Goal: Task Accomplishment & Management: Complete application form

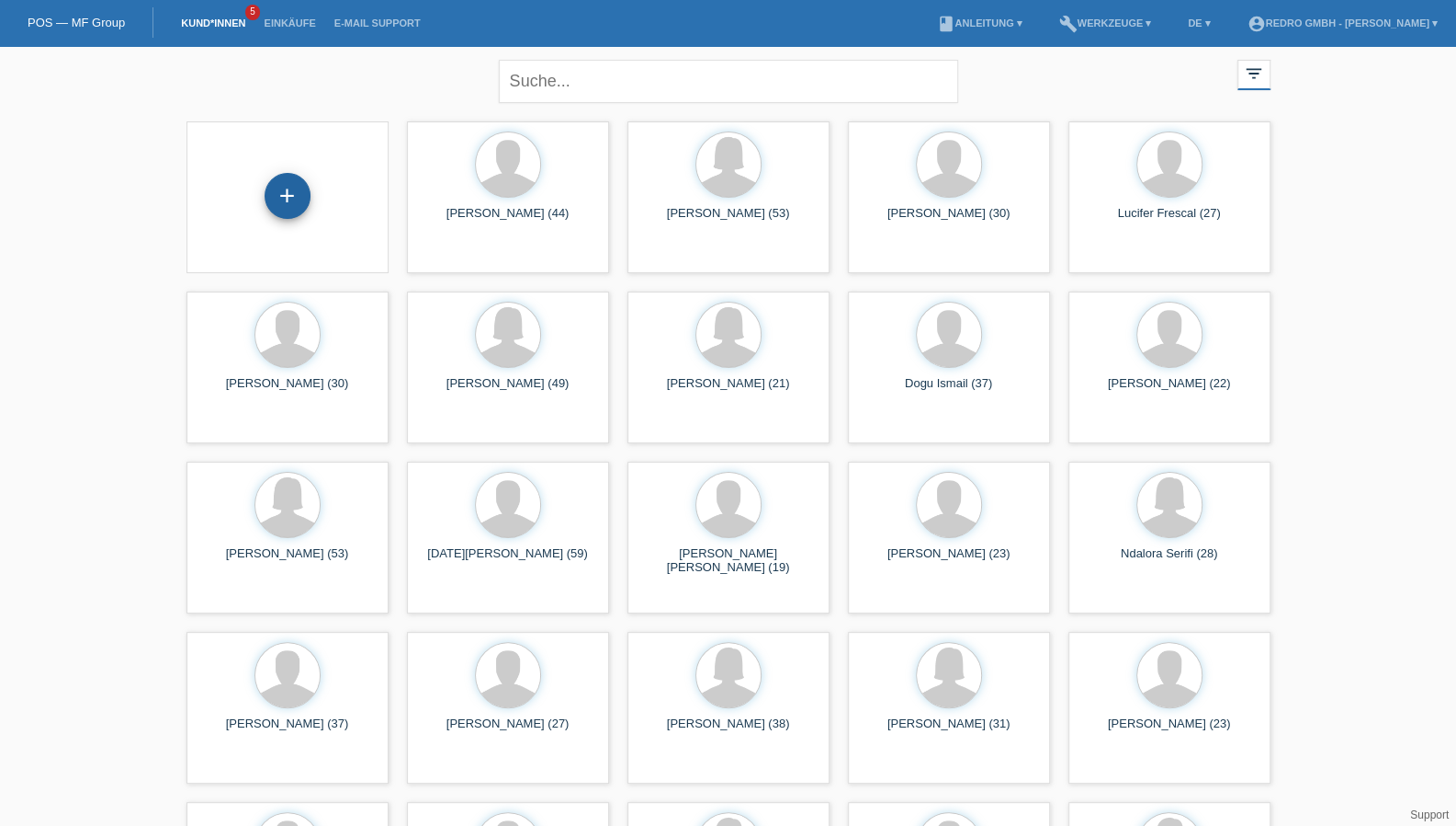
click at [291, 197] on div "+" at bounding box center [288, 195] width 46 height 46
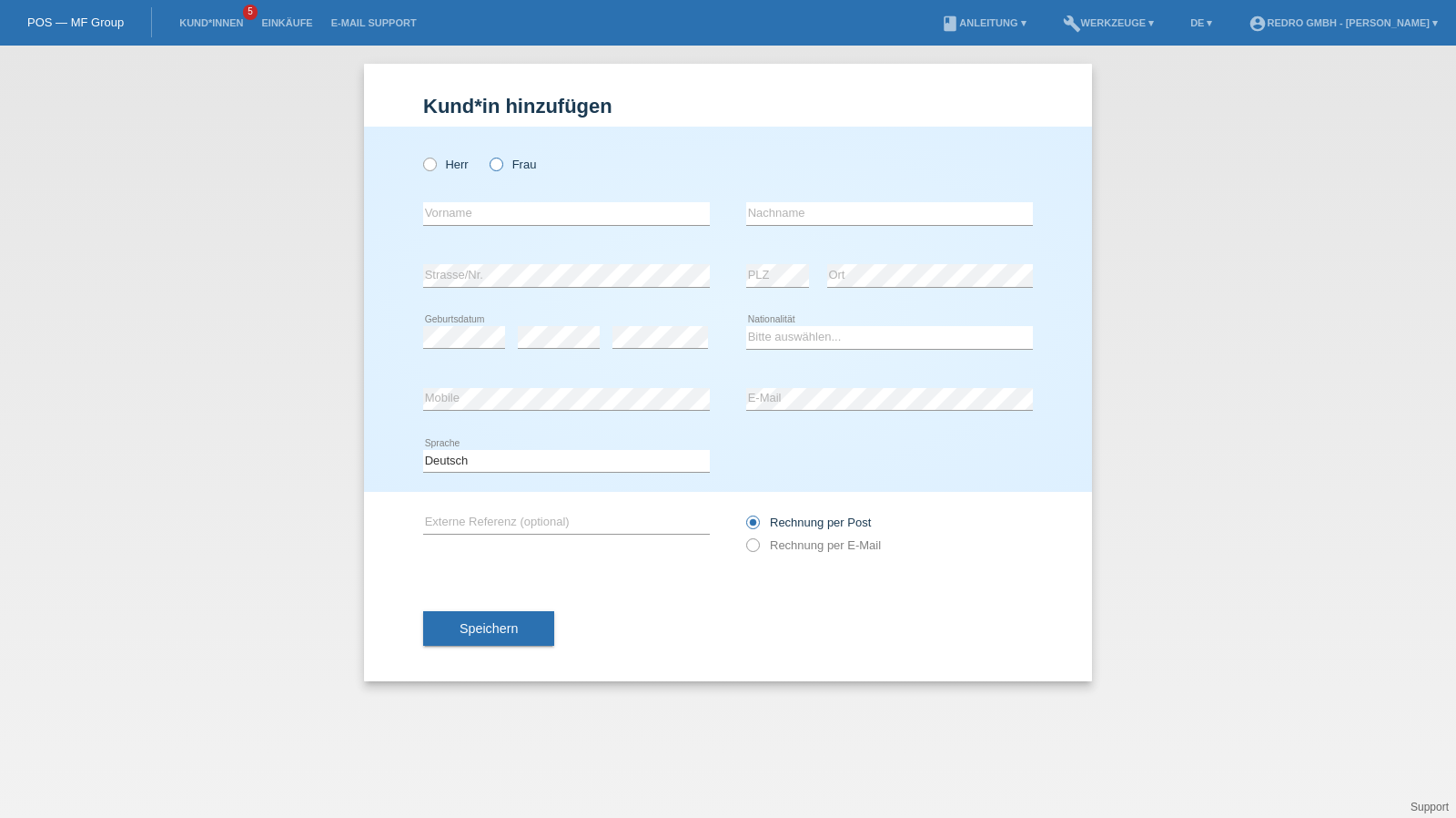
click at [487, 155] on icon at bounding box center [487, 155] width 0 height 0
click at [501, 163] on input "Frau" at bounding box center [495, 163] width 12 height 12
radio input "true"
click at [534, 210] on input "text" at bounding box center [566, 213] width 287 height 23
paste input "Giuseppina Leonhard Sayah"
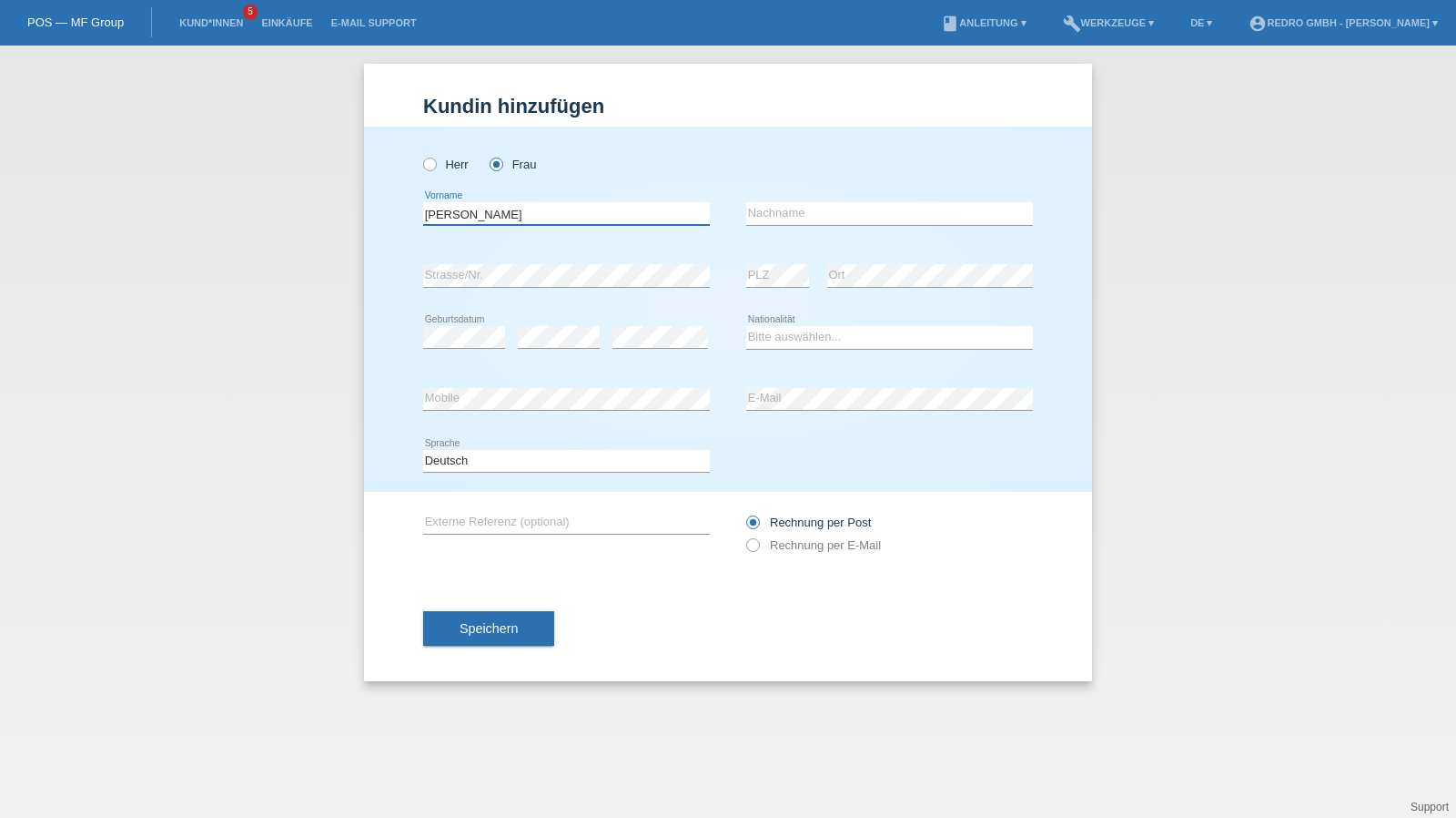
drag, startPoint x: 620, startPoint y: 216, endPoint x: 488, endPoint y: 216, distance: 132.0
click at [488, 216] on input "Giuseppina Leonhard Sayah" at bounding box center [566, 213] width 287 height 23
type input "Giuseppina"
paste input "Leonhard Sayah"
type input "Leonhard Sayah"
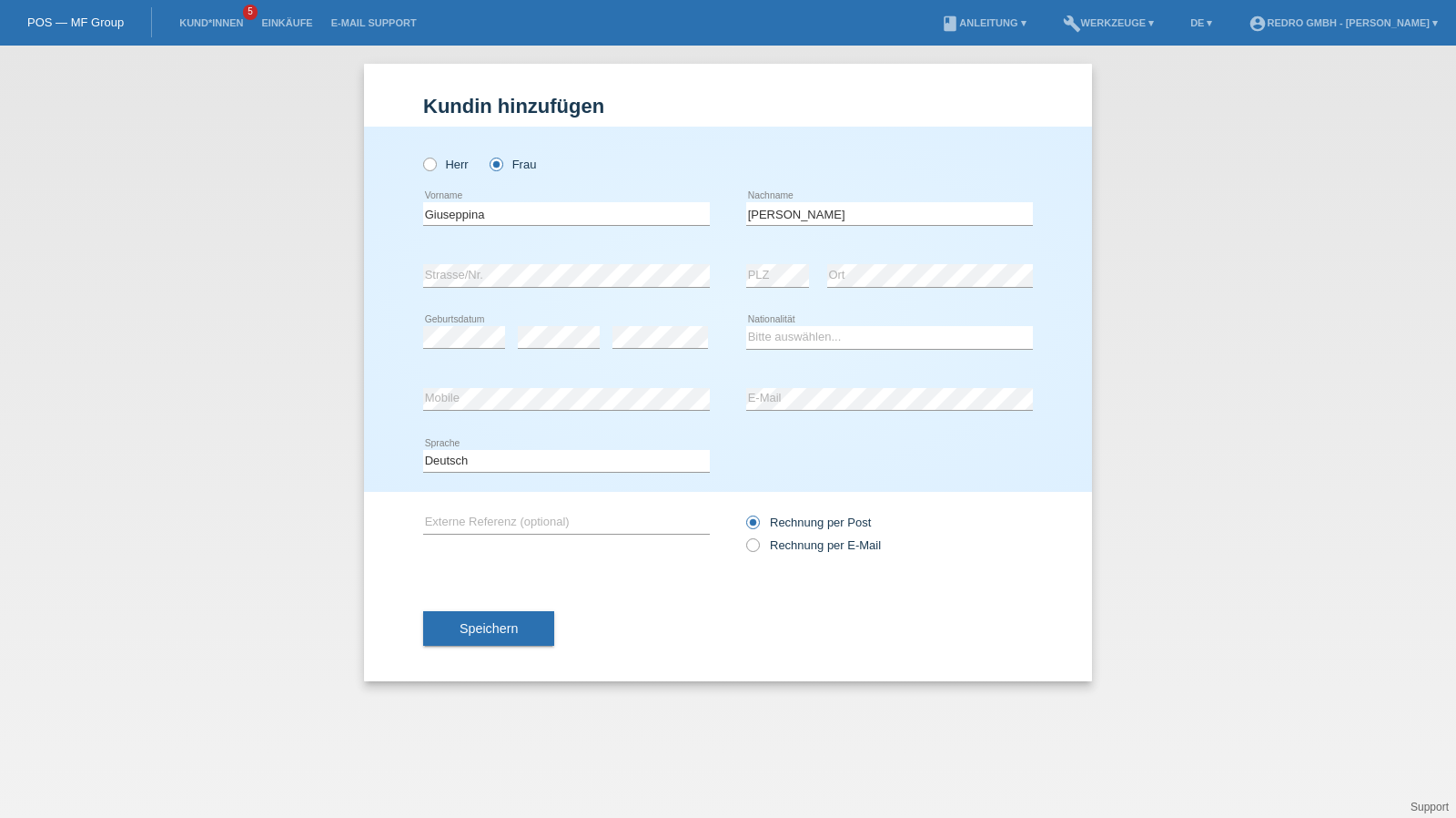
click at [466, 260] on div "error Strasse/Nr." at bounding box center [566, 276] width 287 height 62
select select "CH"
click at [539, 632] on button "Speichern" at bounding box center [488, 628] width 131 height 35
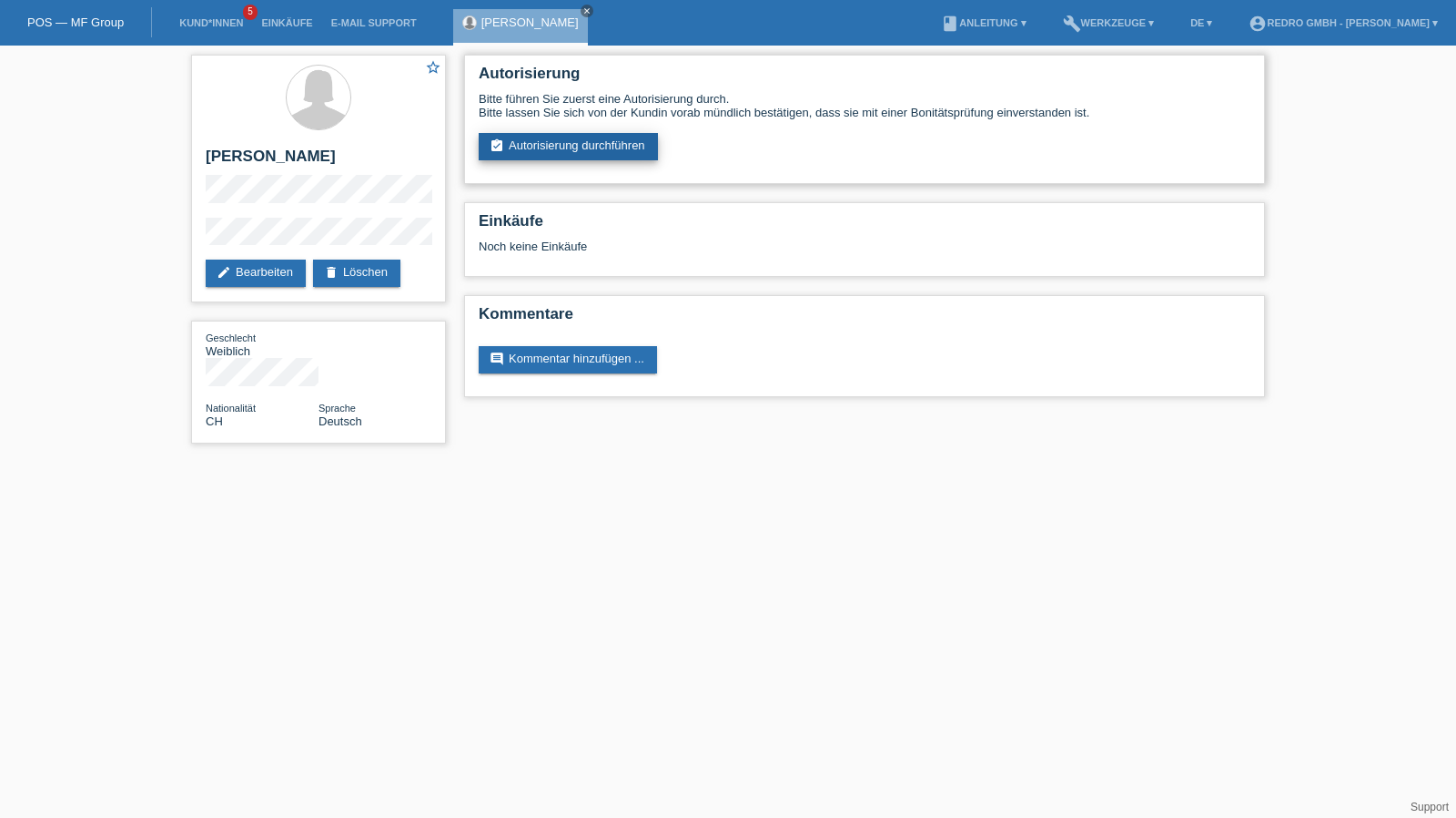
click at [560, 159] on link "assignment_turned_in Autorisierung durchführen" at bounding box center [567, 146] width 179 height 27
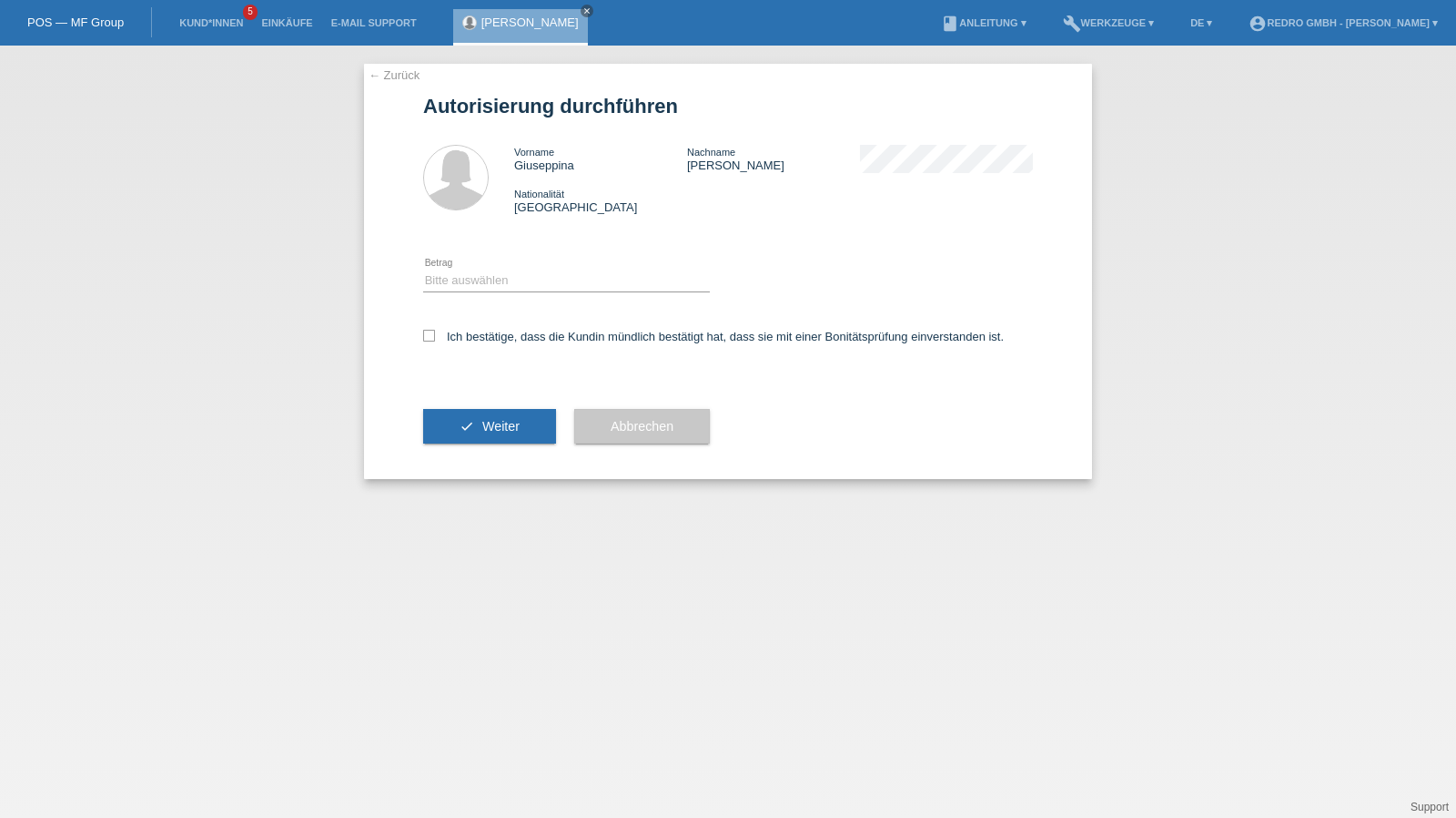
click at [479, 268] on div "Bitte auswählen CHF 1.00 - CHF 499.00 CHF 500.00 - CHF 1'999.00 CHF 2'000.00 - …" at bounding box center [566, 281] width 287 height 62
click at [472, 294] on div "Bitte auswählen CHF 1.00 - CHF 499.00 CHF 500.00 - CHF 1'999.00 CHF 2'000.00 - …" at bounding box center [566, 281] width 287 height 62
click at [475, 290] on select "Bitte auswählen CHF 1.00 - CHF 499.00 CHF 500.00 - CHF 1'999.00 CHF 2'000.00 - …" at bounding box center [566, 280] width 287 height 22
select select "1"
click at [423, 269] on select "Bitte auswählen CHF 1.00 - CHF 499.00 CHF 500.00 - CHF 1'999.00 CHF 2'000.00 - …" at bounding box center [566, 280] width 287 height 22
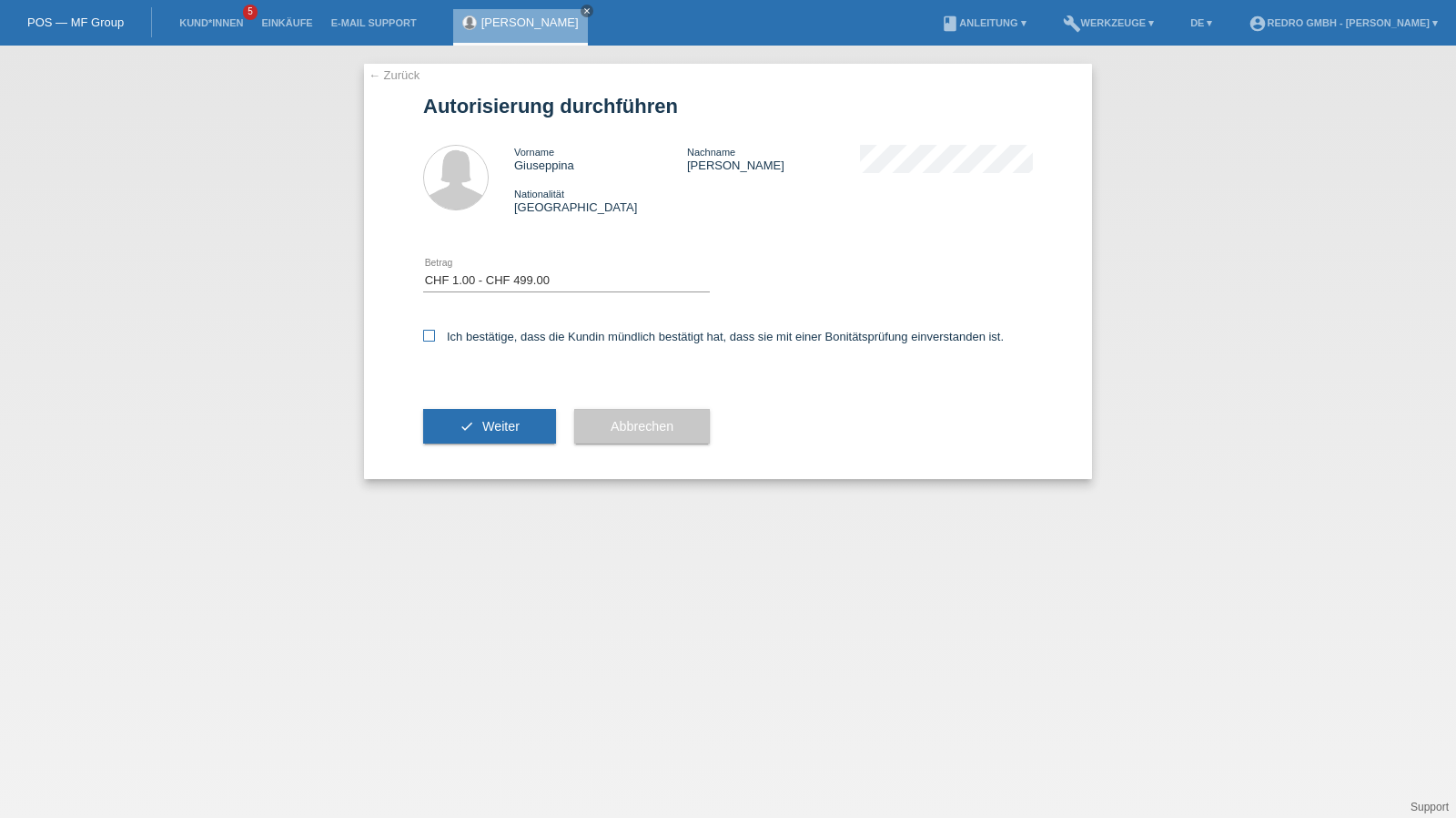
click at [457, 343] on label "Ich bestätige, dass die Kundin mündlich bestätigt hat, dass sie mit einer Bonit…" at bounding box center [713, 336] width 580 height 14
click at [435, 341] on input "Ich bestätige, dass die Kundin mündlich bestätigt hat, dass sie mit einer Bonit…" at bounding box center [428, 335] width 12 height 12
checkbox input "true"
click at [445, 429] on button "check Weiter" at bounding box center [489, 426] width 133 height 35
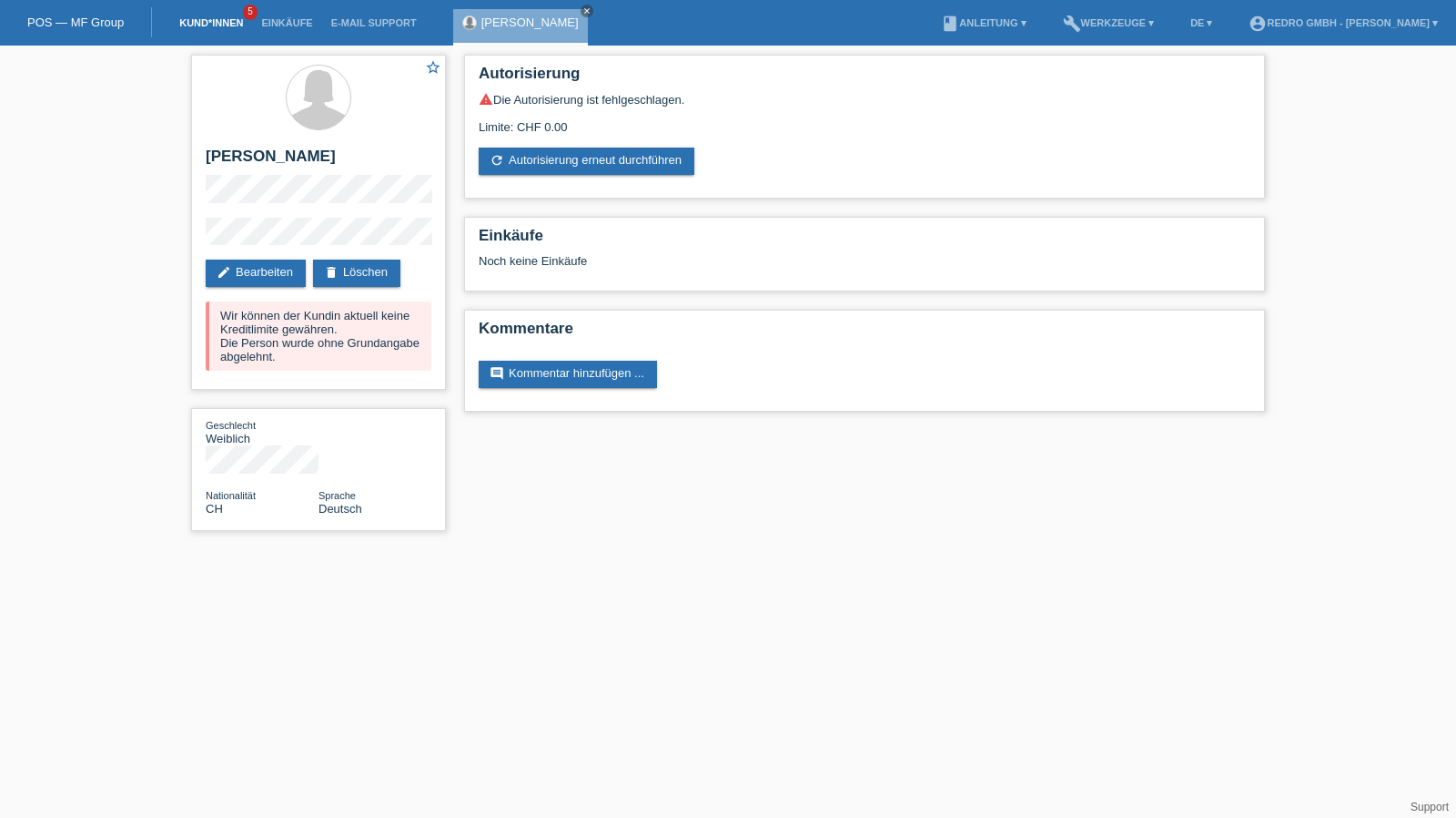
click at [204, 28] on link "Kund*innen" at bounding box center [210, 23] width 82 height 11
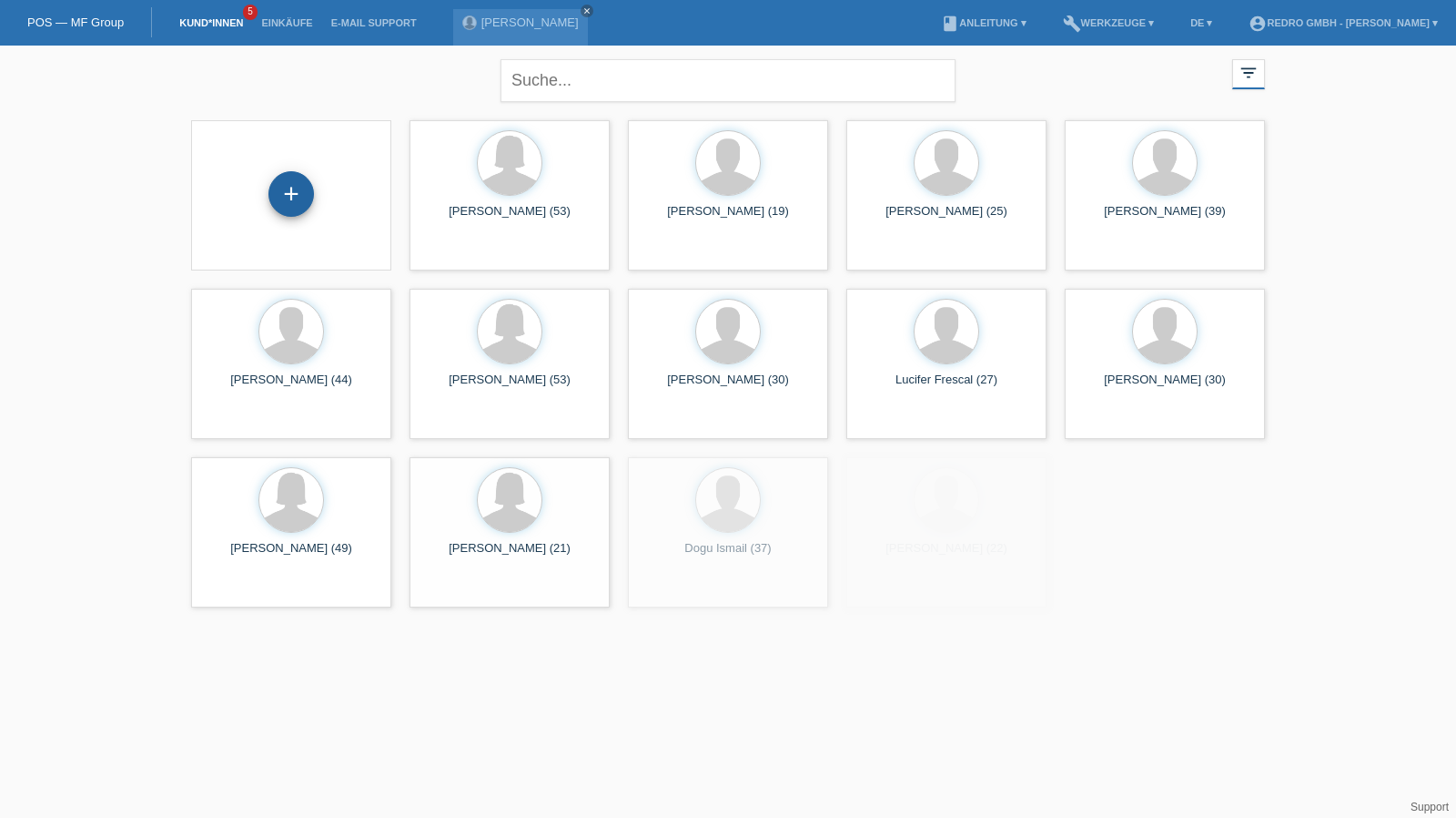
click at [288, 179] on div "+" at bounding box center [291, 193] width 46 height 46
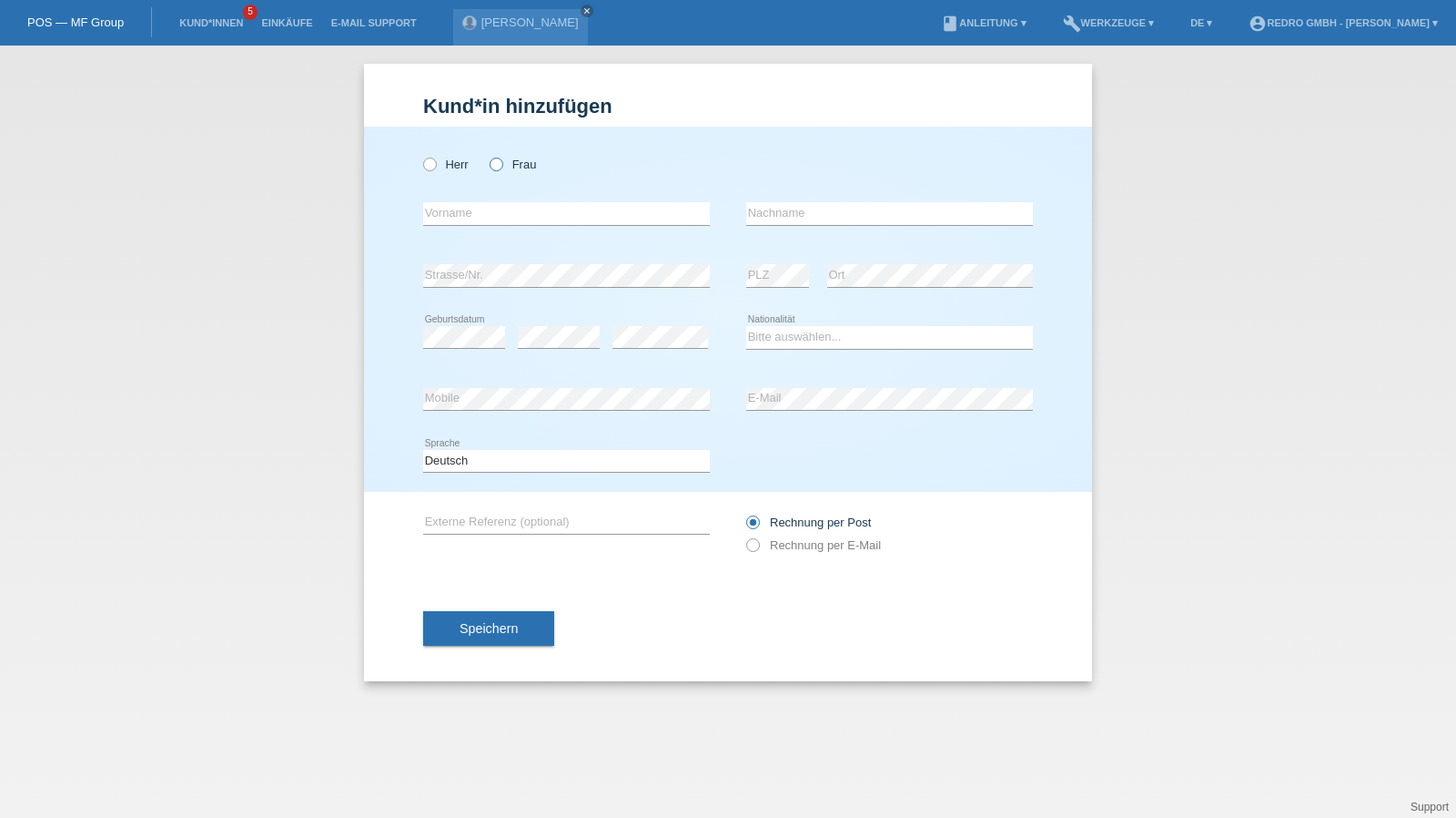
click at [519, 167] on label "Frau" at bounding box center [512, 164] width 46 height 14
click at [502, 167] on input "Frau" at bounding box center [495, 163] width 12 height 12
radio input "true"
click at [551, 212] on input "text" at bounding box center [566, 213] width 287 height 23
paste input "Jackeline"
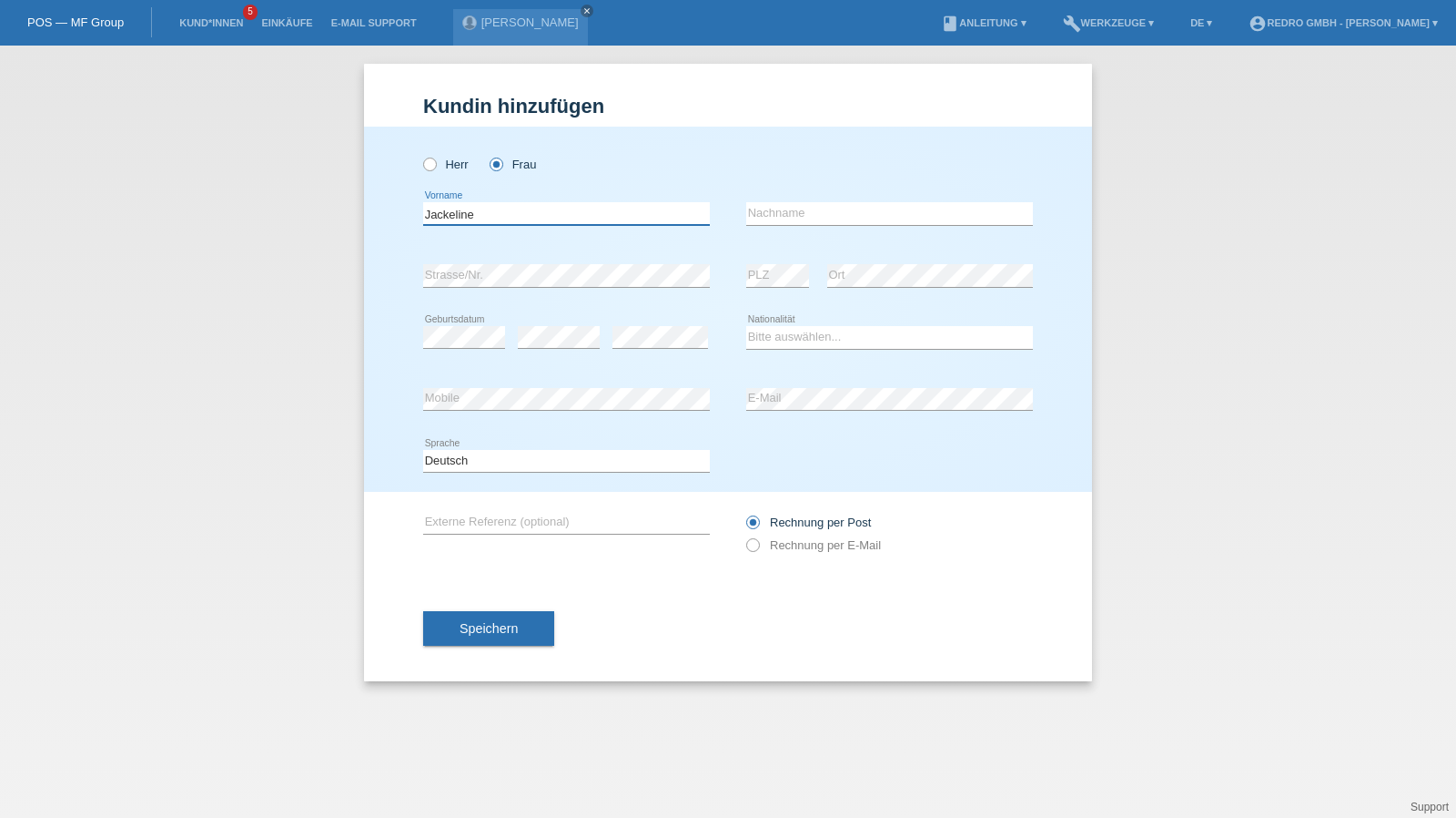
type input "Jackeline"
click at [801, 210] on input "text" at bounding box center [890, 213] width 287 height 23
paste input "[PERSON_NAME] [PERSON_NAME]"
type input "[PERSON_NAME] [PERSON_NAME]"
select select "CH"
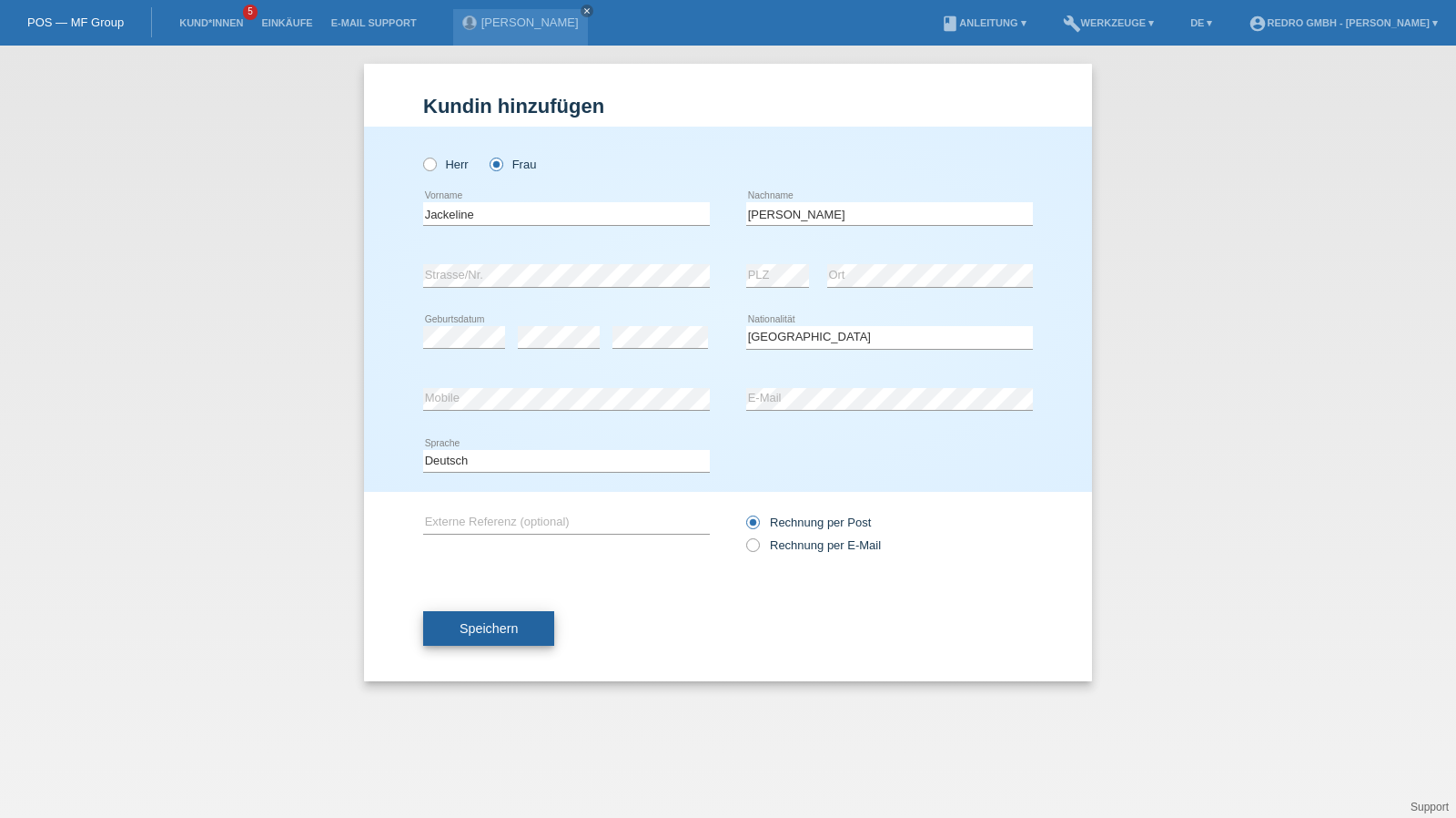
click at [509, 626] on span "Speichern" at bounding box center [488, 629] width 58 height 15
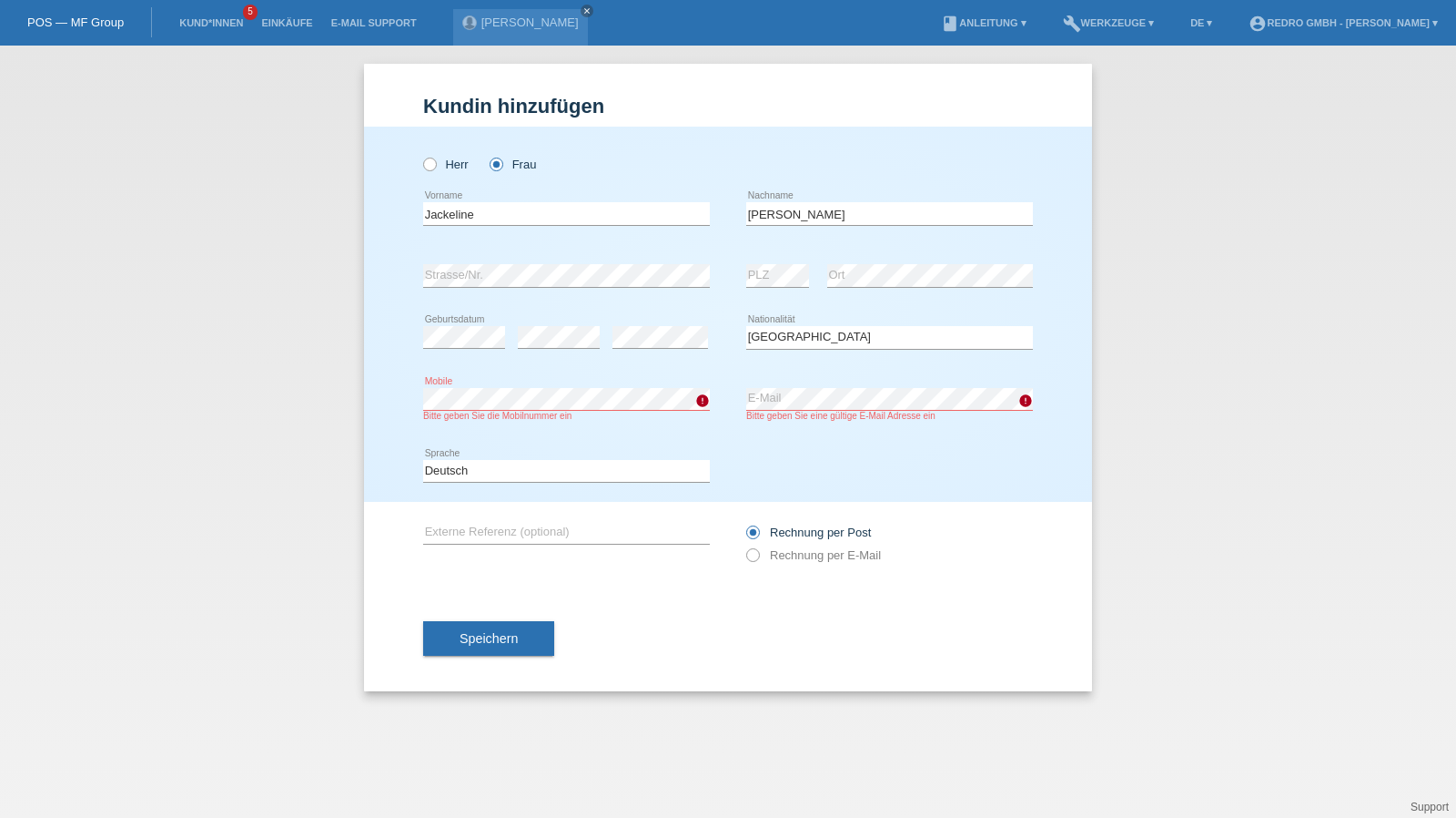
click at [253, 388] on div "Kund*in hinzufügen Kunde hinzufügen Kundin hinzufügen Herr Frau Jackeline error…" at bounding box center [728, 432] width 1456 height 772
click at [462, 631] on span "Speichern" at bounding box center [488, 639] width 58 height 15
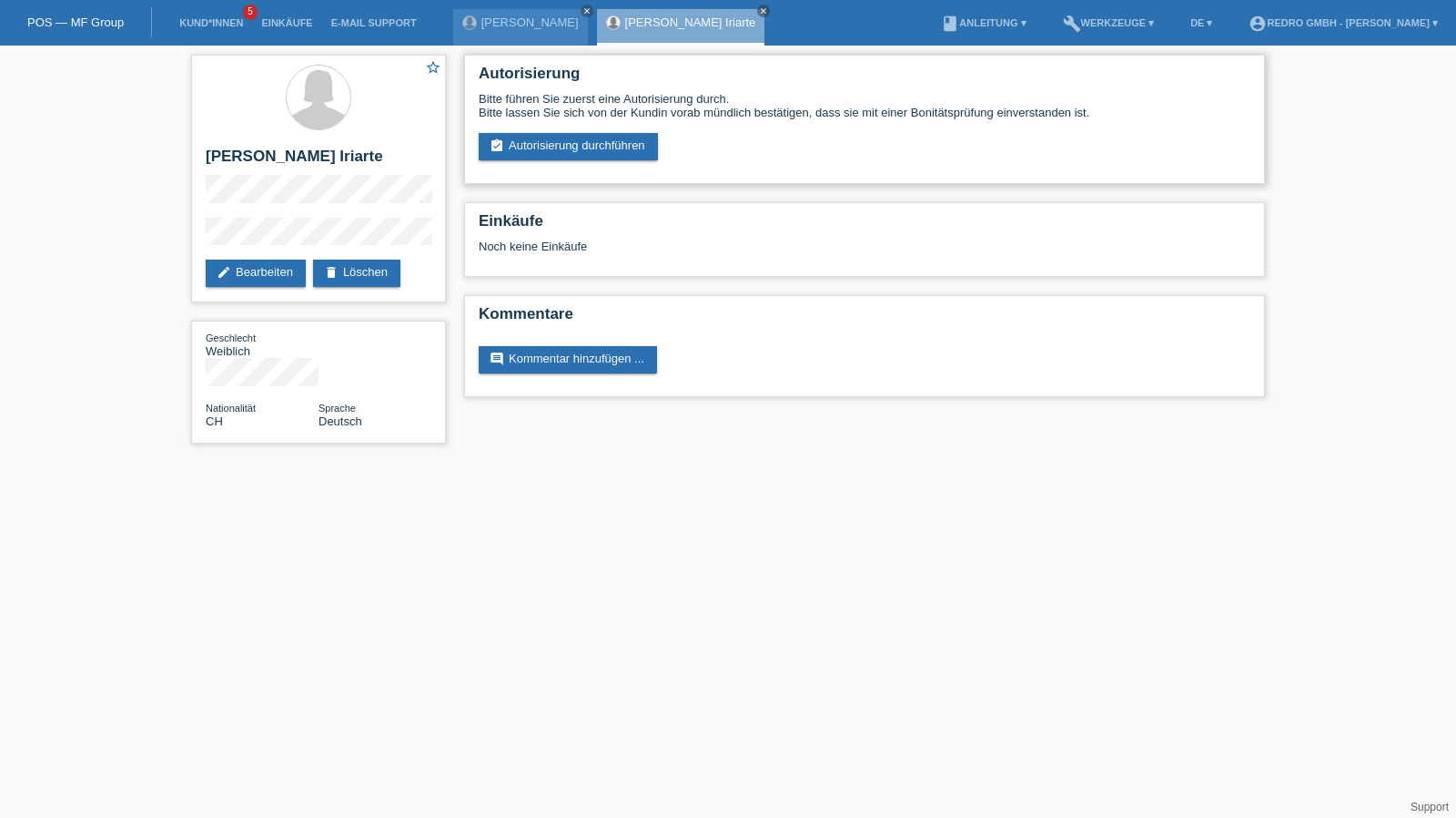
click at [528, 161] on div "Autorisierung Bitte führen Sie zuerst eine Autorisierung durch. Bitte lassen Si…" at bounding box center [864, 119] width 801 height 129
click at [539, 132] on div "Bitte führen Sie zuerst eine Autorisierung durch. Bitte lassen Sie sich von der…" at bounding box center [863, 126] width 772 height 68
click at [536, 141] on link "assignment_turned_in Autorisierung durchführen" at bounding box center [567, 146] width 179 height 27
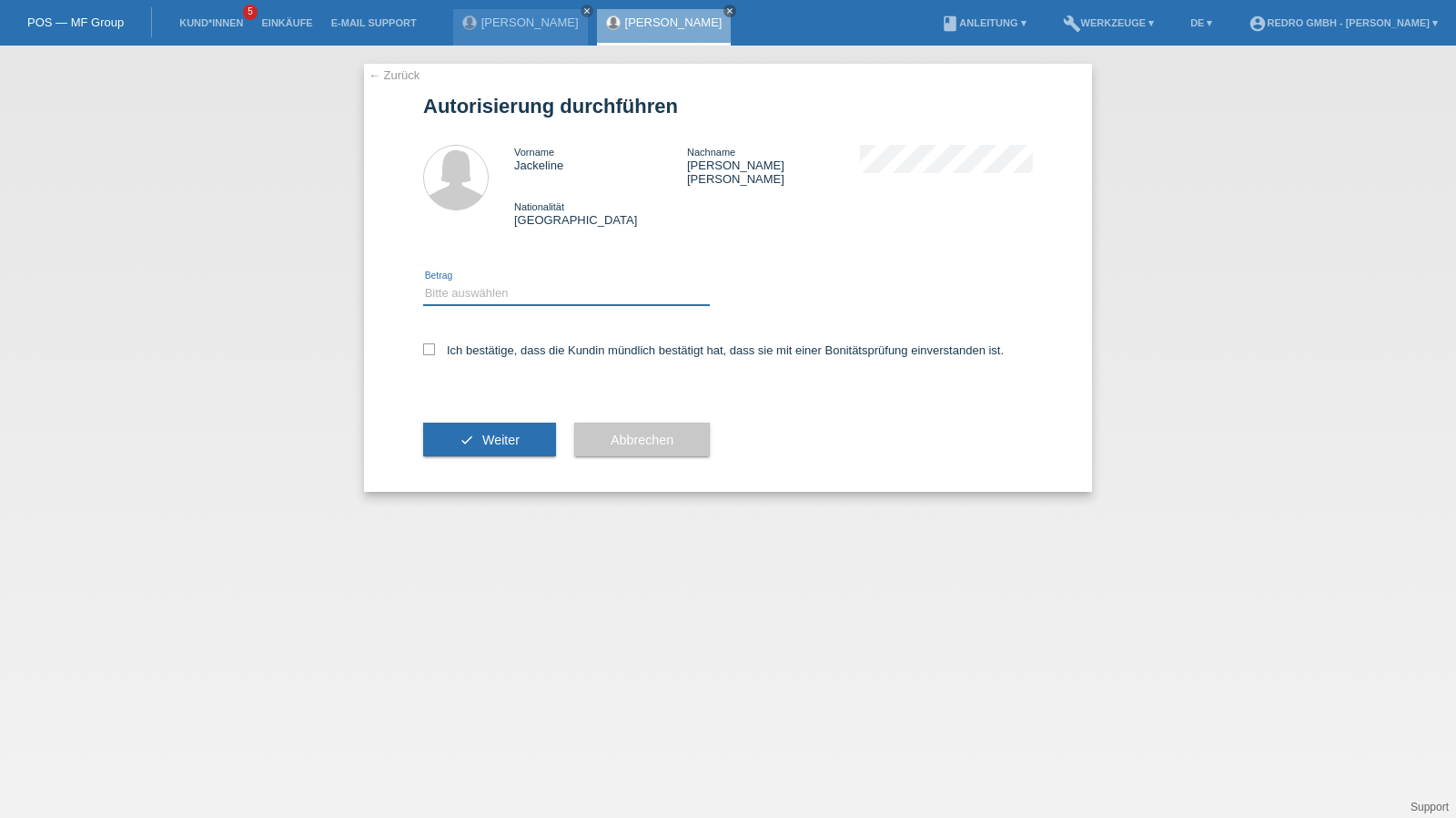
click at [503, 287] on select "Bitte auswählen CHF 1.00 - CHF 499.00 CHF 500.00 - CHF 1'999.00 CHF 2'000.00 - …" at bounding box center [566, 293] width 287 height 22
select select "1"
click at [423, 282] on select "Bitte auswählen CHF 1.00 - CHF 499.00 CHF 500.00 - CHF 1'999.00 CHF 2'000.00 - …" at bounding box center [566, 293] width 287 height 22
click at [477, 328] on div "Ich bestätige, dass die Kundin mündlich bestätigt hat, dass sie mit einer Bonit…" at bounding box center [728, 356] width 609 height 62
click at [475, 343] on label "Ich bestätige, dass die Kundin mündlich bestätigt hat, dass sie mit einer Bonit…" at bounding box center [713, 350] width 580 height 14
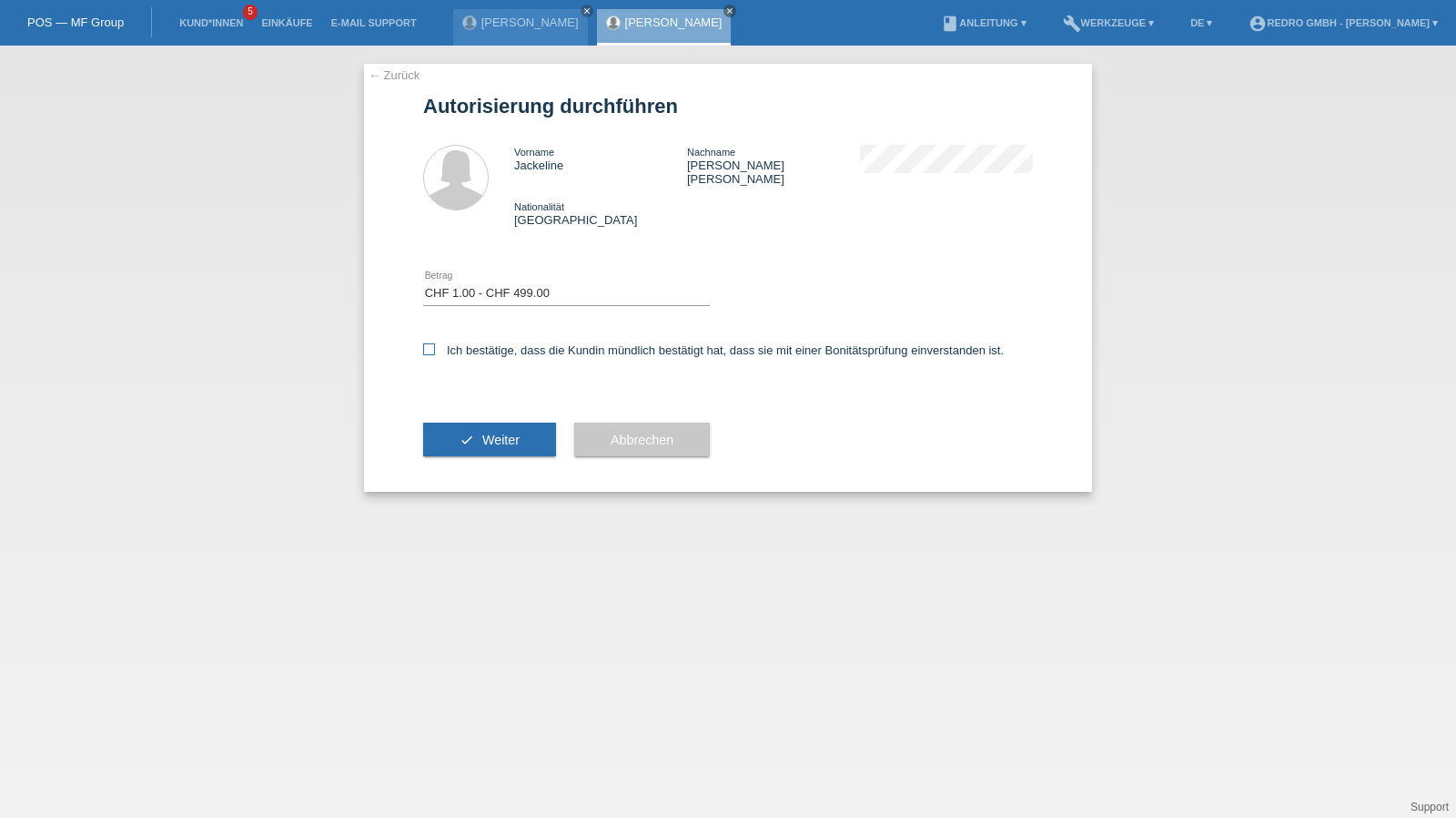
click at [435, 343] on input "Ich bestätige, dass die Kundin mündlich bestätigt hat, dass sie mit einer Bonit…" at bounding box center [428, 349] width 12 height 12
checkbox input "true"
click at [458, 422] on button "check Weiter" at bounding box center [489, 439] width 133 height 35
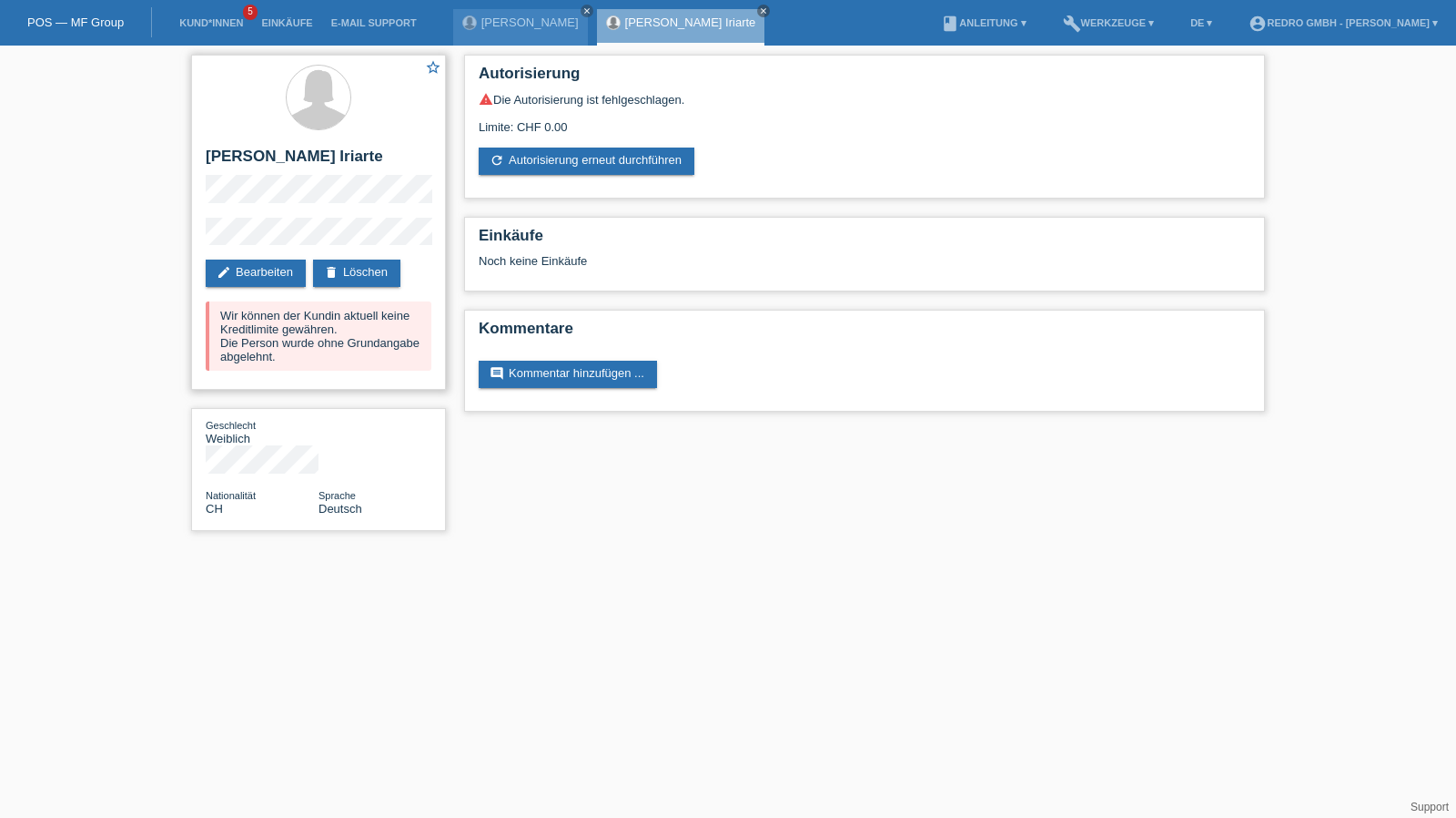
click at [215, 156] on h2 "[PERSON_NAME] Iriarte" at bounding box center [318, 160] width 226 height 27
copy h2 "Jackeline"
click at [279, 157] on h2 "[PERSON_NAME] Iriarte" at bounding box center [318, 160] width 226 height 27
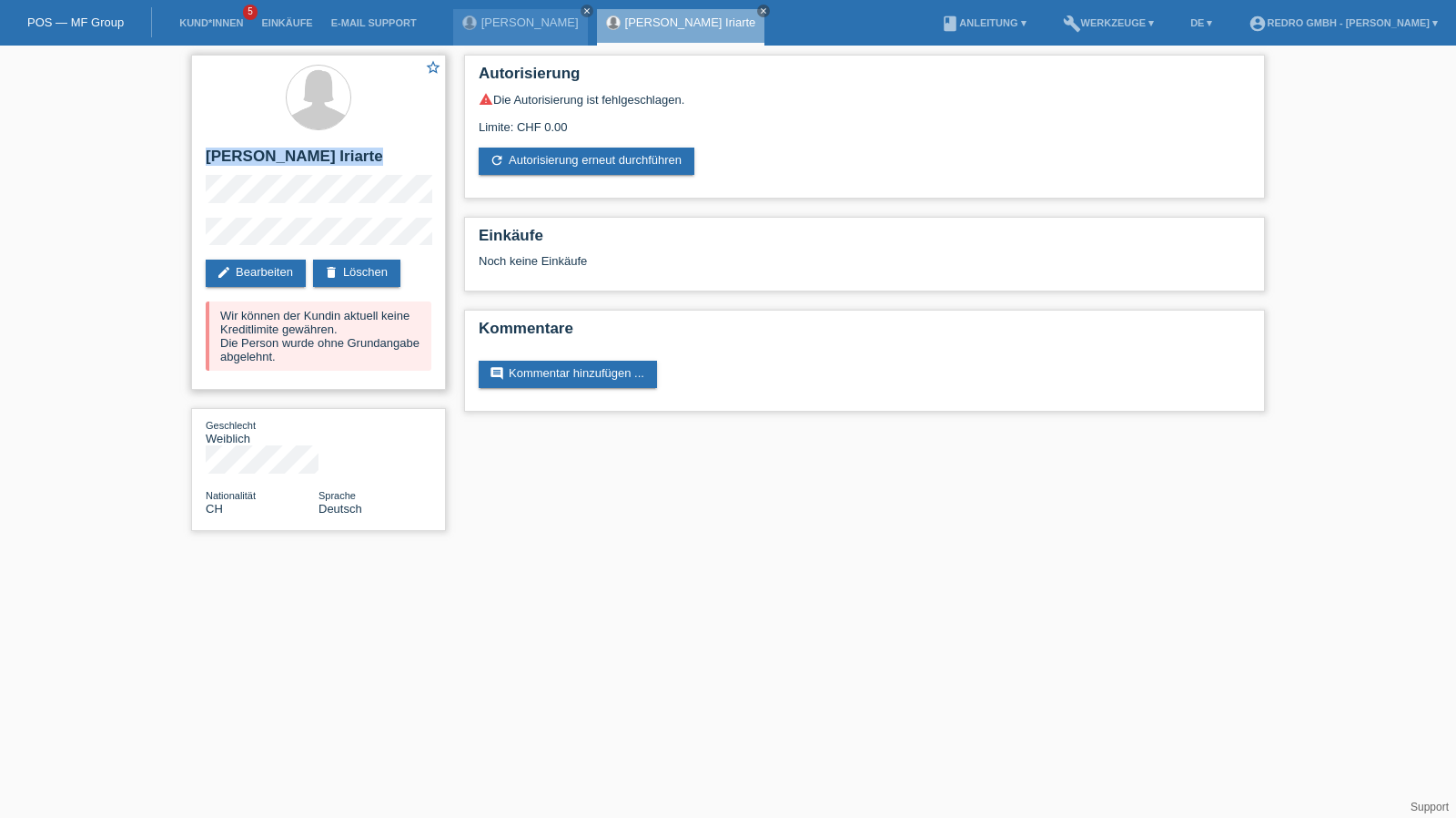
click at [279, 157] on h2 "[PERSON_NAME]" at bounding box center [318, 160] width 226 height 27
copy div "[PERSON_NAME]"
click at [137, 234] on div "star_border Jackeline Arango Iriarte edit Bearbeiten delete Löschen Wir können …" at bounding box center [728, 297] width 1456 height 504
click at [373, 211] on div "star_border Jackeline Arango Iriarte edit Bearbeiten delete Löschen Wir können …" at bounding box center [319, 221] width 255 height 335
click at [228, 23] on link "Kund*innen" at bounding box center [210, 23] width 82 height 11
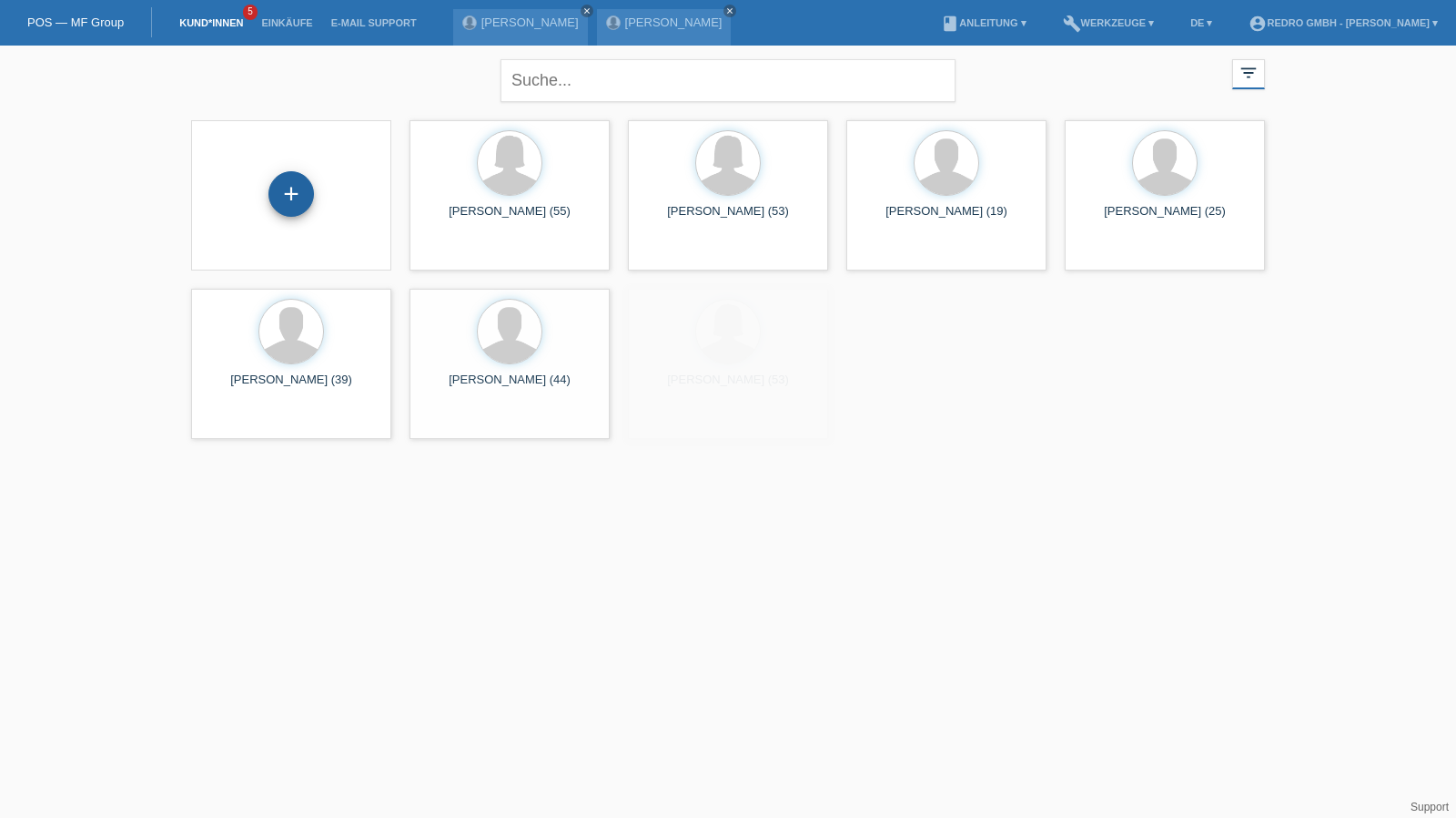
click at [290, 190] on div "+" at bounding box center [291, 193] width 46 height 46
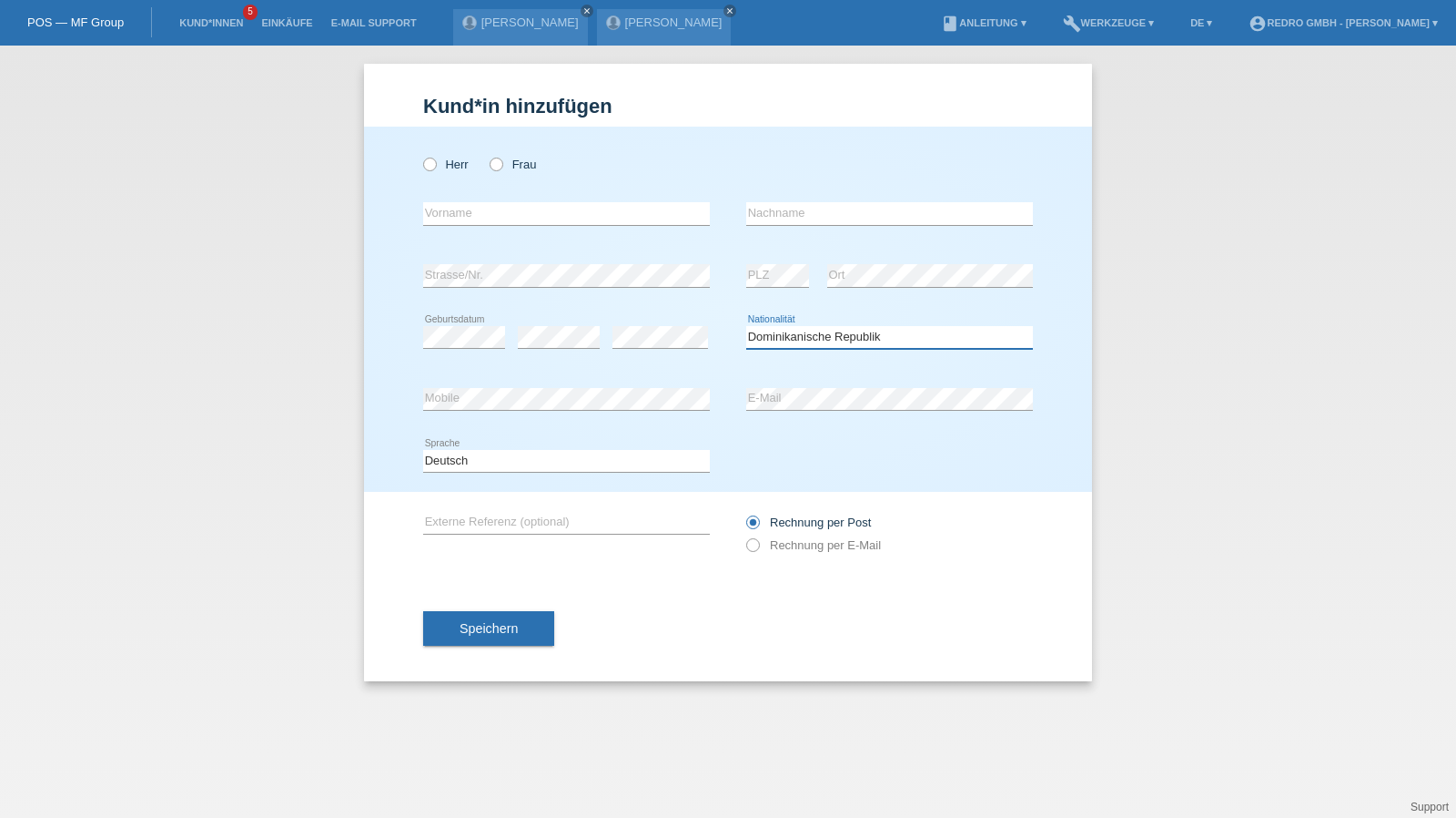
click at [844, 340] on select "Bitte auswählen... Schweiz Deutschland Liechtenstein Österreich ------------ Af…" at bounding box center [890, 336] width 287 height 22
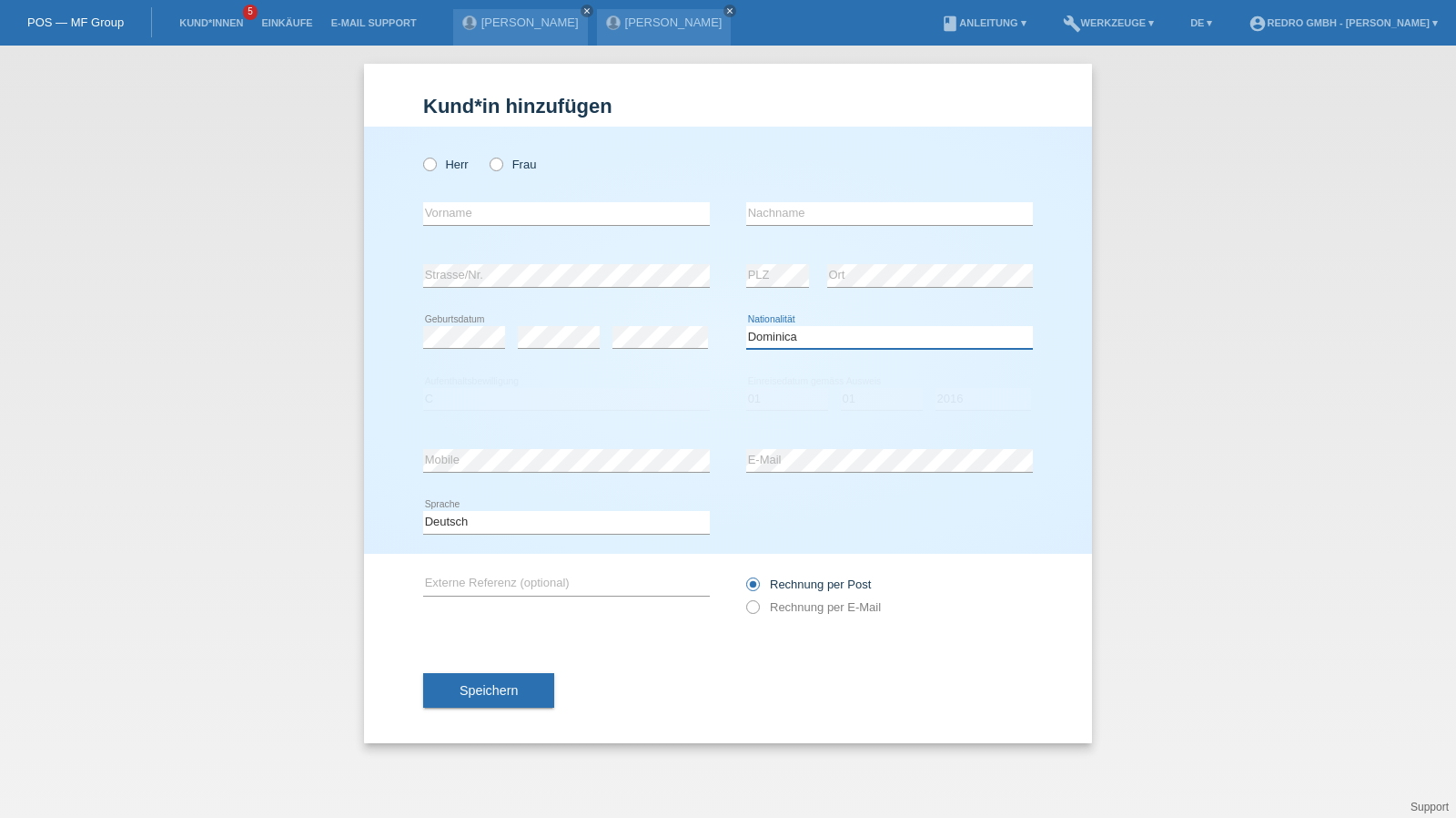
select select "DO"
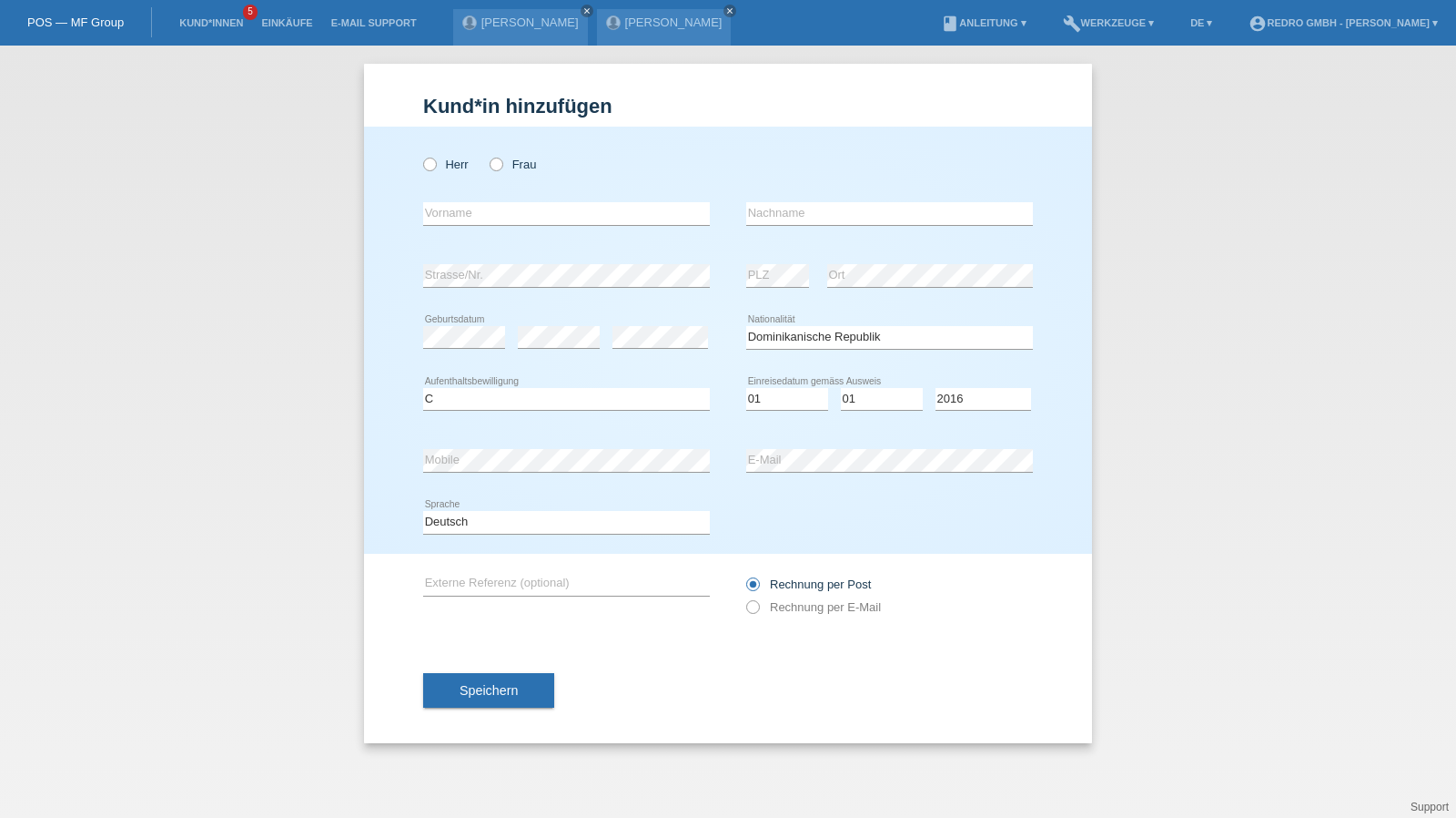
click at [482, 534] on icon at bounding box center [566, 534] width 287 height 1
click at [477, 504] on div "Deutsch Français Italiano English error Sprache" at bounding box center [566, 523] width 287 height 62
drag, startPoint x: 472, startPoint y: 512, endPoint x: 470, endPoint y: 522, distance: 10.2
click at [472, 512] on select "Deutsch Français Italiano English" at bounding box center [566, 521] width 287 height 22
select select "it"
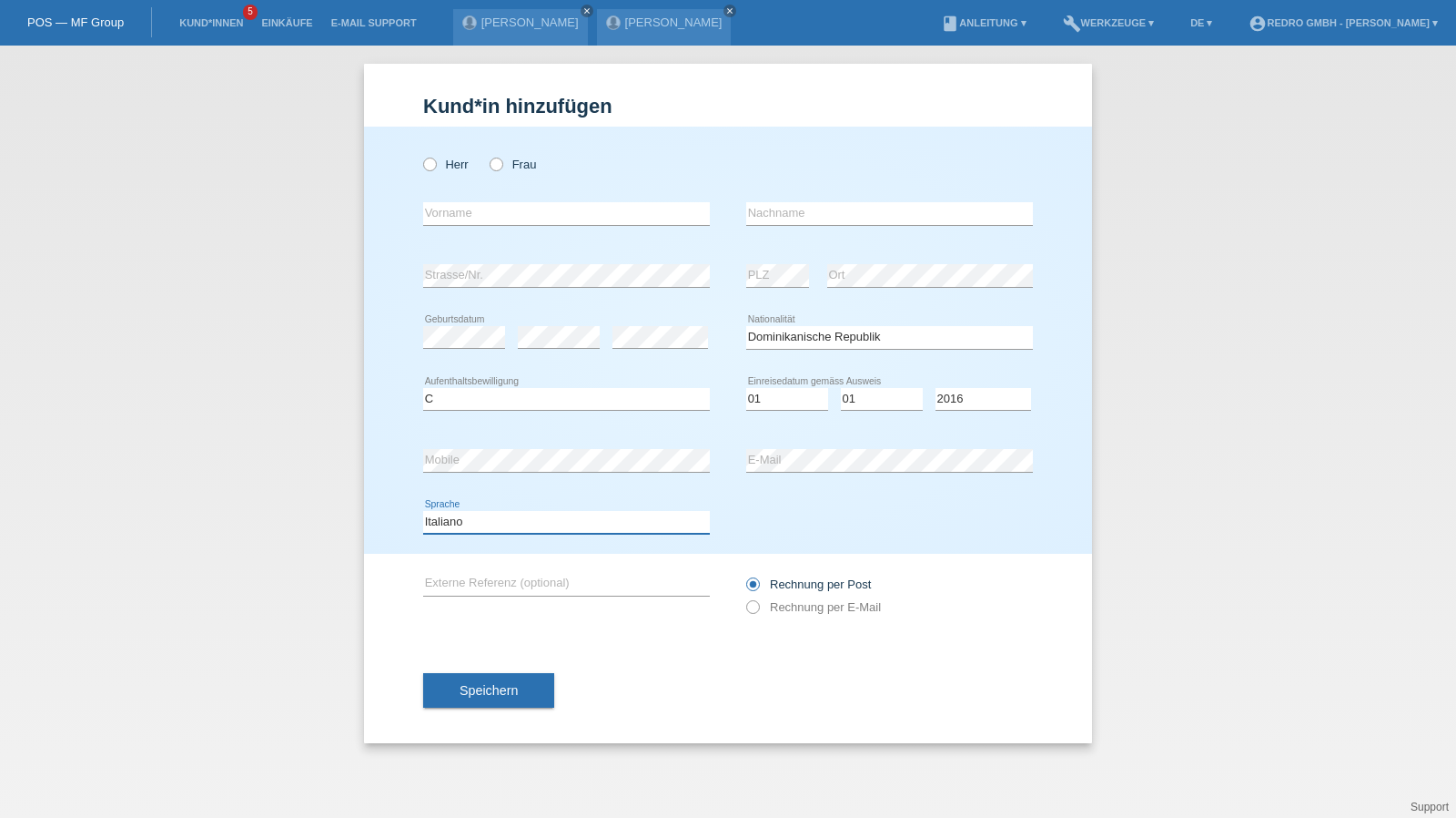
click at [423, 510] on select "Deutsch Français Italiano English" at bounding box center [566, 521] width 287 height 22
click at [477, 674] on button "Speichern" at bounding box center [488, 689] width 131 height 35
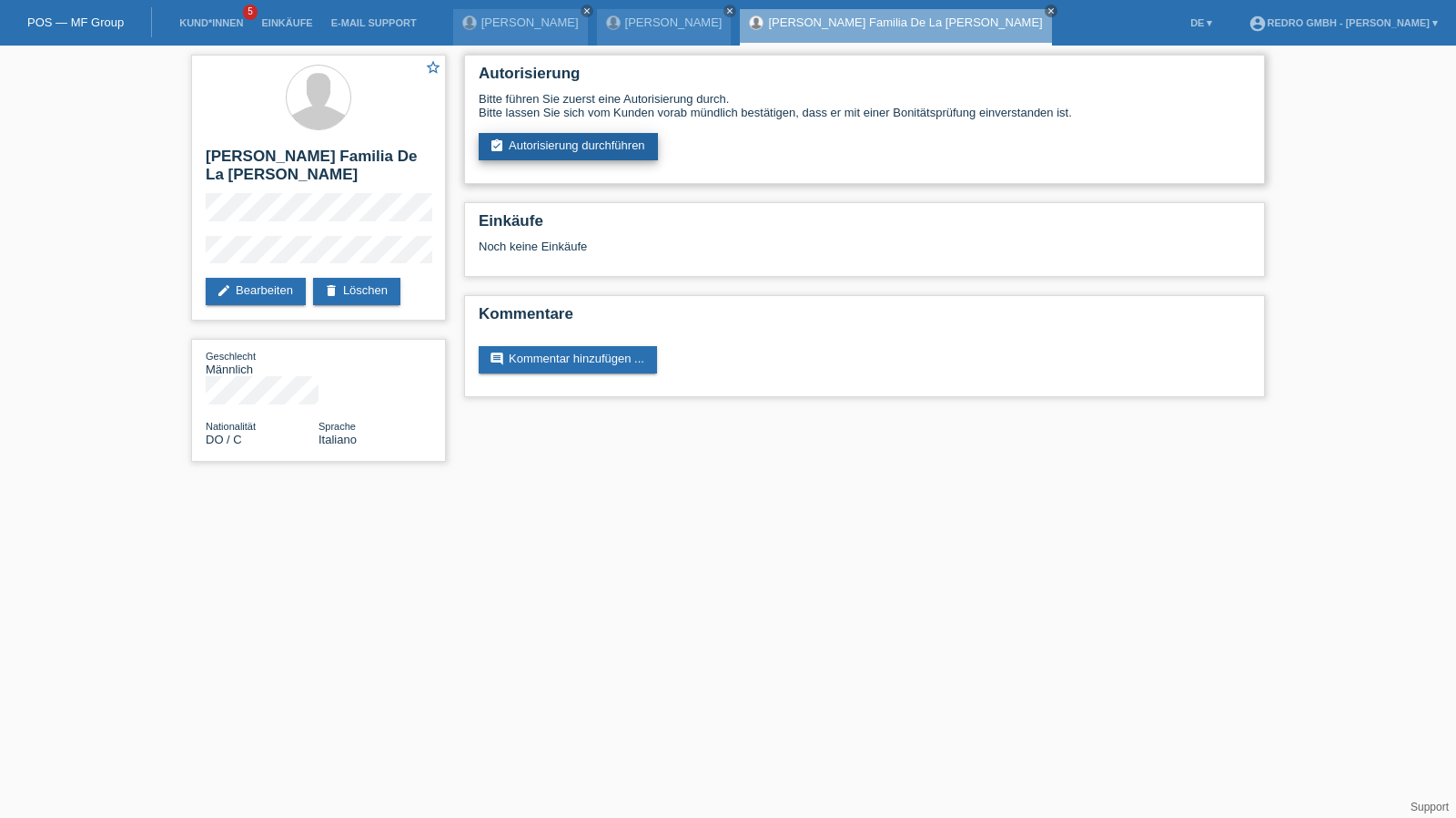
click at [549, 144] on link "assignment_turned_in Autorisierung durchführen" at bounding box center [567, 146] width 179 height 27
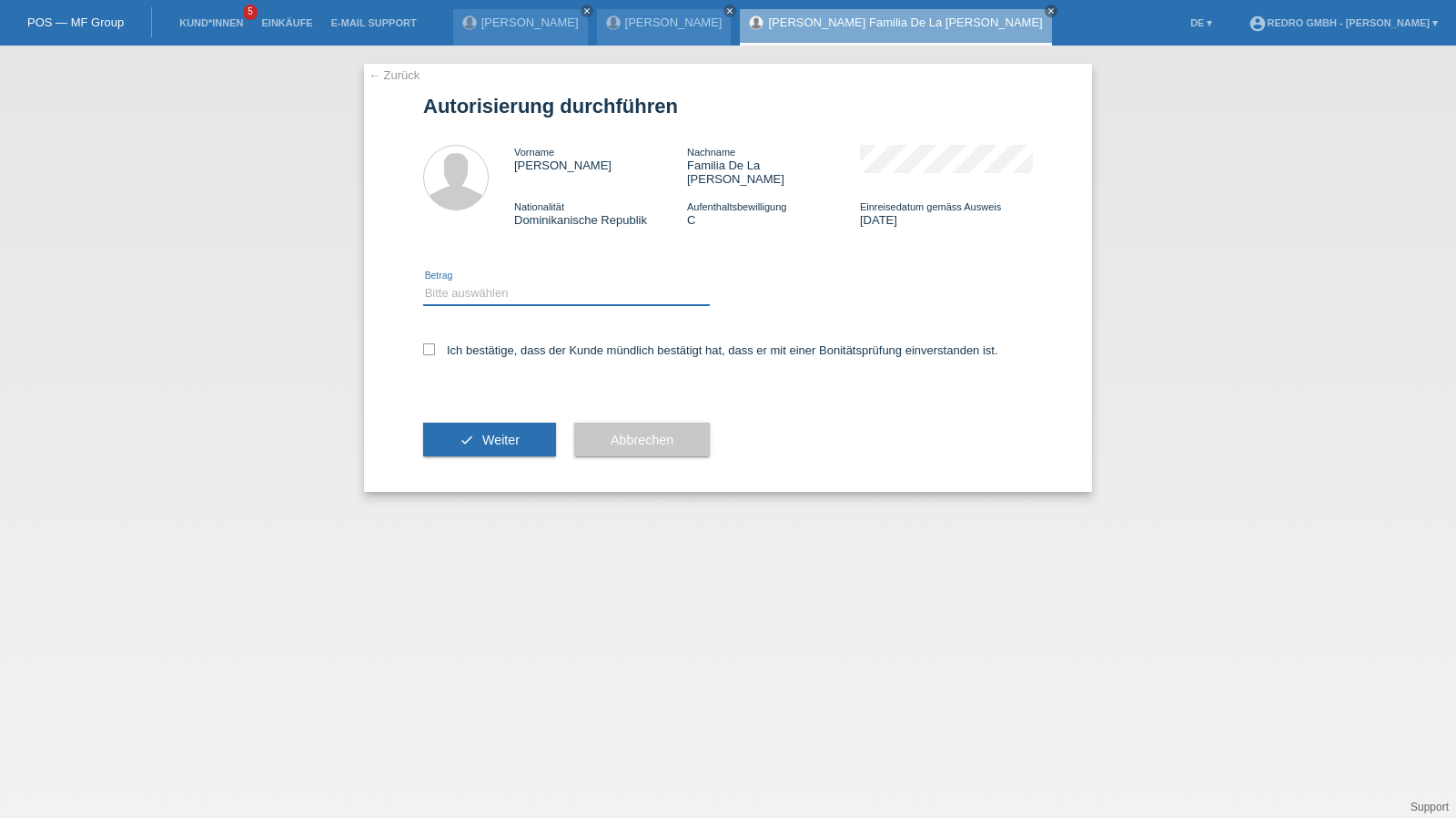
click at [482, 288] on select "Bitte auswählen CHF 1.00 - CHF 499.00 CHF 500.00 - CHF 1'999.00 CHF 2'000.00 - …" at bounding box center [566, 293] width 287 height 22
select select "1"
click at [423, 282] on select "Bitte auswählen CHF 1.00 - CHF 499.00 CHF 500.00 - CHF 1'999.00 CHF 2'000.00 - …" at bounding box center [566, 293] width 287 height 22
click at [460, 343] on label "Ich bestätige, dass der Kunde mündlich bestätigt hat, dass er mit einer Bonität…" at bounding box center [710, 350] width 575 height 14
click at [435, 343] on input "Ich bestätige, dass der Kunde mündlich bestätigt hat, dass er mit einer Bonität…" at bounding box center [428, 349] width 12 height 12
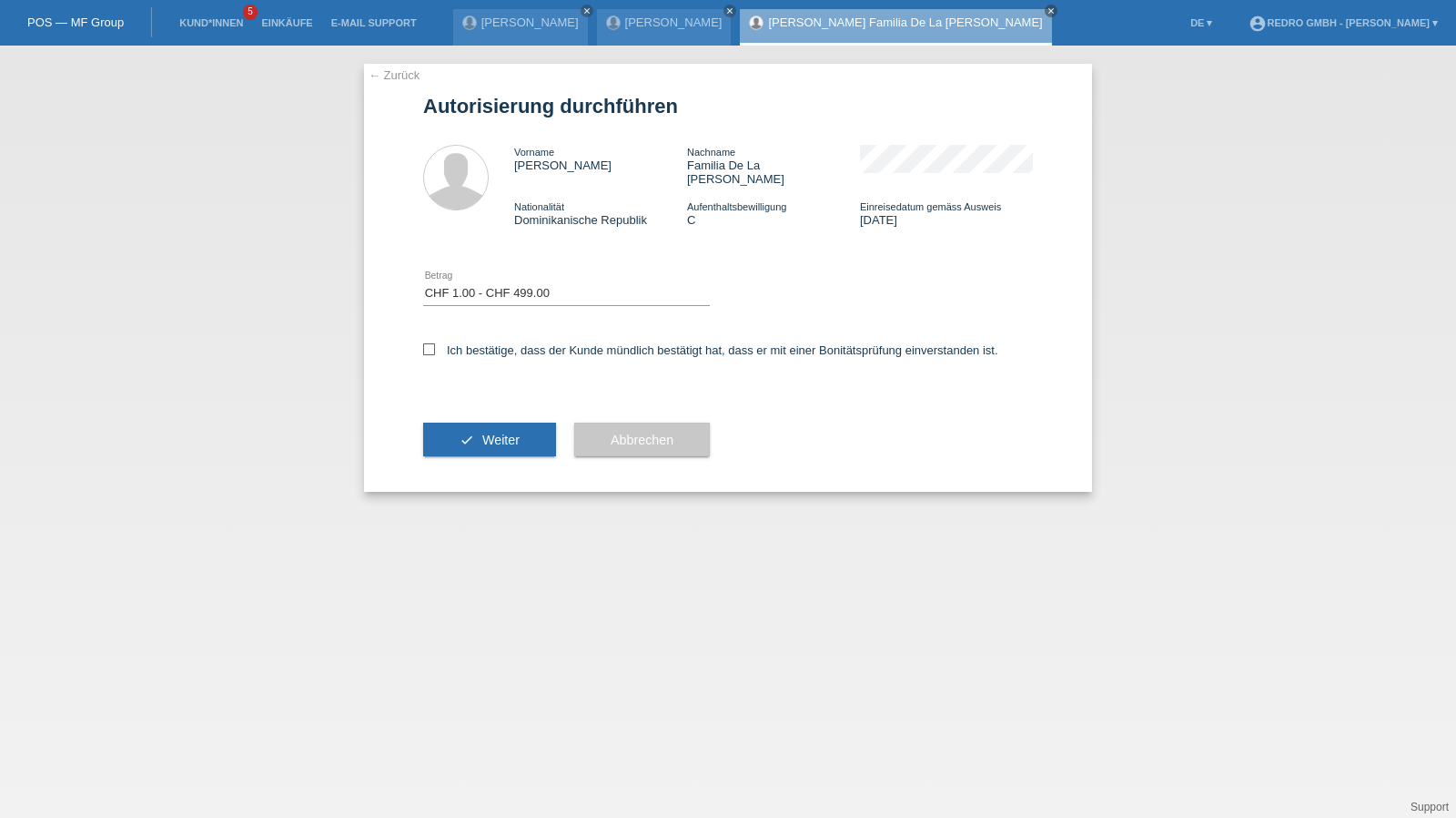
checkbox input "true"
click at [455, 442] on button "check Weiter" at bounding box center [489, 439] width 133 height 35
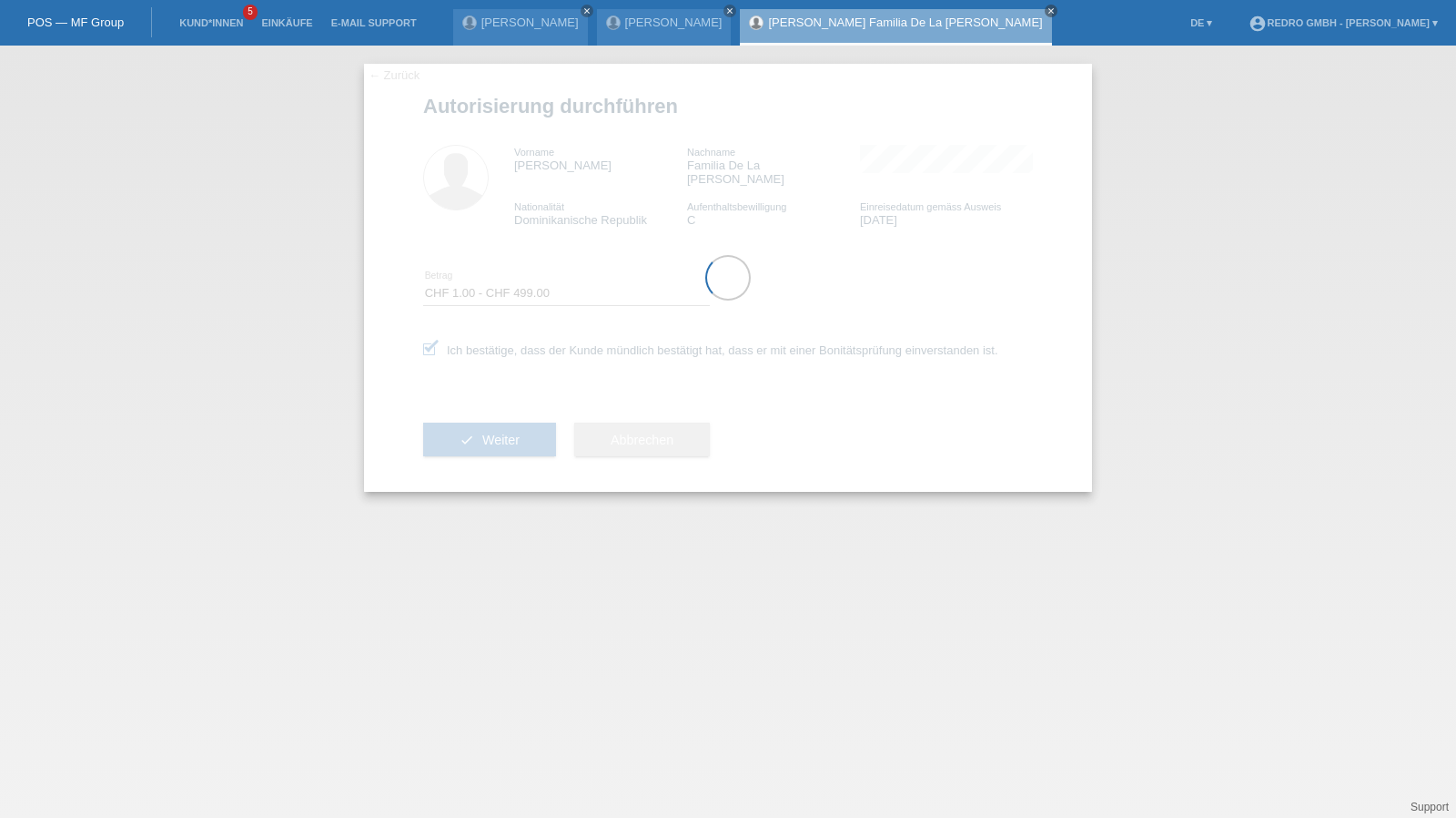
click at [464, 421] on div at bounding box center [728, 278] width 728 height 428
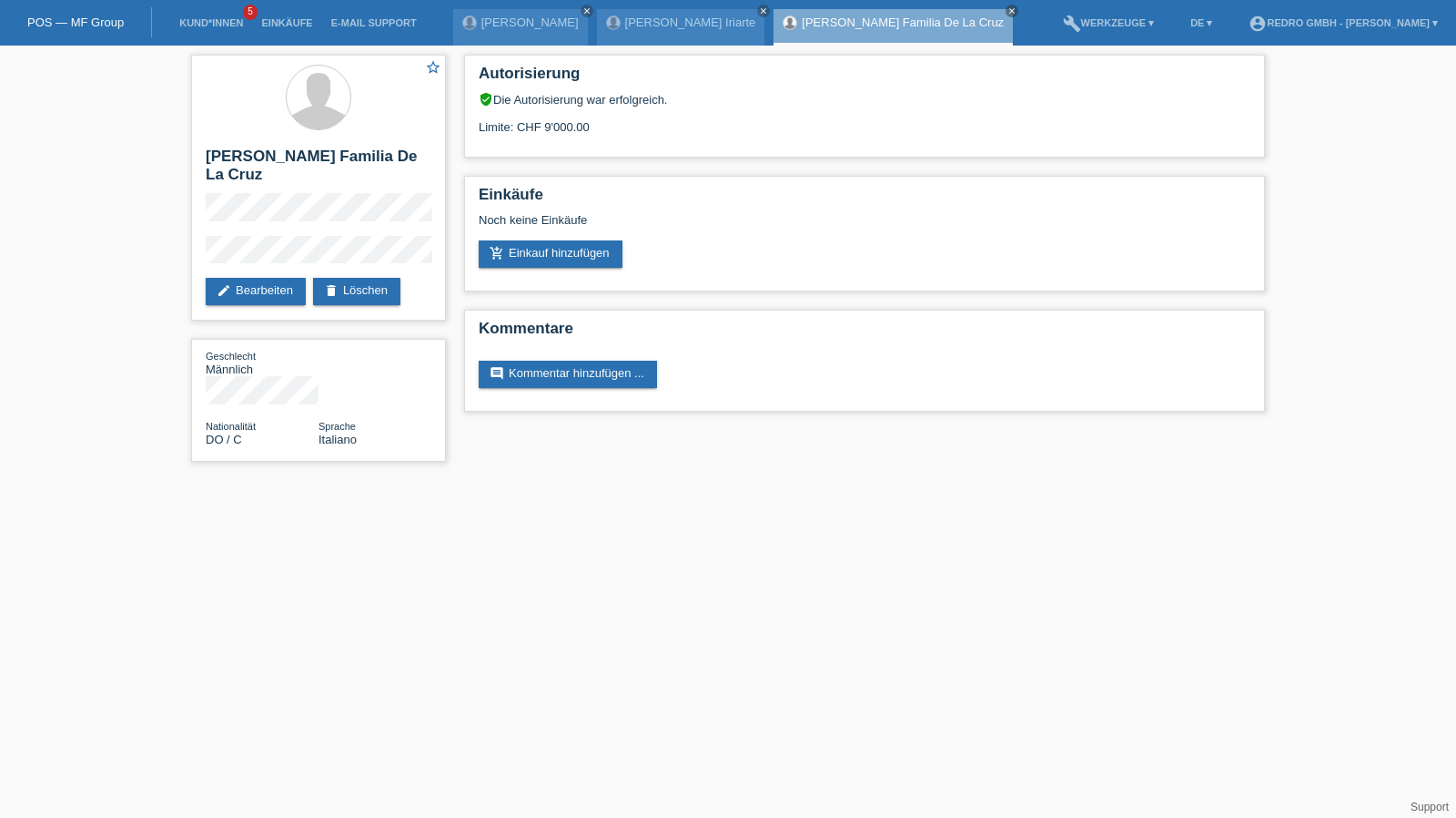
click at [189, 250] on div "star_border [PERSON_NAME] Familia De La Cruz edit Bearbeiten delete Löschen Ges…" at bounding box center [318, 263] width 273 height 434
click at [284, 156] on h2 "[PERSON_NAME] Familia De La [PERSON_NAME]" at bounding box center [318, 170] width 226 height 46
copy div "[PERSON_NAME] Familia De La [PERSON_NAME]"
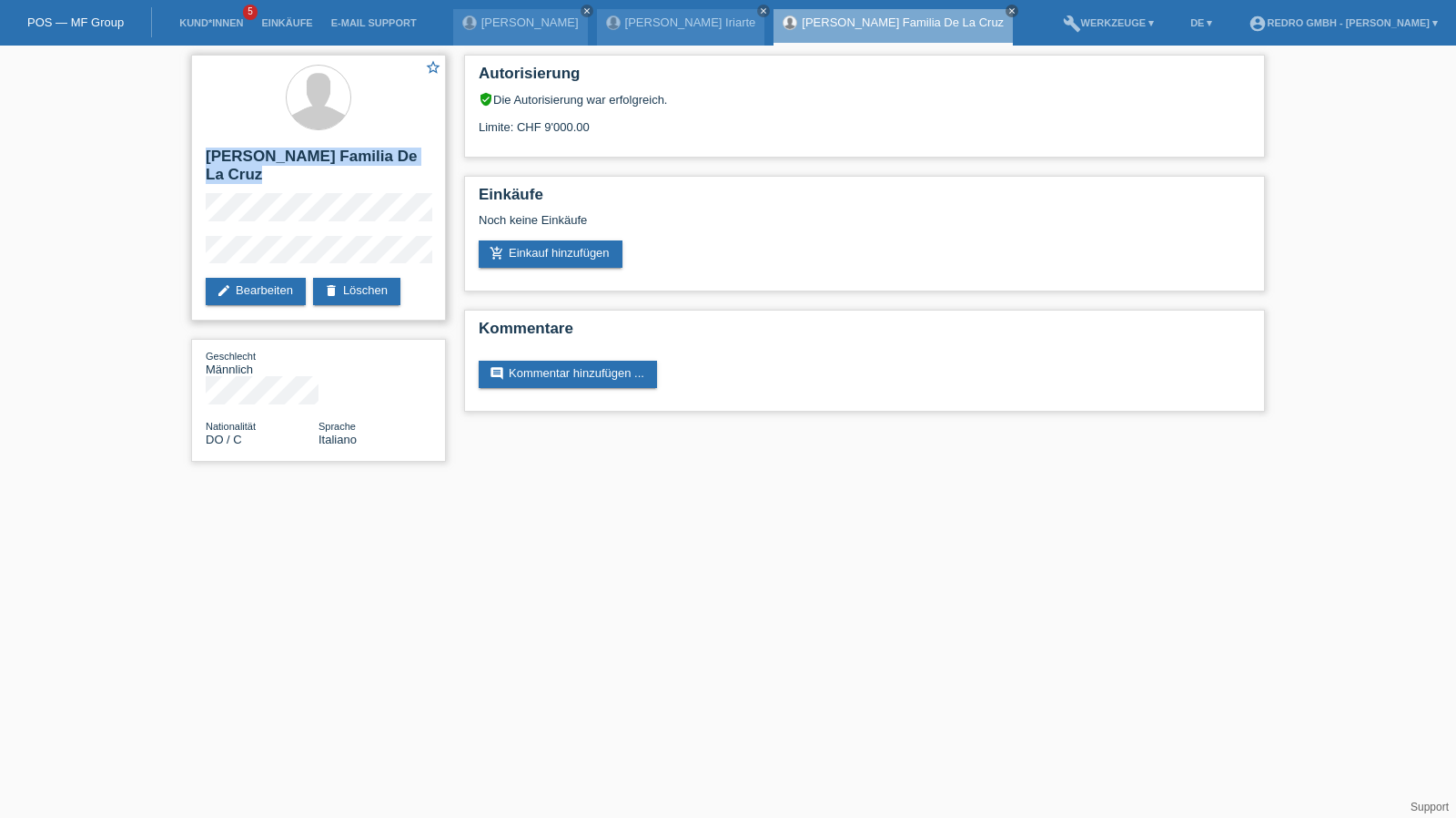
click at [264, 189] on h2 "[PERSON_NAME] Familia De La [PERSON_NAME]" at bounding box center [318, 170] width 226 height 46
click at [221, 25] on link "Kund*innen" at bounding box center [210, 23] width 82 height 11
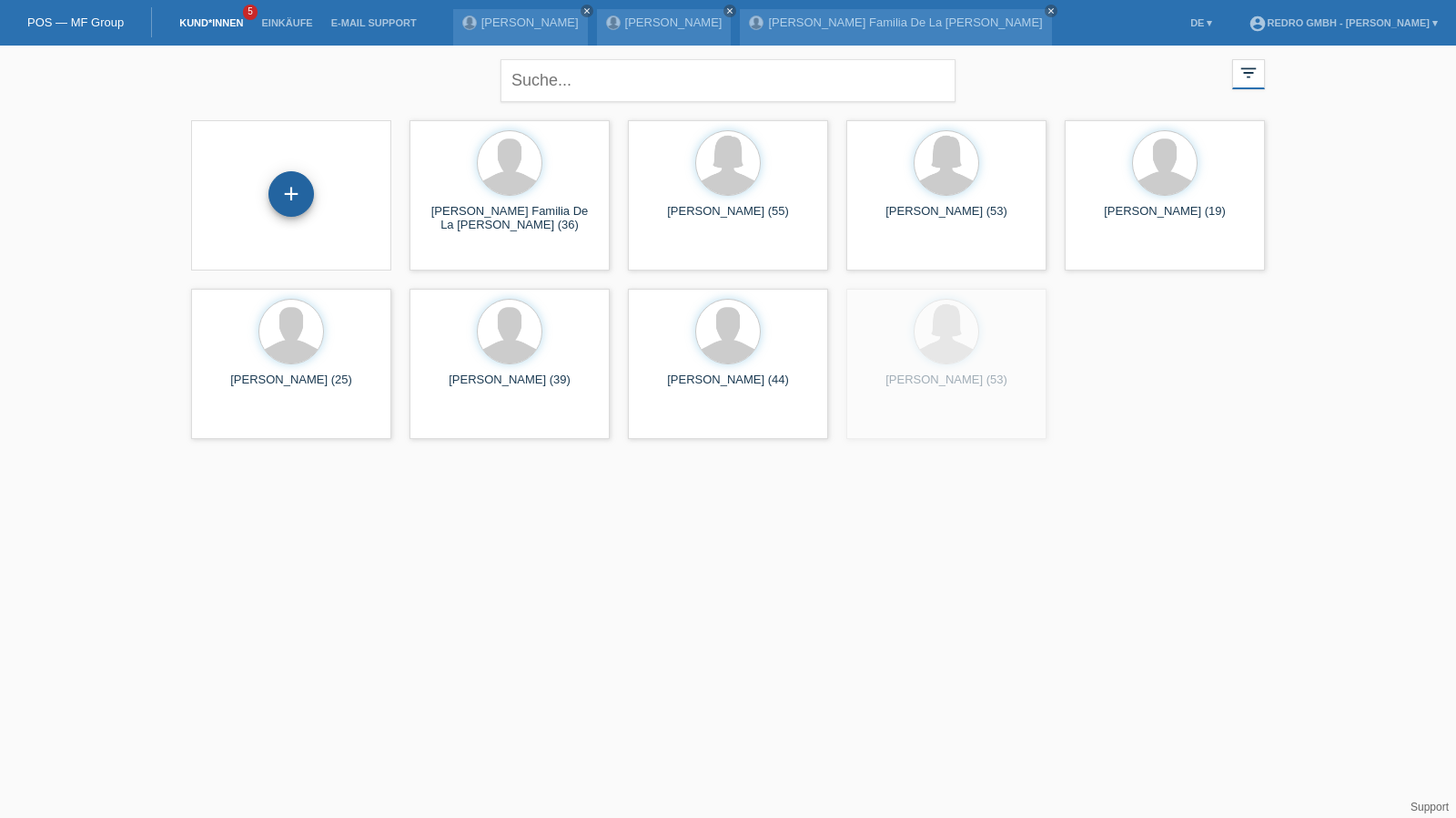
click at [281, 185] on div "+" at bounding box center [291, 193] width 44 height 31
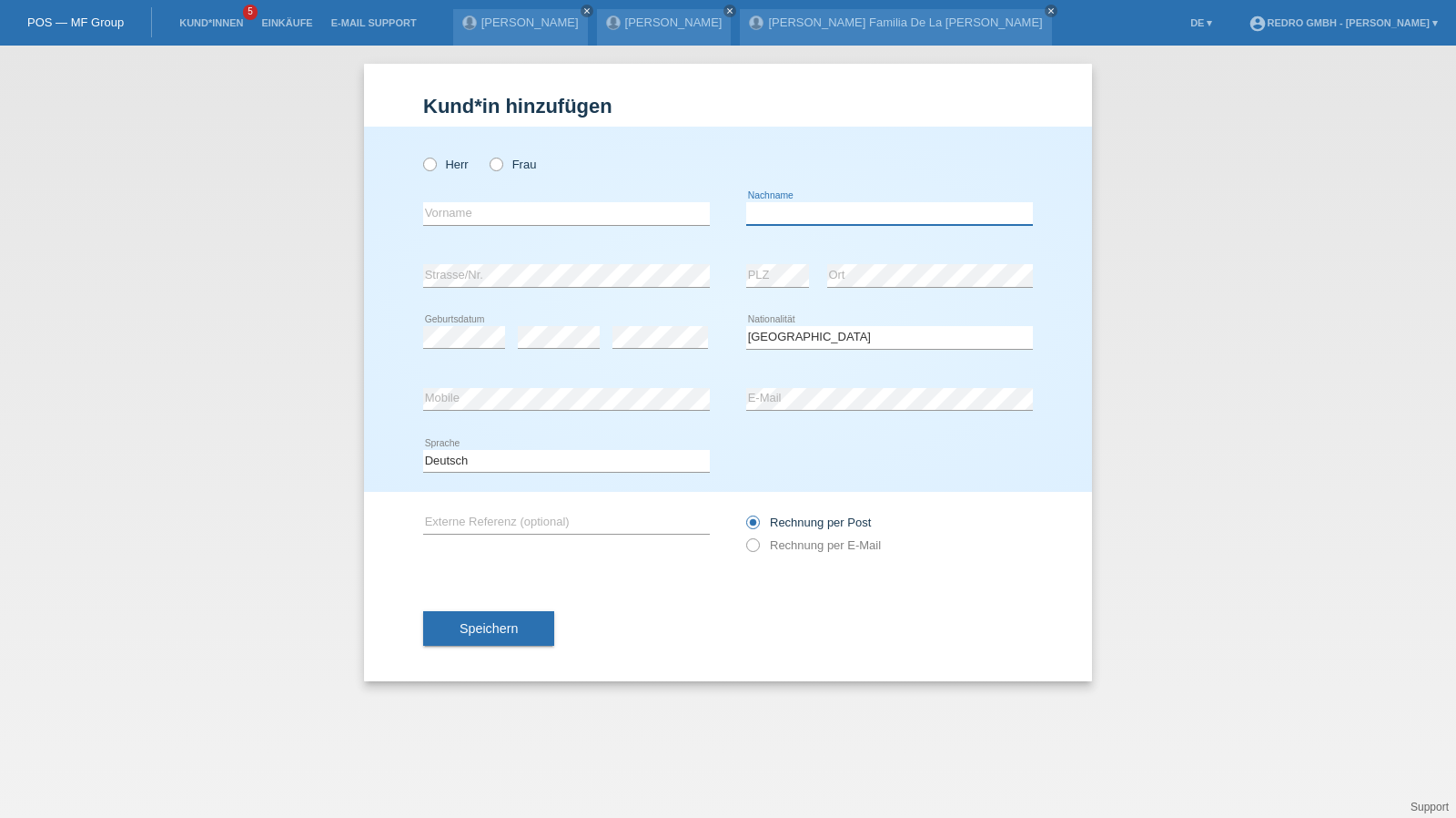
click at [830, 212] on input "text" at bounding box center [890, 213] width 287 height 23
type input "[PERSON_NAME]"
click at [543, 214] on input "text" at bounding box center [566, 213] width 287 height 23
paste input "[PERSON_NAME]"
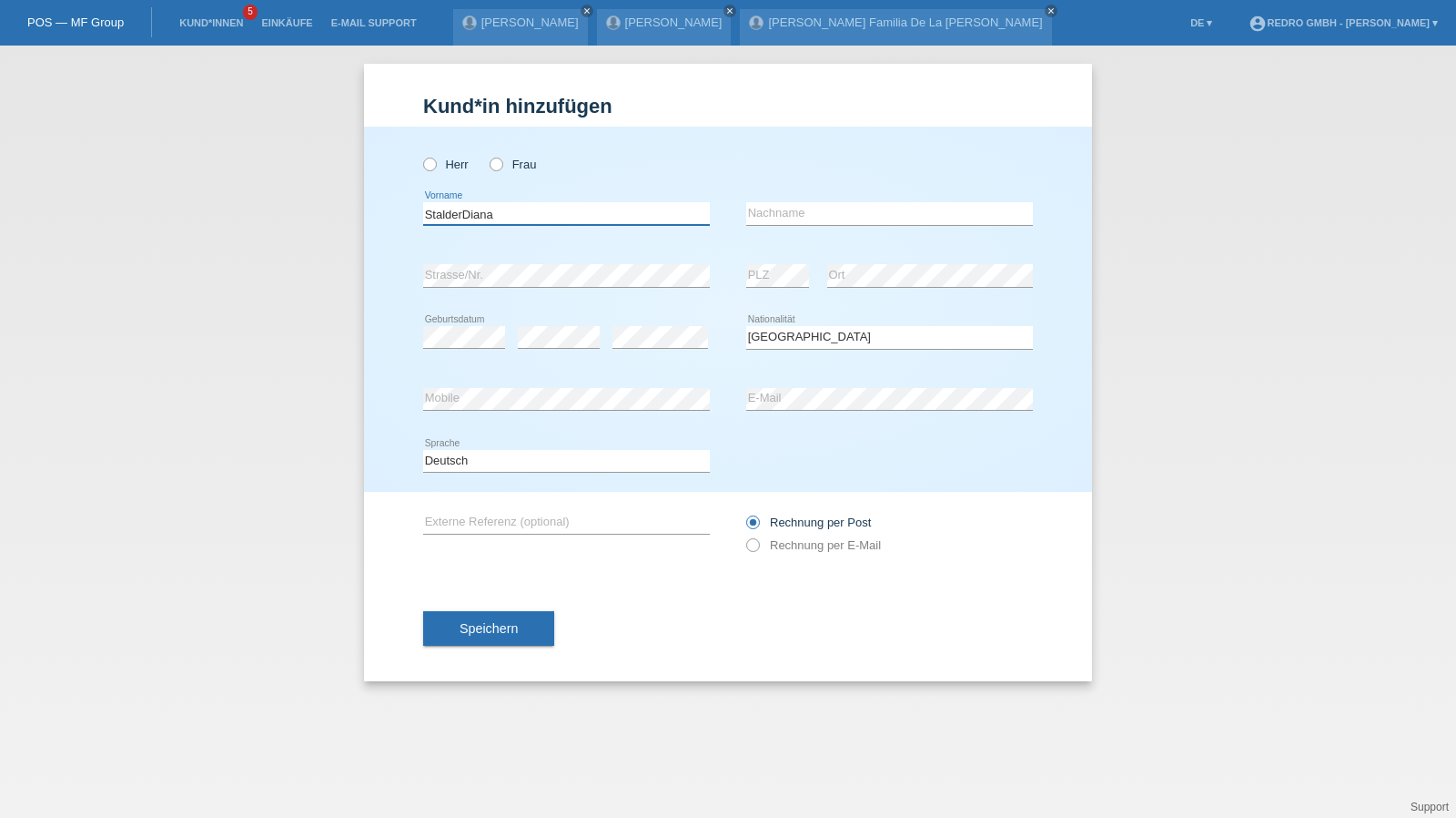
drag, startPoint x: 462, startPoint y: 214, endPoint x: 311, endPoint y: 214, distance: 151.0
click at [311, 214] on div "Kund*in hinzufügen [PERSON_NAME] hinzufügen [PERSON_NAME] hinzufügen [PERSON_NA…" at bounding box center [728, 432] width 1456 height 772
type input "[PERSON_NAME]"
click at [824, 219] on input "text" at bounding box center [890, 213] width 287 height 23
paste input "Stalder"
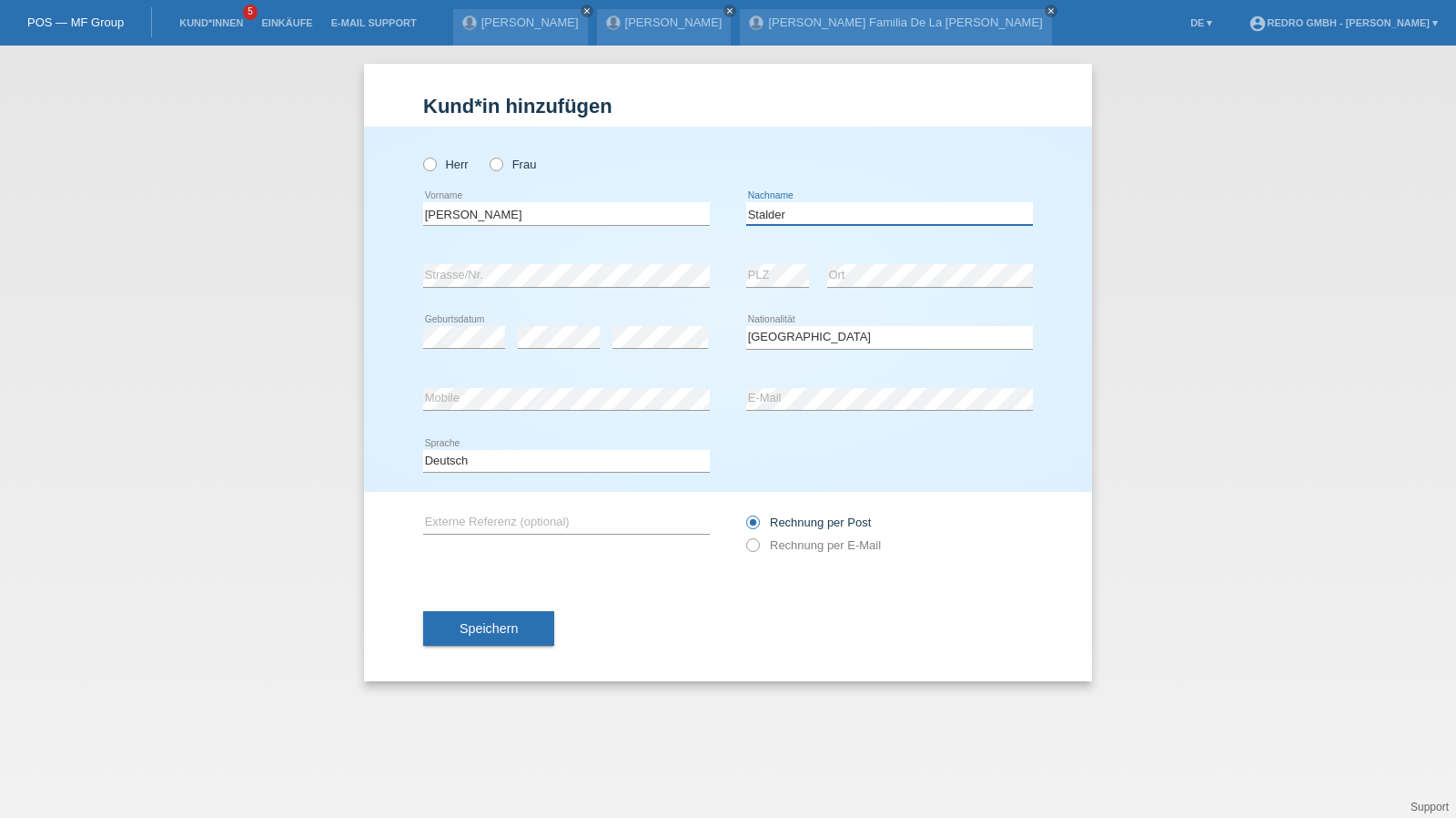
type input "Stalder"
click at [824, 217] on input "Stalder" at bounding box center [890, 213] width 287 height 23
click at [499, 210] on input "[PERSON_NAME]" at bounding box center [566, 213] width 287 height 23
click at [534, 619] on button "Speichern" at bounding box center [488, 628] width 131 height 35
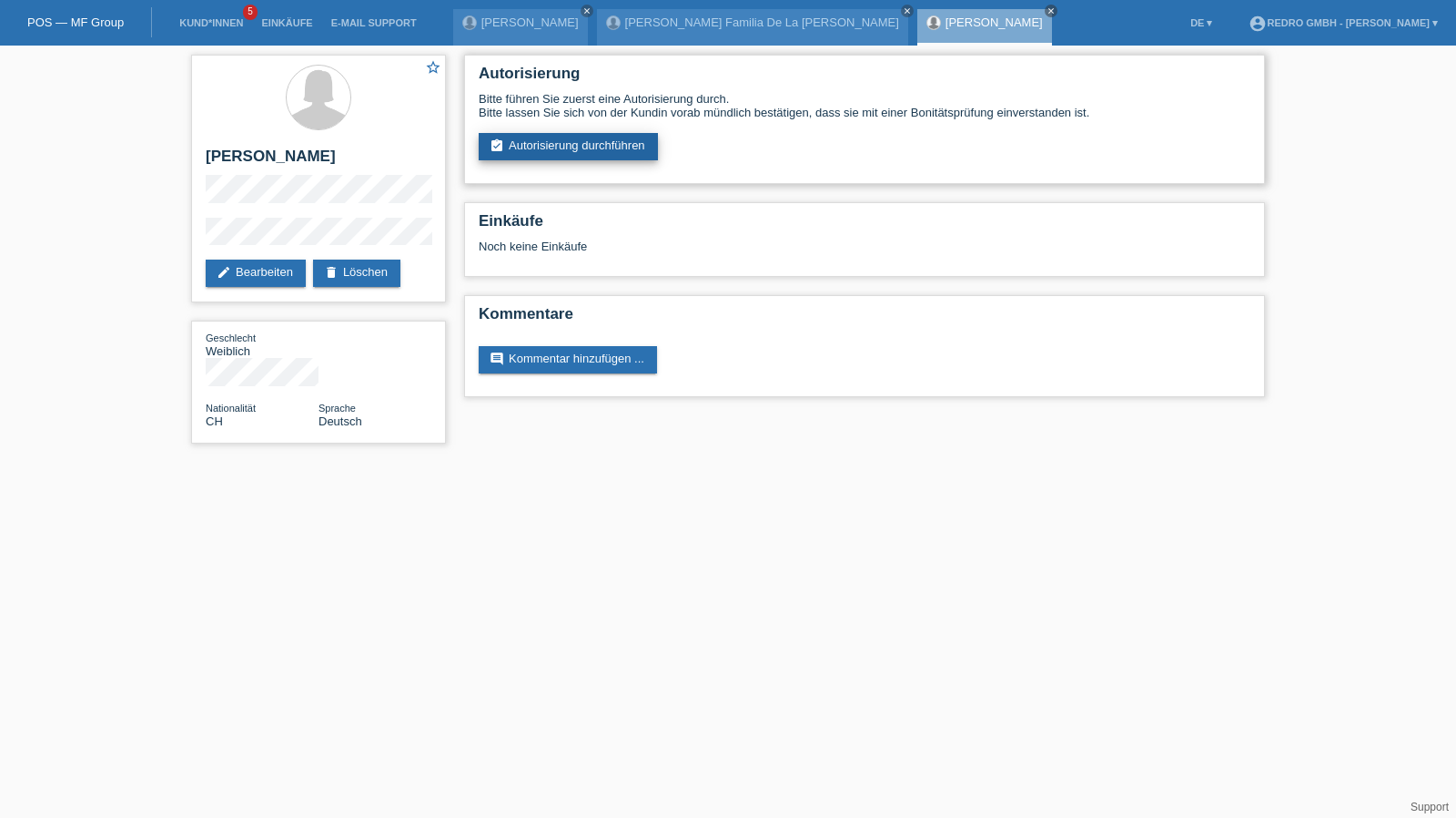
click at [573, 159] on link "assignment_turned_in Autorisierung durchführen" at bounding box center [567, 146] width 179 height 27
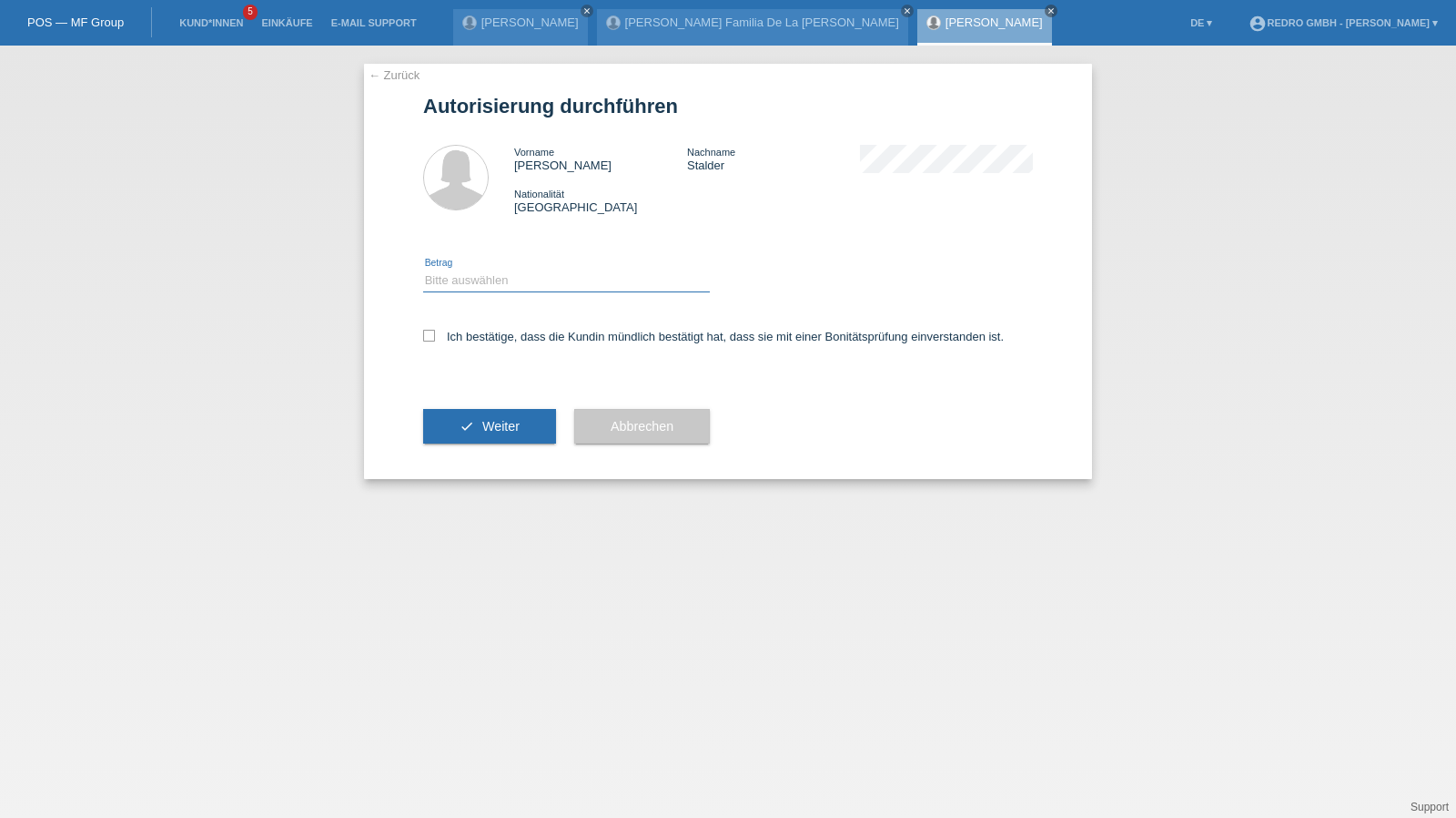
drag, startPoint x: 534, startPoint y: 276, endPoint x: 526, endPoint y: 292, distance: 17.9
click at [534, 276] on select "Bitte auswählen CHF 1.00 - CHF 499.00 CHF 500.00 - CHF 1'999.00 CHF 2'000.00 - …" at bounding box center [566, 280] width 287 height 22
select select "1"
click at [423, 269] on select "Bitte auswählen CHF 1.00 - CHF 499.00 CHF 500.00 - CHF 1'999.00 CHF 2'000.00 - …" at bounding box center [566, 280] width 287 height 22
click at [480, 334] on label "Ich bestätige, dass die Kundin mündlich bestätigt hat, dass sie mit einer Bonit…" at bounding box center [713, 336] width 580 height 14
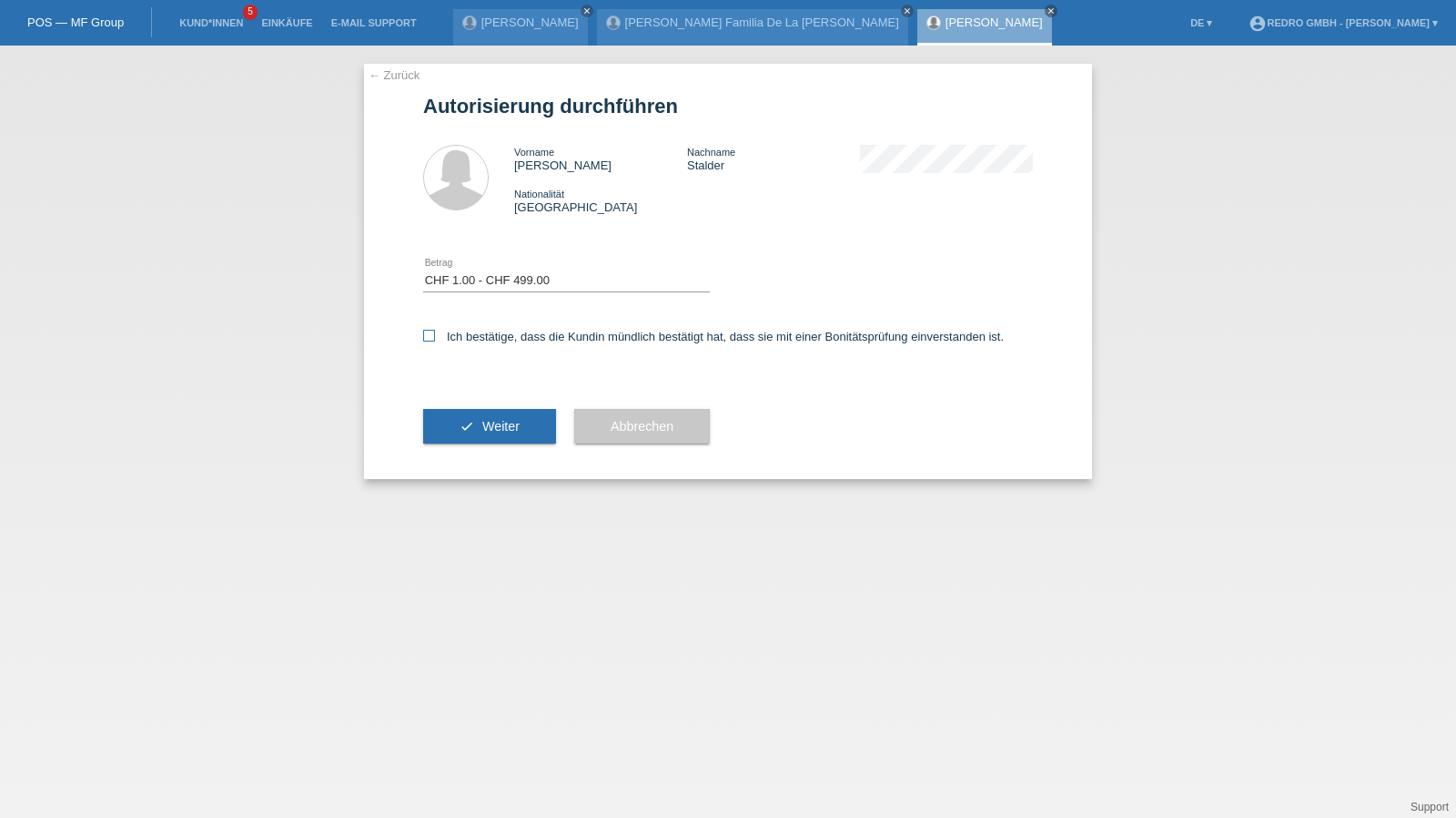
click at [435, 334] on input "Ich bestätige, dass die Kundin mündlich bestätigt hat, dass sie mit einer Bonit…" at bounding box center [428, 335] width 12 height 12
checkbox input "true"
click at [486, 410] on button "check Weiter" at bounding box center [489, 426] width 133 height 35
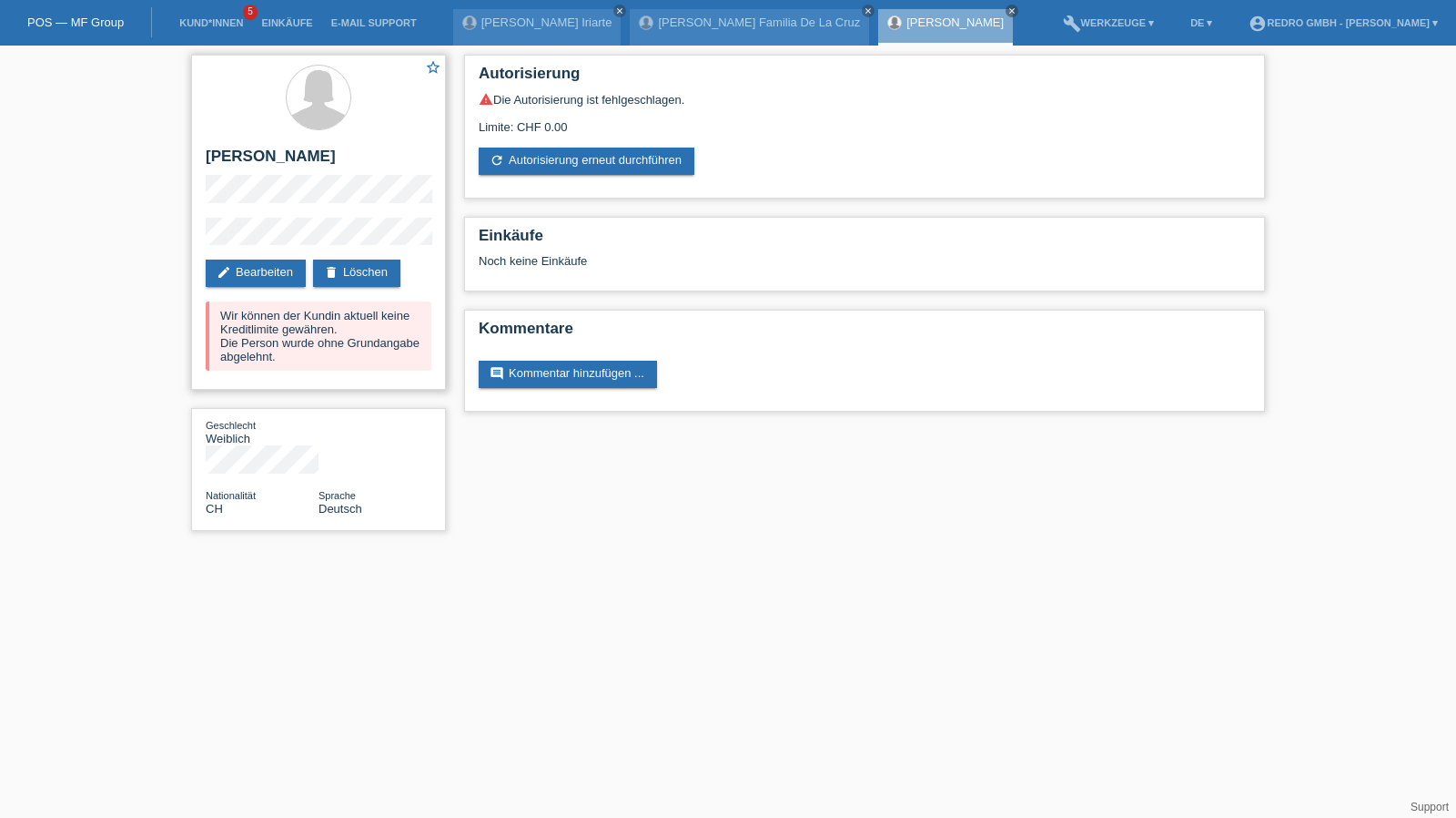
click at [245, 148] on h2 "[PERSON_NAME]" at bounding box center [318, 160] width 226 height 27
copy div "[PERSON_NAME]"
click at [233, 220] on div "star_border Diana Stalder edit Bearbeiten delete Löschen Wir können der Kundin …" at bounding box center [319, 221] width 255 height 335
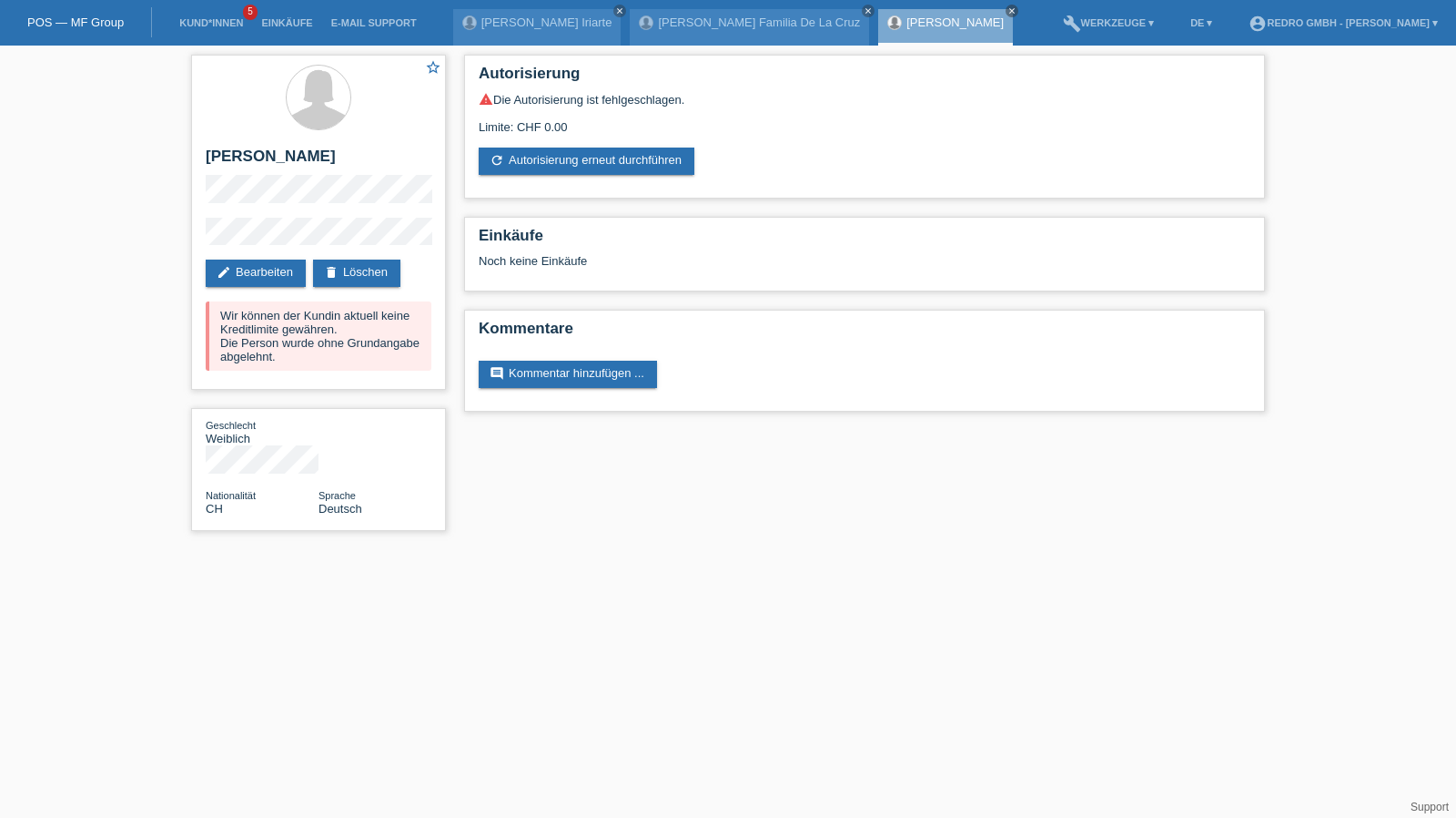
drag, startPoint x: 297, startPoint y: 216, endPoint x: 182, endPoint y: 234, distance: 116.4
click at [182, 234] on div "star_border Diana Stalder edit Bearbeiten delete Löschen Wir können der Kundin …" at bounding box center [318, 297] width 273 height 504
click at [201, 23] on link "Kund*innen" at bounding box center [210, 23] width 82 height 11
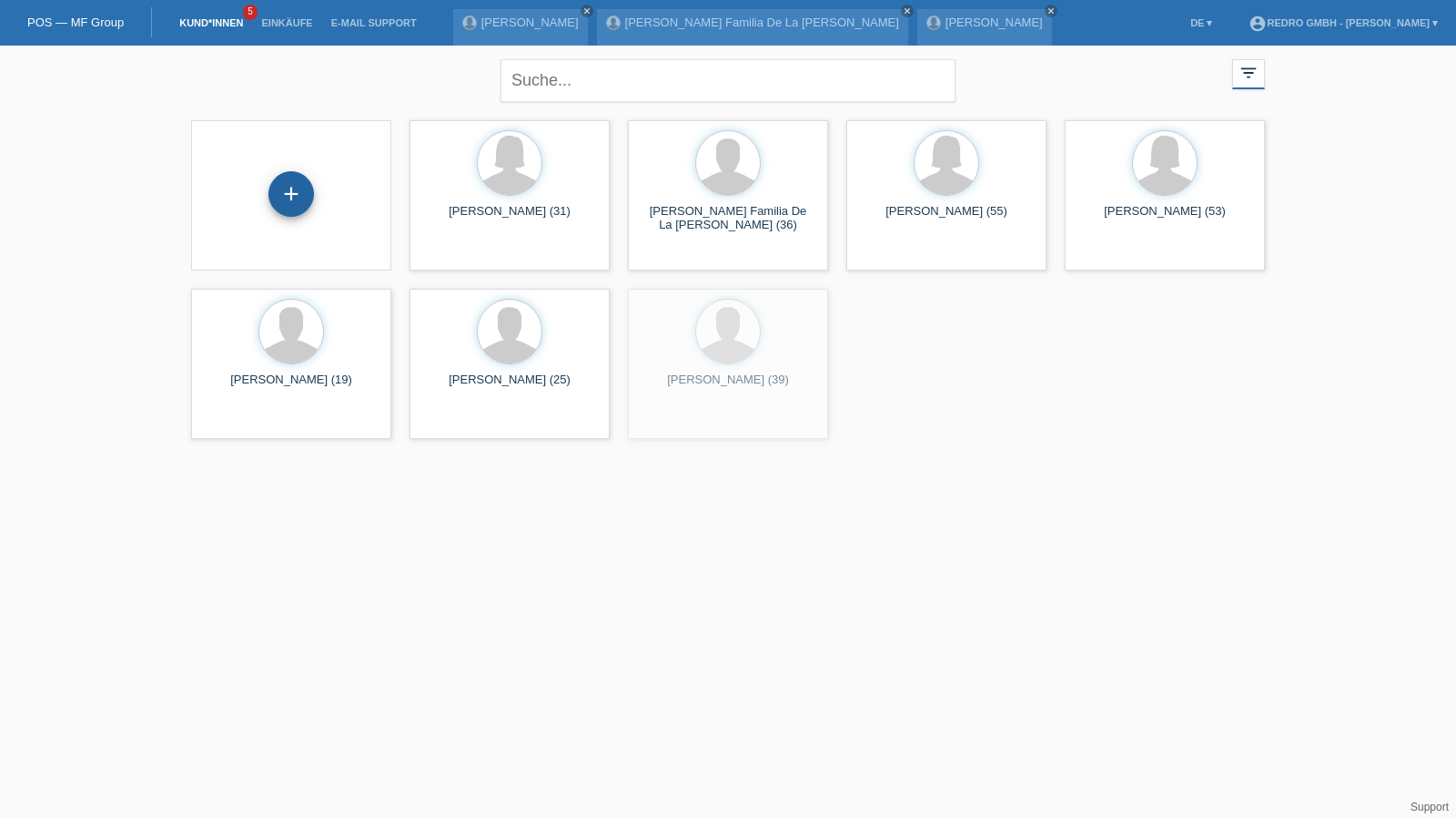
click at [288, 201] on div "+" at bounding box center [291, 193] width 46 height 46
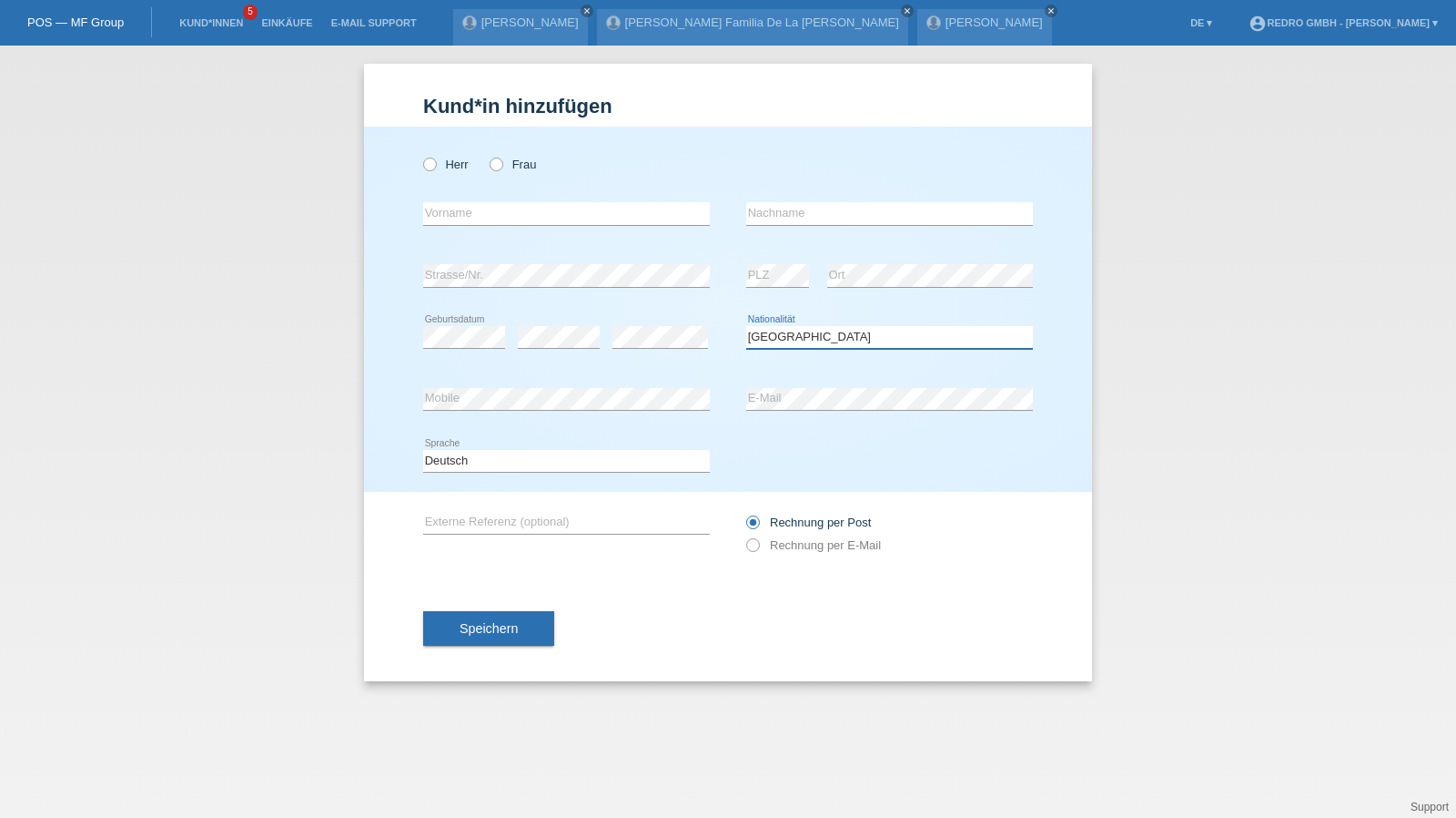
click at [794, 331] on select "Bitte auswählen... Schweiz Deutschland Liechtenstein Österreich ------------ Af…" at bounding box center [890, 336] width 287 height 22
select select "AF"
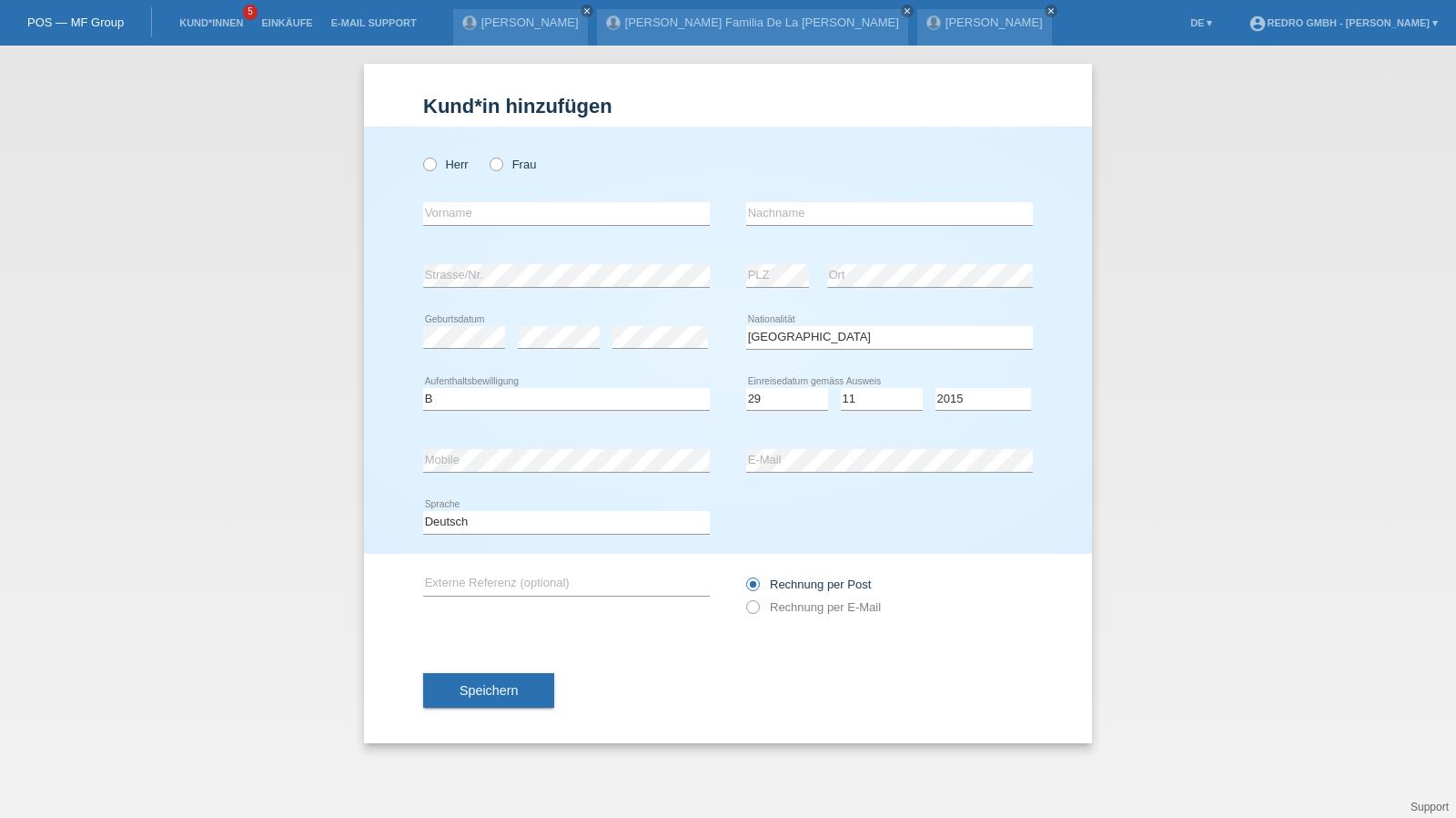
click at [508, 667] on div "Speichern" at bounding box center [728, 689] width 609 height 106
click at [475, 693] on span "Speichern" at bounding box center [488, 690] width 58 height 15
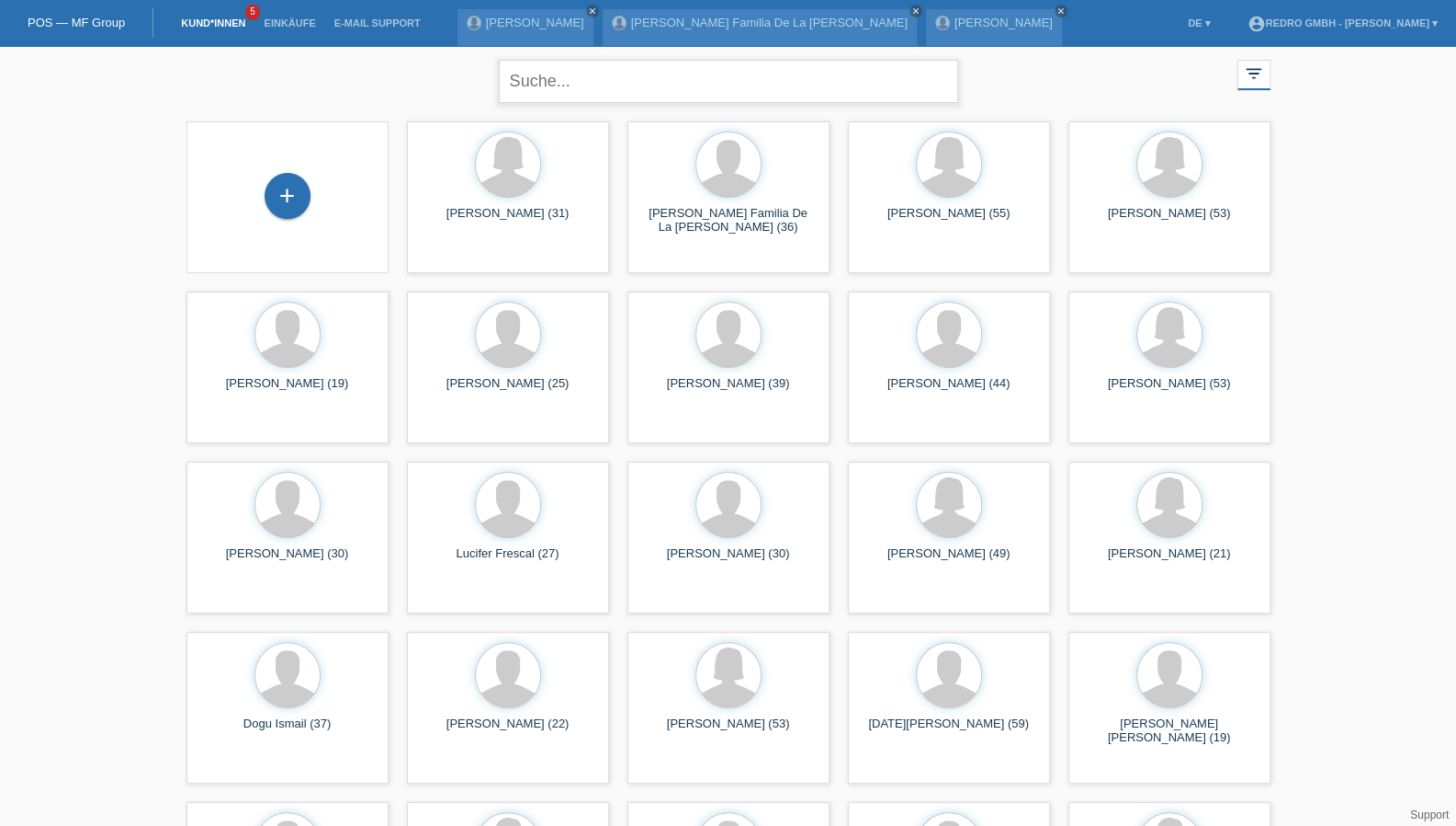
click at [583, 73] on input "text" at bounding box center [728, 81] width 459 height 44
paste input "Aliakbar"
type input "Aliakbar"
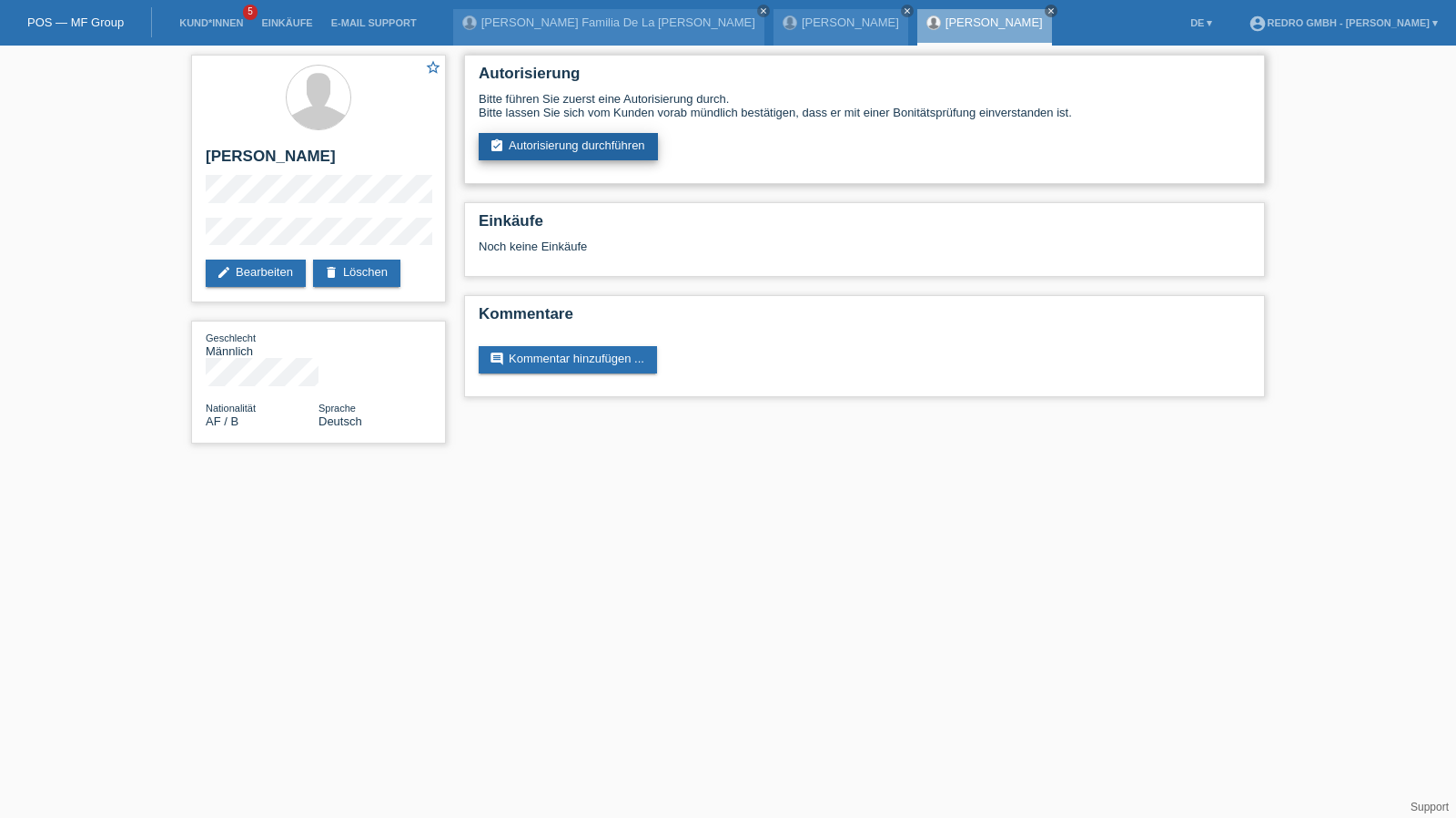
click at [579, 159] on link "assignment_turned_in Autorisierung durchführen" at bounding box center [567, 146] width 179 height 27
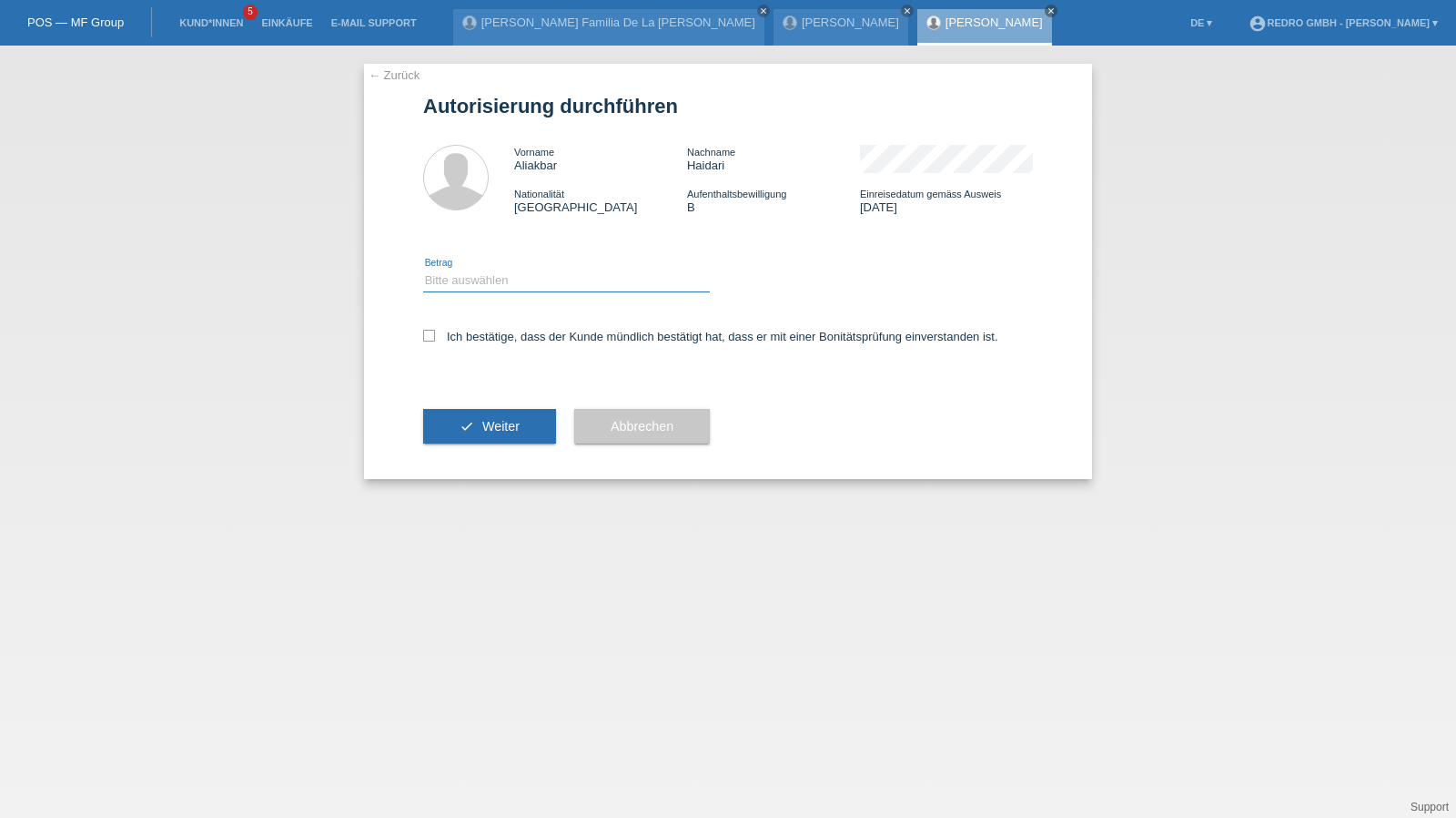
click at [506, 289] on select "Bitte auswählen CHF 1.00 - CHF 499.00 CHF 500.00 - CHF 1'999.00 CHF 2'000.00 - …" at bounding box center [566, 280] width 287 height 22
select select "1"
click at [423, 269] on select "Bitte auswählen CHF 1.00 - CHF 499.00 CHF 500.00 - CHF 1'999.00 CHF 2'000.00 - …" at bounding box center [566, 280] width 287 height 22
click at [478, 357] on div "Ich bestätige, dass der Kunde mündlich bestätigt hat, dass er mit einer Bonität…" at bounding box center [728, 342] width 609 height 62
click at [482, 343] on label "Ich bestätige, dass der Kunde mündlich bestätigt hat, dass er mit einer Bonität…" at bounding box center [710, 336] width 575 height 14
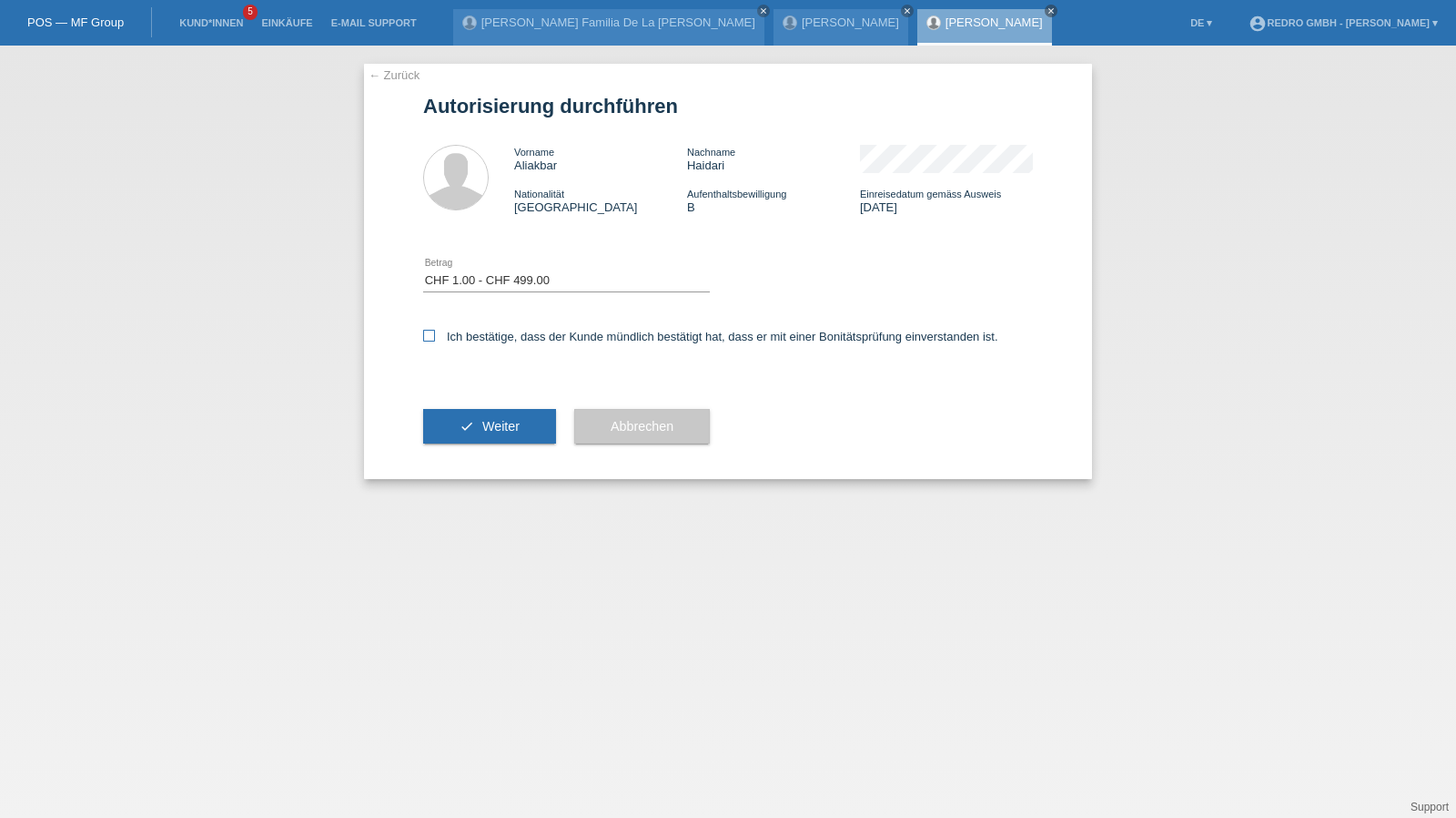
click at [435, 341] on input "Ich bestätige, dass der Kunde mündlich bestätigt hat, dass er mit einer Bonität…" at bounding box center [428, 335] width 12 height 12
checkbox input "true"
click at [479, 421] on button "check Weiter" at bounding box center [489, 426] width 133 height 35
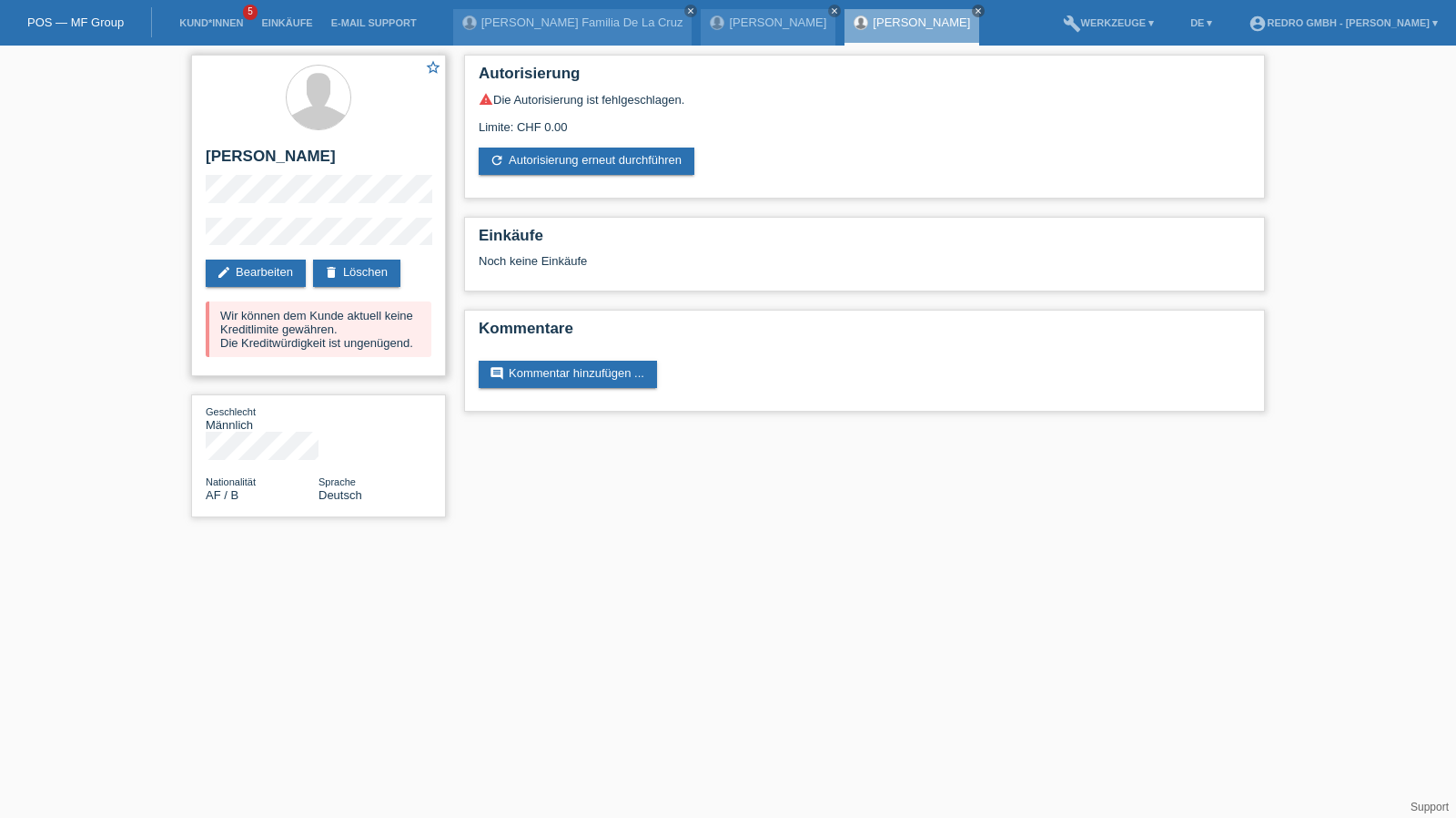
click at [244, 160] on h2 "[PERSON_NAME]" at bounding box center [318, 160] width 226 height 27
copy div "[PERSON_NAME]"
click at [185, 235] on div "star_border Aliakbar Haidari edit Bearbeiten delete Löschen Wir können dem Kund…" at bounding box center [318, 291] width 273 height 490
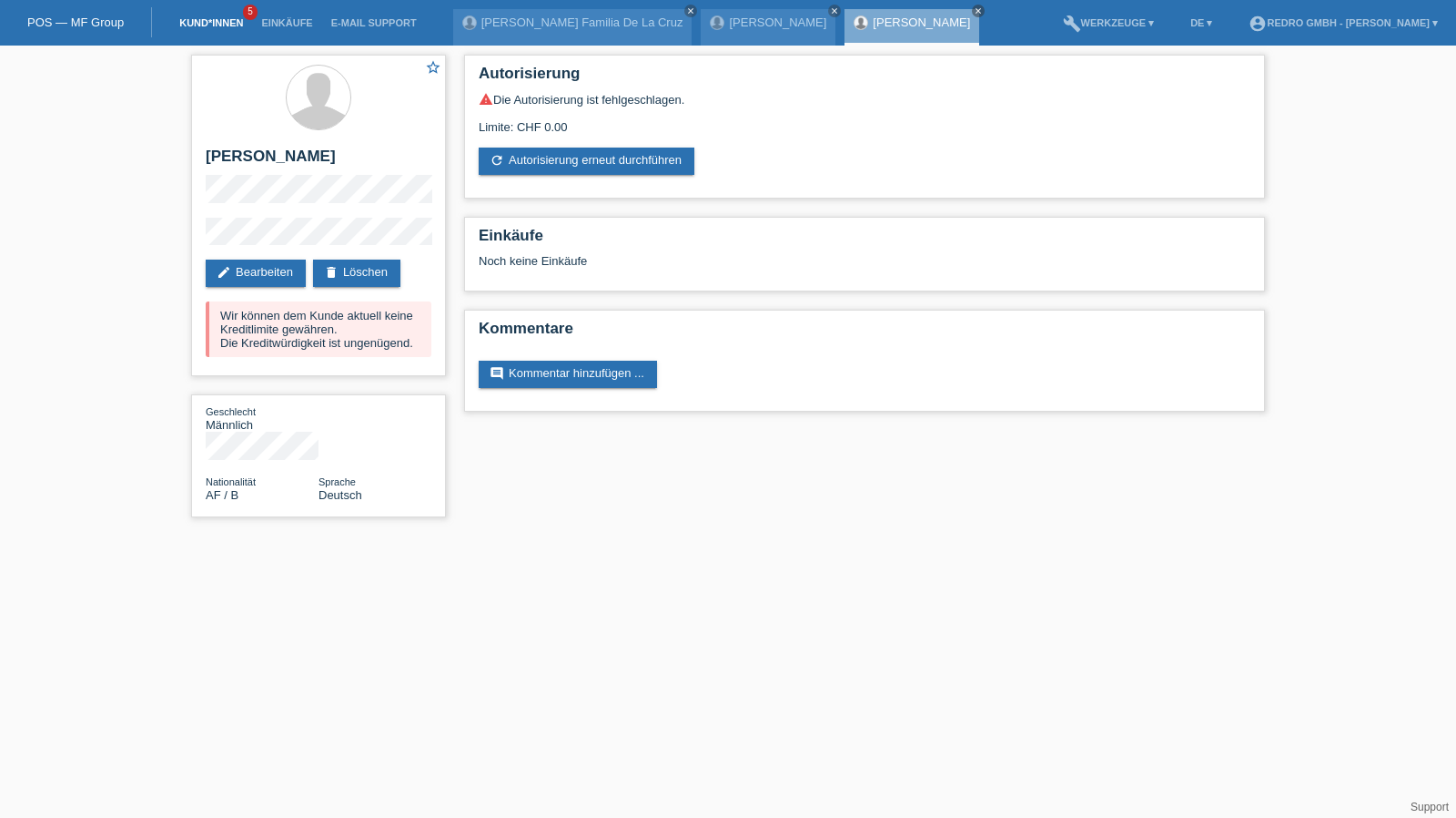
click at [188, 23] on link "Kund*innen" at bounding box center [210, 23] width 82 height 11
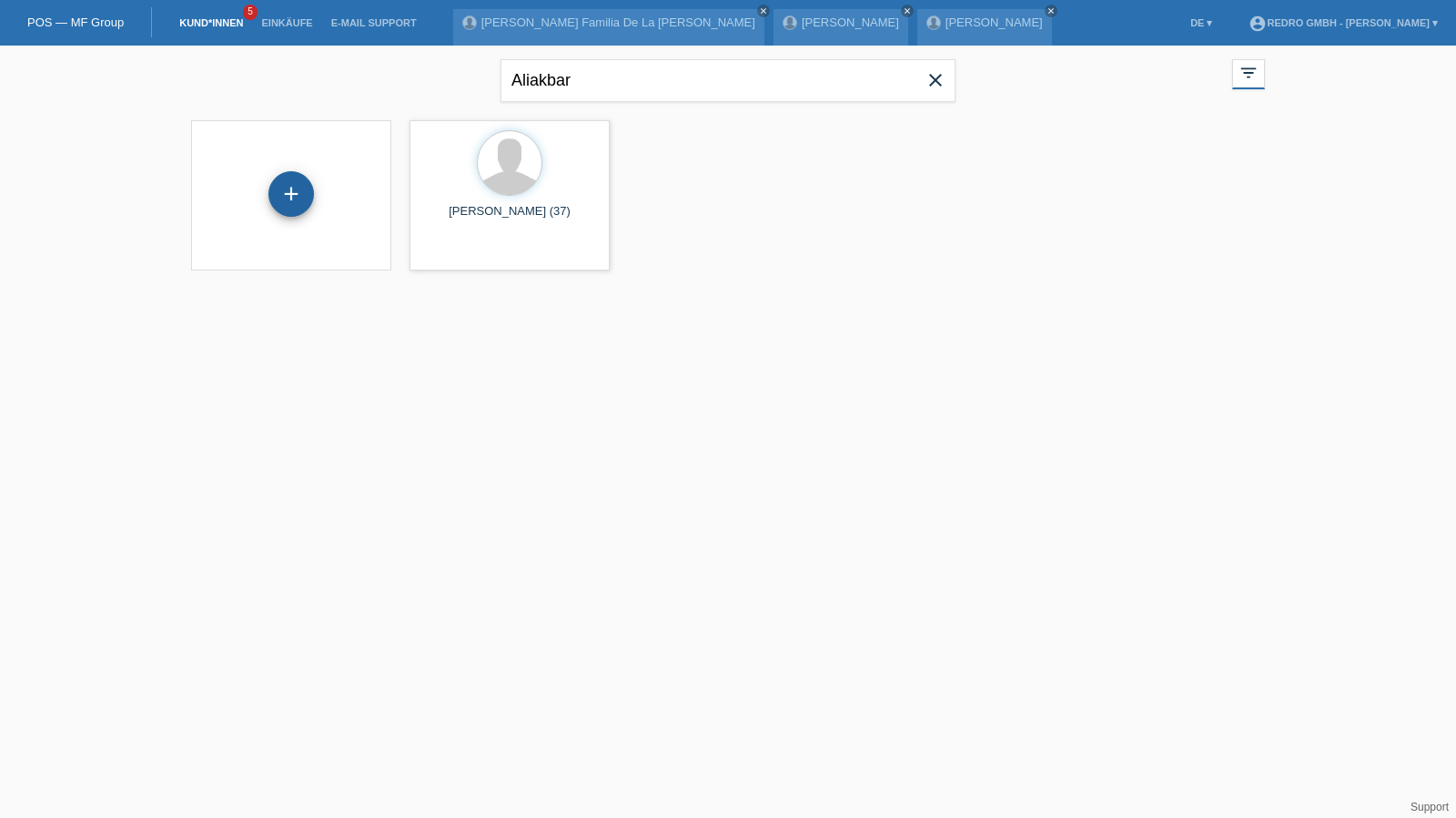
click at [295, 204] on div "+" at bounding box center [291, 193] width 46 height 46
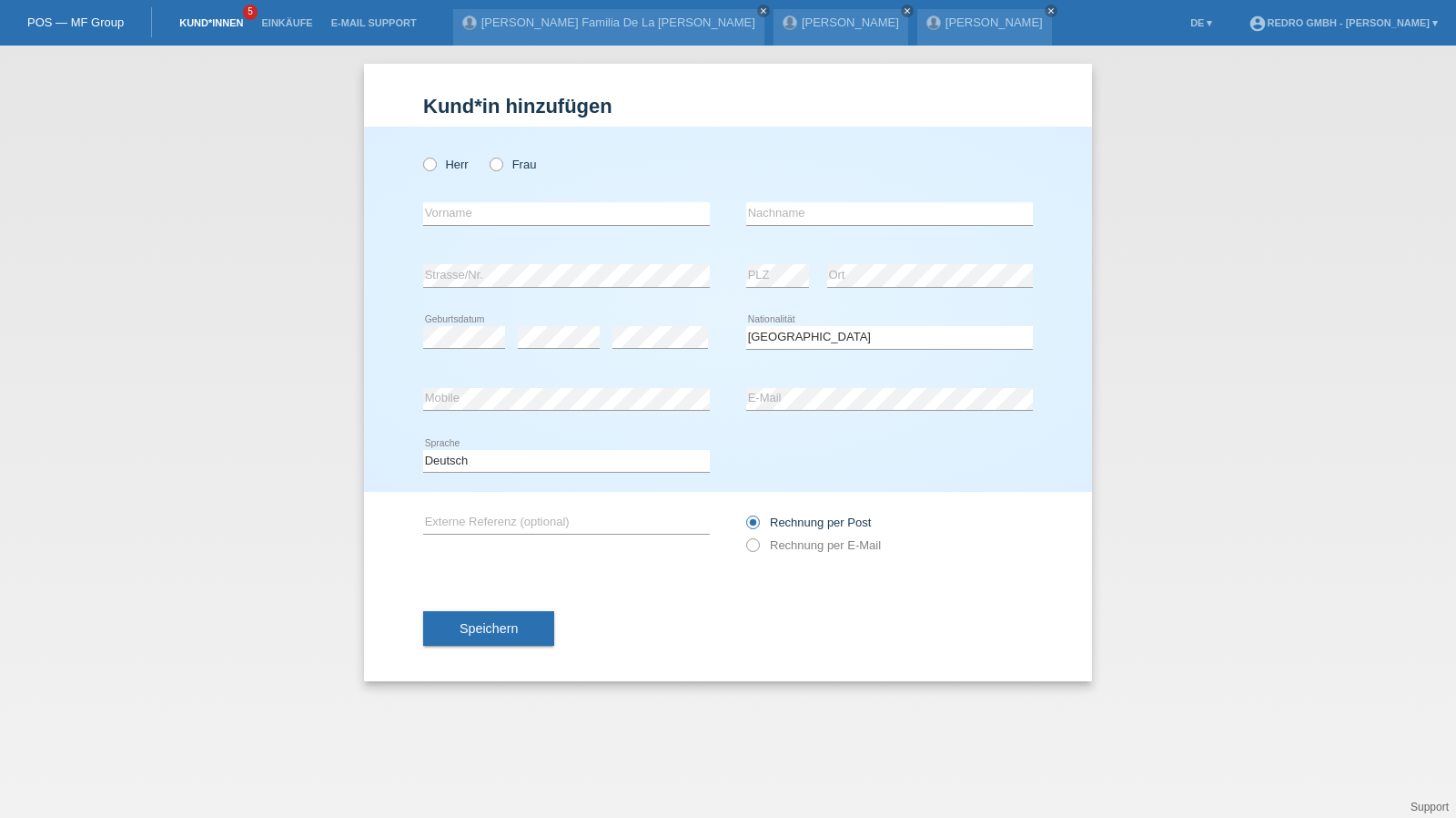
click at [210, 24] on link "Kund*innen" at bounding box center [210, 23] width 82 height 11
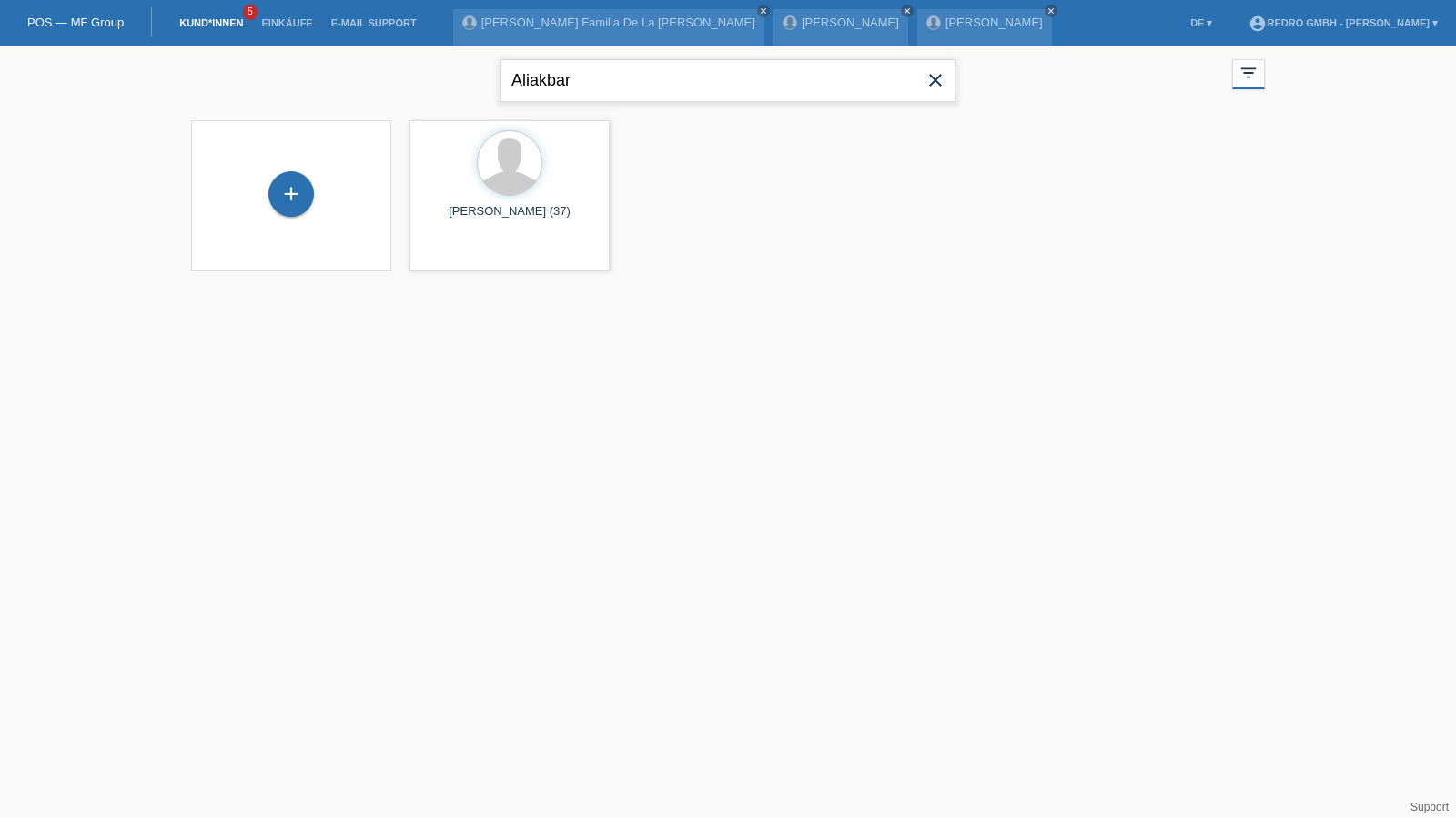
click at [578, 89] on input "Aliakbar" at bounding box center [728, 81] width 455 height 43
type input "[PERSON_NAME]"
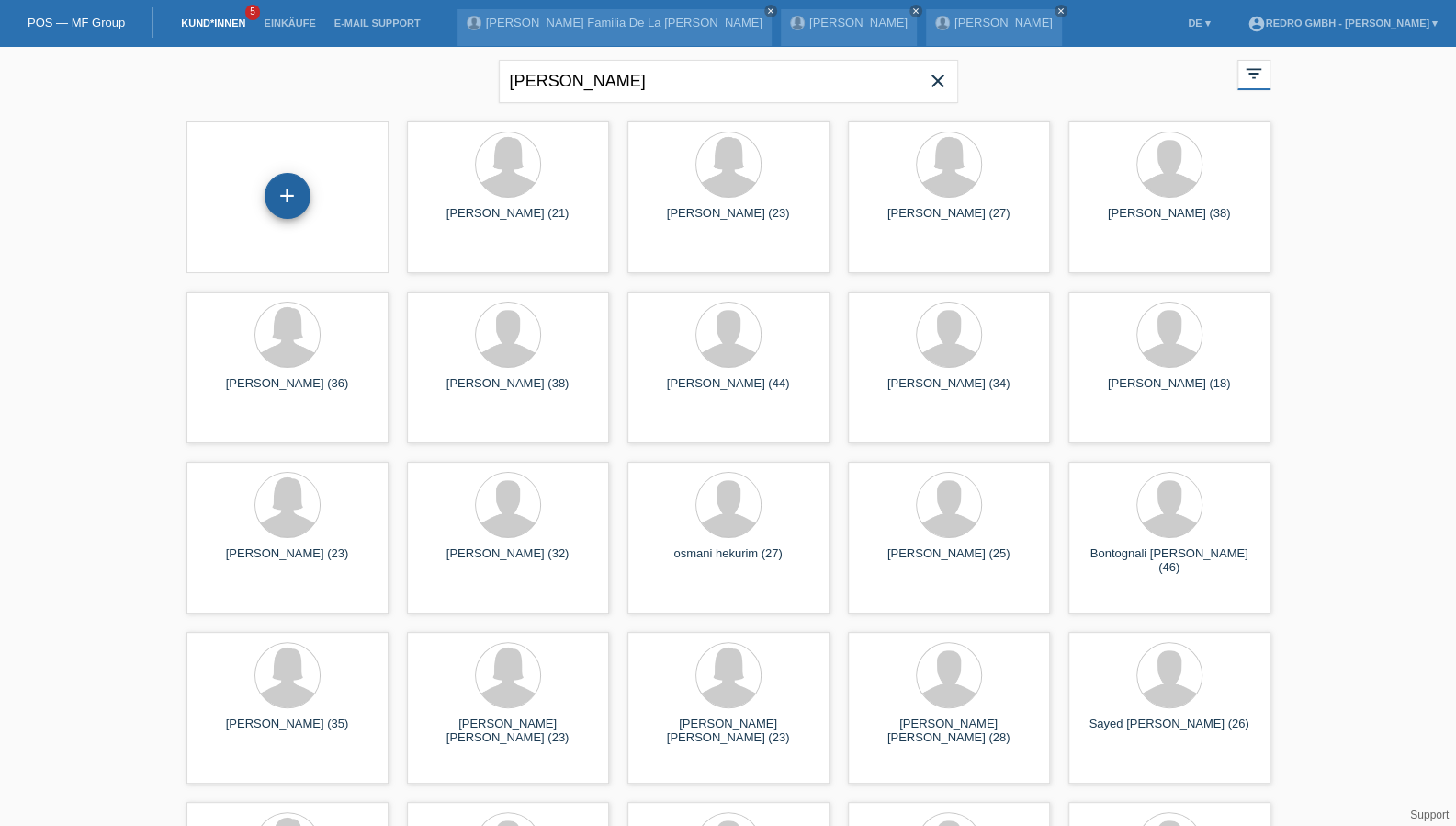
click at [286, 202] on div "+" at bounding box center [288, 195] width 46 height 46
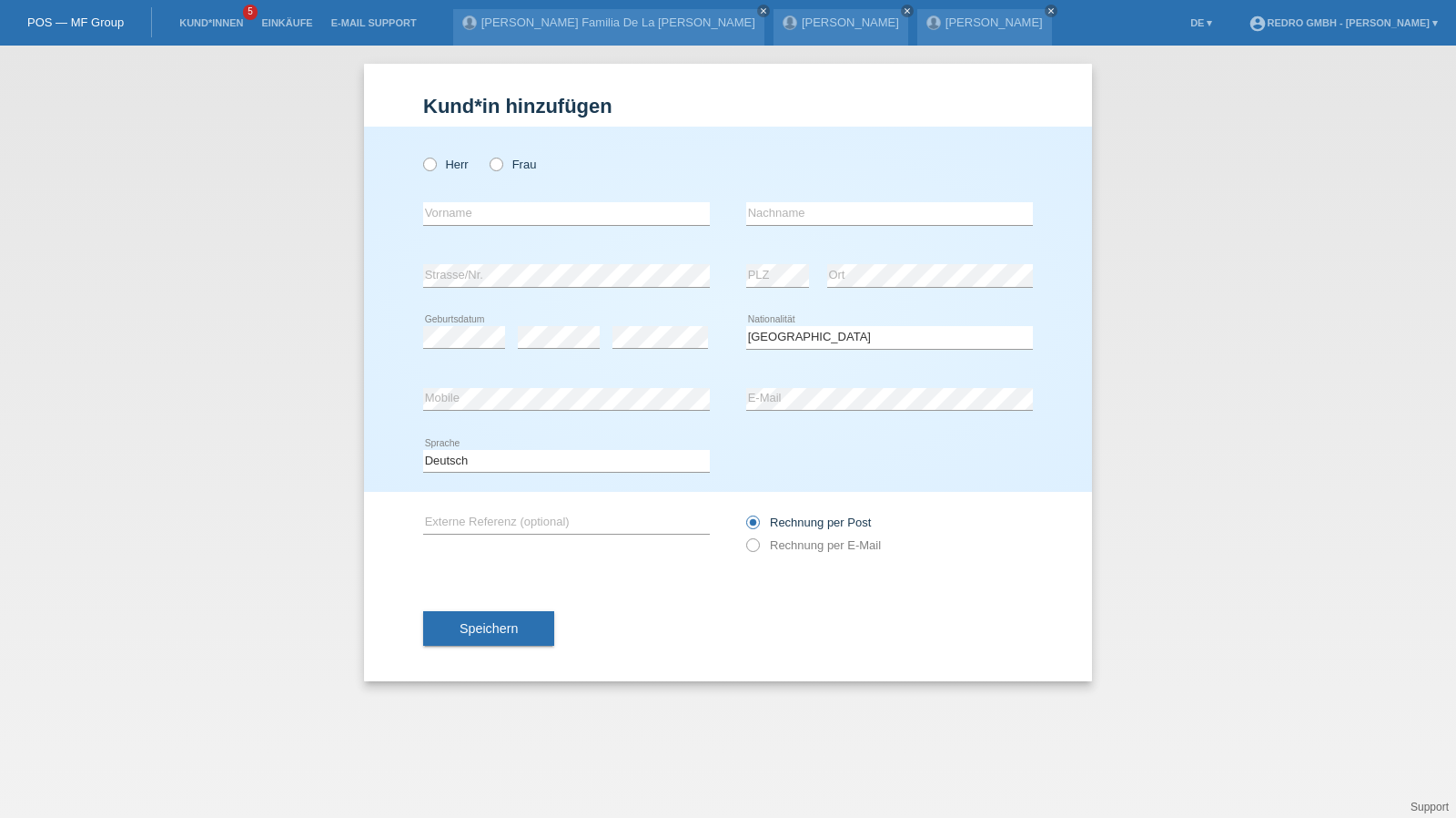
click at [816, 347] on div "Bitte auswählen... Schweiz Deutschland Liechtenstein Österreich ------------ Af…" at bounding box center [890, 337] width 287 height 23
click at [816, 347] on select "Bitte auswählen... Schweiz Deutschland Liechtenstein Österreich ------------ Af…" at bounding box center [890, 336] width 287 height 22
click at [819, 339] on select "Bitte auswählen... Schweiz Deutschland Liechtenstein Österreich ------------ Af…" at bounding box center [890, 336] width 287 height 22
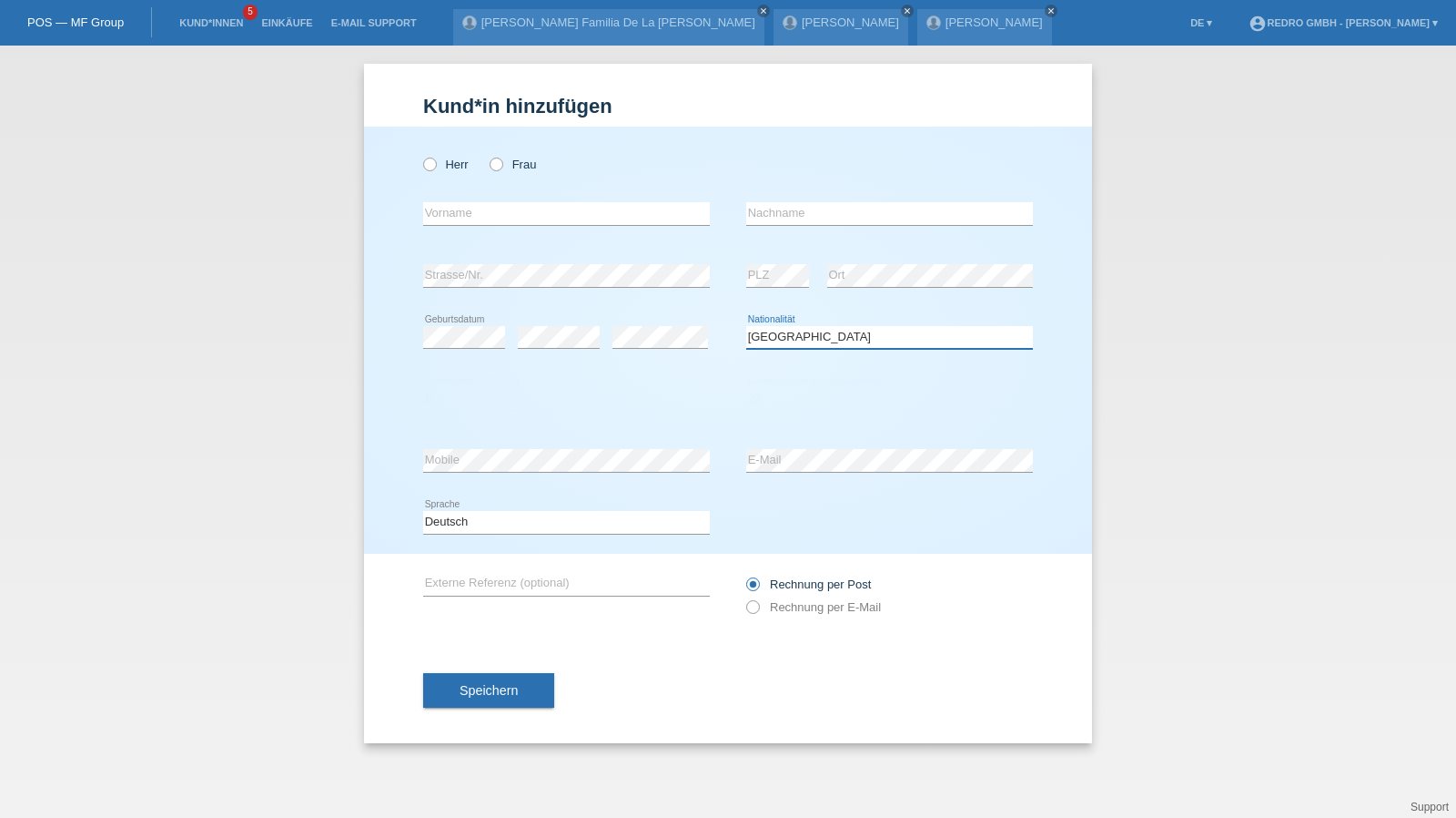
select select "HU"
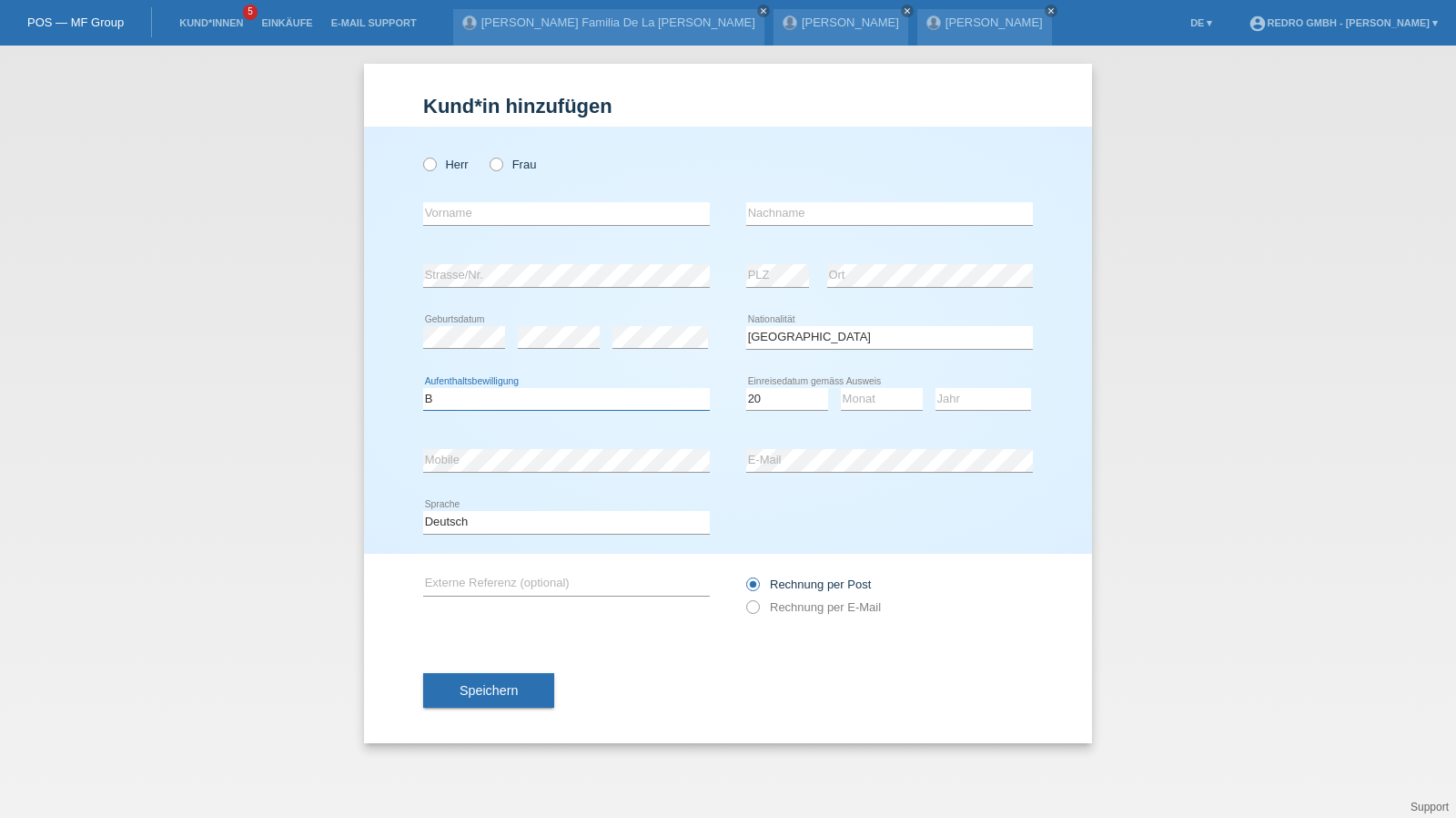
select select "B"
select select "21"
select select "04"
select select "2022"
click at [486, 215] on input "text" at bounding box center [566, 213] width 287 height 23
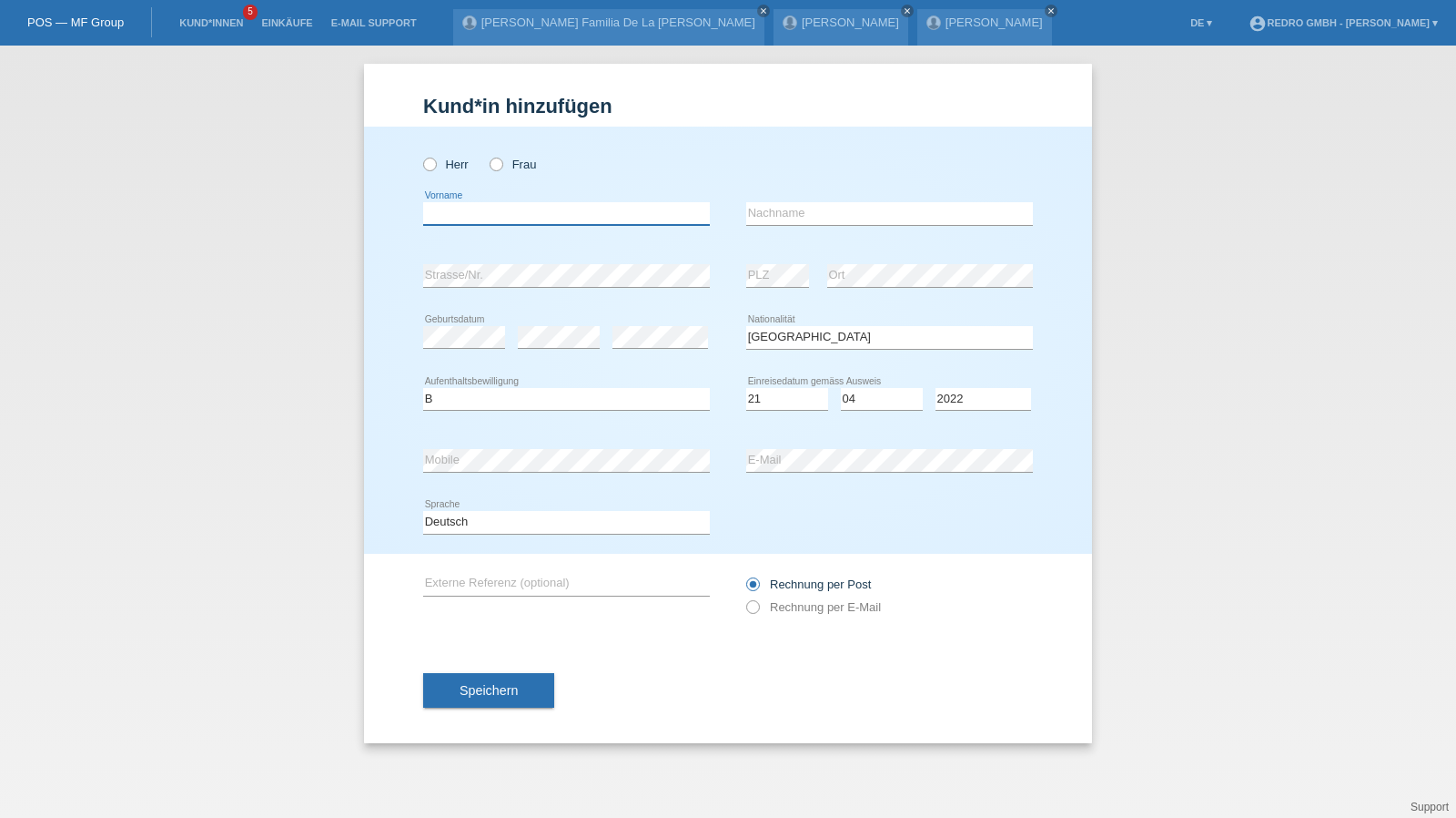
type input "[PERSON_NAME]"
click at [504, 692] on span "Speichern" at bounding box center [488, 690] width 58 height 15
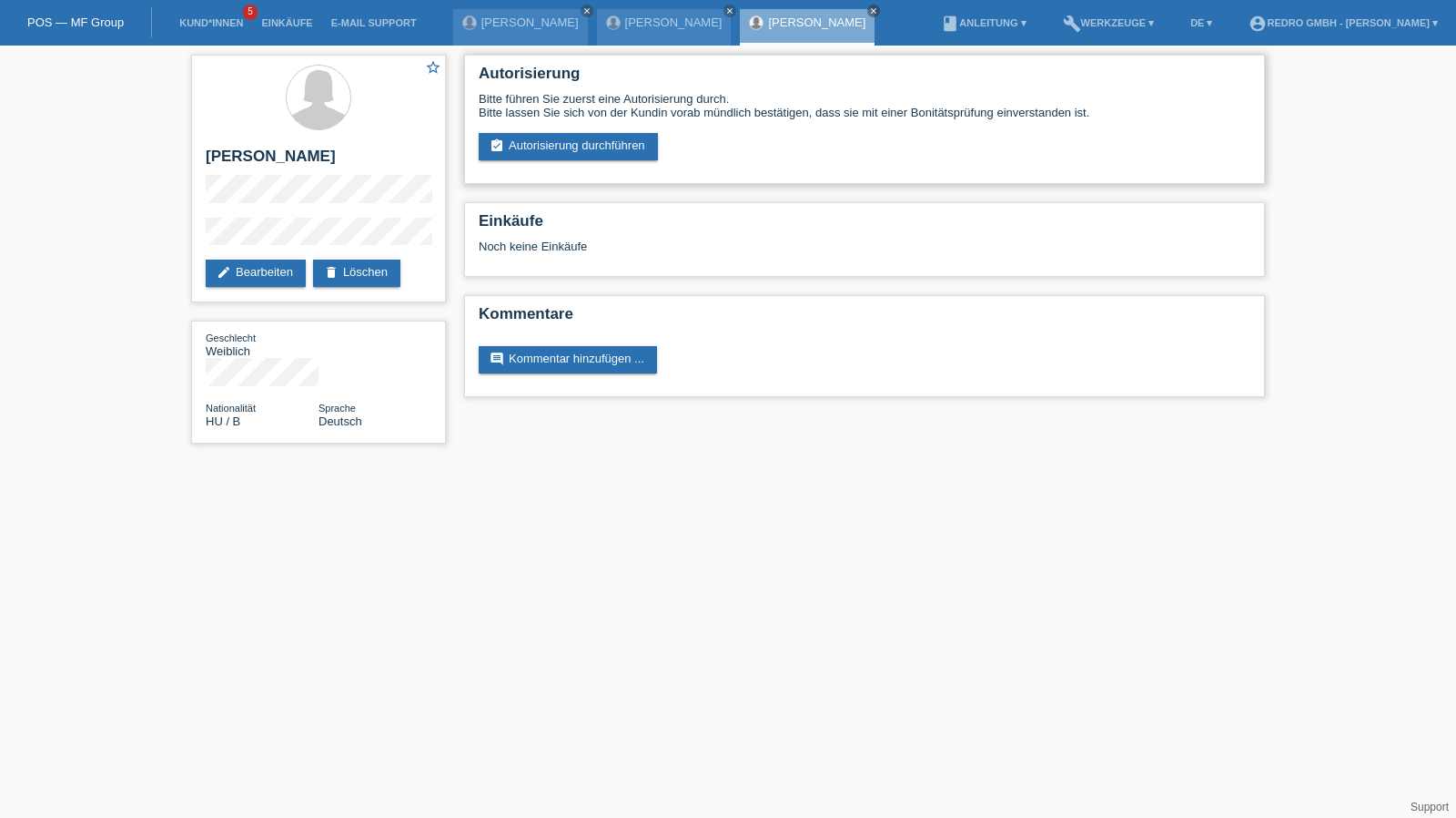
drag, startPoint x: 592, startPoint y: 161, endPoint x: 599, endPoint y: 146, distance: 16.6
click at [592, 161] on div "Autorisierung Bitte führen Sie zuerst eine Autorisierung durch. Bitte lassen Si…" at bounding box center [864, 119] width 801 height 129
click at [599, 144] on link "assignment_turned_in Autorisierung durchführen" at bounding box center [567, 146] width 179 height 27
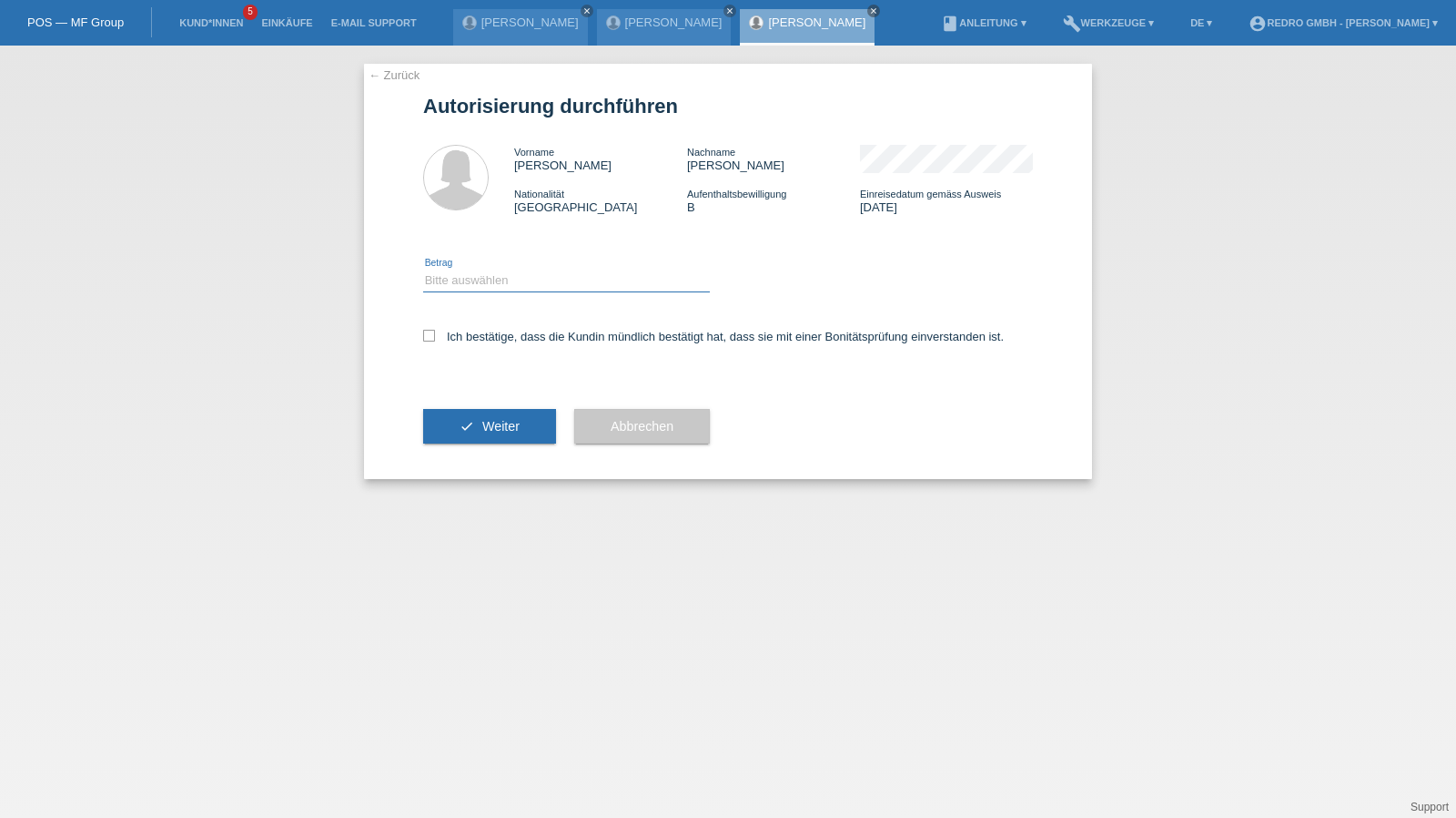
drag, startPoint x: 503, startPoint y: 276, endPoint x: 495, endPoint y: 291, distance: 17.0
click at [503, 276] on select "Bitte auswählen CHF 1.00 - CHF 499.00 CHF 500.00 - CHF 1'999.00 CHF 2'000.00 - …" at bounding box center [566, 280] width 287 height 22
select select "1"
click at [423, 269] on select "Bitte auswählen CHF 1.00 - CHF 499.00 CHF 500.00 - CHF 1'999.00 CHF 2'000.00 - …" at bounding box center [566, 280] width 287 height 22
click at [477, 335] on label "Ich bestätige, dass die Kundin mündlich bestätigt hat, dass sie mit einer Bonit…" at bounding box center [713, 336] width 580 height 14
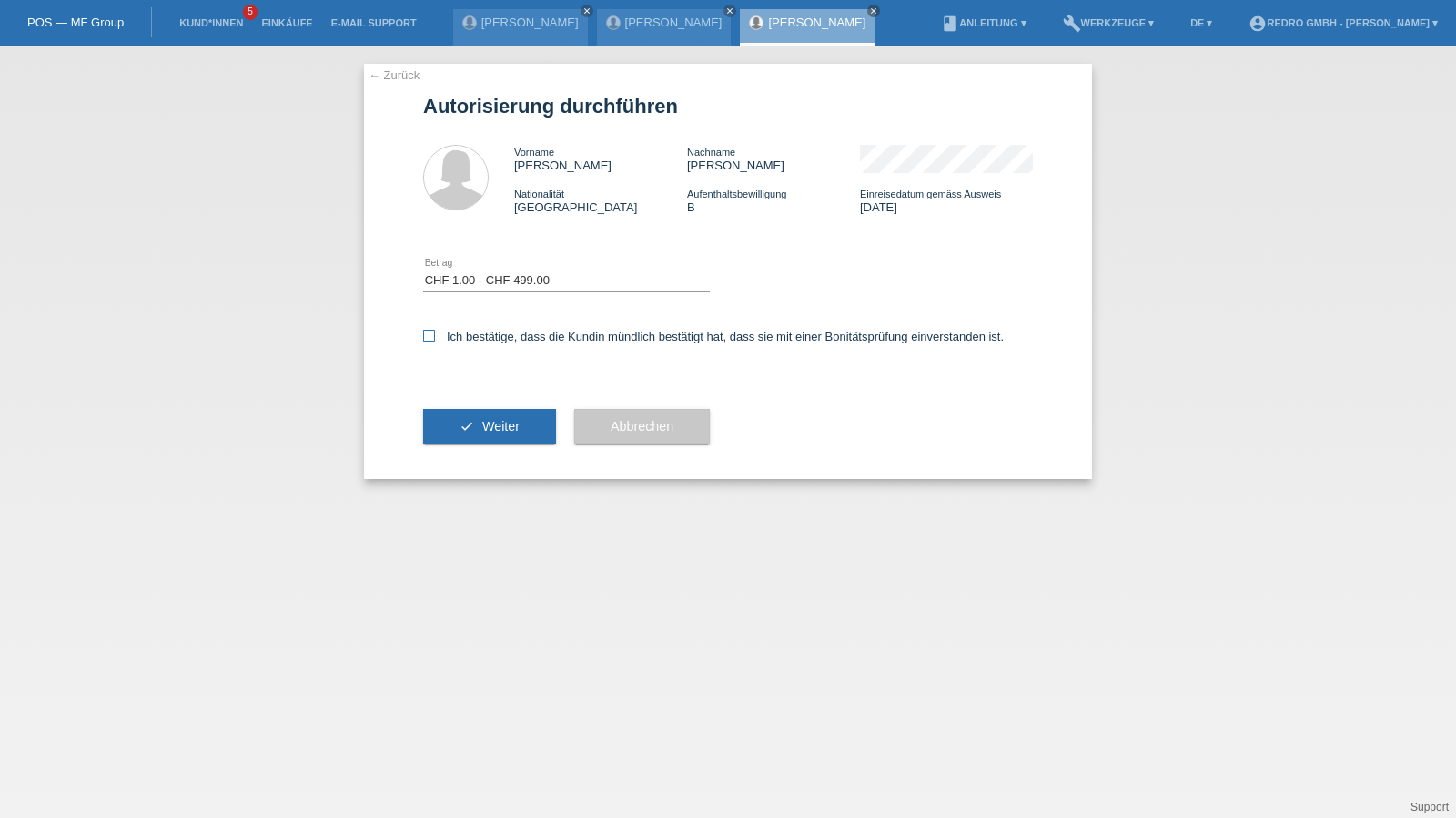
click at [435, 335] on input "Ich bestätige, dass die Kundin mündlich bestätigt hat, dass sie mit einer Bonit…" at bounding box center [428, 335] width 12 height 12
checkbox input "true"
click at [466, 425] on button "check Weiter" at bounding box center [489, 426] width 133 height 35
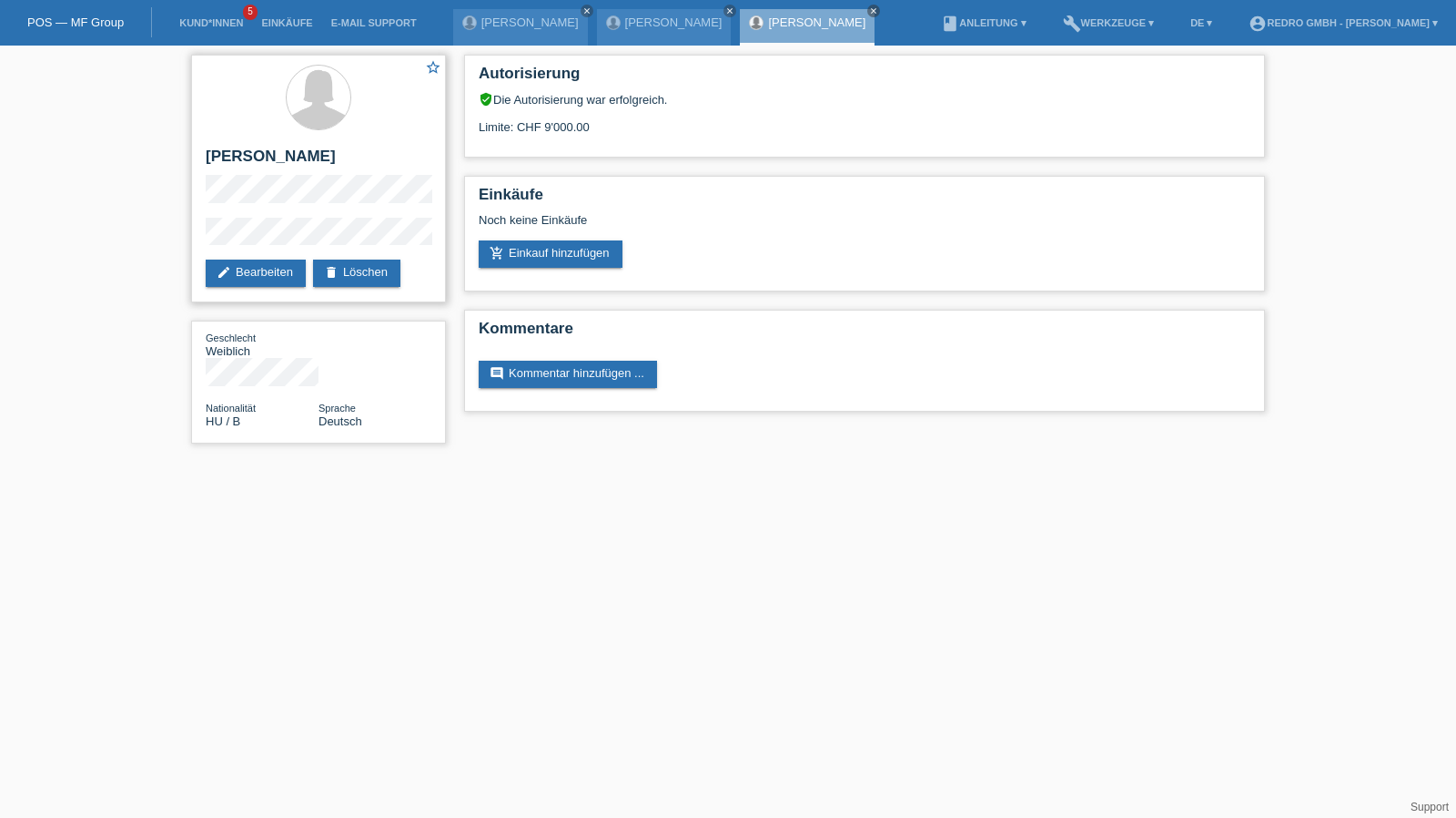
click at [232, 159] on h2 "[PERSON_NAME]" at bounding box center [318, 160] width 226 height 27
copy div "[PERSON_NAME]"
click at [191, 229] on div "star_border [PERSON_NAME] edit Bearbeiten delete Löschen" at bounding box center [319, 178] width 255 height 248
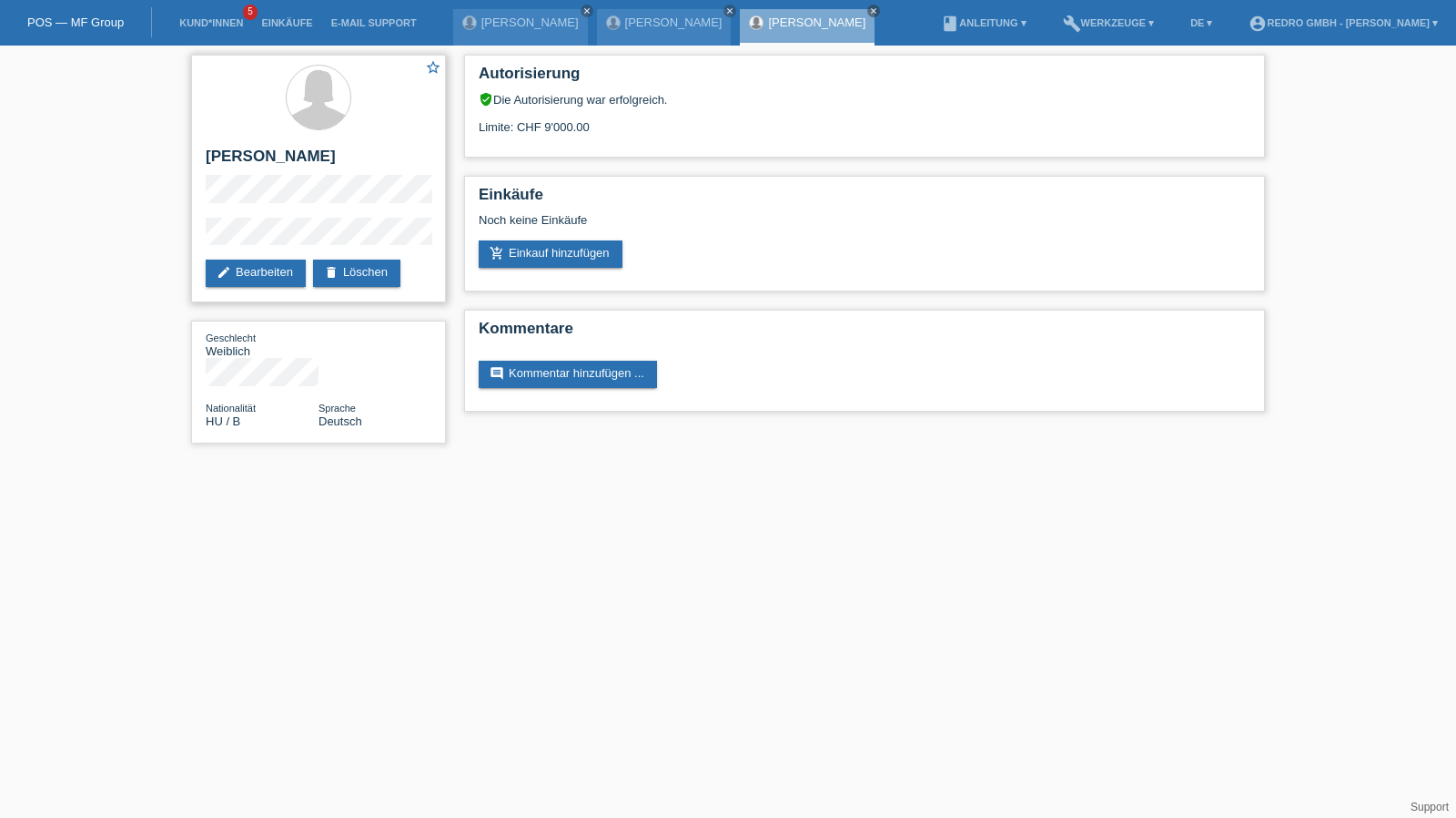
click at [191, 229] on div "star_border [PERSON_NAME] edit Bearbeiten delete Löschen" at bounding box center [319, 178] width 255 height 248
click at [178, 234] on div "star_border [PERSON_NAME] edit Bearbeiten delete Löschen Geschlecht Weiblich Na…" at bounding box center [728, 254] width 1456 height 417
click at [203, 22] on link "Kund*innen" at bounding box center [210, 23] width 82 height 11
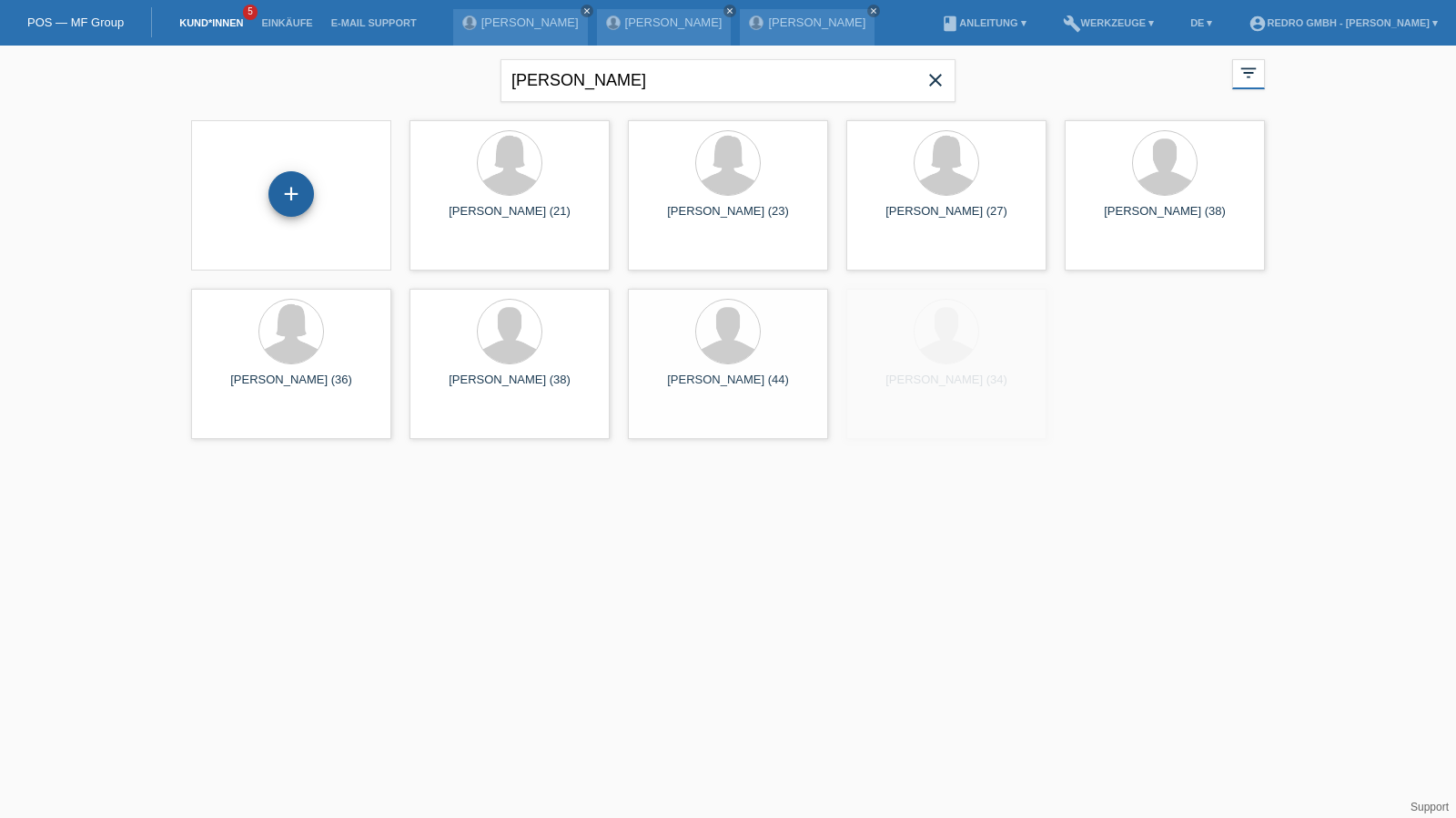
click at [311, 185] on div "+" at bounding box center [291, 193] width 44 height 31
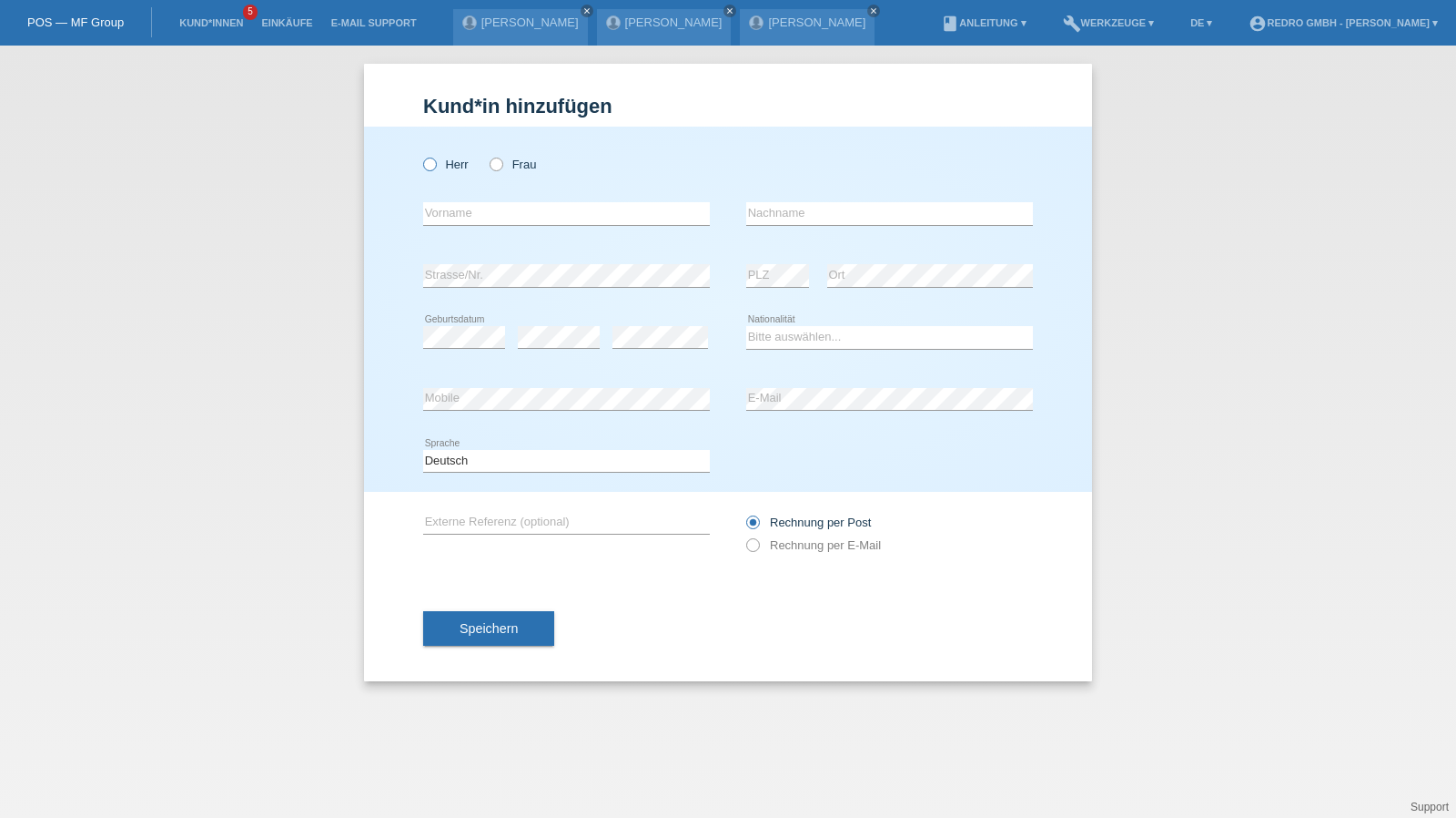
click at [457, 169] on label "Herr" at bounding box center [445, 164] width 46 height 14
click at [435, 169] on input "Herr" at bounding box center [428, 163] width 12 height 12
radio input "true"
click at [449, 204] on input "text" at bounding box center [566, 213] width 287 height 23
type input "Sadri"
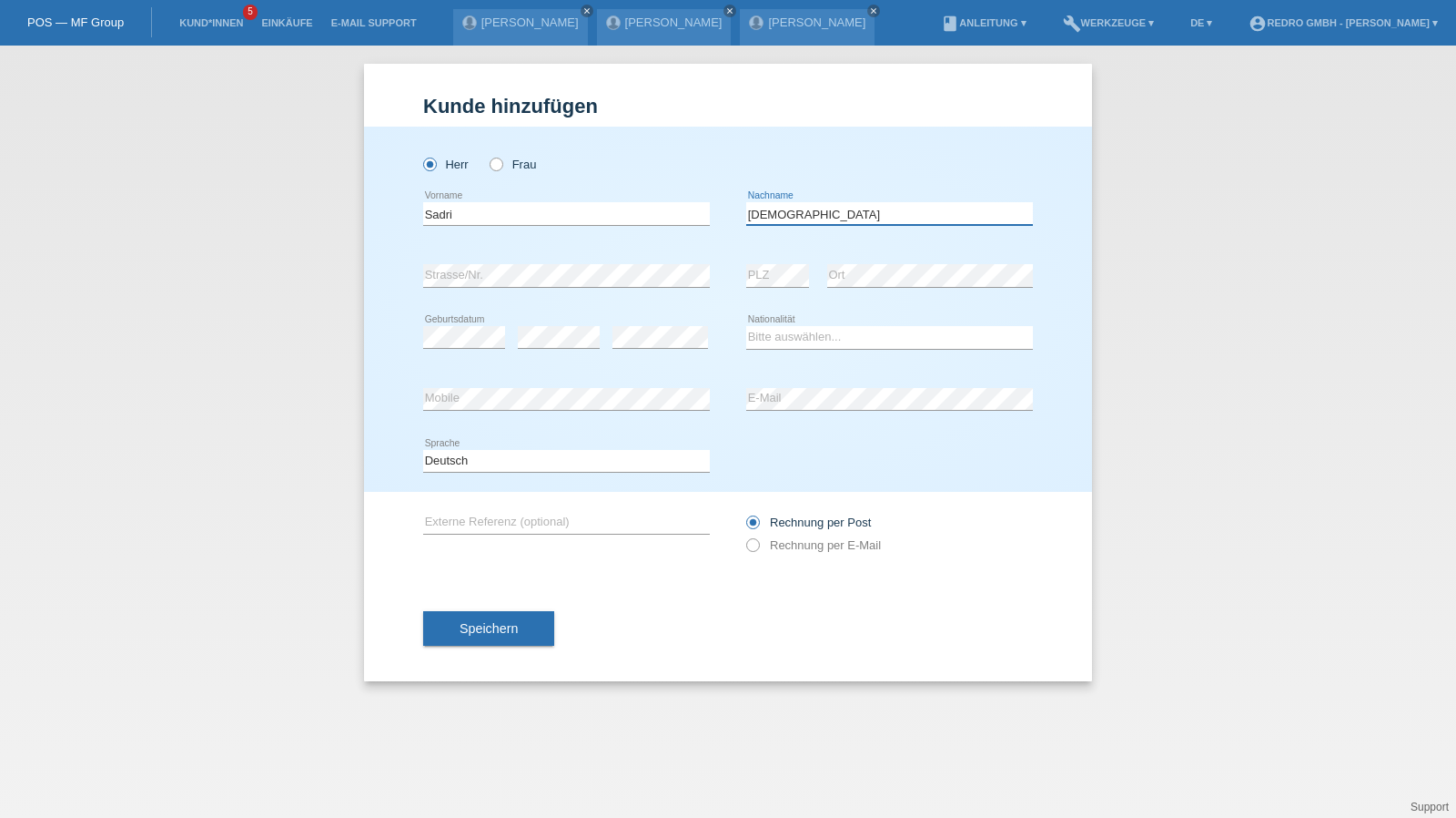
type input "[DEMOGRAPHIC_DATA]"
select select "RS"
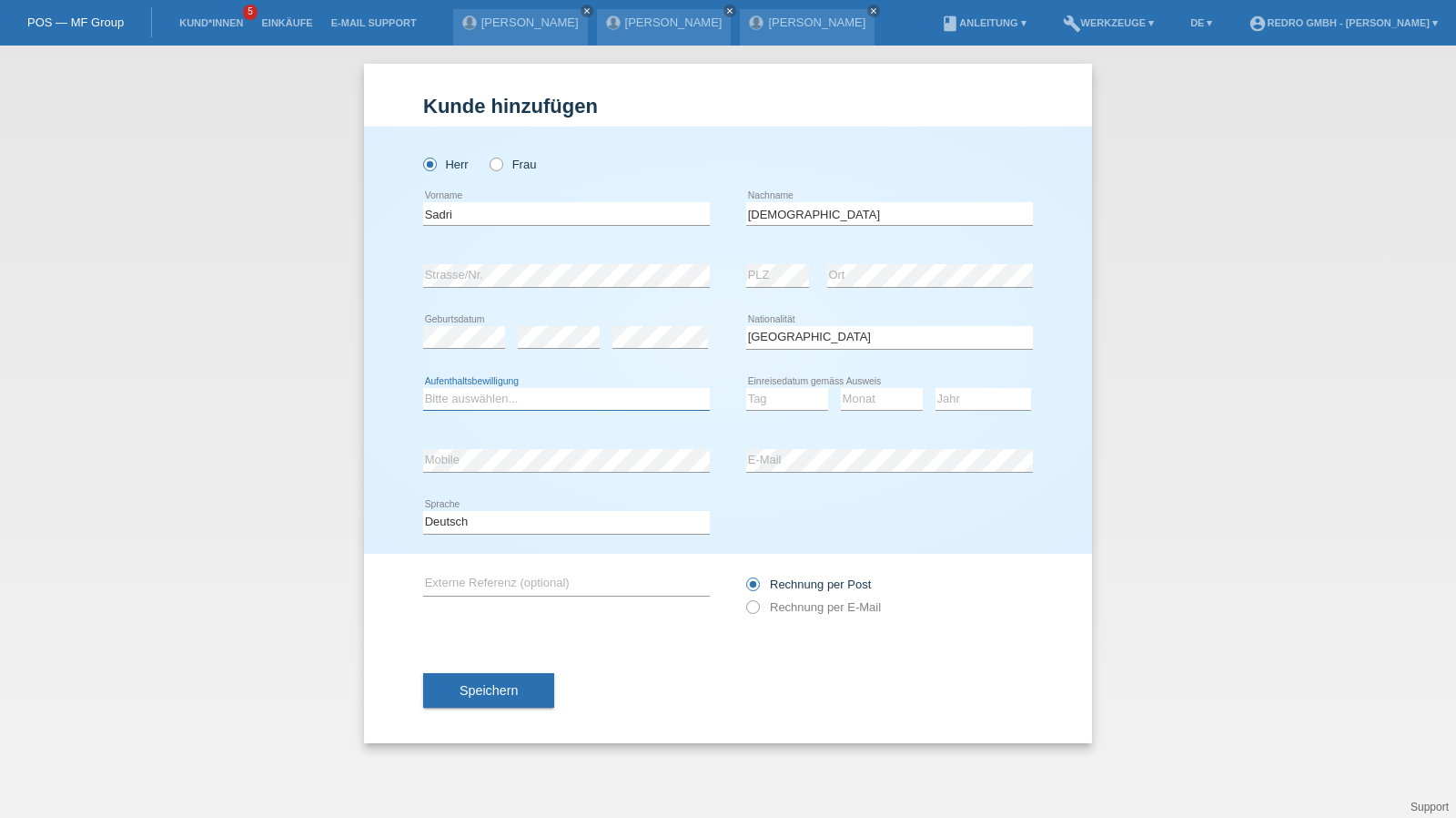
select select "C"
select select "19"
select select "12"
select select "2004"
click at [487, 690] on span "Speichern" at bounding box center [488, 690] width 58 height 15
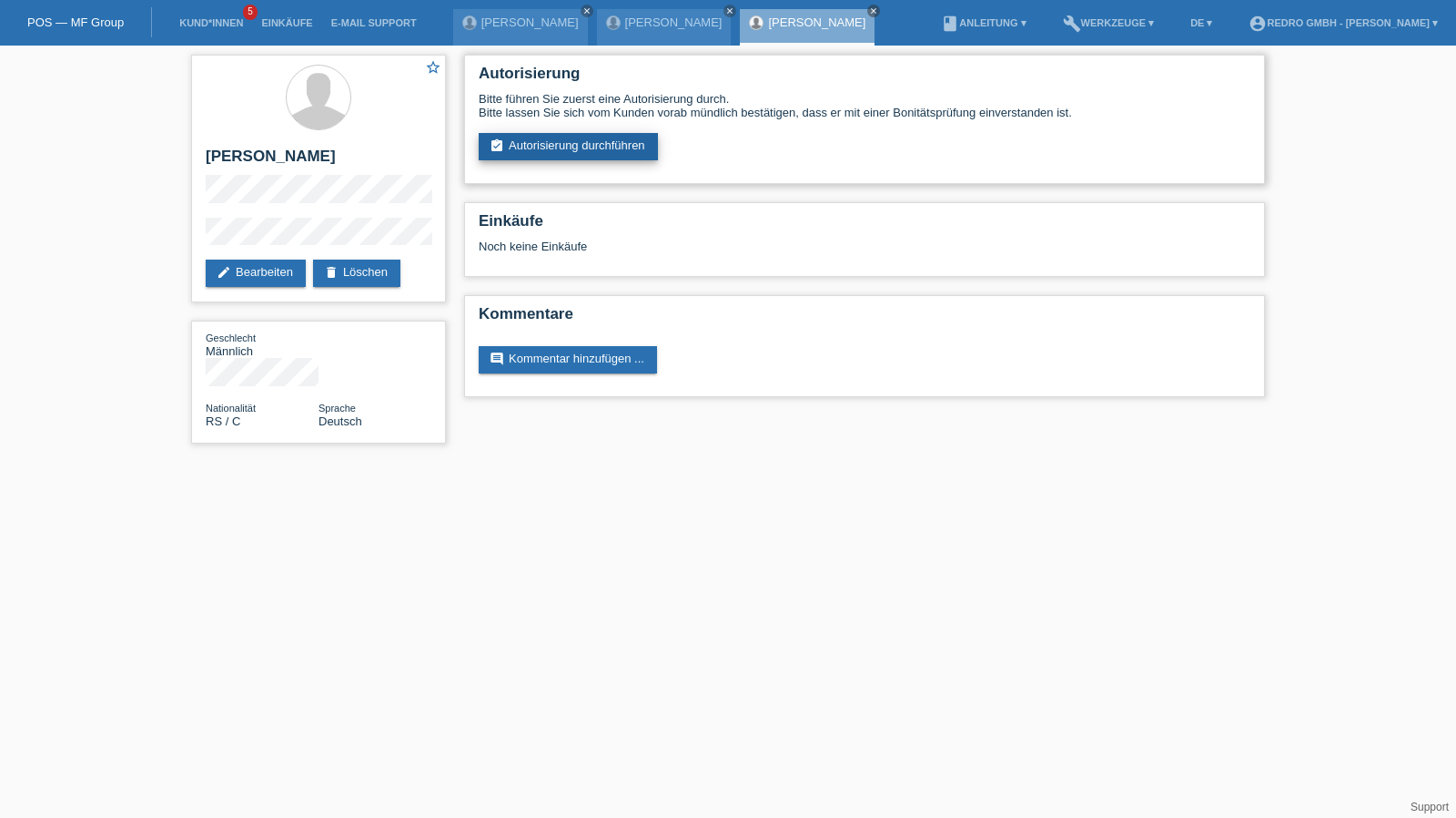
click at [517, 143] on link "assignment_turned_in Autorisierung durchführen" at bounding box center [567, 146] width 179 height 27
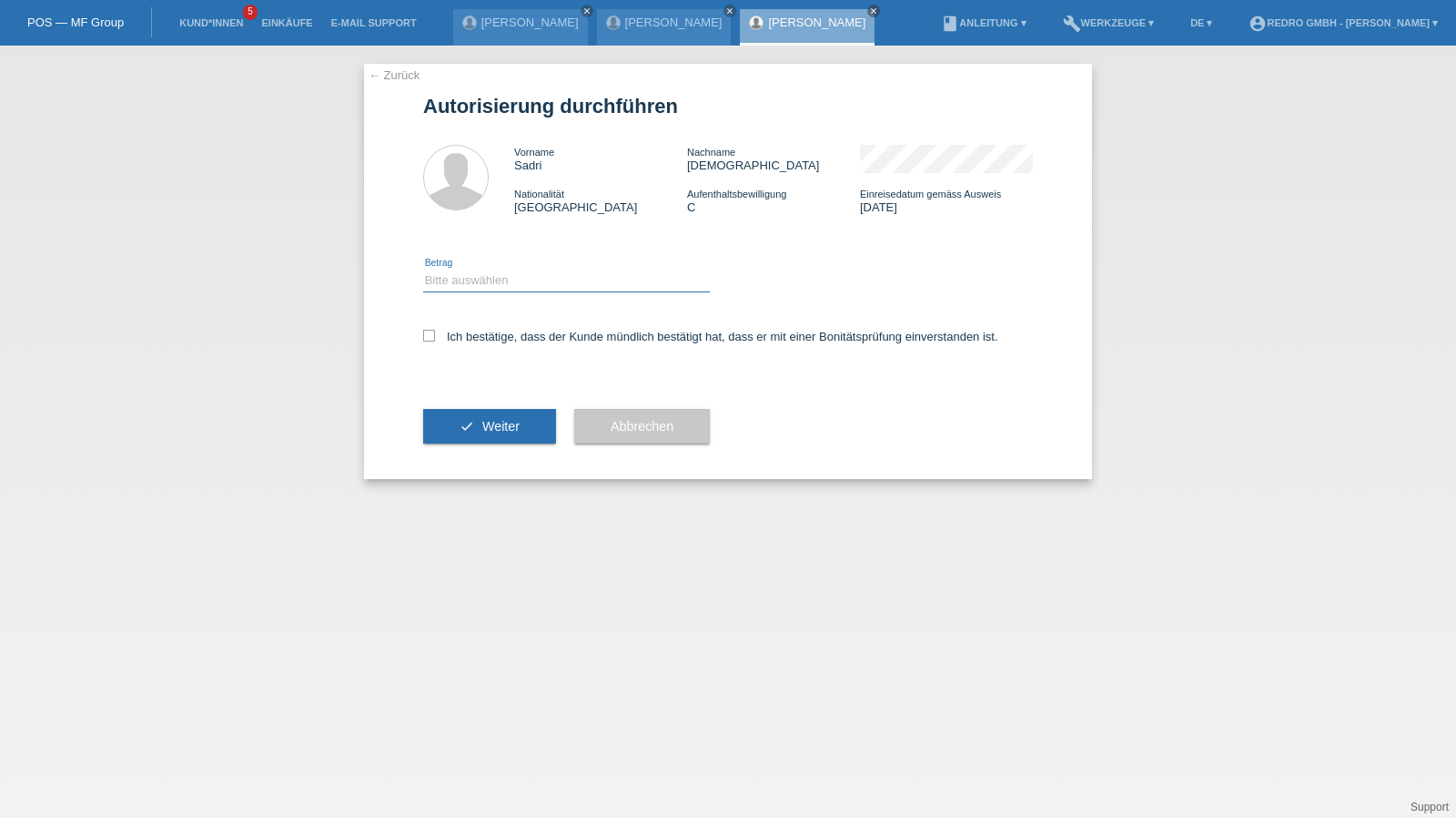
click at [538, 273] on select "Bitte auswählen CHF 1.00 - CHF 499.00 CHF 500.00 - CHF 1'999.00 CHF 2'000.00 - …" at bounding box center [566, 280] width 287 height 22
select select "1"
click at [423, 269] on select "Bitte auswählen CHF 1.00 - CHF 499.00 CHF 500.00 - CHF 1'999.00 CHF 2'000.00 - …" at bounding box center [566, 280] width 287 height 22
click at [487, 336] on label "Ich bestätige, dass der Kunde mündlich bestätigt hat, dass er mit einer Bonität…" at bounding box center [710, 336] width 575 height 14
click at [435, 336] on input "Ich bestätige, dass der Kunde mündlich bestätigt hat, dass er mit einer Bonität…" at bounding box center [428, 335] width 12 height 12
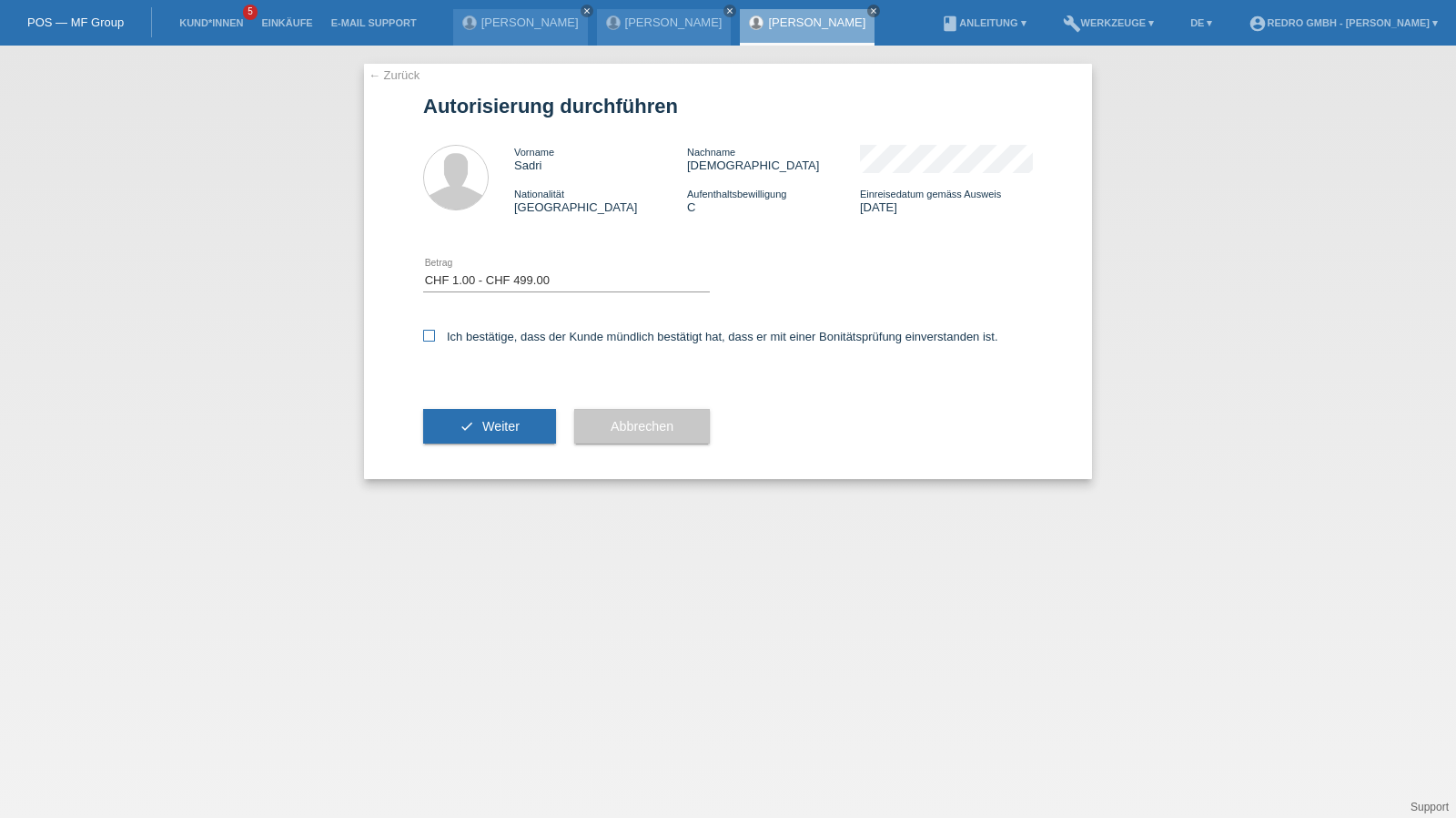
checkbox input "true"
click at [471, 429] on button "check Weiter" at bounding box center [489, 426] width 133 height 35
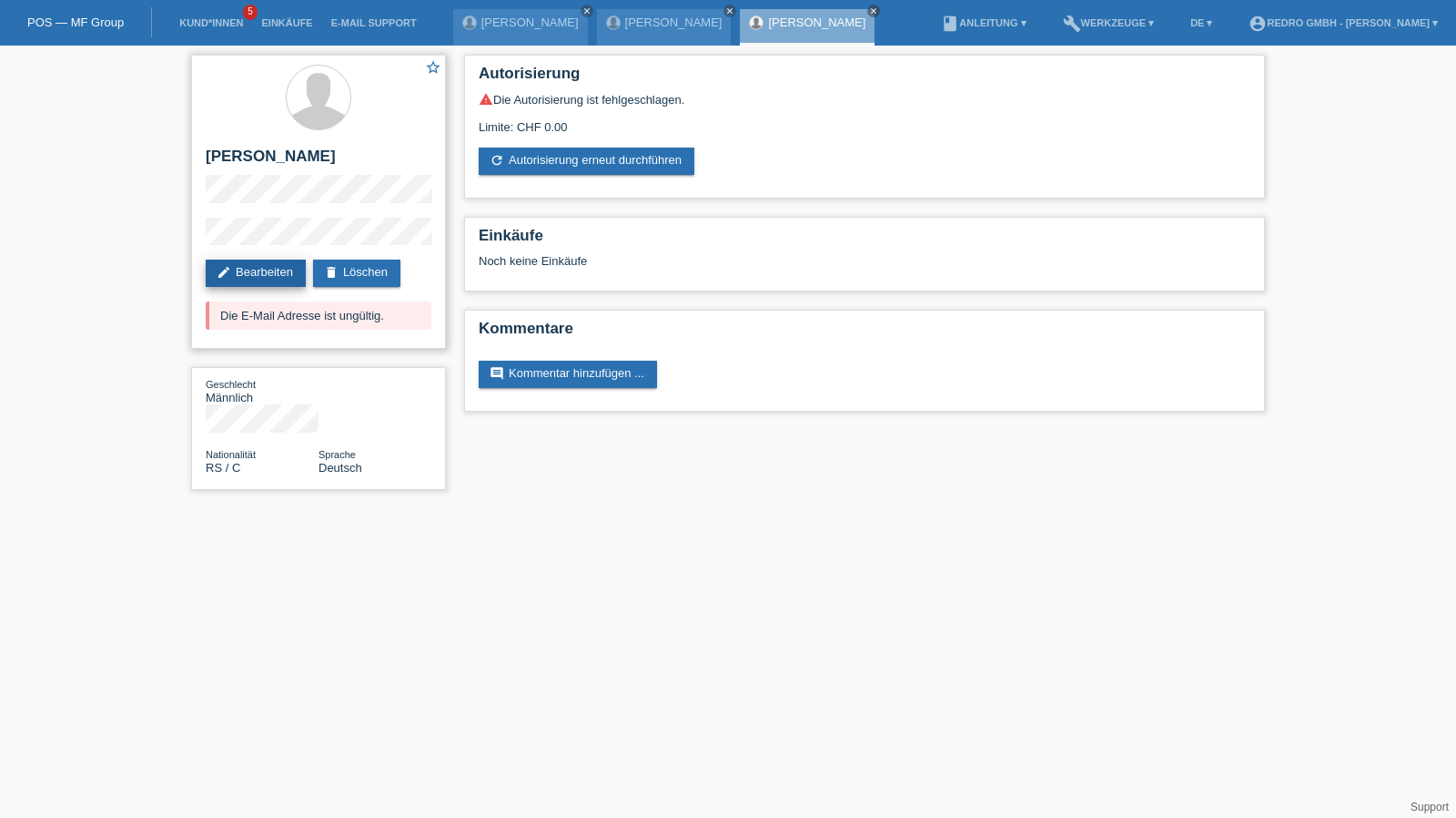
click at [280, 264] on link "edit Bearbeiten" at bounding box center [255, 273] width 100 height 27
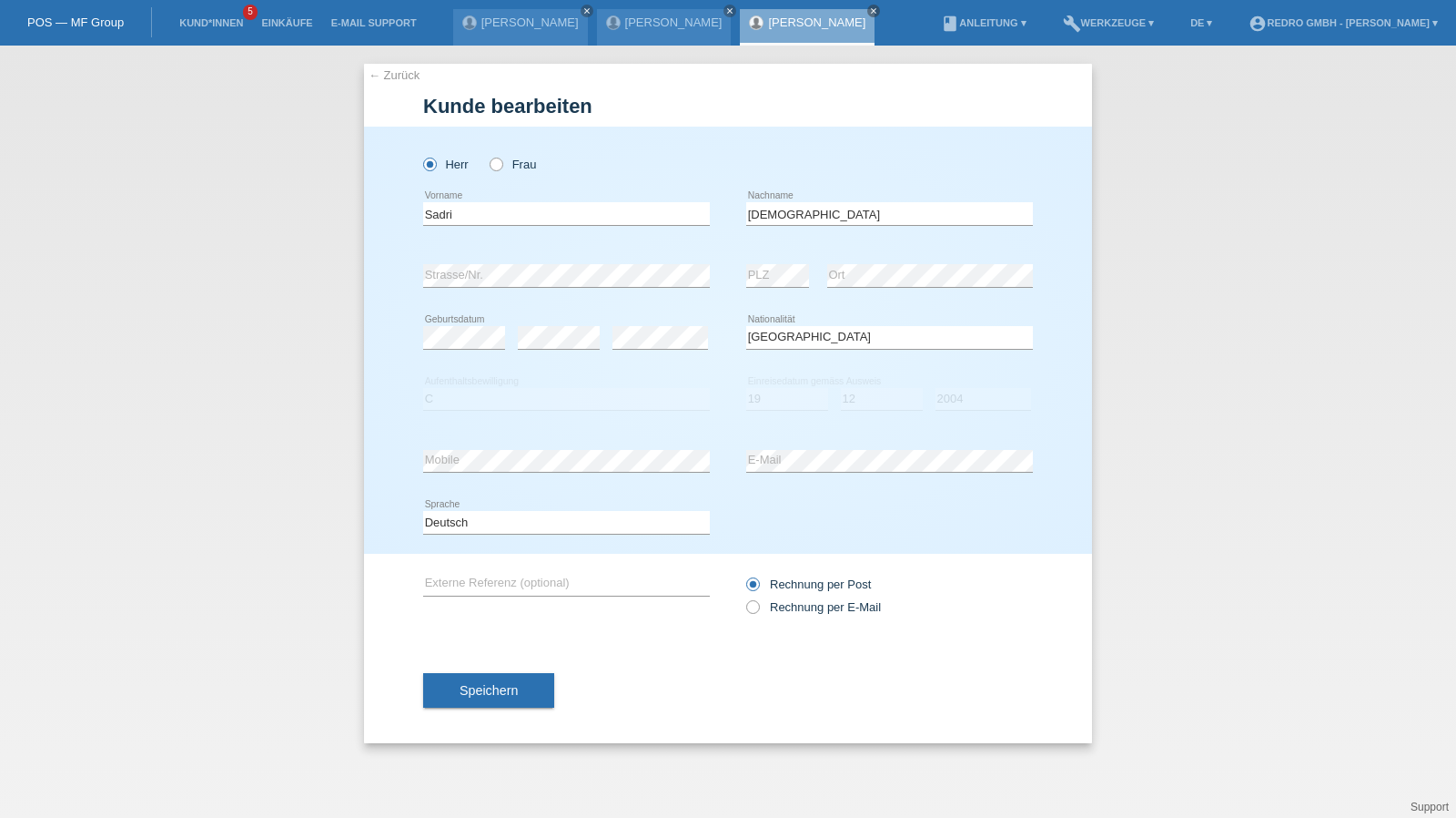
select select "RS"
select select "C"
select select "19"
select select "12"
select select "2004"
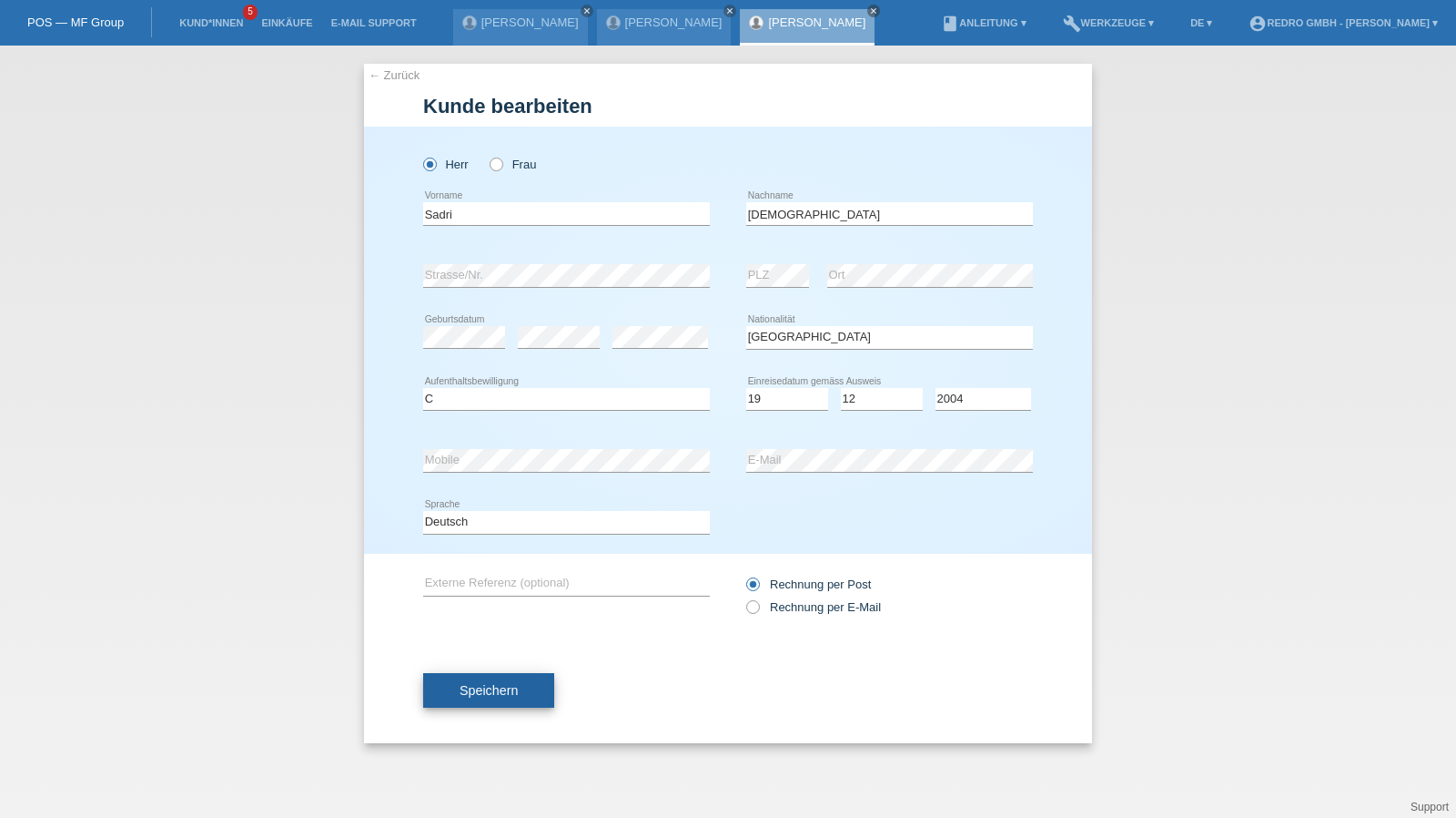
click at [542, 694] on button "Speichern" at bounding box center [488, 689] width 131 height 35
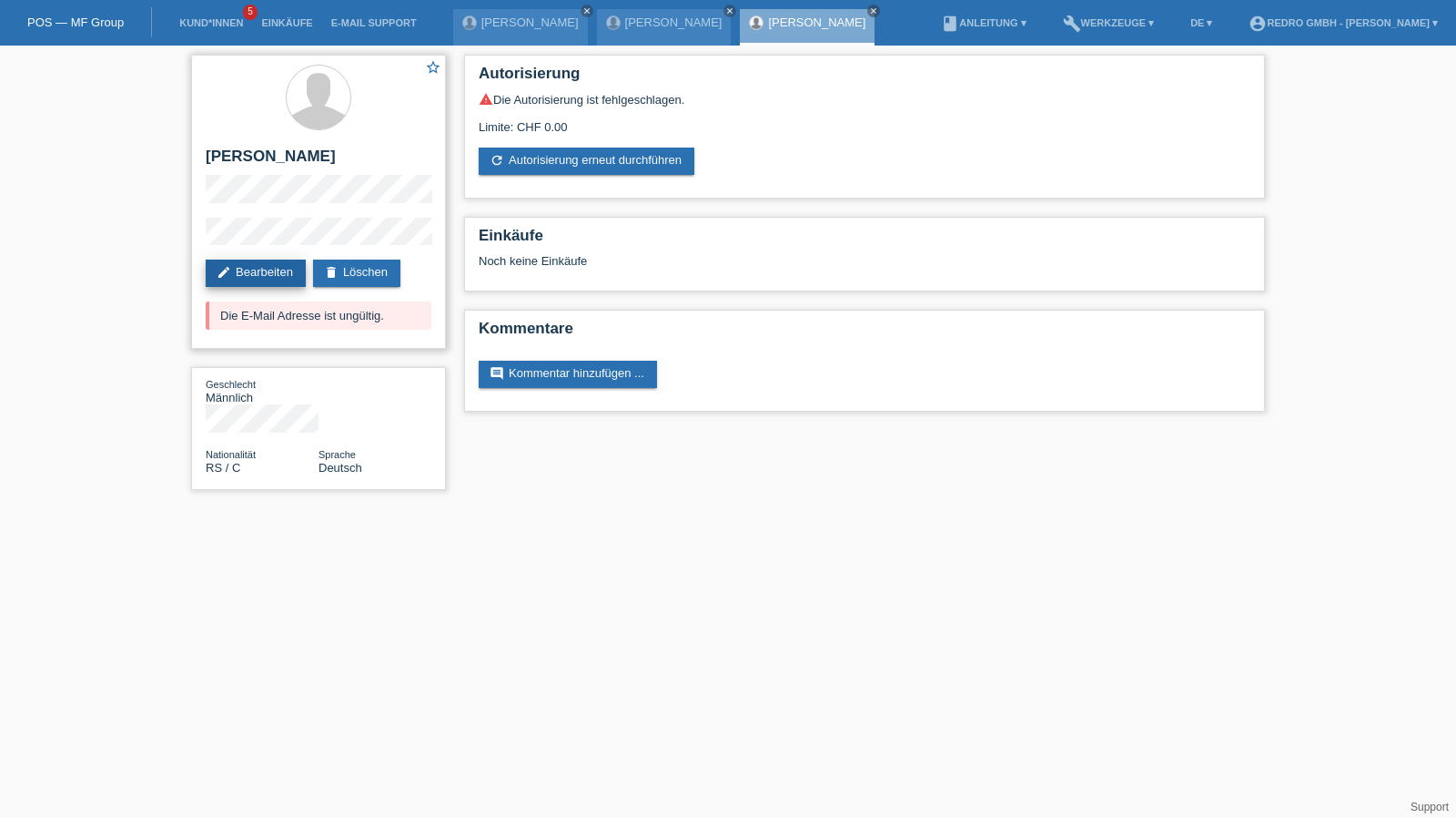
click at [237, 281] on link "edit Bearbeiten" at bounding box center [255, 273] width 100 height 27
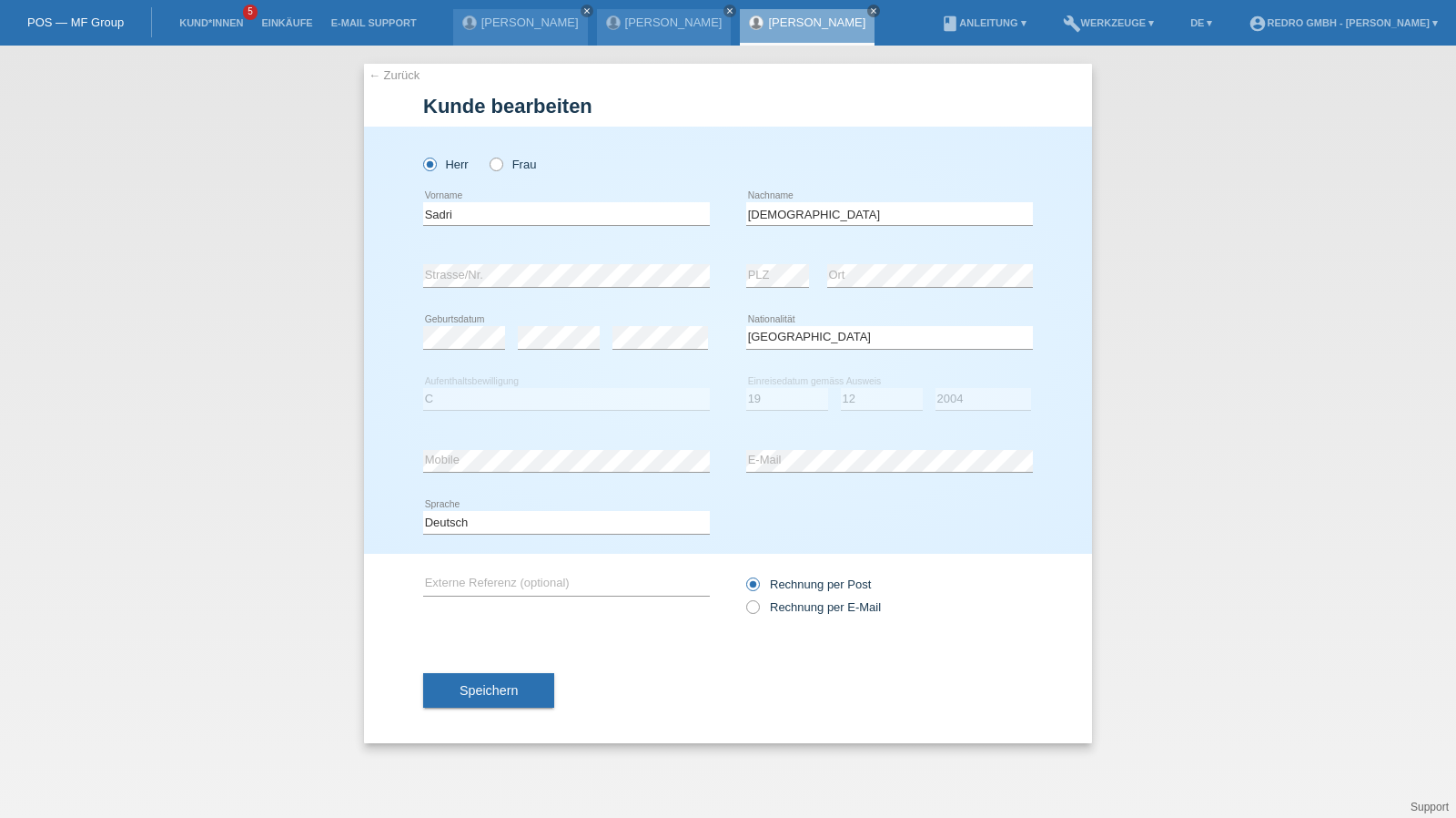
select select "RS"
select select "C"
select select "19"
select select "12"
select select "2004"
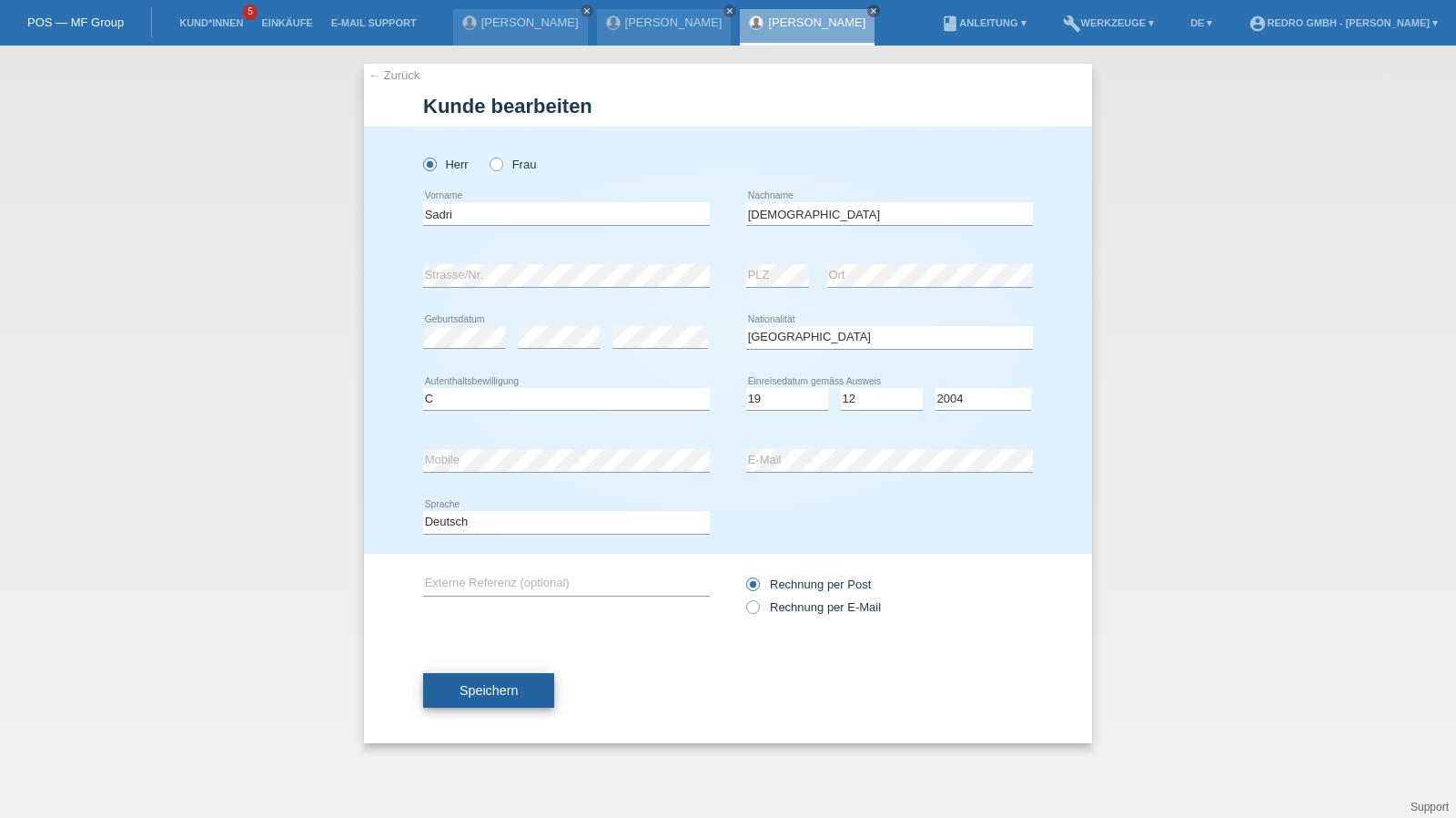
click at [515, 694] on span "Speichern" at bounding box center [488, 690] width 58 height 15
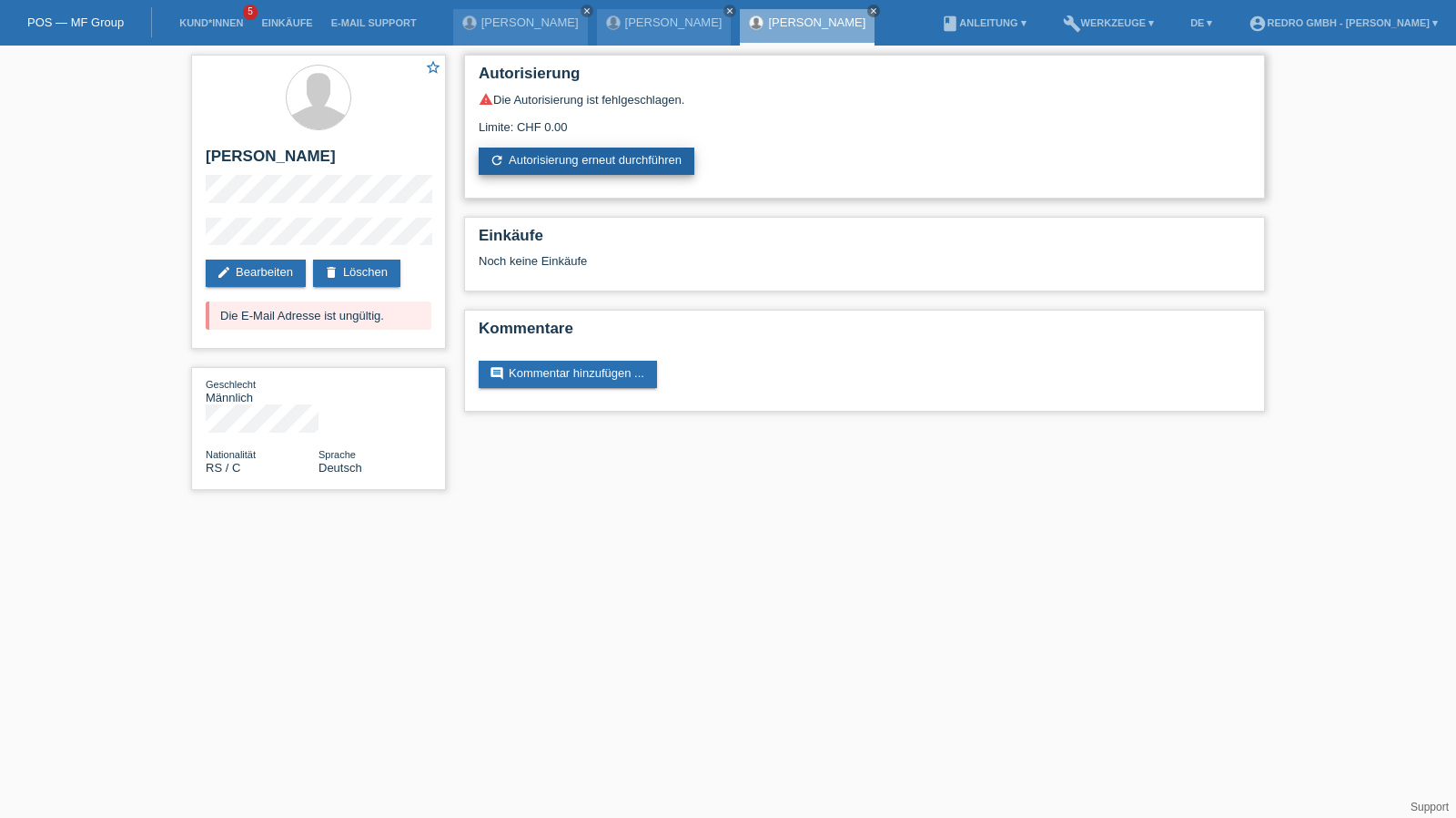
click at [599, 150] on link "refresh Autorisierung erneut durchführen" at bounding box center [586, 160] width 216 height 27
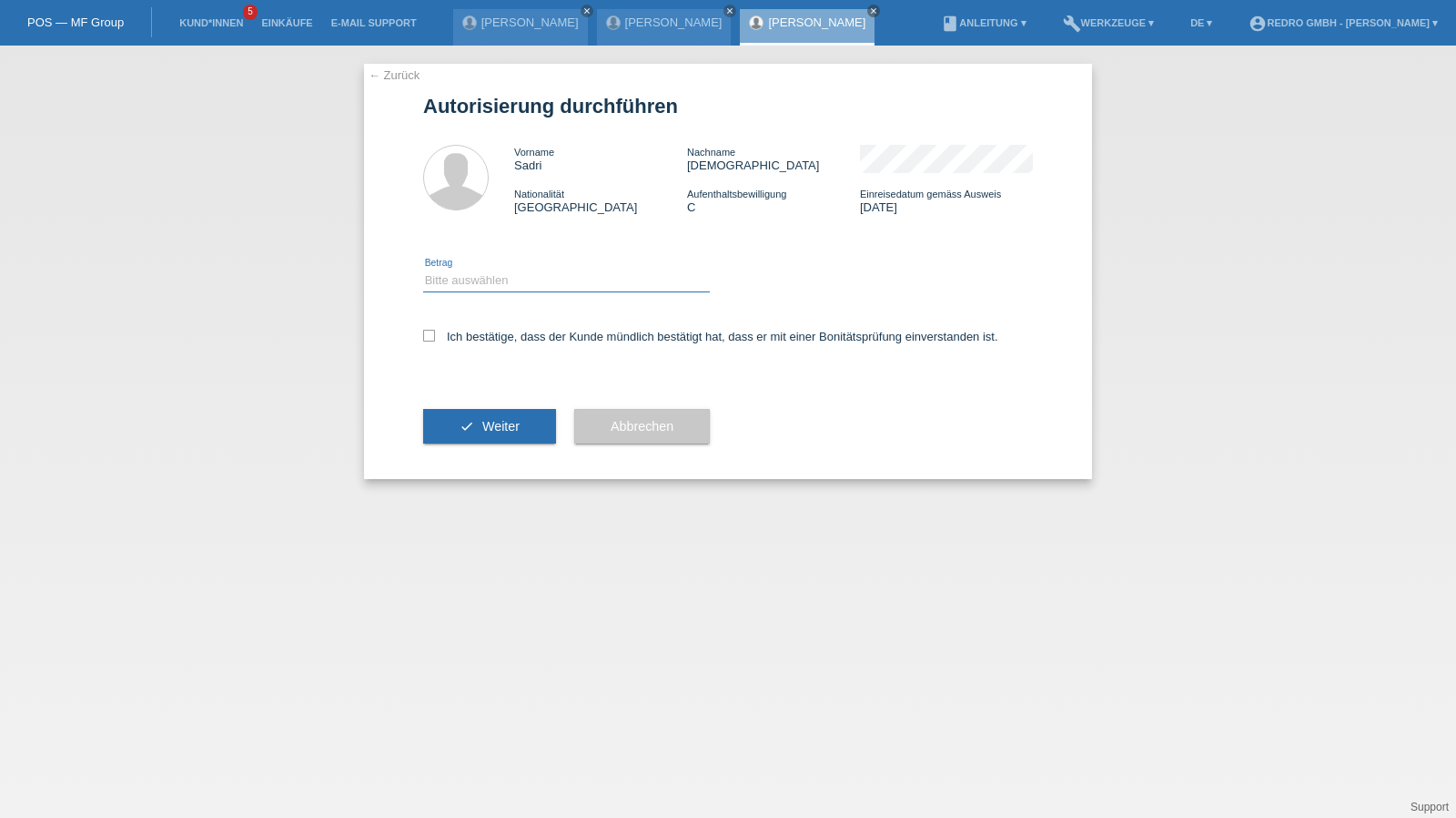
drag, startPoint x: 536, startPoint y: 278, endPoint x: 518, endPoint y: 291, distance: 22.2
click at [536, 278] on select "Bitte auswählen CHF 1.00 - CHF 499.00 CHF 500.00 - CHF 1'999.00 CHF 2'000.00 - …" at bounding box center [566, 280] width 287 height 22
select select "1"
click at [423, 269] on select "Bitte auswählen CHF 1.00 - CHF 499.00 CHF 500.00 - CHF 1'999.00 CHF 2'000.00 - …" at bounding box center [566, 280] width 287 height 22
click at [473, 333] on label "Ich bestätige, dass der Kunde mündlich bestätigt hat, dass er mit einer Bonität…" at bounding box center [710, 336] width 575 height 14
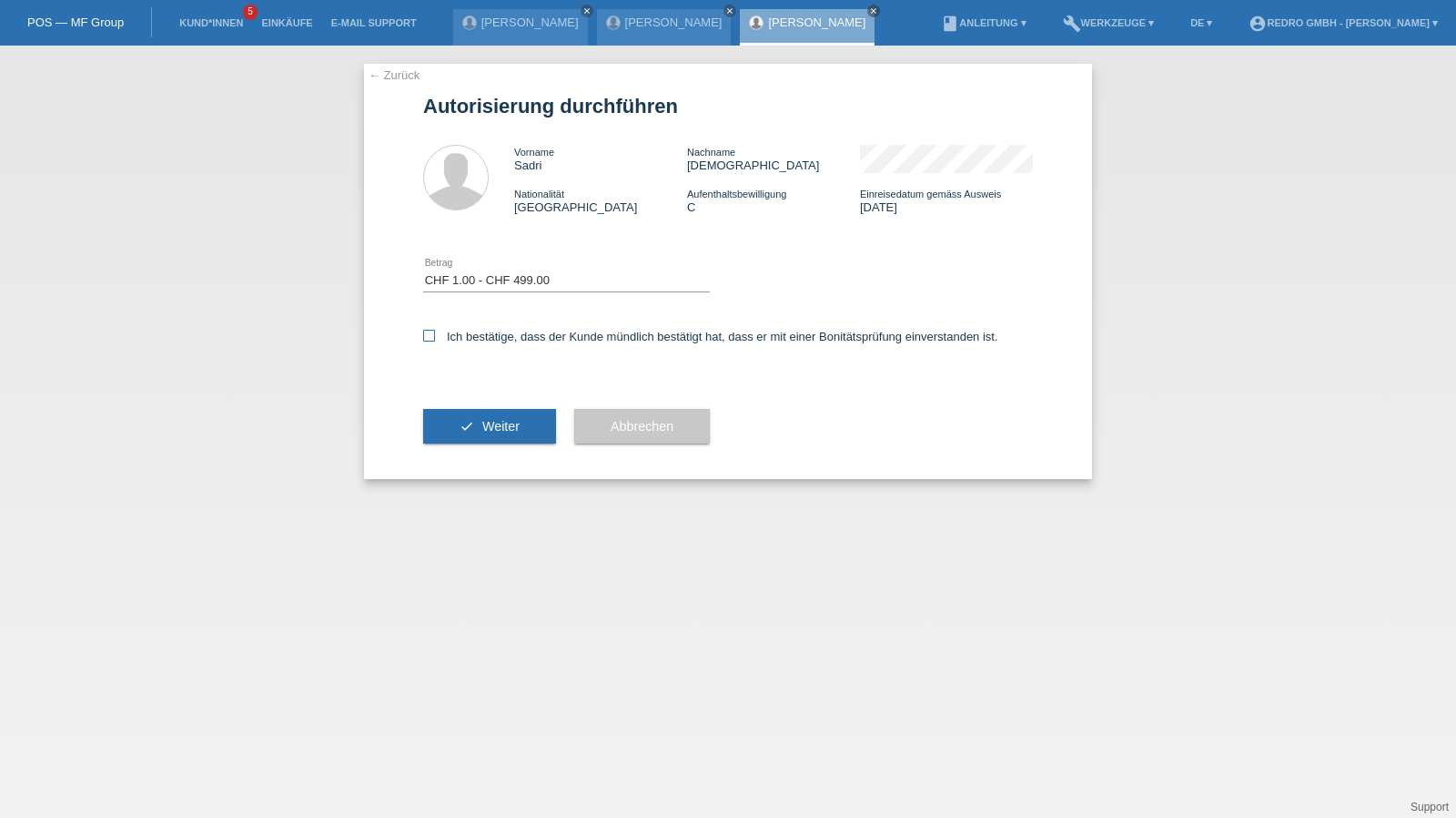
click at [435, 333] on input "Ich bestätige, dass der Kunde mündlich bestätigt hat, dass er mit einer Bonität…" at bounding box center [428, 335] width 12 height 12
checkbox input "true"
click at [463, 404] on div "check Weiter" at bounding box center [489, 426] width 133 height 106
click at [457, 417] on button "check Weiter" at bounding box center [489, 426] width 133 height 35
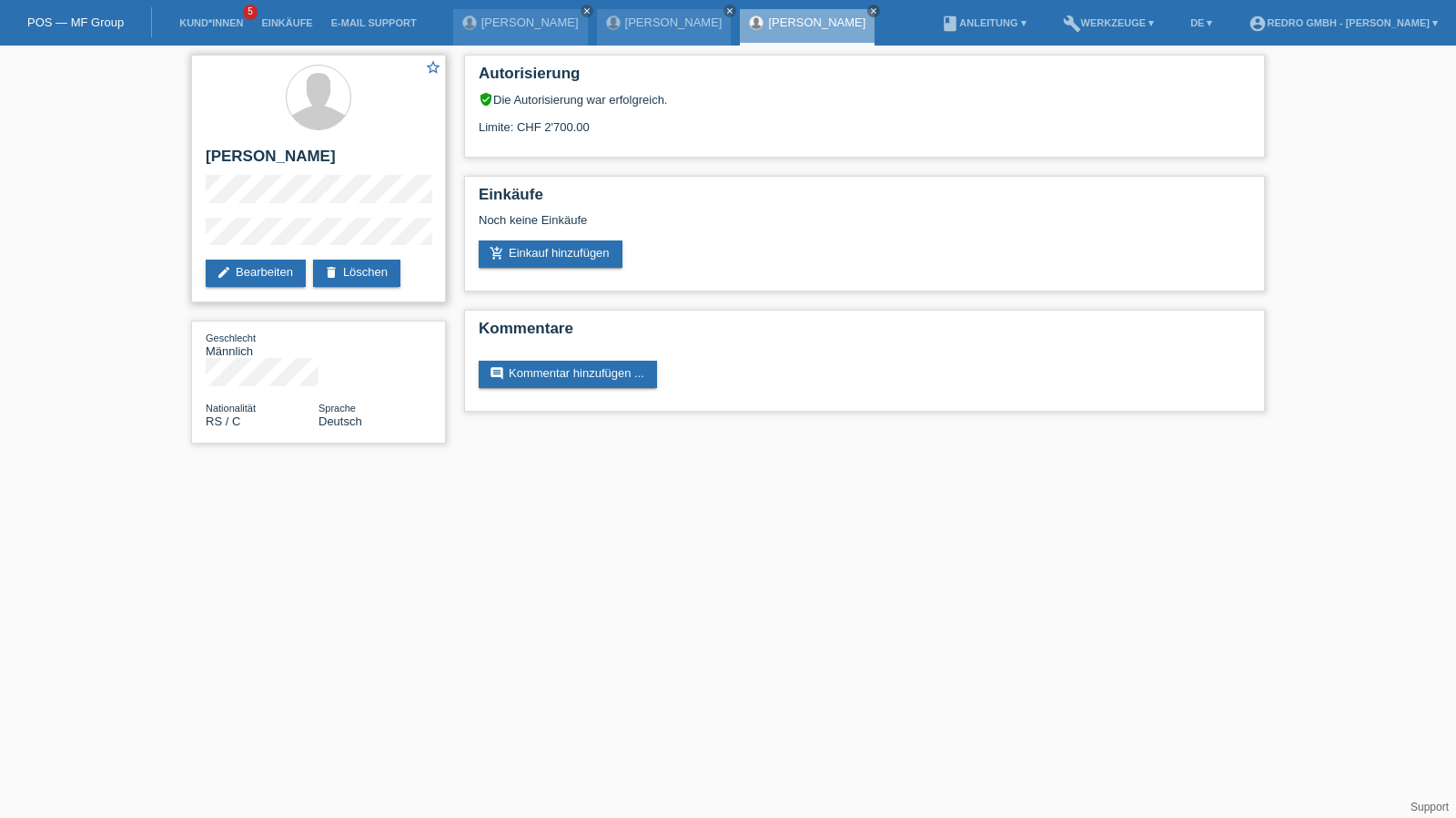
click at [242, 147] on h2 "[PERSON_NAME]" at bounding box center [318, 160] width 226 height 27
click at [237, 154] on h2 "[PERSON_NAME]" at bounding box center [318, 160] width 226 height 27
copy div "[PERSON_NAME]"
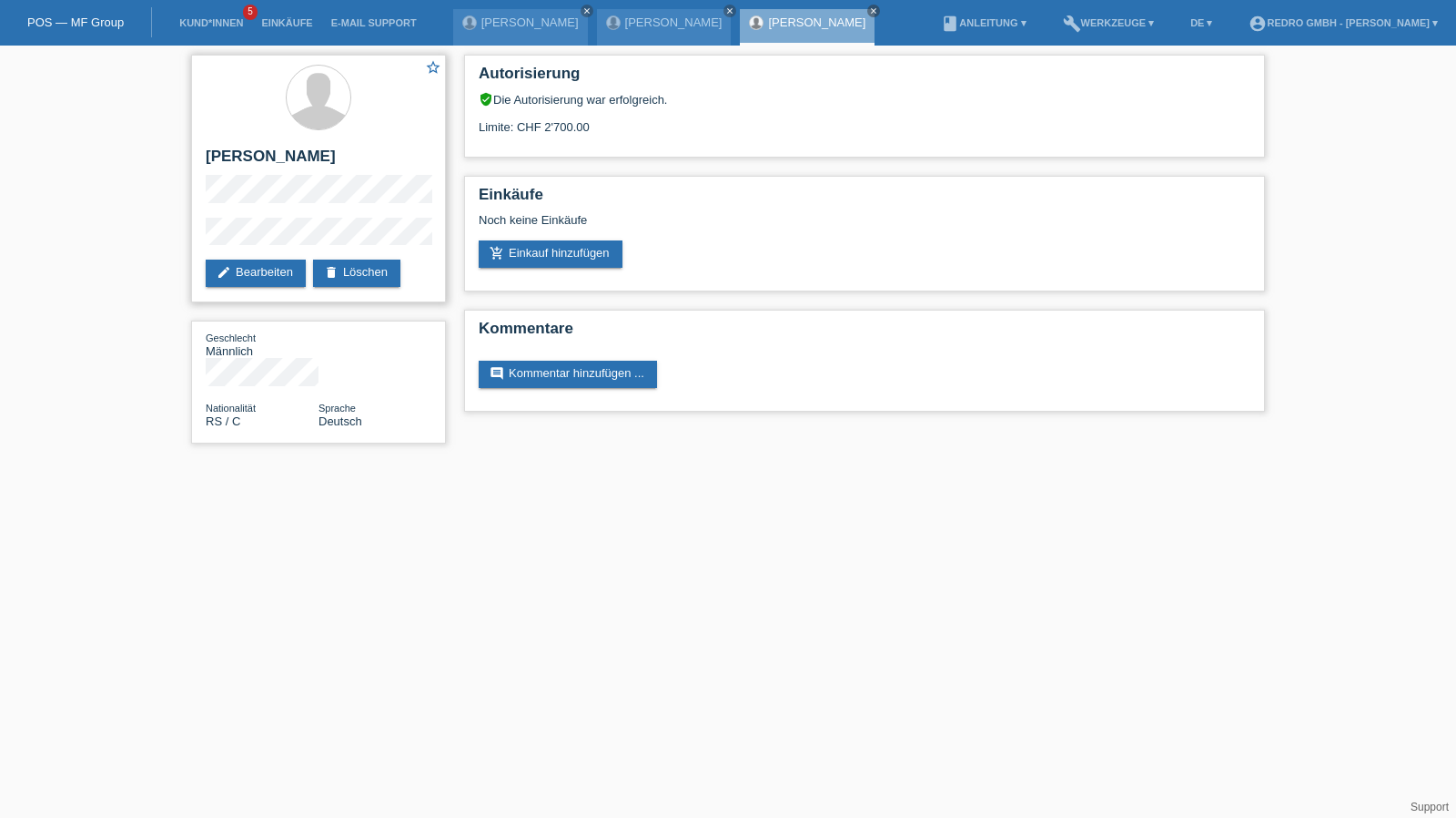
click at [199, 241] on div "star_border Sadri Ismaili edit Bearbeiten delete Löschen" at bounding box center [319, 178] width 255 height 248
click at [263, 161] on h2 "[PERSON_NAME]" at bounding box center [318, 160] width 226 height 27
copy div "[PERSON_NAME]"
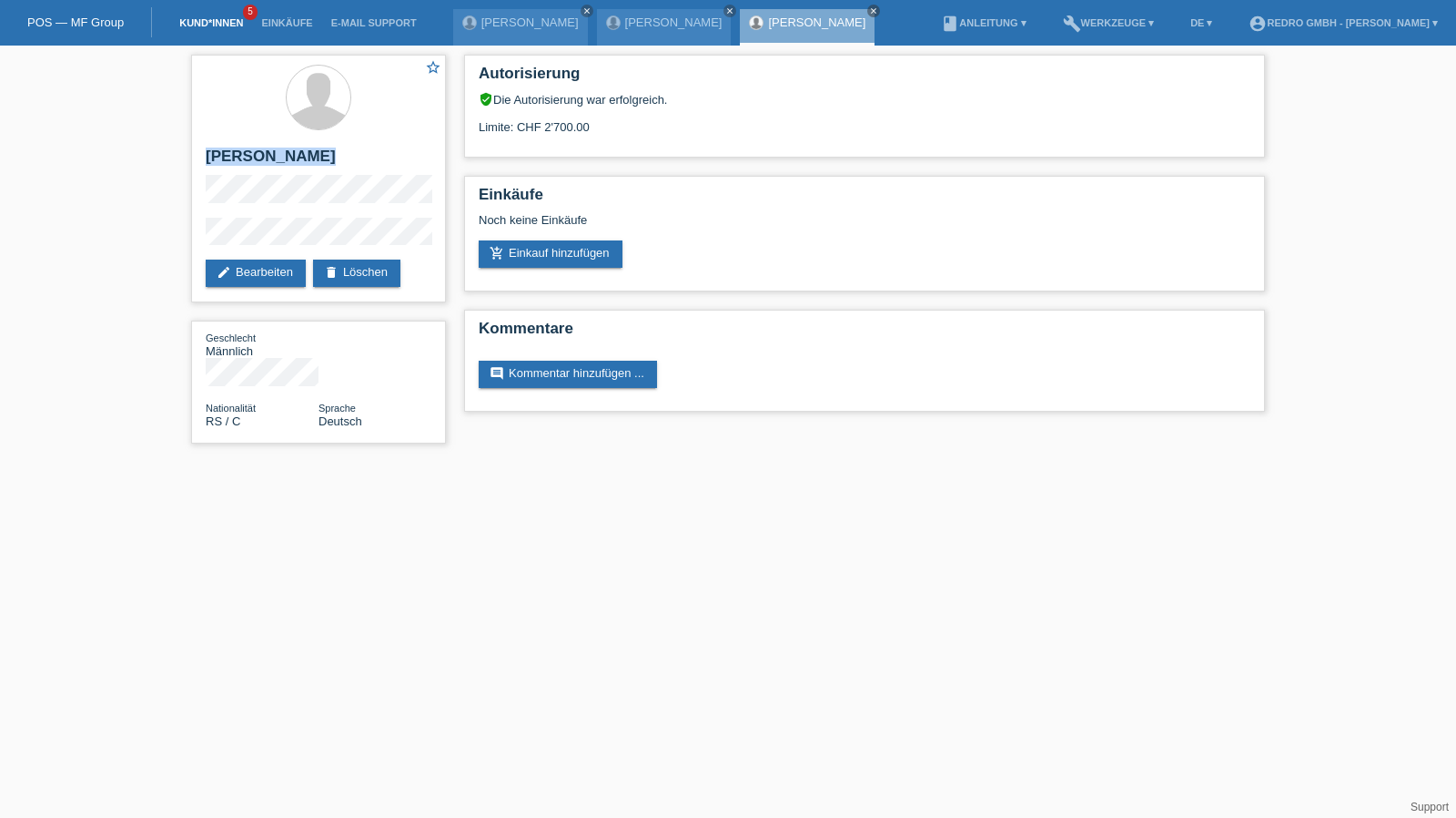
click at [209, 23] on link "Kund*innen" at bounding box center [210, 23] width 82 height 11
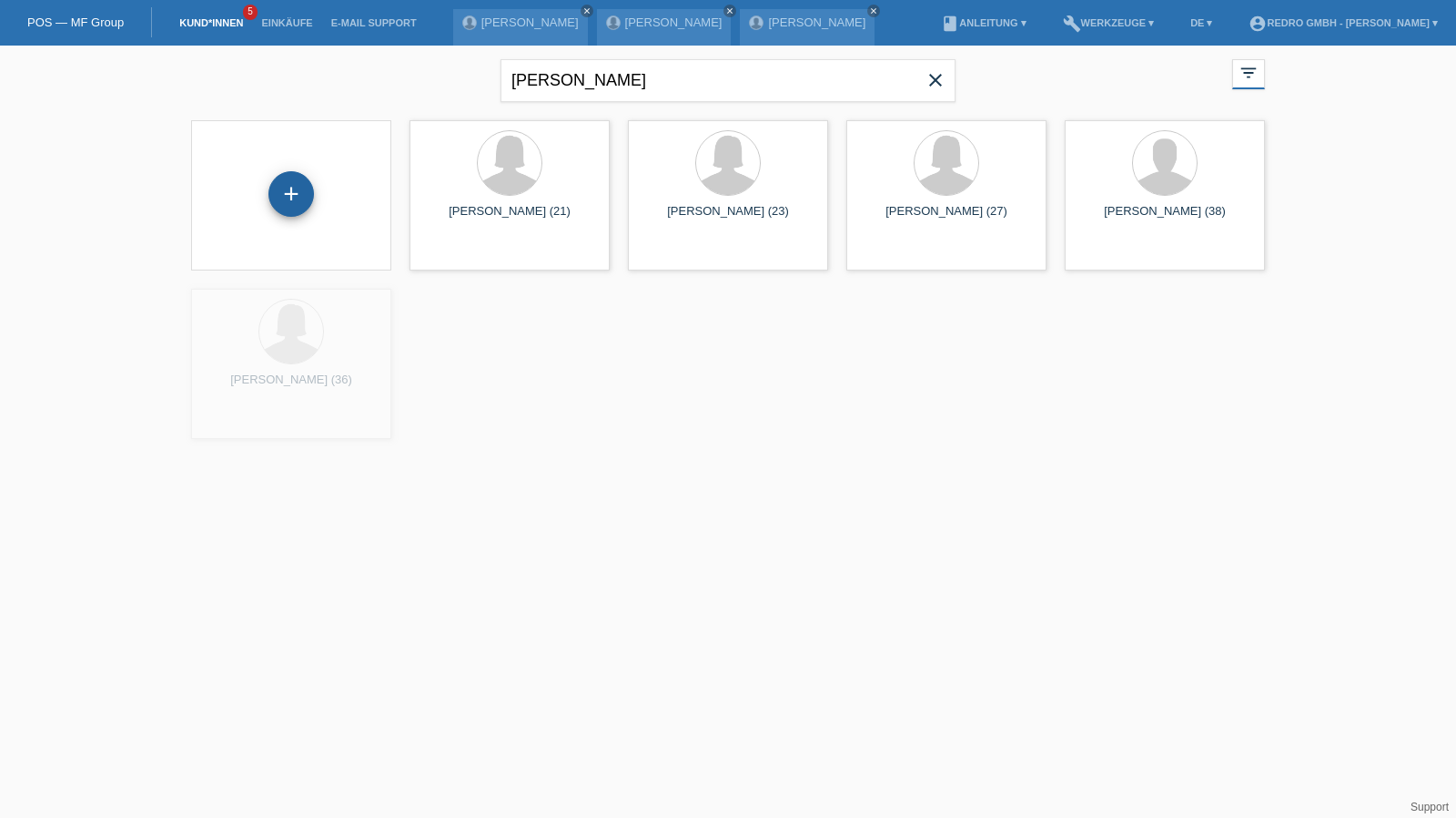
click at [300, 190] on div "+" at bounding box center [291, 193] width 46 height 46
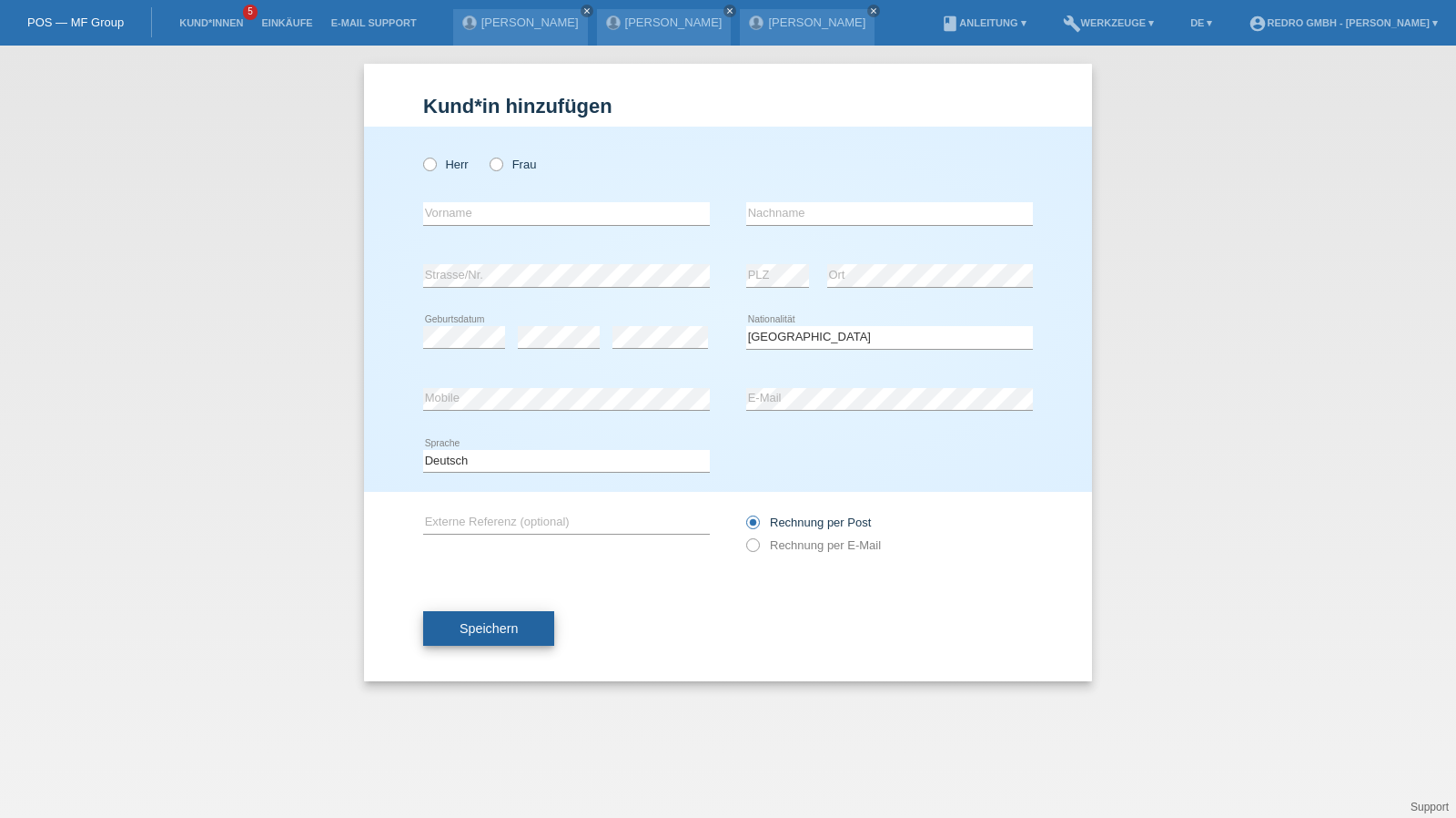
click at [522, 629] on button "Speichern" at bounding box center [488, 628] width 131 height 35
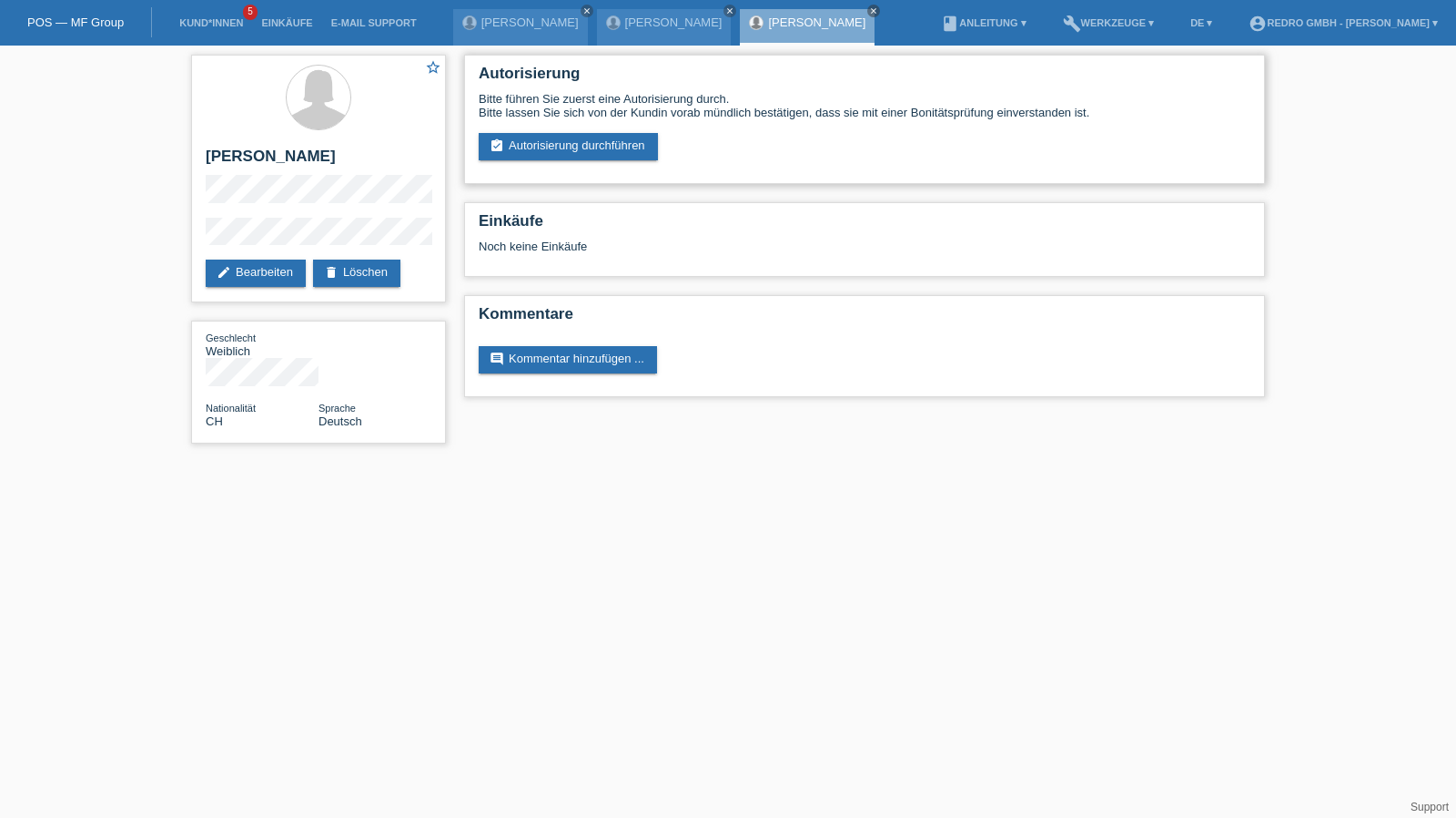
click at [540, 130] on div "Bitte führen Sie zuerst eine Autorisierung durch. Bitte lassen Sie sich von der…" at bounding box center [863, 126] width 772 height 68
click at [540, 132] on div "Bitte führen Sie zuerst eine Autorisierung durch. Bitte lassen Sie sich von der…" at bounding box center [863, 126] width 772 height 68
click at [540, 133] on link "assignment_turned_in Autorisierung durchführen" at bounding box center [567, 146] width 179 height 27
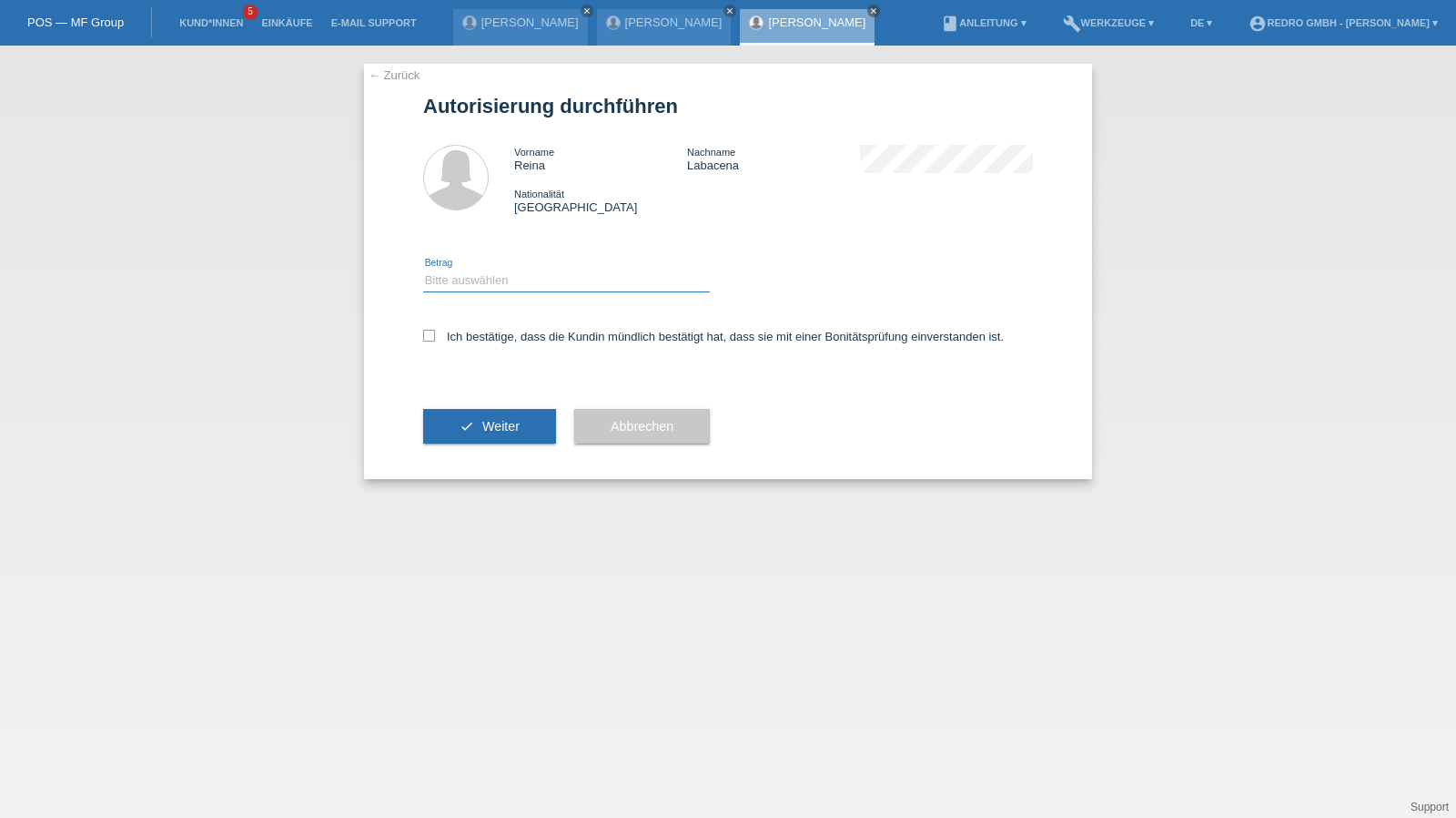
click at [460, 285] on select "Bitte auswählen CHF 1.00 - CHF 499.00 CHF 500.00 - CHF 1'999.00 CHF 2'000.00 - …" at bounding box center [566, 280] width 287 height 22
select select "1"
click at [423, 269] on select "Bitte auswählen CHF 1.00 - CHF 499.00 CHF 500.00 - CHF 1'999.00 CHF 2'000.00 - …" at bounding box center [566, 280] width 287 height 22
click at [471, 332] on label "Ich bestätige, dass die Kundin mündlich bestätigt hat, dass sie mit einer Bonit…" at bounding box center [713, 336] width 580 height 14
click at [435, 332] on input "Ich bestätige, dass die Kundin mündlich bestätigt hat, dass sie mit einer Bonit…" at bounding box center [428, 335] width 12 height 12
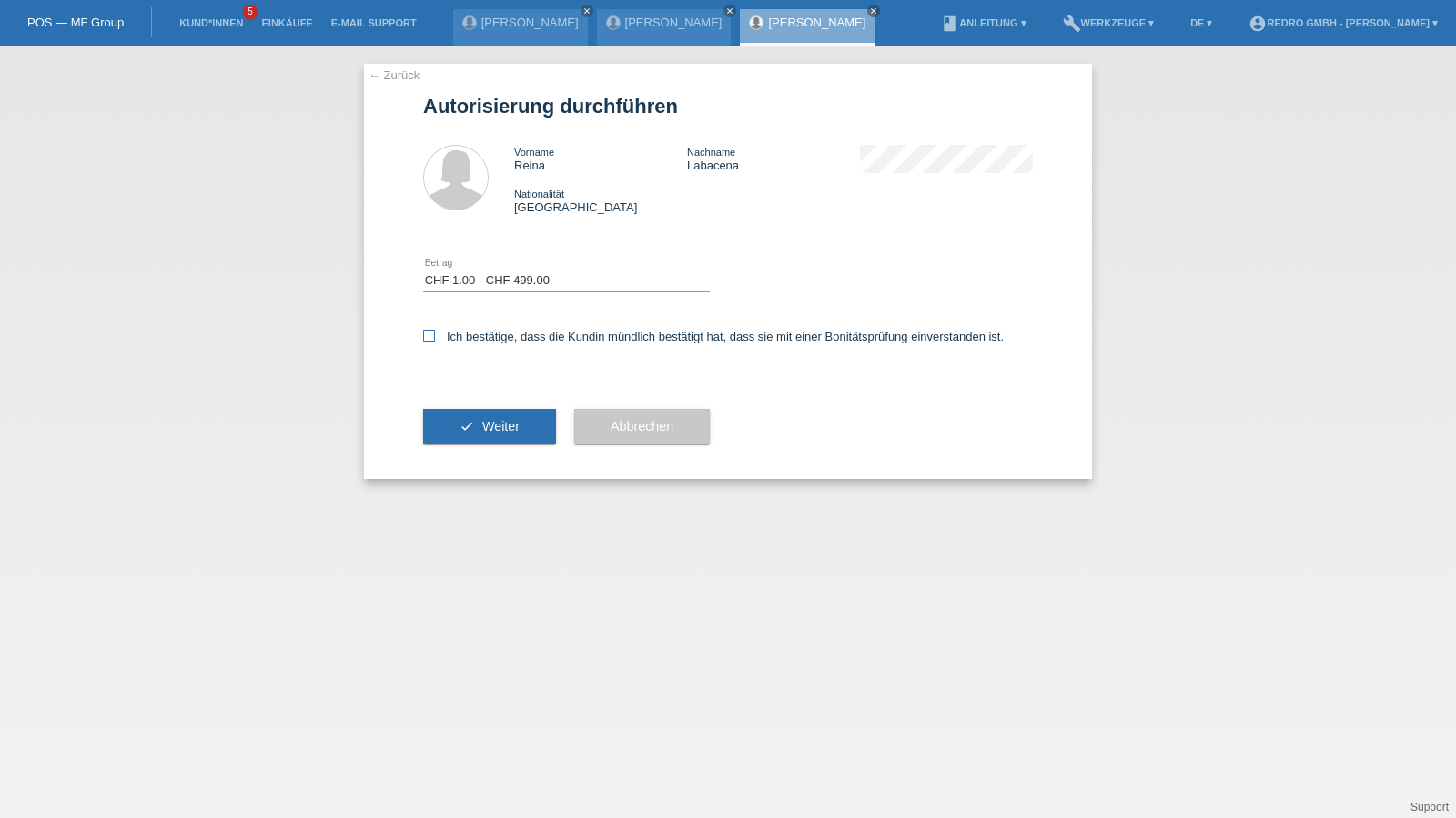
checkbox input "true"
click at [489, 462] on div "check Weiter" at bounding box center [489, 426] width 133 height 106
click at [498, 425] on span "Weiter" at bounding box center [501, 426] width 38 height 15
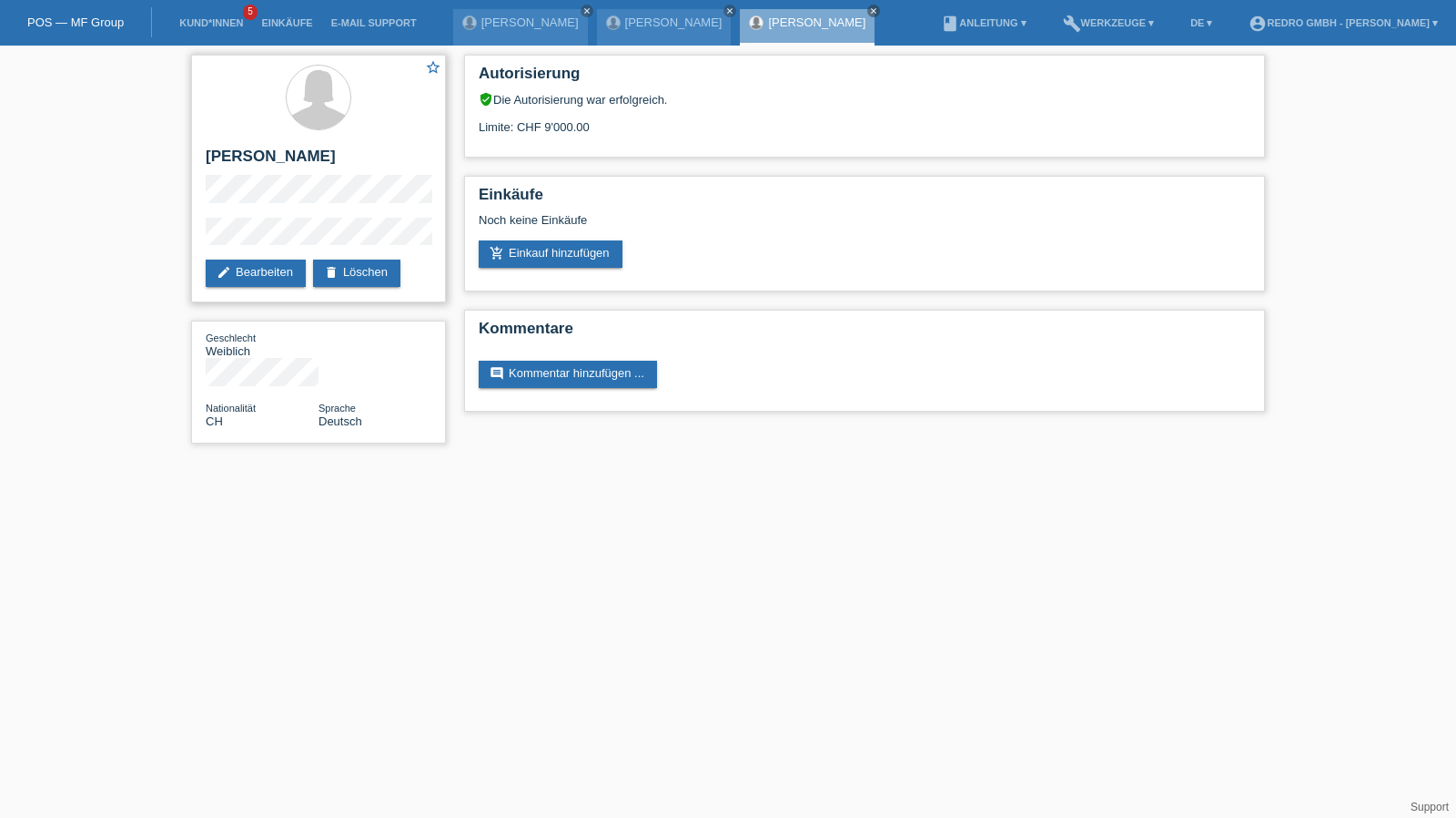
click at [239, 161] on h2 "[PERSON_NAME]" at bounding box center [318, 160] width 226 height 27
click at [239, 161] on h2 "Reina Labacena" at bounding box center [318, 160] width 226 height 27
click at [239, 161] on h2 "[PERSON_NAME]" at bounding box center [318, 160] width 226 height 27
copy div "[PERSON_NAME]"
click at [172, 236] on div "star_border Reina Labacena edit Bearbeiten delete Löschen Geschlecht Weiblich N…" at bounding box center [728, 254] width 1456 height 417
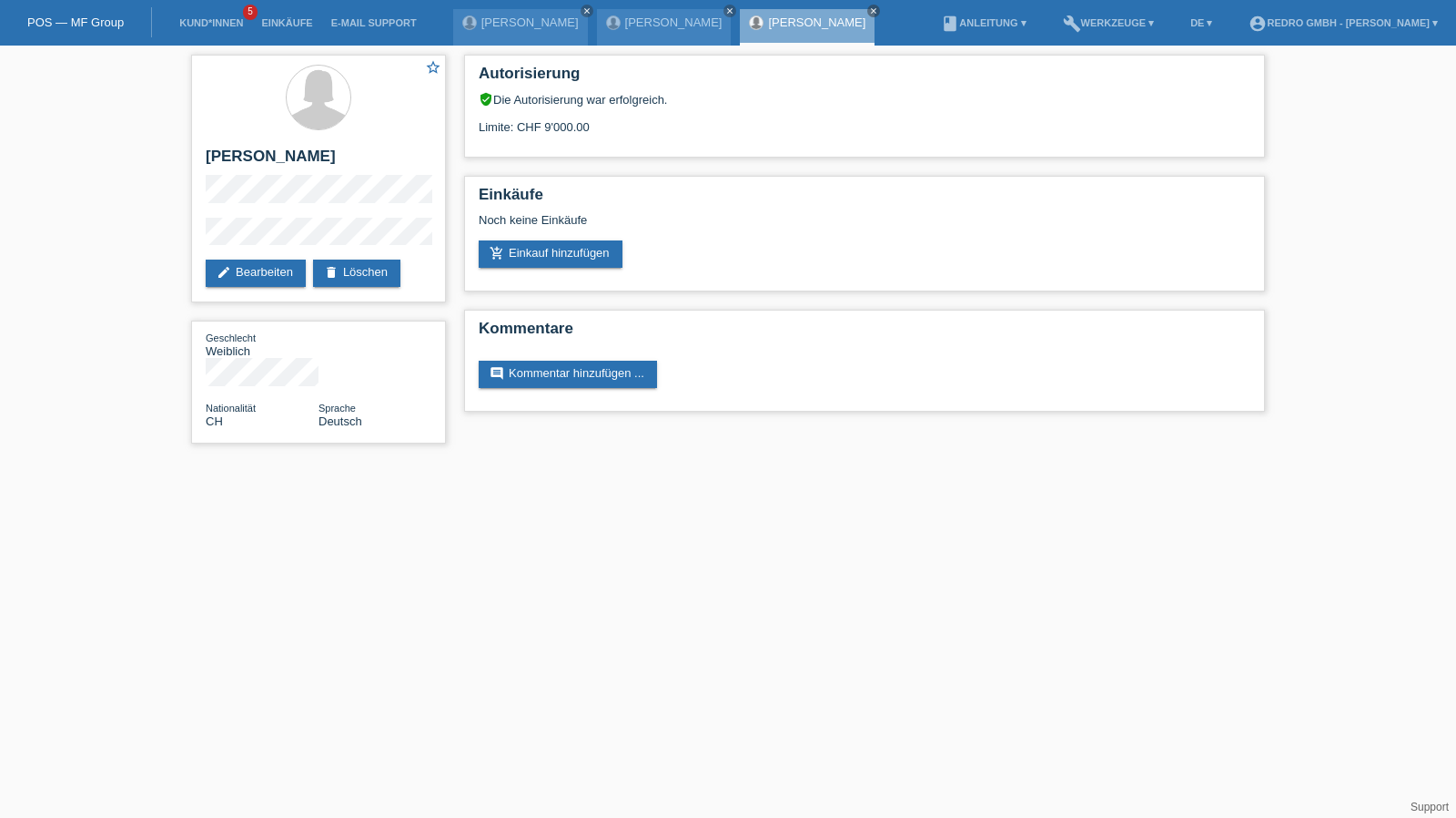
click at [230, 29] on li "Kund*innen 5" at bounding box center [210, 23] width 82 height 46
click at [230, 23] on link "Kund*innen" at bounding box center [210, 23] width 82 height 11
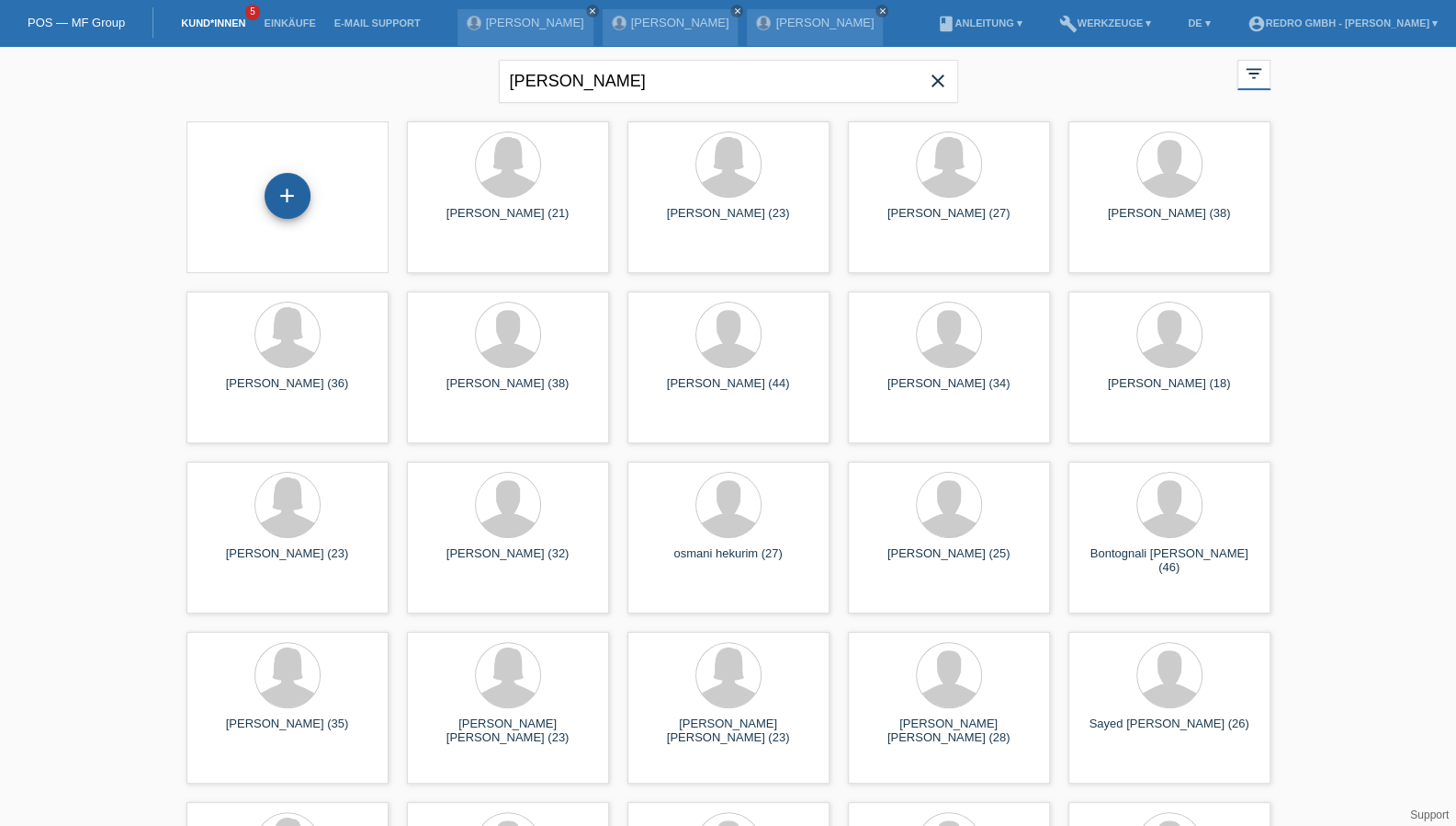
click at [274, 190] on div "+" at bounding box center [288, 195] width 46 height 46
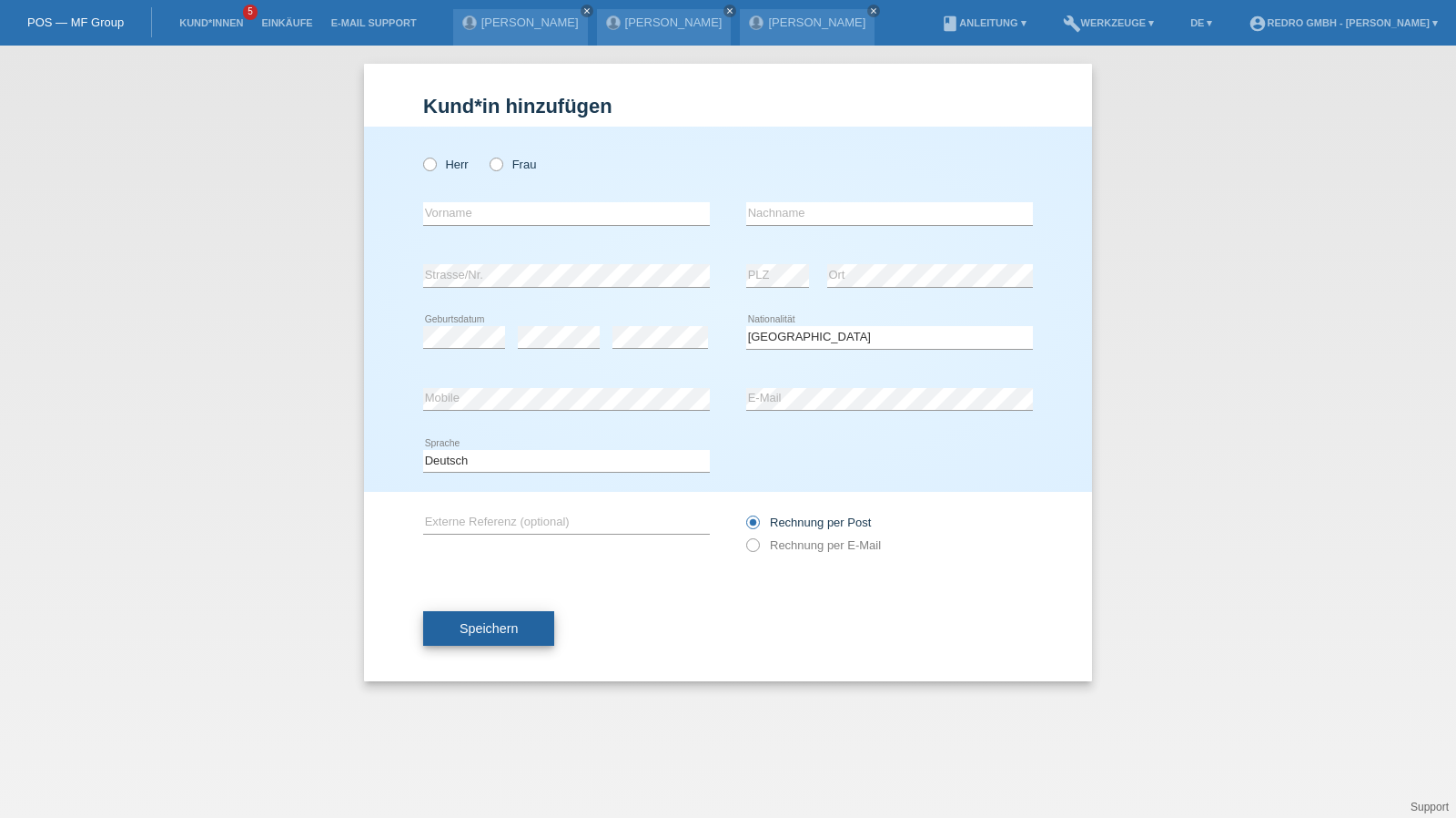
click at [515, 626] on span "Speichern" at bounding box center [488, 629] width 58 height 15
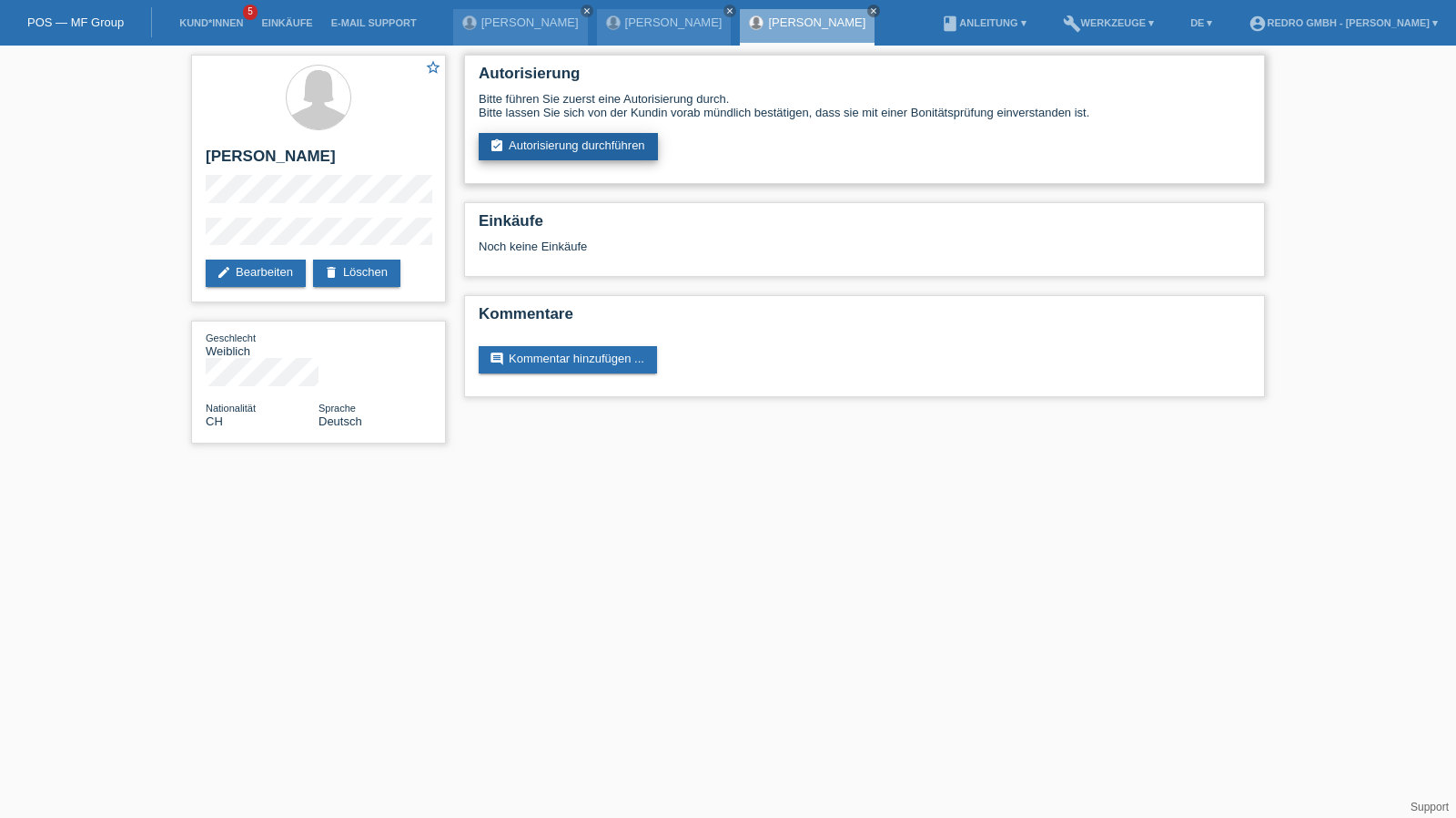
click at [595, 150] on link "assignment_turned_in Autorisierung durchführen" at bounding box center [567, 146] width 179 height 27
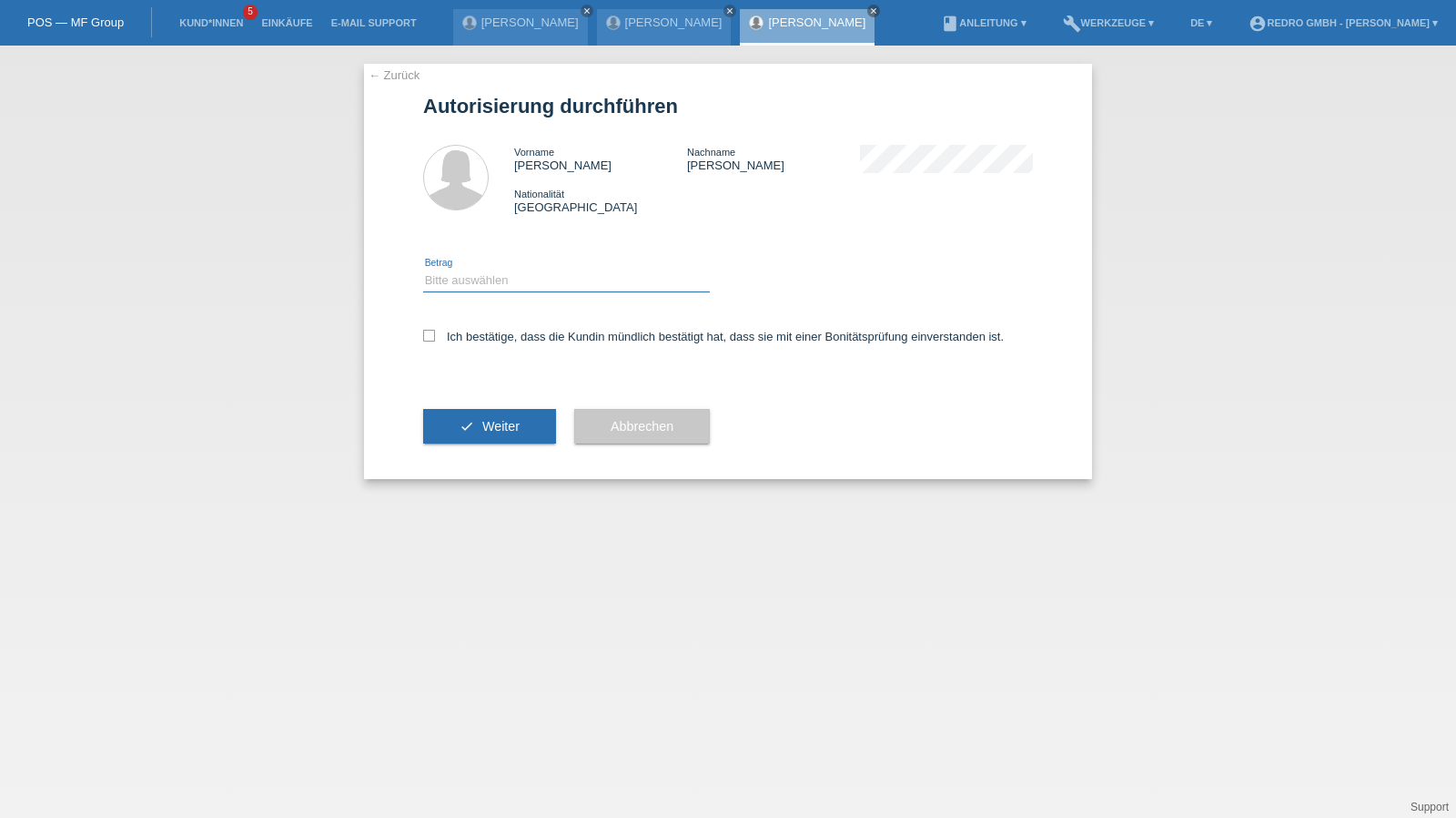
drag, startPoint x: 464, startPoint y: 278, endPoint x: 464, endPoint y: 289, distance: 11.0
click at [464, 278] on select "Bitte auswählen CHF 1.00 - CHF 499.00 CHF 500.00 - CHF 1'999.00 CHF 2'000.00 - …" at bounding box center [566, 280] width 287 height 22
select select "1"
click at [423, 269] on select "Bitte auswählen CHF 1.00 - CHF 499.00 CHF 500.00 - CHF 1'999.00 CHF 2'000.00 - …" at bounding box center [566, 280] width 287 height 22
click at [464, 329] on div "Ich bestätige, dass die Kundin mündlich bestätigt hat, dass sie mit einer Bonit…" at bounding box center [728, 342] width 609 height 62
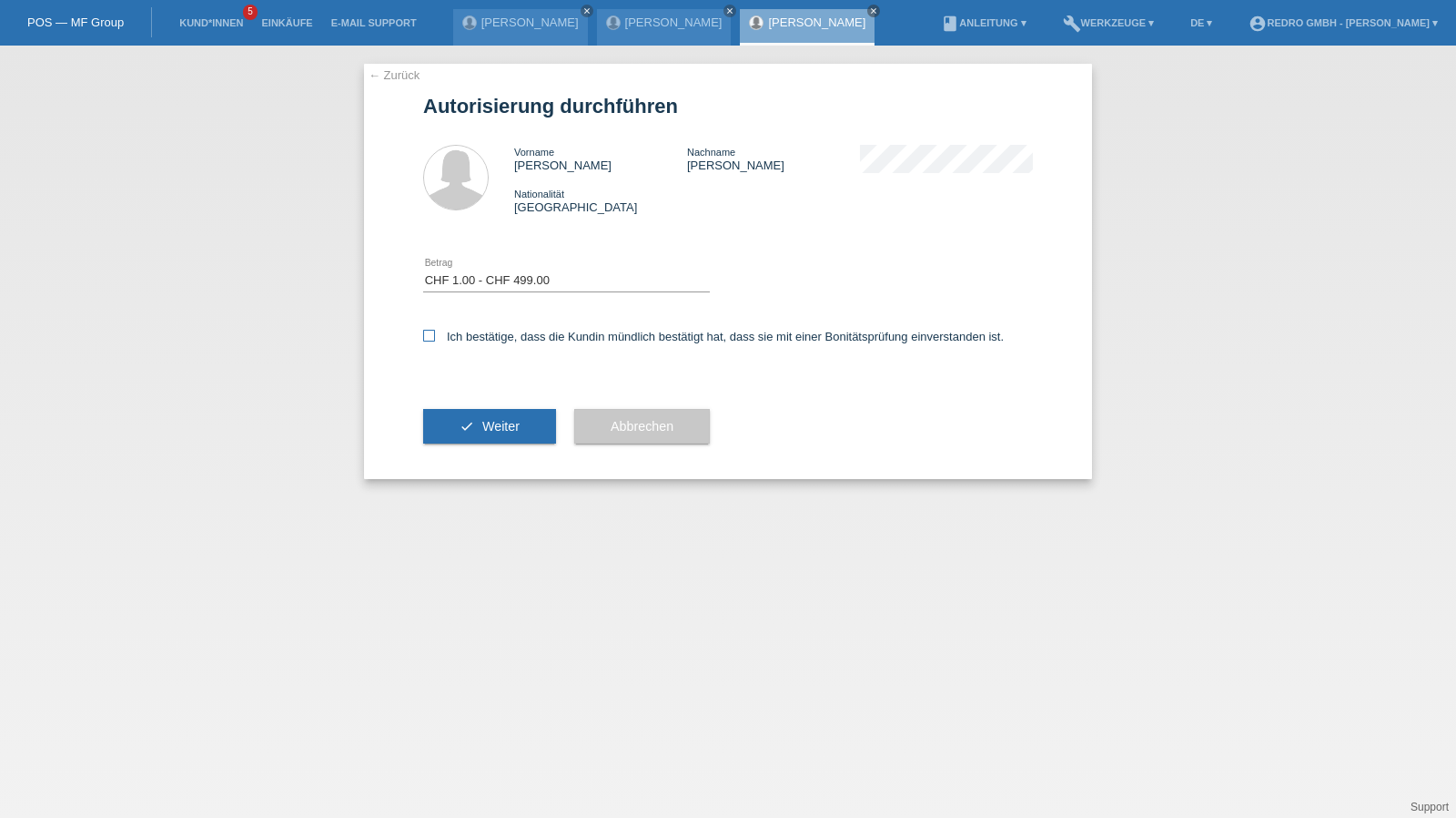
click at [479, 334] on label "Ich bestätige, dass die Kundin mündlich bestätigt hat, dass sie mit einer Bonit…" at bounding box center [713, 336] width 580 height 14
click at [435, 334] on input "Ich bestätige, dass die Kundin mündlich bestätigt hat, dass sie mit einer Bonit…" at bounding box center [428, 335] width 12 height 12
checkbox input "true"
click at [498, 425] on span "Weiter" at bounding box center [501, 426] width 38 height 15
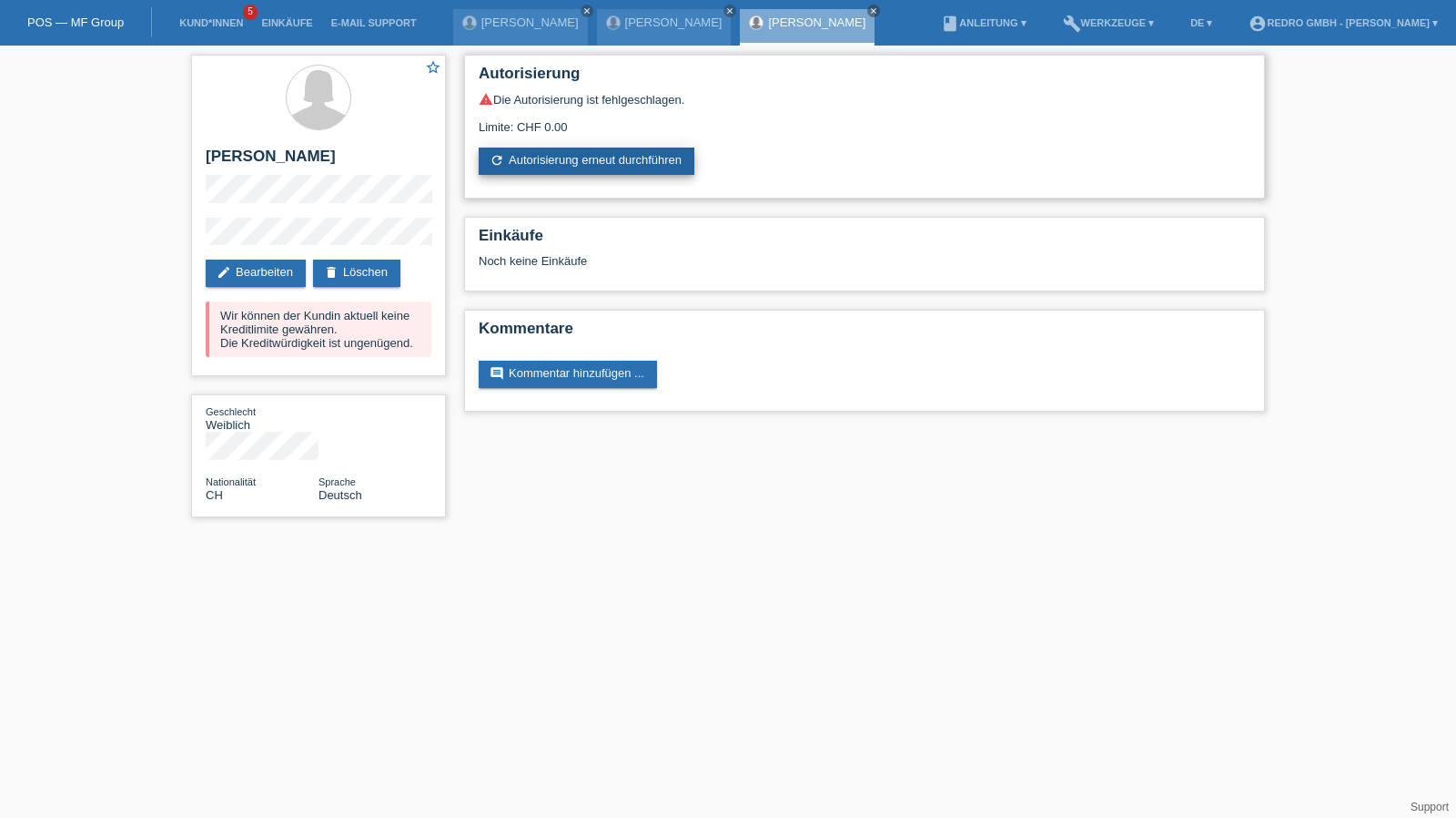
click at [571, 161] on link "refresh Autorisierung erneut durchführen" at bounding box center [586, 160] width 216 height 27
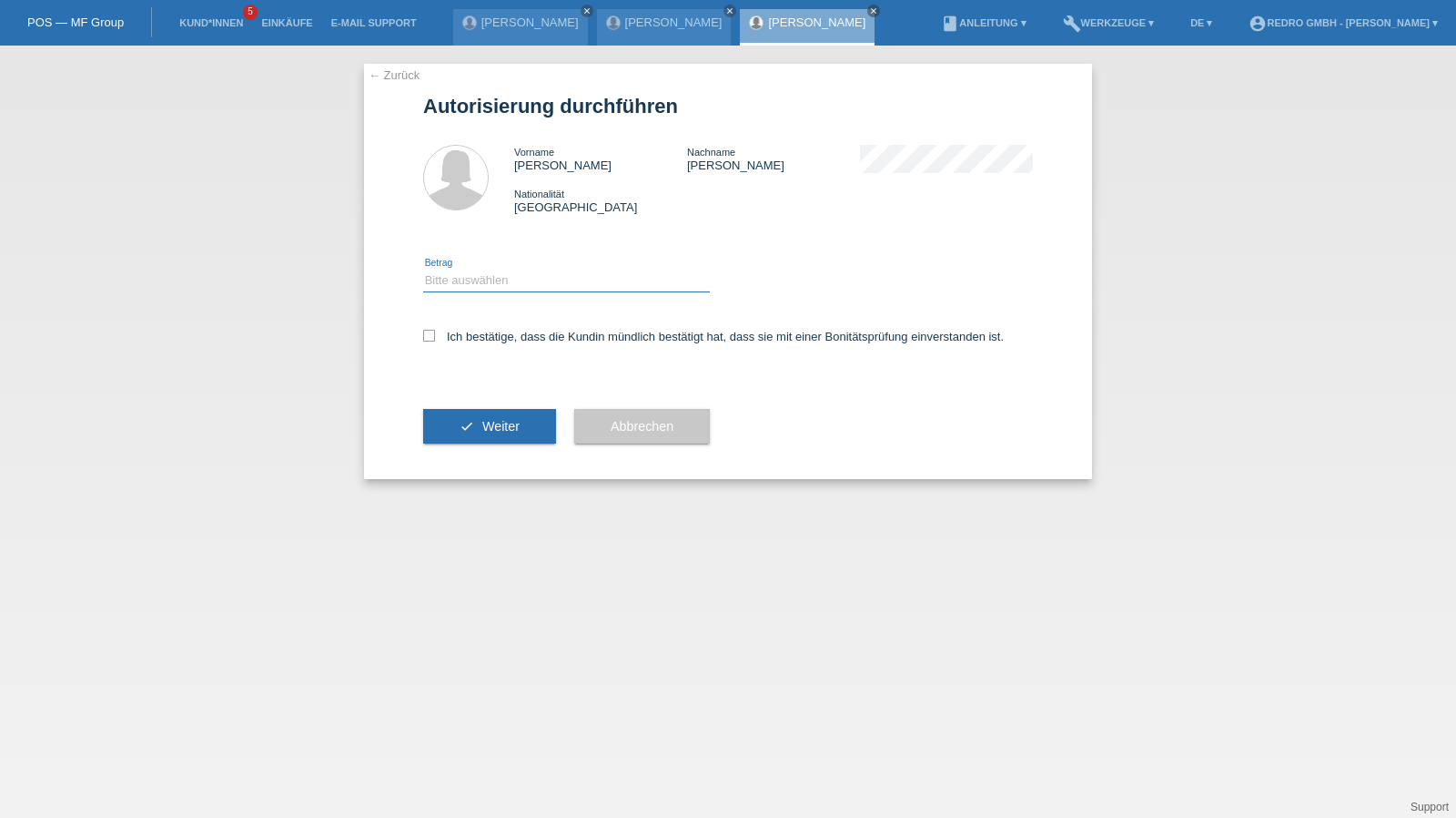
click at [515, 290] on select "Bitte auswählen CHF 1.00 - CHF 499.00 CHF 500.00 - CHF 1'999.00 CHF 2'000.00 - …" at bounding box center [566, 280] width 287 height 22
select select "1"
click at [423, 269] on select "Bitte auswählen CHF 1.00 - CHF 499.00 CHF 500.00 - CHF 1'999.00 CHF 2'000.00 - …" at bounding box center [566, 280] width 287 height 22
click at [487, 332] on label "Ich bestätige, dass die Kundin mündlich bestätigt hat, dass sie mit einer Bonit…" at bounding box center [713, 336] width 580 height 14
click at [435, 332] on input "Ich bestätige, dass die Kundin mündlich bestätigt hat, dass sie mit einer Bonit…" at bounding box center [428, 335] width 12 height 12
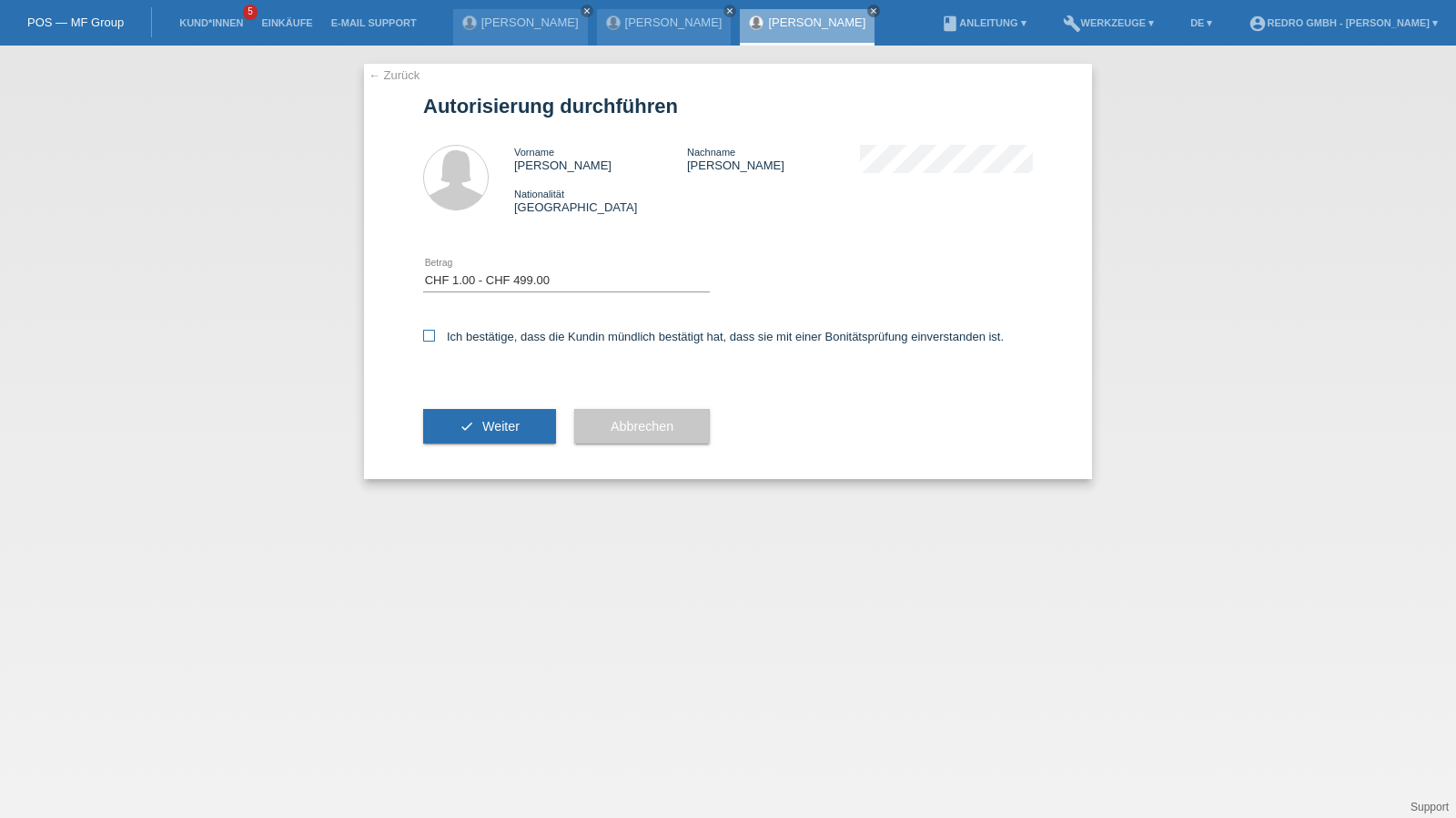
checkbox input "true"
click at [478, 429] on button "check Weiter" at bounding box center [489, 426] width 133 height 35
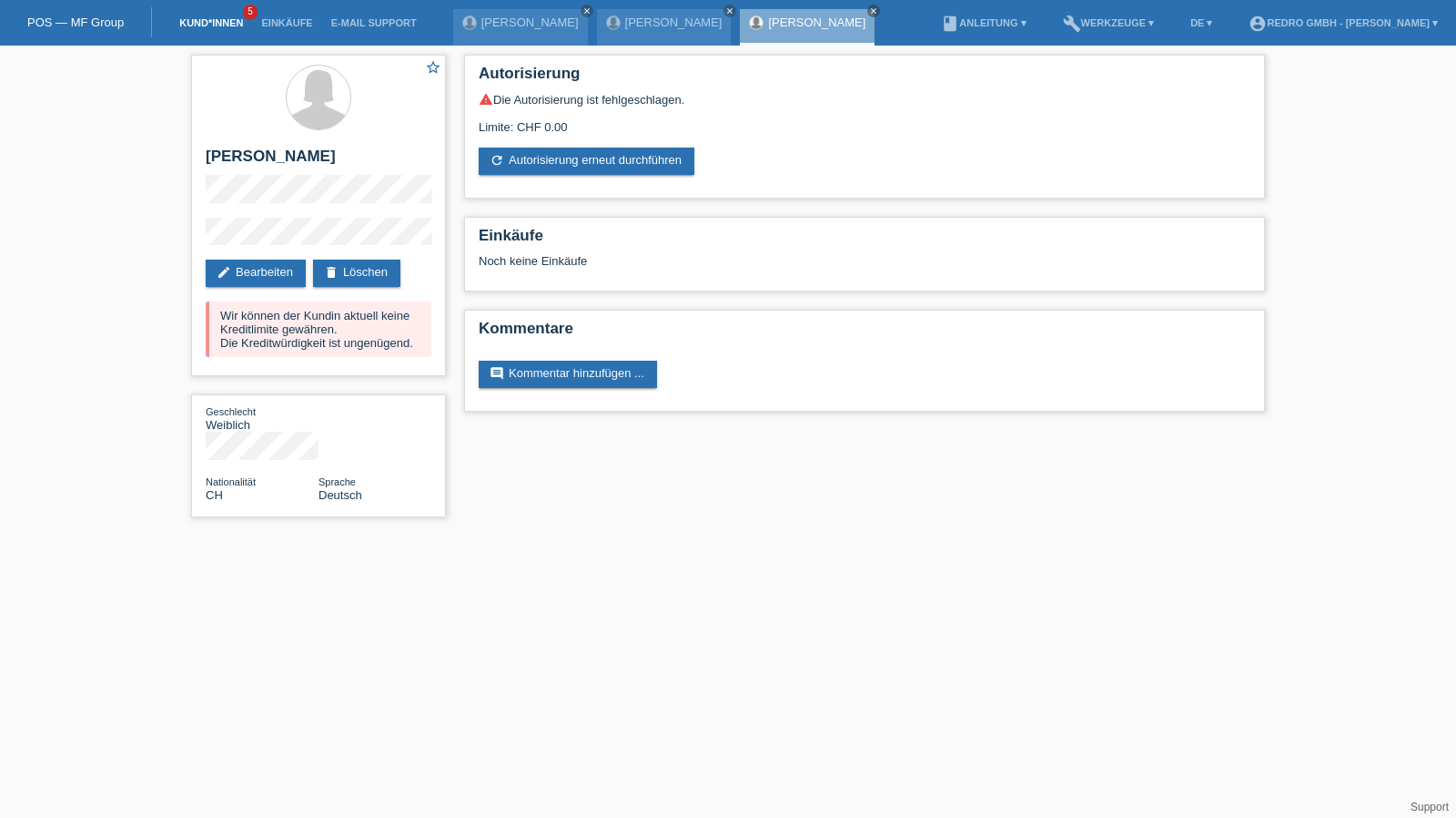
click at [189, 21] on link "Kund*innen" at bounding box center [210, 23] width 82 height 11
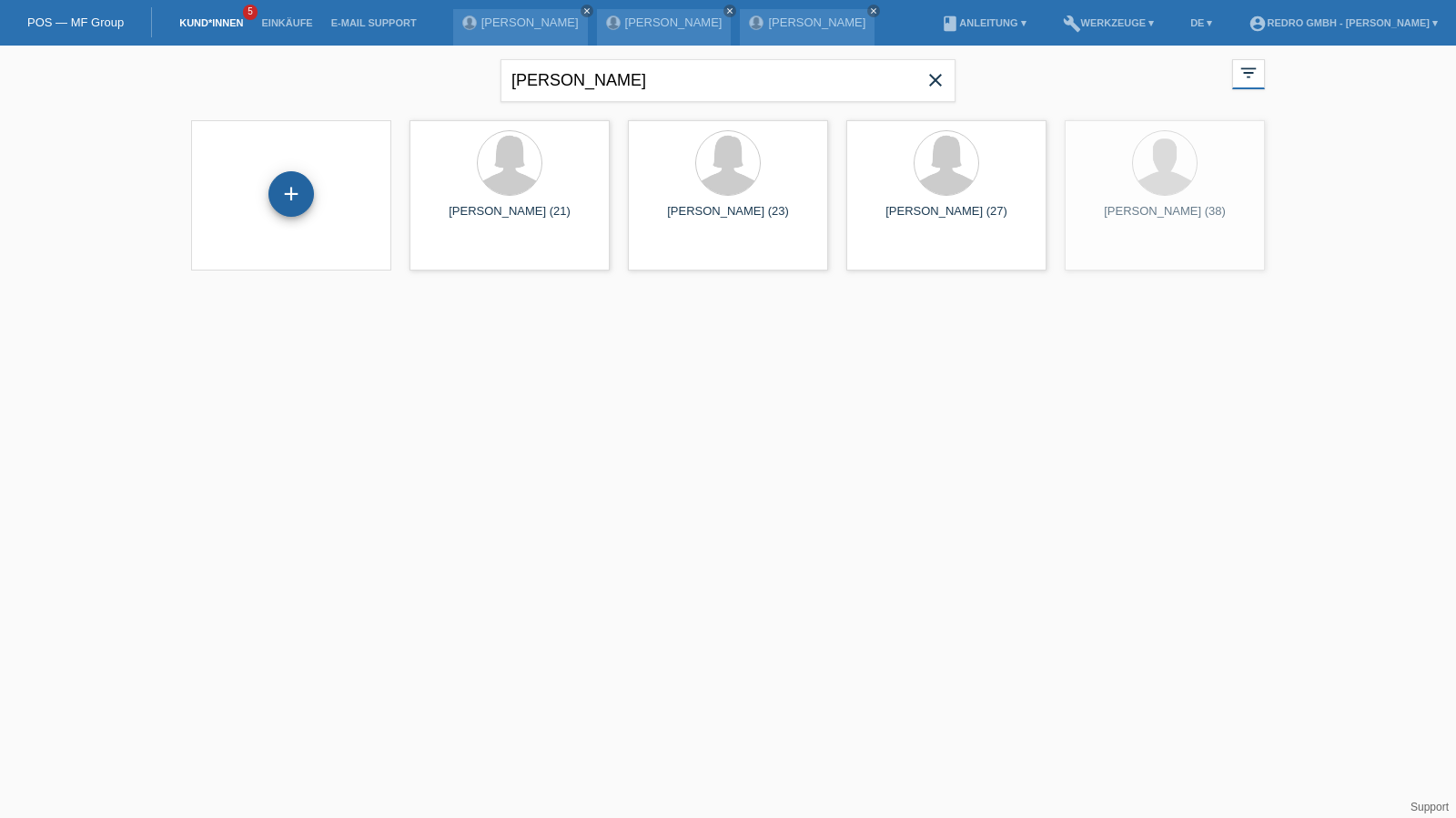
click at [291, 198] on div "+" at bounding box center [291, 193] width 46 height 46
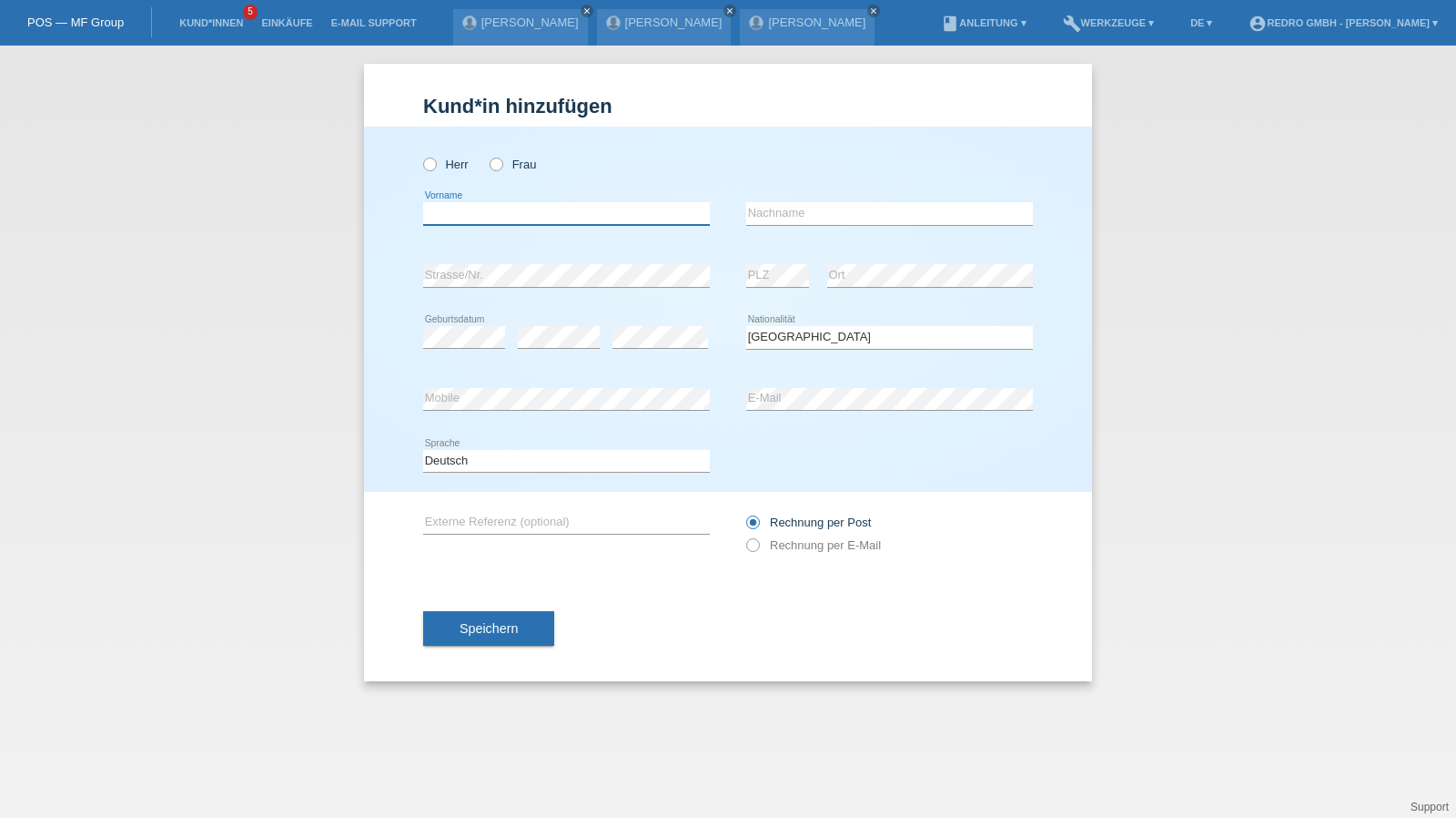
click at [546, 218] on input "text" at bounding box center [566, 213] width 287 height 23
type input "[PERSON_NAME]"
type input "Banewa"
select select "CH"
click at [435, 450] on select "Deutsch Français Italiano English" at bounding box center [566, 460] width 287 height 22
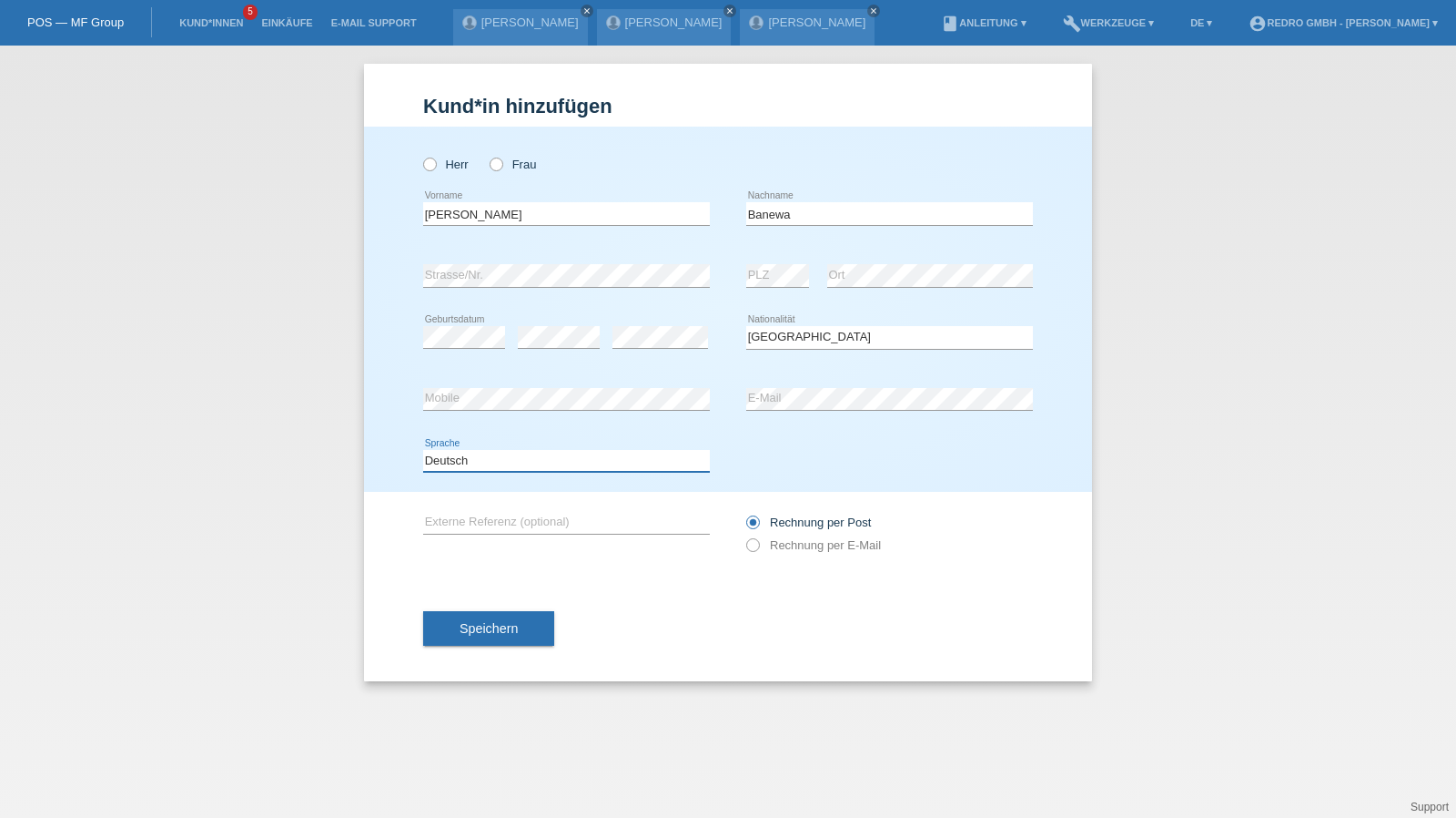
select select "fr"
click at [423, 449] on select "Deutsch Français Italiano English" at bounding box center [566, 460] width 287 height 22
click at [469, 614] on button "Speichern" at bounding box center [488, 628] width 131 height 35
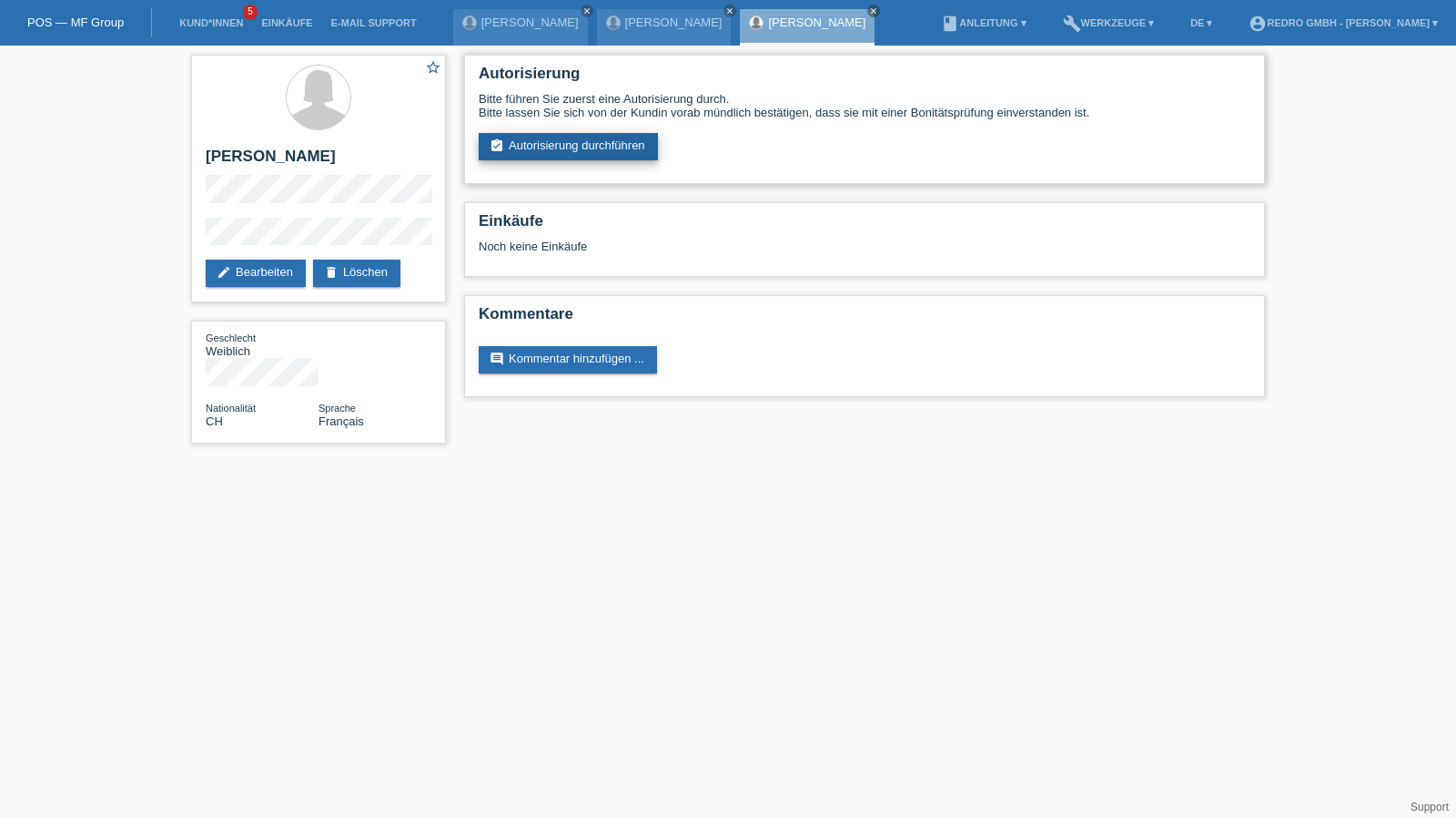
click at [585, 153] on link "assignment_turned_in Autorisierung durchführen" at bounding box center [567, 146] width 179 height 27
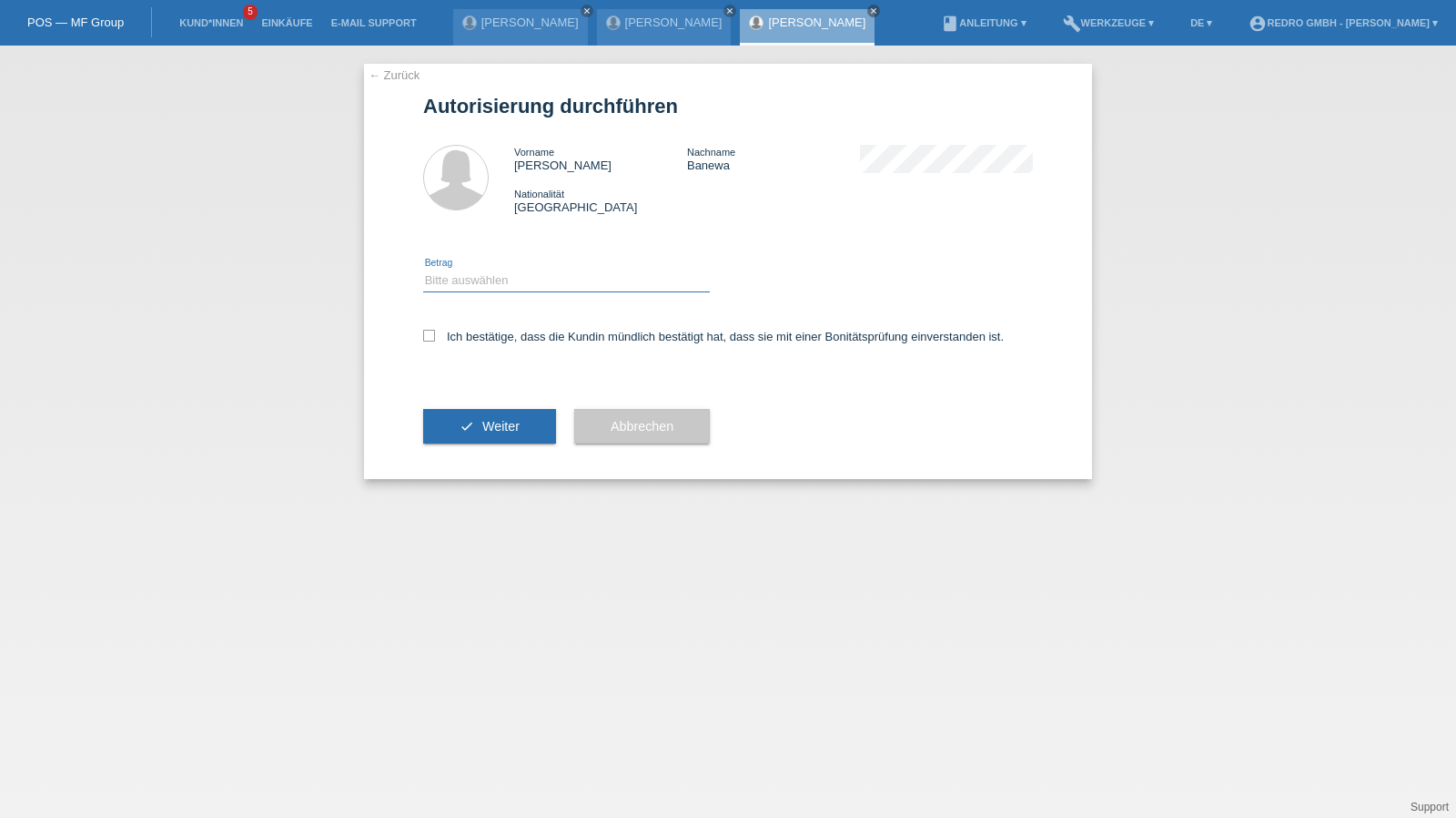
click at [485, 281] on select "Bitte auswählen CHF 1.00 - CHF 499.00 CHF 500.00 - CHF 1'999.00 CHF 2'000.00 - …" at bounding box center [566, 280] width 287 height 22
select select "1"
click at [423, 269] on select "Bitte auswählen CHF 1.00 - CHF 499.00 CHF 500.00 - CHF 1'999.00 CHF 2'000.00 - …" at bounding box center [566, 280] width 287 height 22
click at [466, 351] on div "Ich bestätige, dass die Kundin mündlich bestätigt hat, dass sie mit einer Bonit…" at bounding box center [728, 342] width 609 height 62
click at [473, 342] on label "Ich bestätige, dass die Kundin mündlich bestätigt hat, dass sie mit einer Bonit…" at bounding box center [713, 336] width 580 height 14
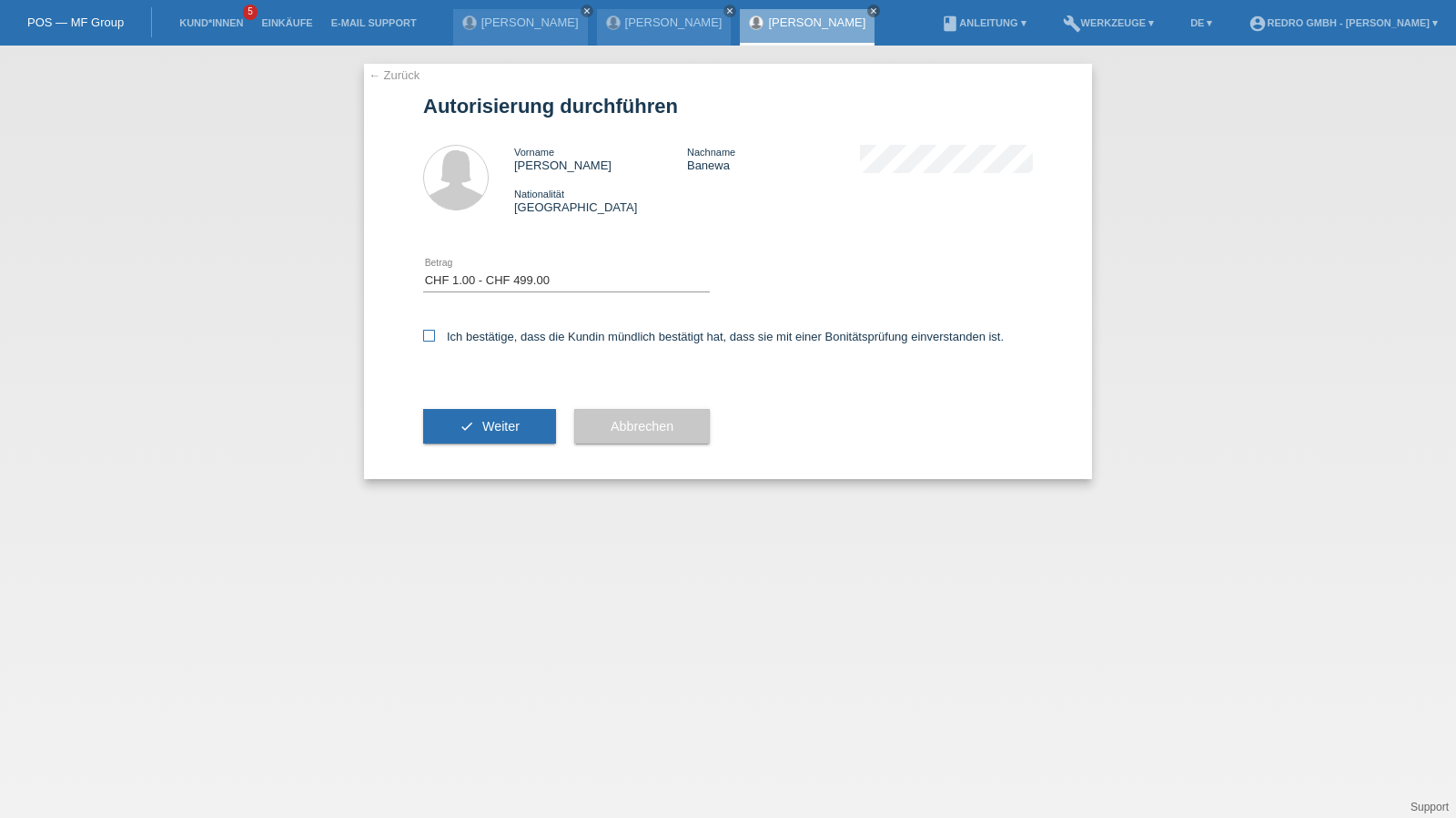
click at [435, 341] on input "Ich bestätige, dass die Kundin mündlich bestätigt hat, dass sie mit einer Bonit…" at bounding box center [428, 335] width 12 height 12
checkbox input "true"
click at [461, 463] on div "check Weiter" at bounding box center [489, 426] width 133 height 106
click at [474, 427] on button "check Weiter" at bounding box center [489, 426] width 133 height 35
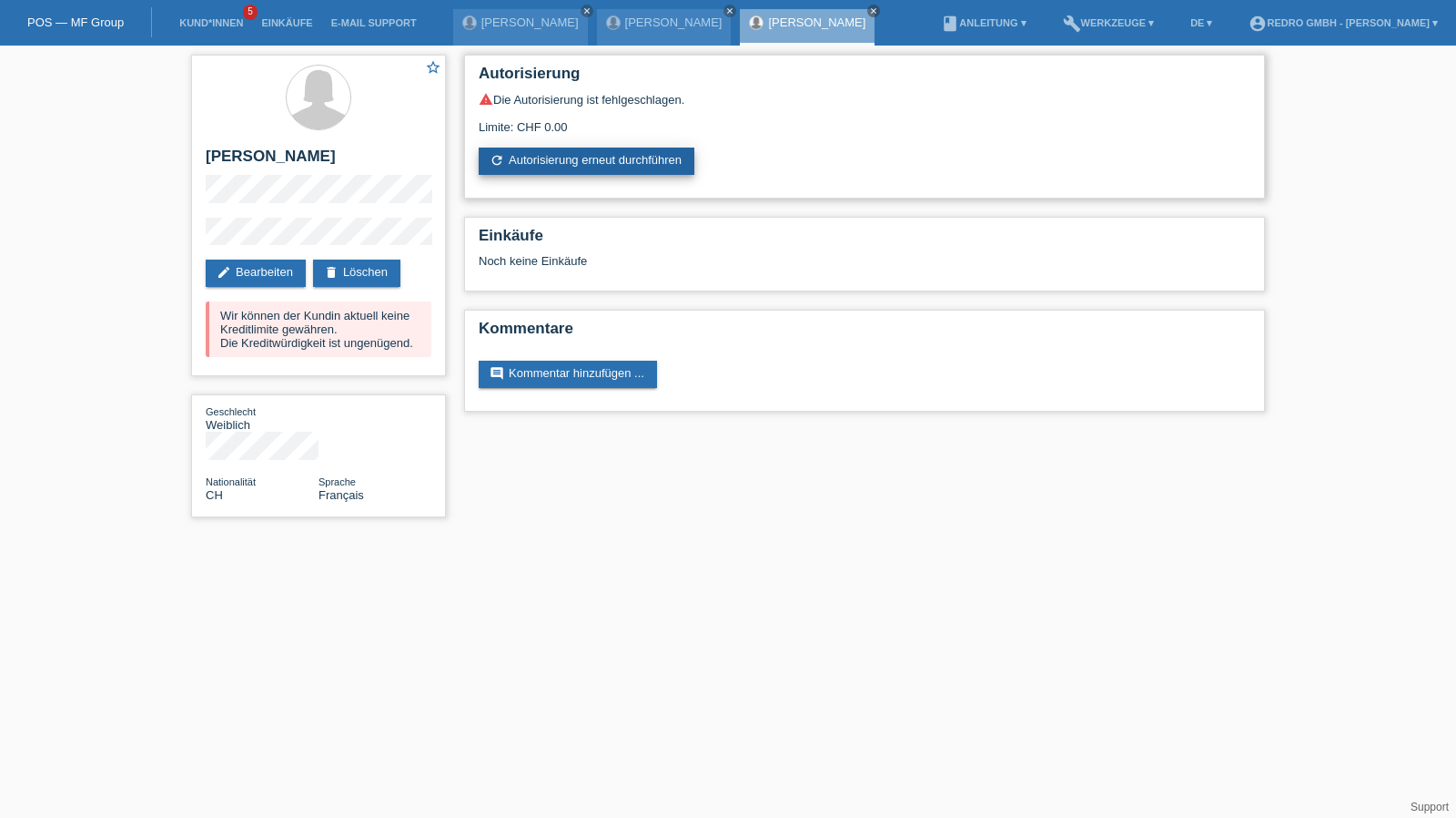
click at [599, 158] on link "refresh Autorisierung erneut durchführen" at bounding box center [586, 160] width 216 height 27
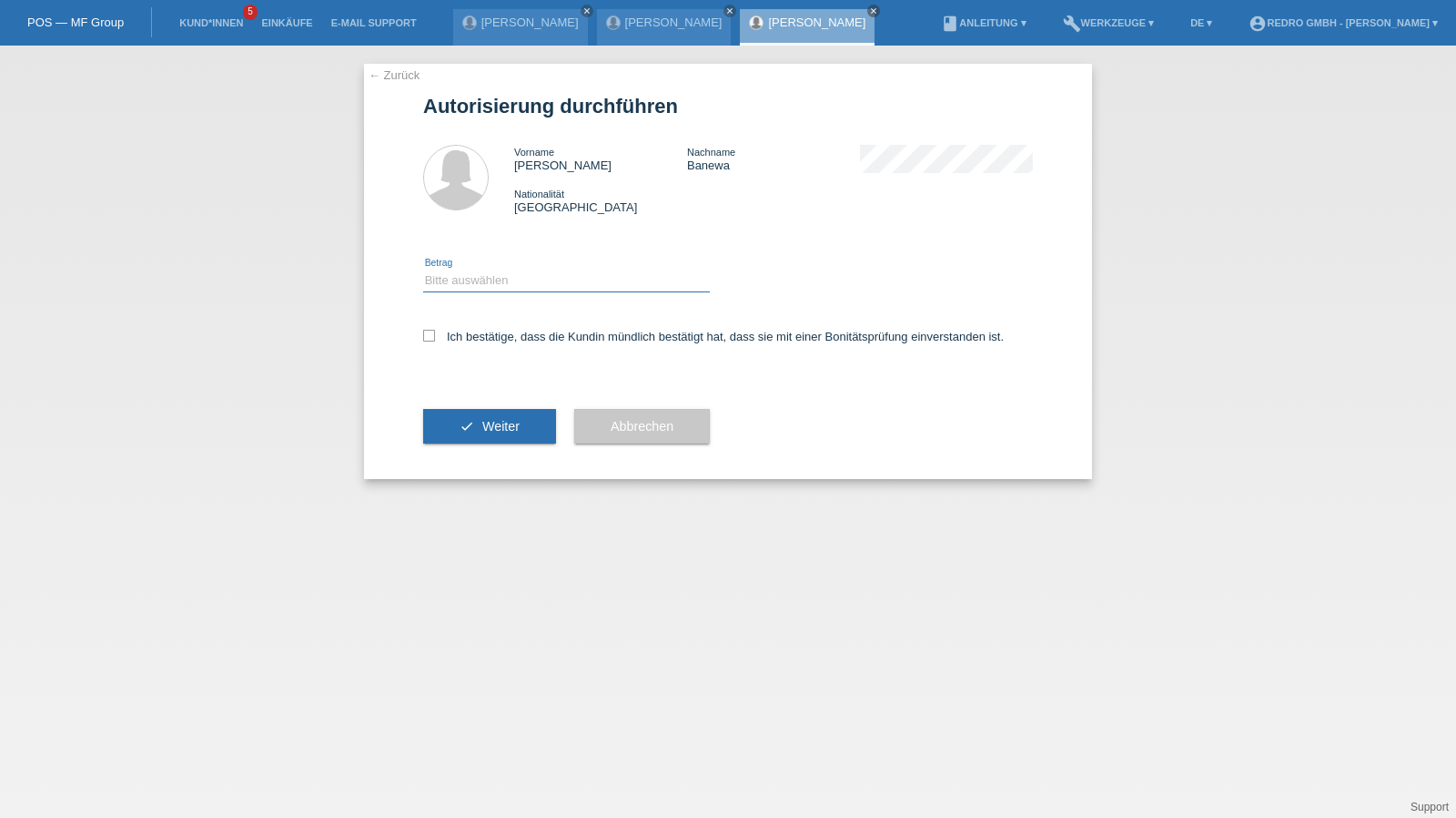
drag, startPoint x: 489, startPoint y: 274, endPoint x: 482, endPoint y: 290, distance: 17.5
click at [489, 274] on select "Bitte auswählen CHF 1.00 - CHF 499.00 CHF 500.00 - CHF 1'999.00 CHF 2'000.00 - …" at bounding box center [566, 280] width 287 height 22
select select "1"
click at [423, 269] on select "Bitte auswählen CHF 1.00 - CHF 499.00 CHF 500.00 - CHF 1'999.00 CHF 2'000.00 - …" at bounding box center [566, 280] width 287 height 22
click at [471, 341] on label "Ich bestätige, dass die Kundin mündlich bestätigt hat, dass sie mit einer Bonit…" at bounding box center [713, 336] width 580 height 14
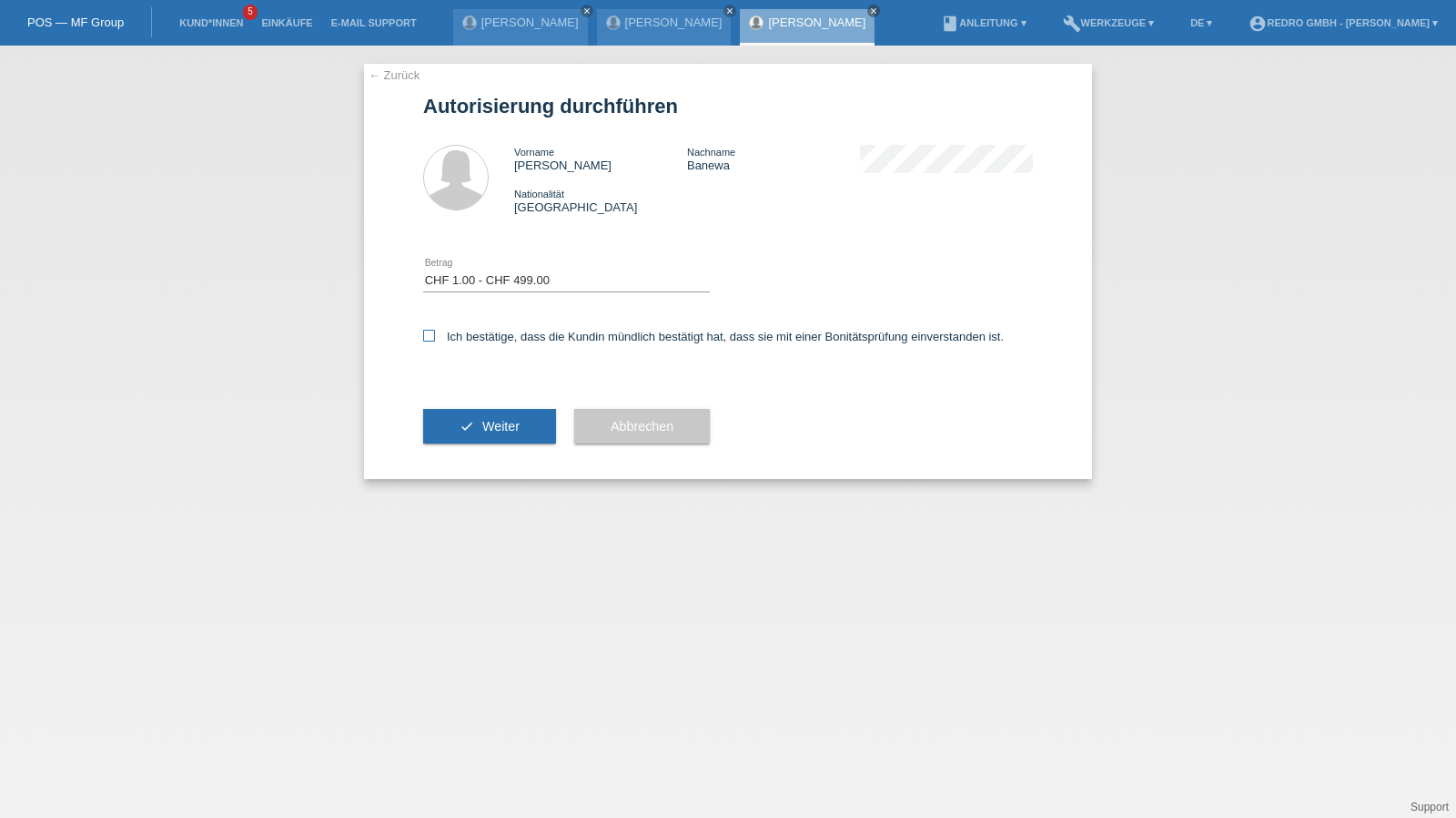
click at [435, 341] on input "Ich bestätige, dass die Kundin mündlich bestätigt hat, dass sie mit einer Bonit…" at bounding box center [428, 335] width 12 height 12
checkbox input "true"
click at [468, 432] on button "check Weiter" at bounding box center [489, 426] width 133 height 35
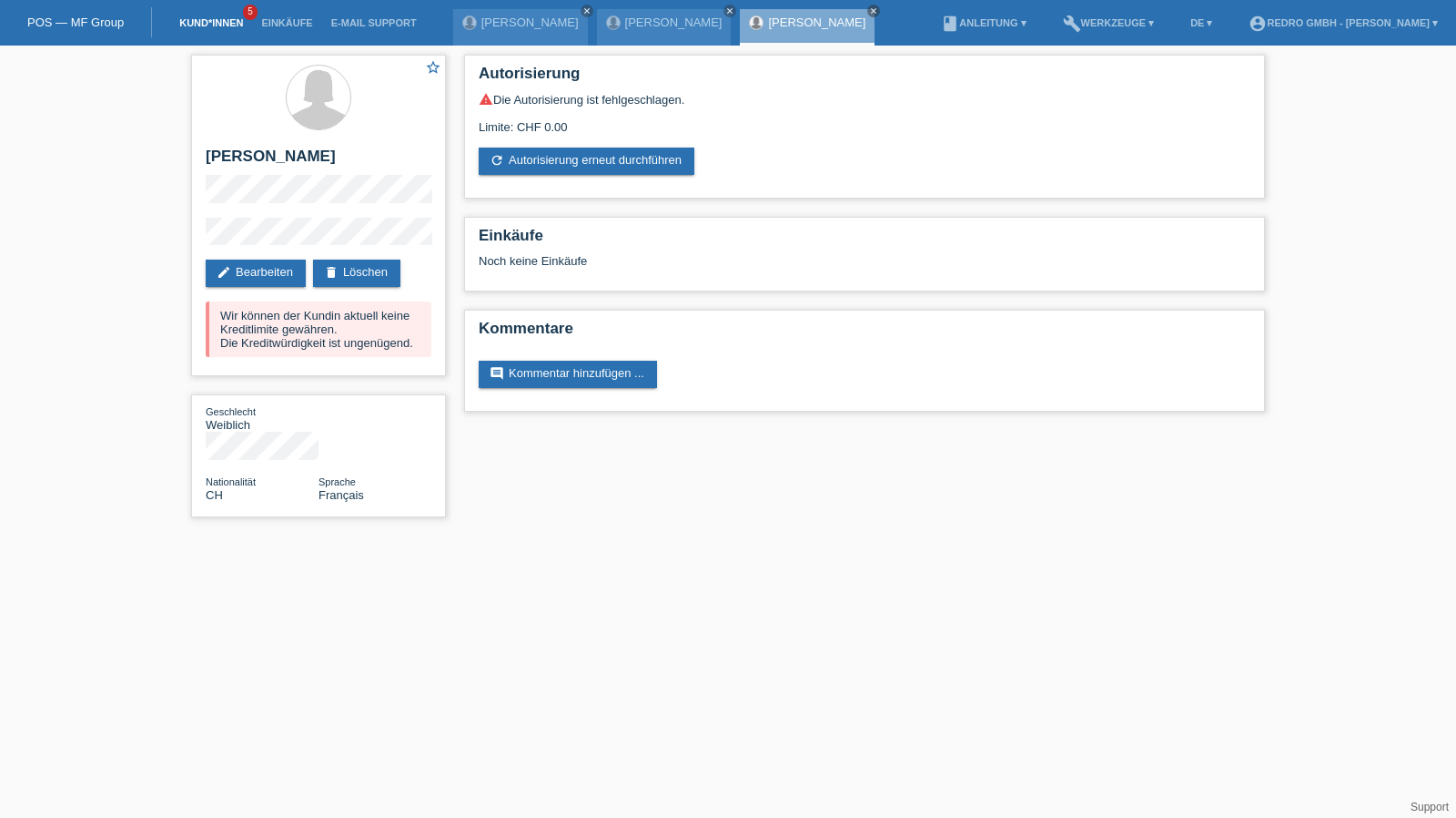
click at [217, 19] on link "Kund*innen" at bounding box center [210, 23] width 82 height 11
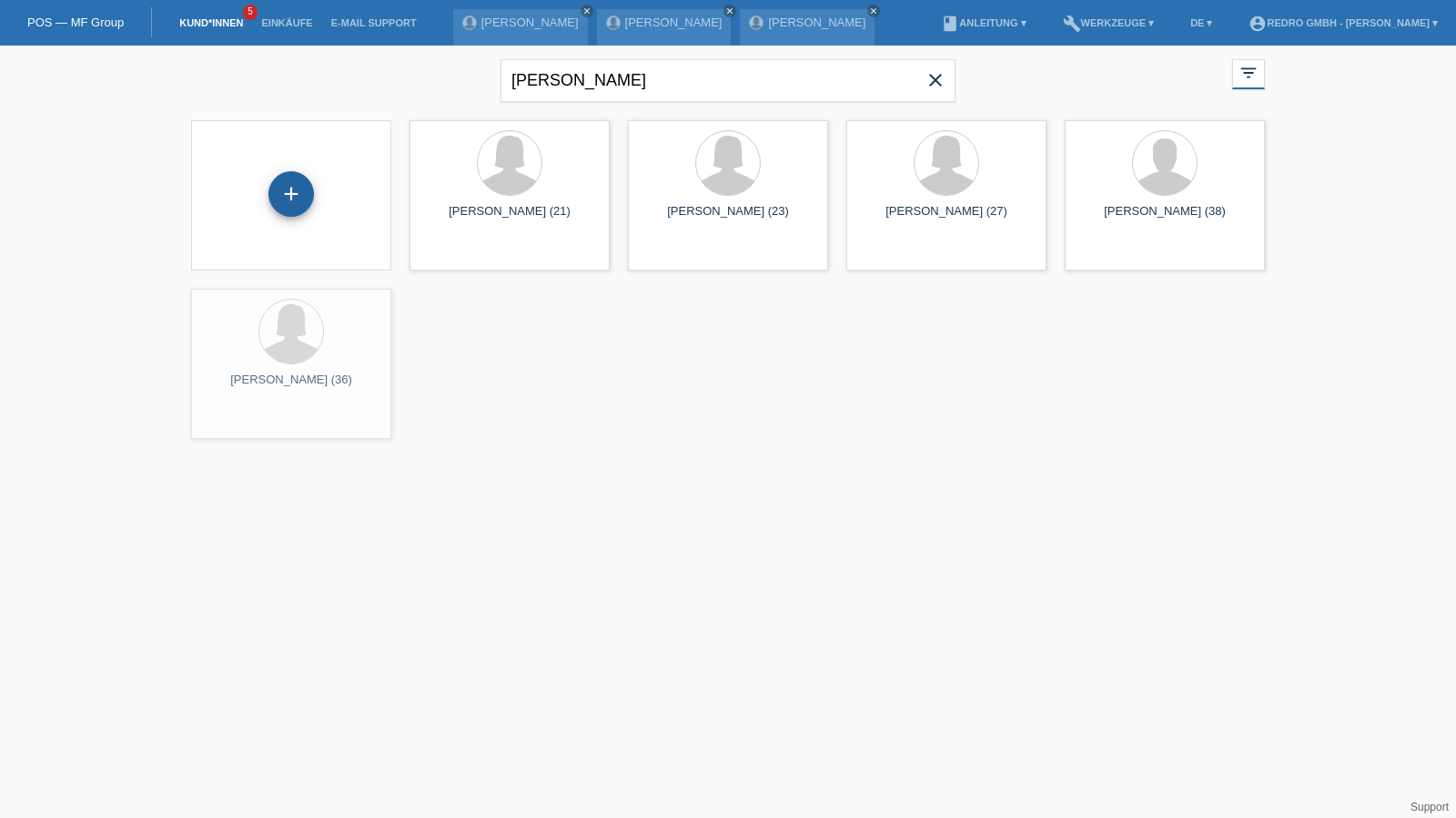
click at [278, 205] on div "+" at bounding box center [291, 193] width 46 height 46
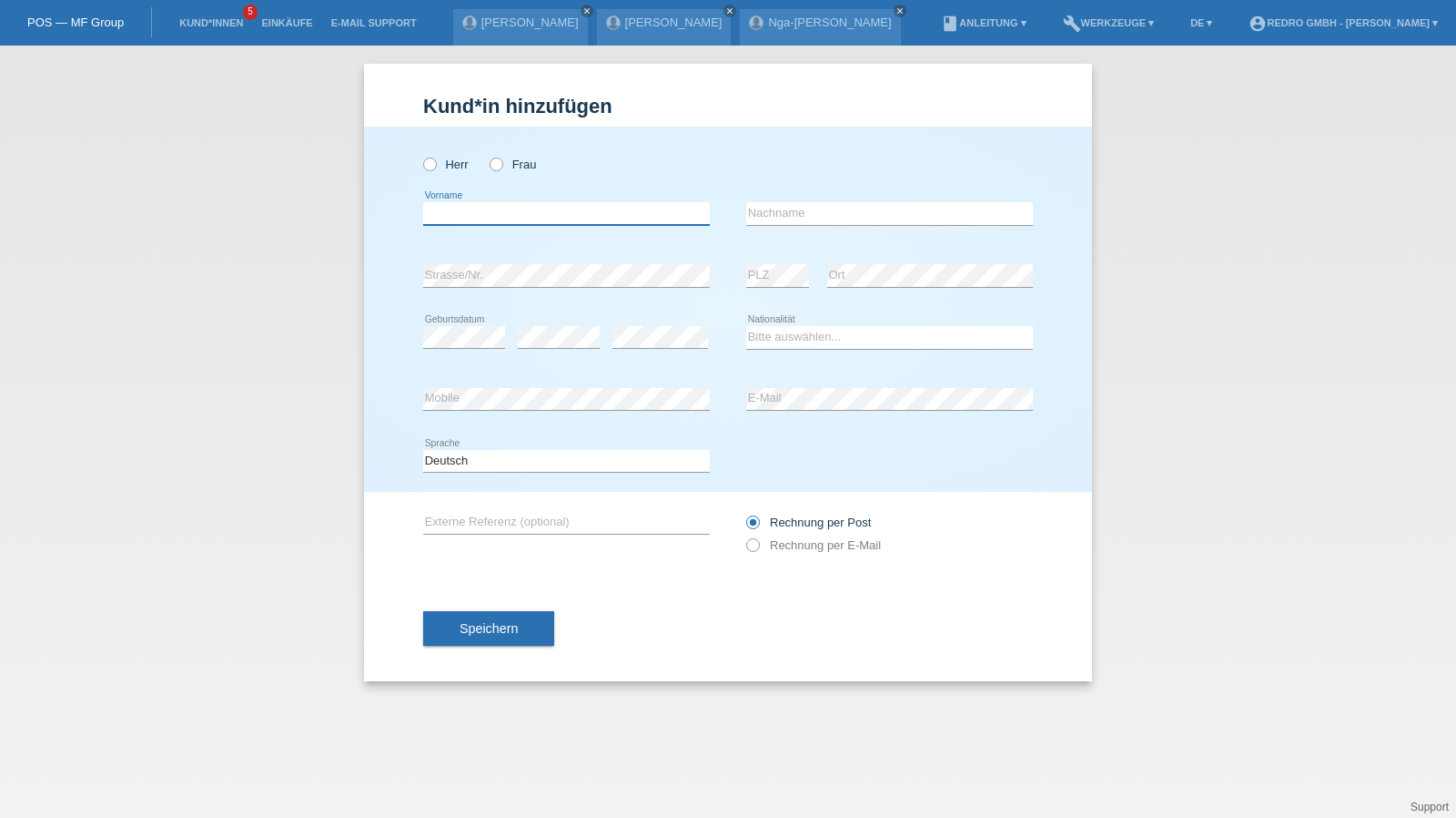
click at [476, 219] on input "text" at bounding box center [566, 213] width 287 height 23
type input "Islem"
type input "Jouou"
select select "TN"
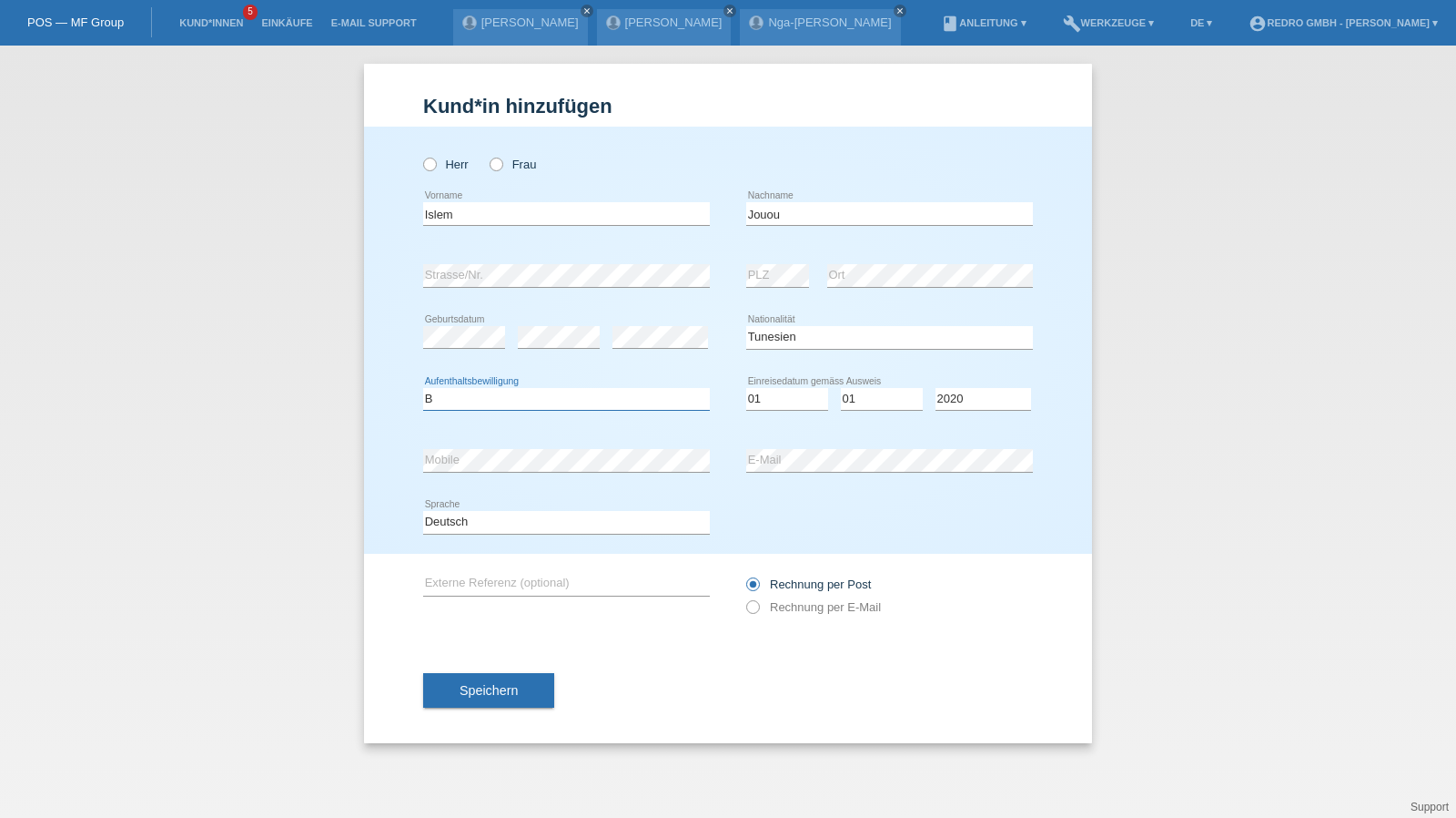
select select "B"
select select "15"
select select "12"
select select "2021"
click at [540, 204] on input "Islem" at bounding box center [566, 213] width 287 height 23
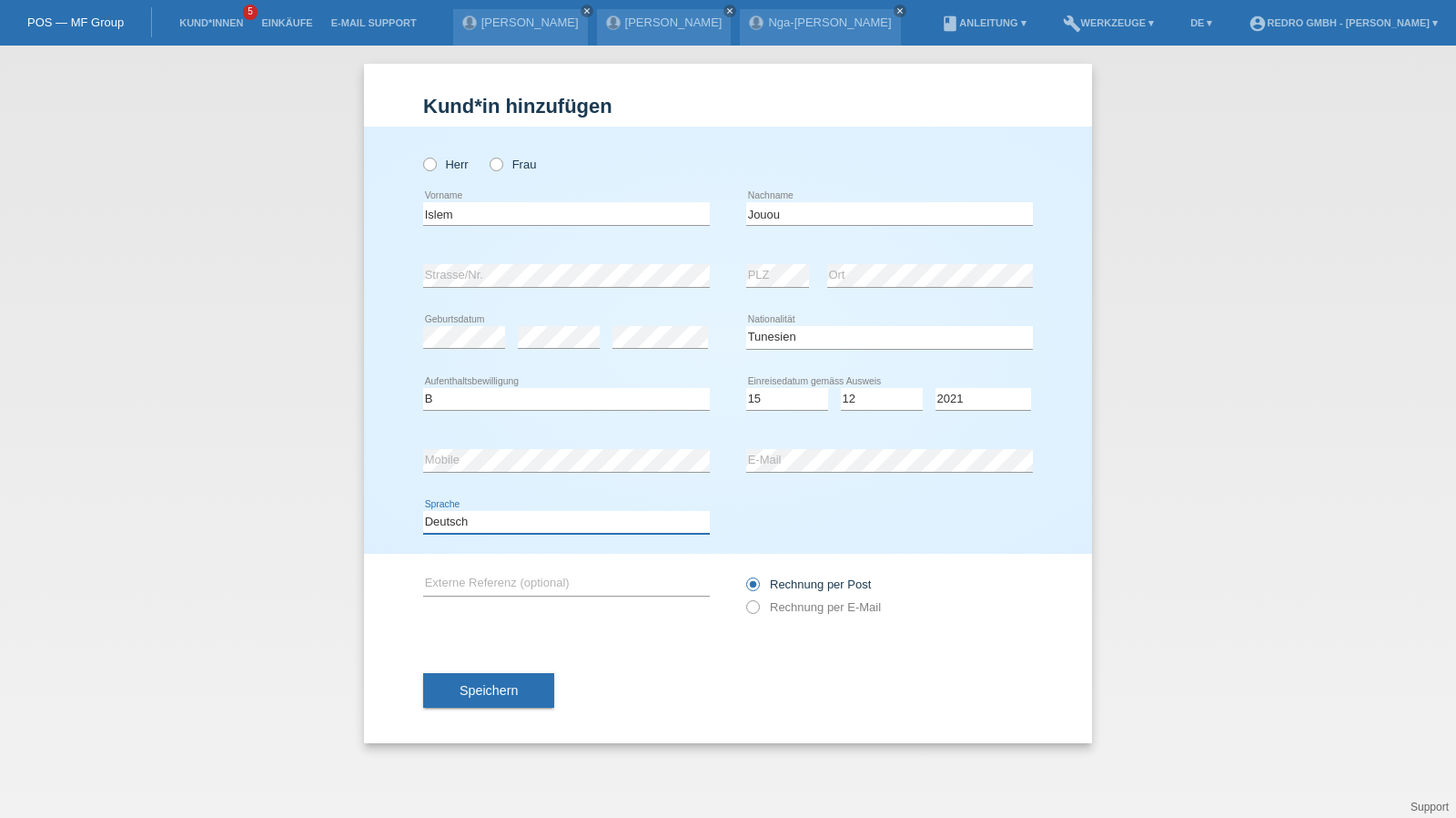
click at [438, 523] on select "Deutsch Français Italiano English" at bounding box center [566, 521] width 287 height 22
select select "fr"
click at [423, 510] on select "Deutsch Français Italiano English" at bounding box center [566, 521] width 287 height 22
click at [471, 686] on span "Speichern" at bounding box center [488, 690] width 58 height 15
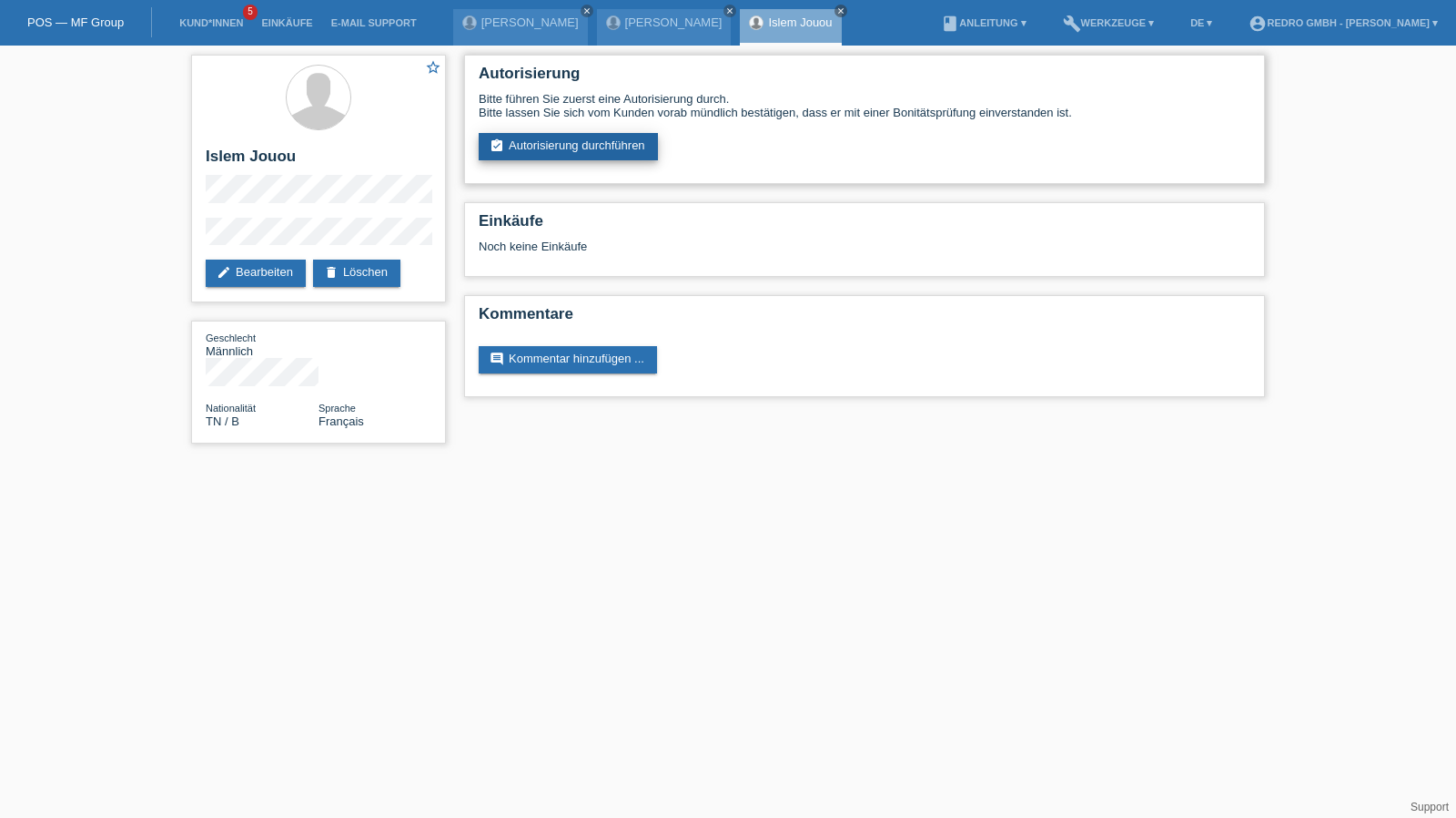
click at [536, 146] on link "assignment_turned_in Autorisierung durchführen" at bounding box center [567, 146] width 179 height 27
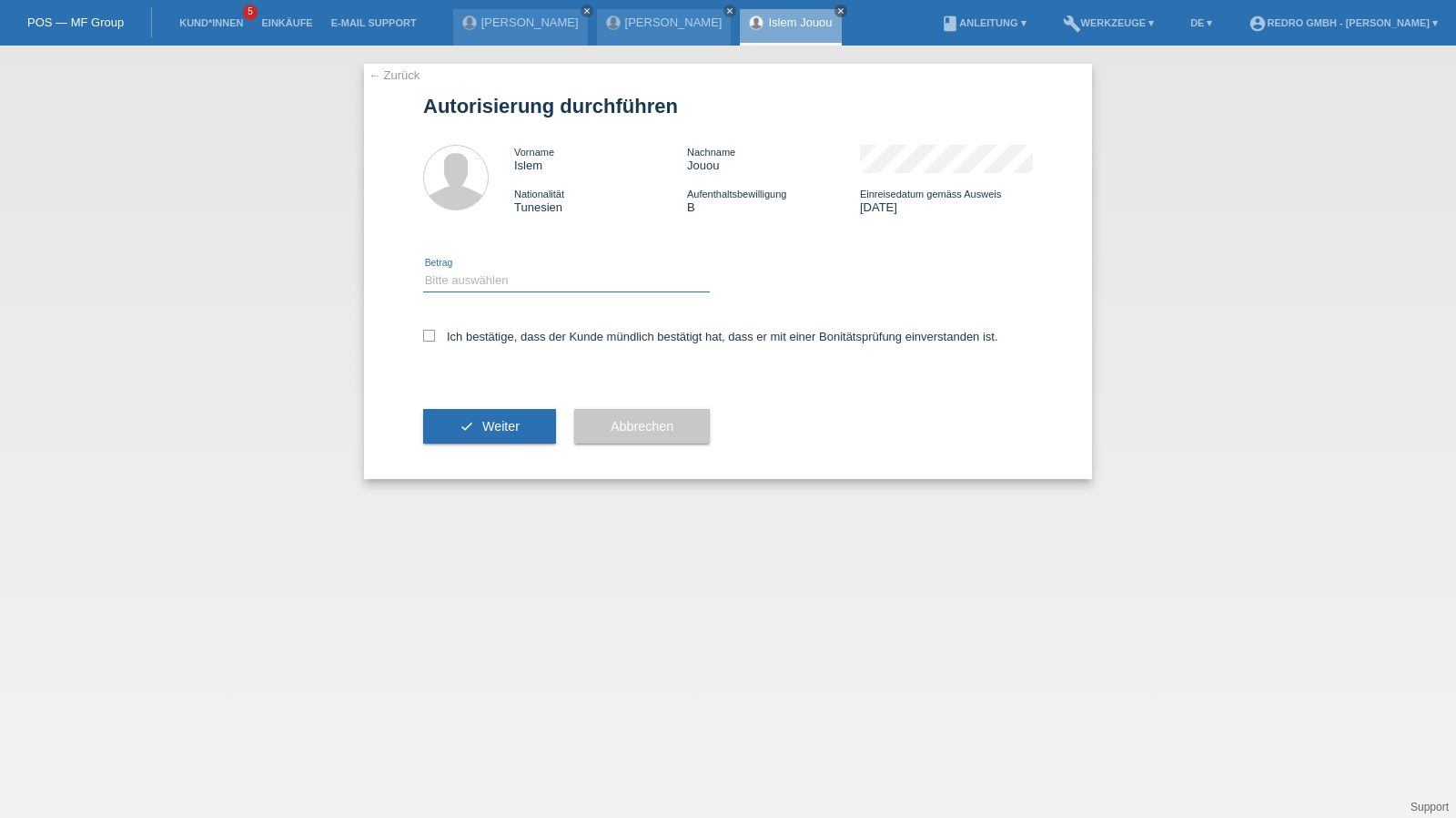
click at [488, 272] on select "Bitte auswählen CHF 1.00 - CHF 499.00 CHF 500.00 - CHF 1'999.00 CHF 2'000.00 - …" at bounding box center [566, 280] width 287 height 22
select select "1"
click at [423, 269] on select "Bitte auswählen CHF 1.00 - CHF 499.00 CHF 500.00 - CHF 1'999.00 CHF 2'000.00 - …" at bounding box center [566, 280] width 287 height 22
click at [475, 327] on div "Ich bestätige, dass der Kunde mündlich bestätigt hat, dass er mit einer Bonität…" at bounding box center [728, 342] width 609 height 62
click at [478, 340] on label "Ich bestätige, dass der Kunde mündlich bestätigt hat, dass er mit einer Bonität…" at bounding box center [710, 336] width 575 height 14
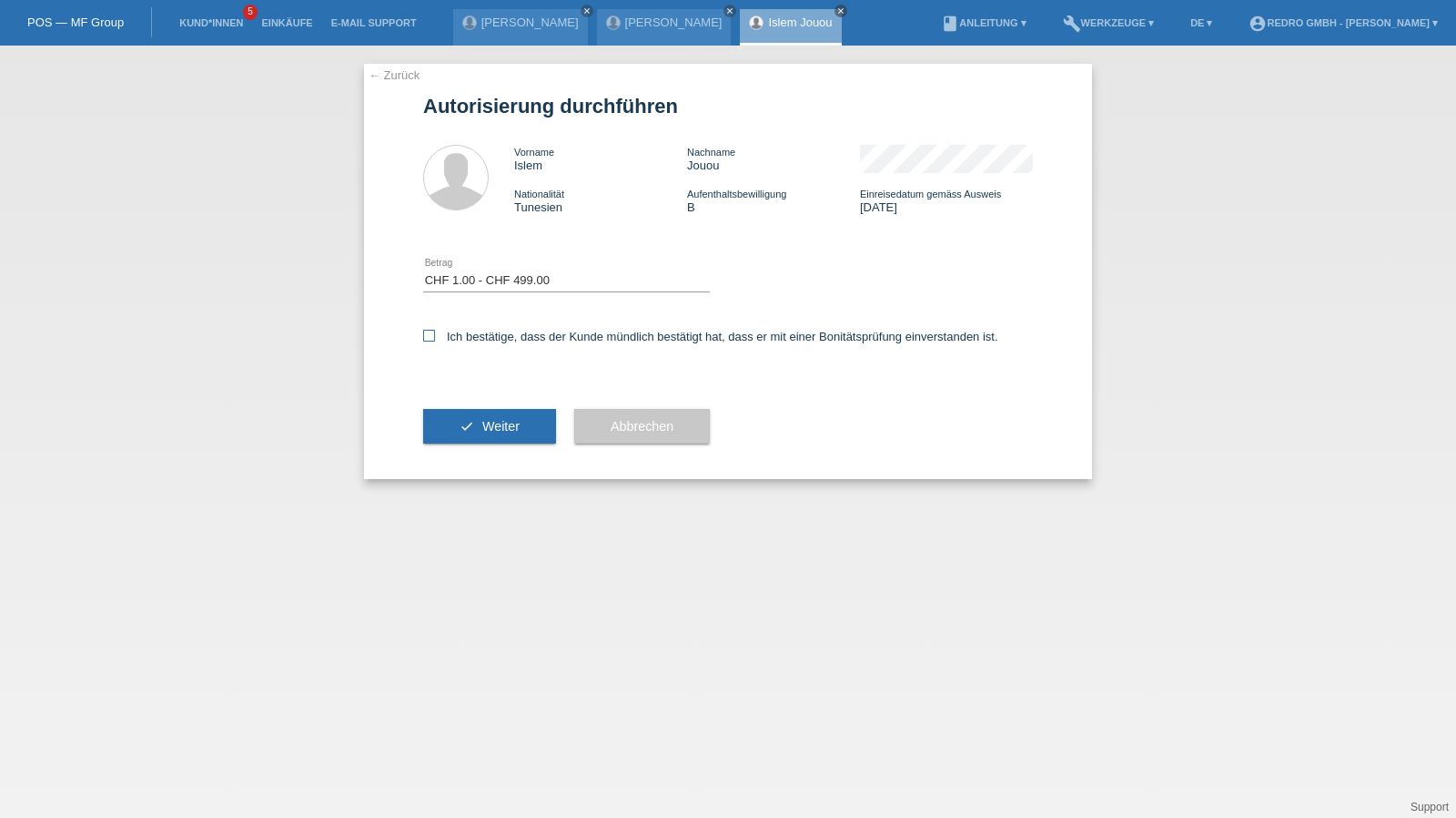
click at [435, 340] on input "Ich bestätige, dass der Kunde mündlich bestätigt hat, dass er mit einer Bonität…" at bounding box center [428, 335] width 12 height 12
checkbox input "true"
click at [464, 417] on button "check Weiter" at bounding box center [489, 426] width 133 height 35
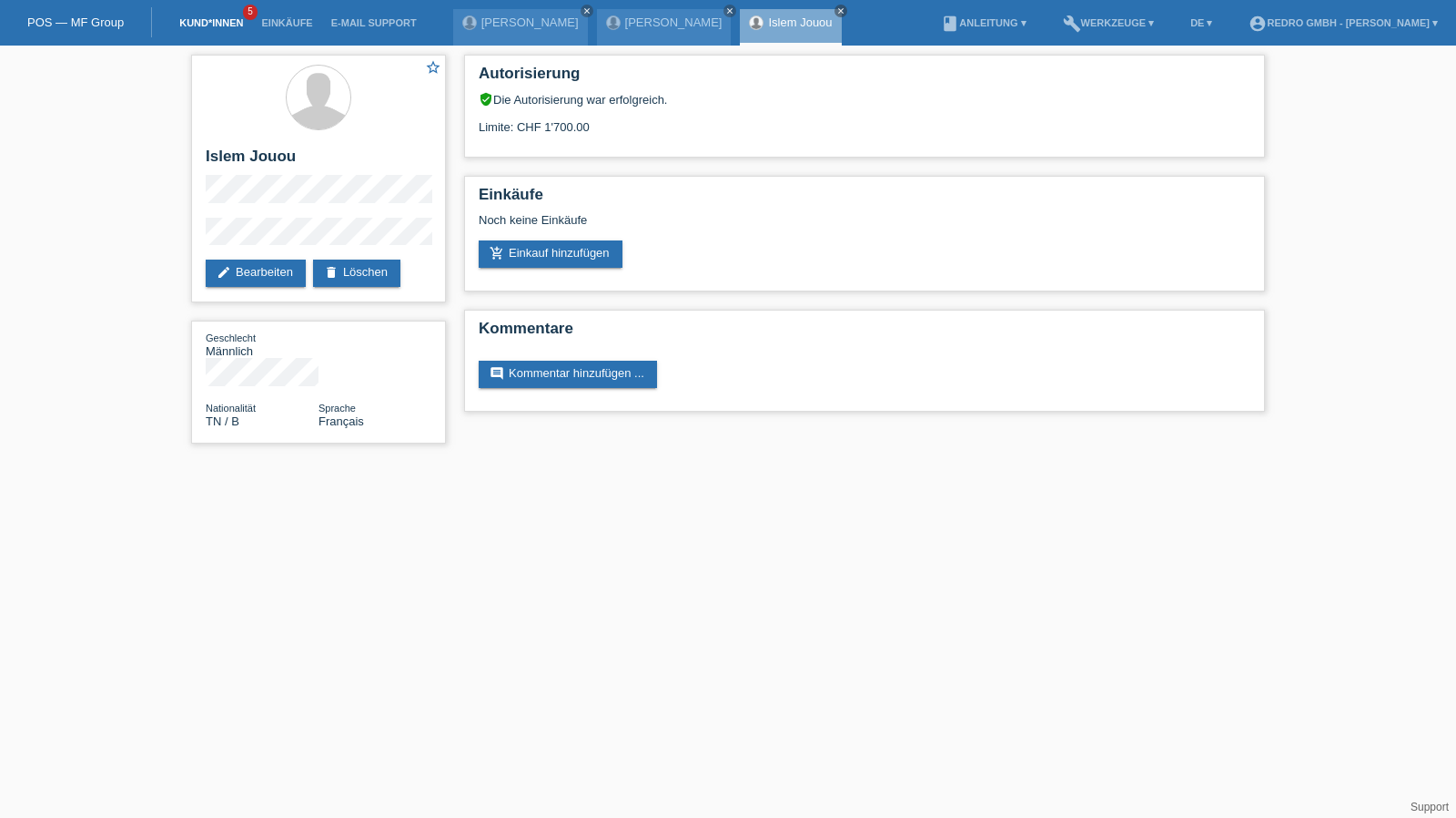
click at [207, 19] on link "Kund*innen" at bounding box center [210, 23] width 82 height 11
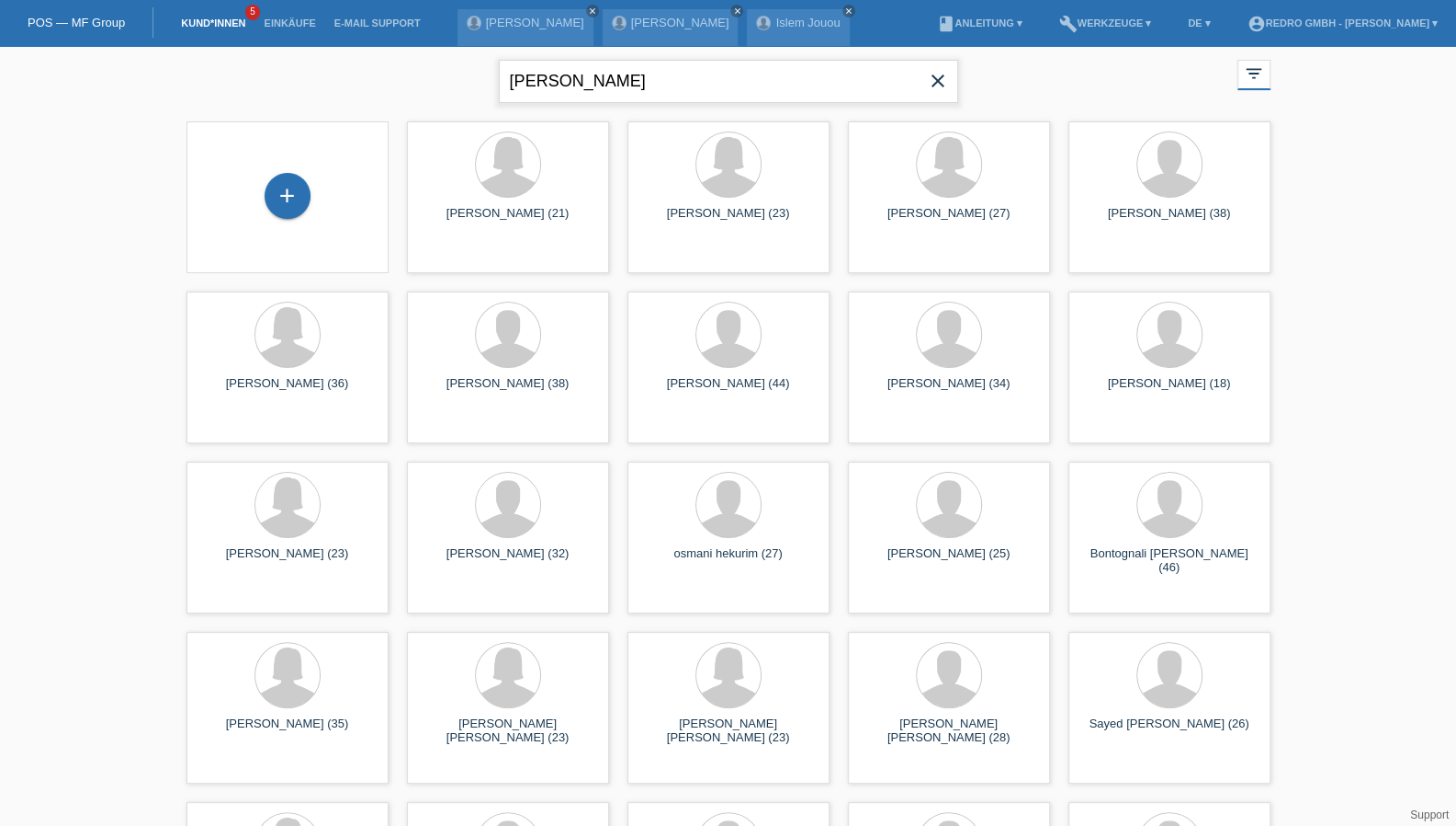
click at [577, 81] on input "ali osman" at bounding box center [728, 81] width 459 height 44
click at [634, 83] on input "ali osman" at bounding box center [728, 81] width 459 height 44
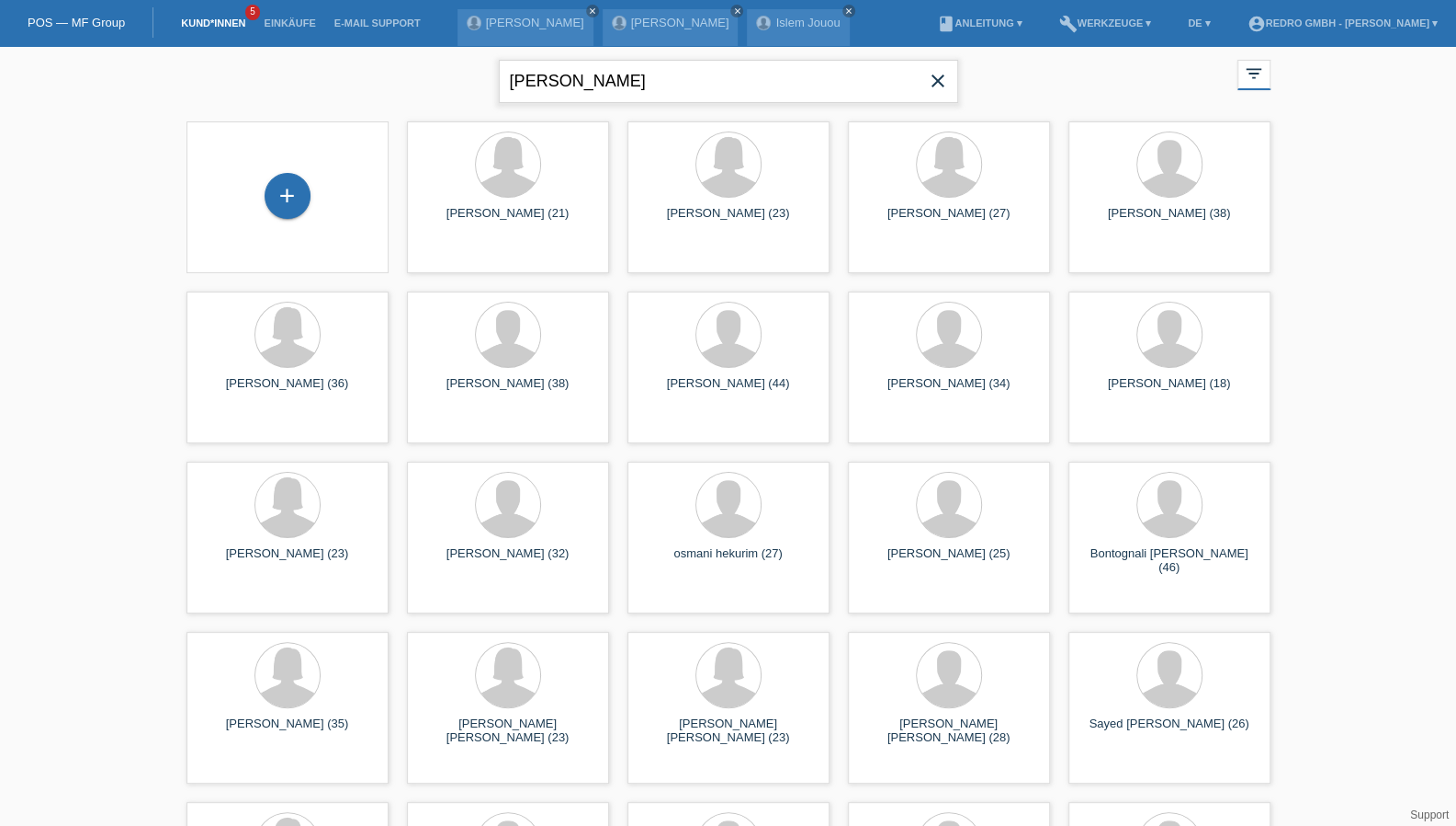
click at [634, 83] on input "ali osman" at bounding box center [728, 81] width 459 height 44
type input "reina"
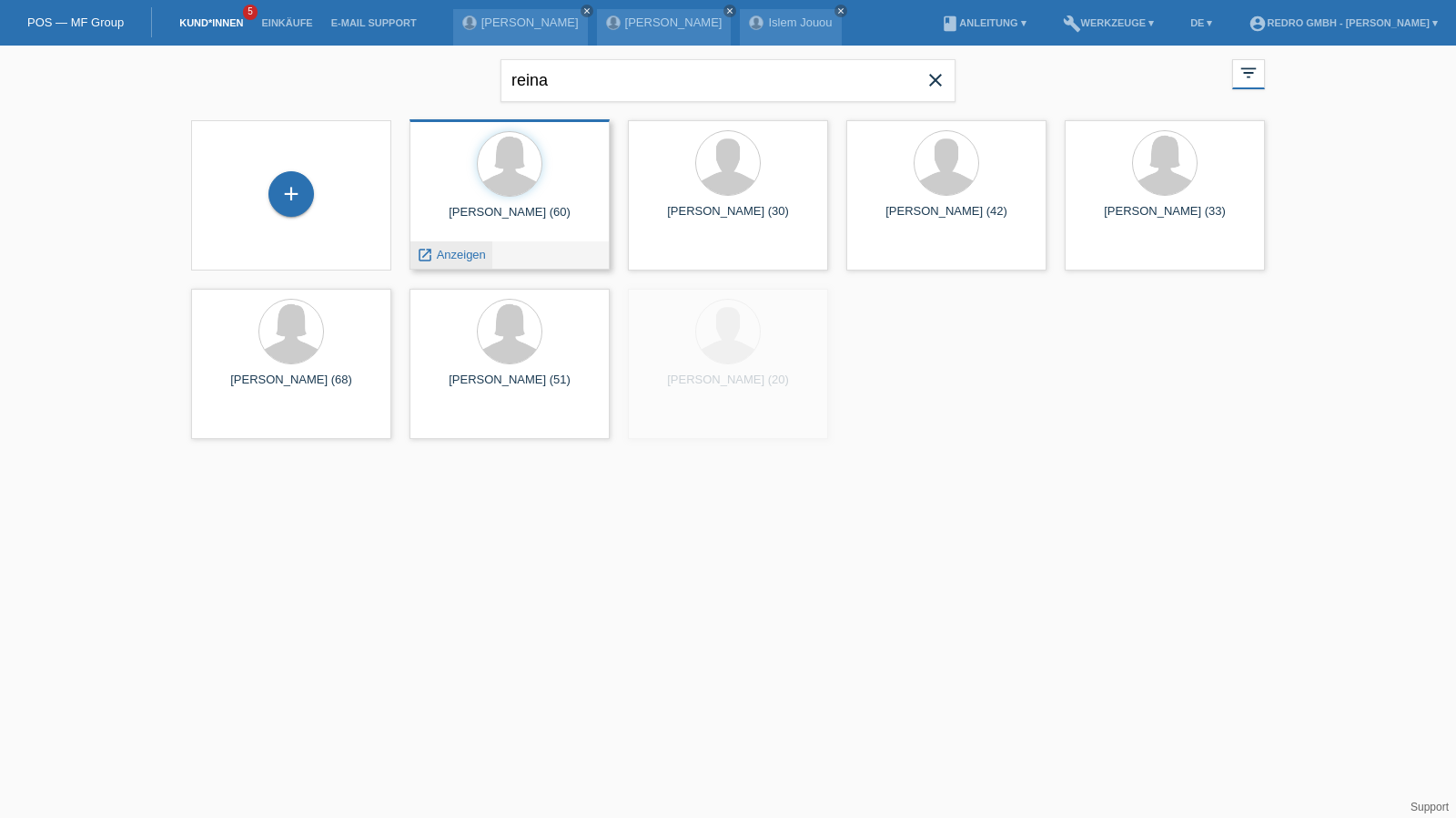
click at [451, 255] on span "Anzeigen" at bounding box center [461, 254] width 49 height 14
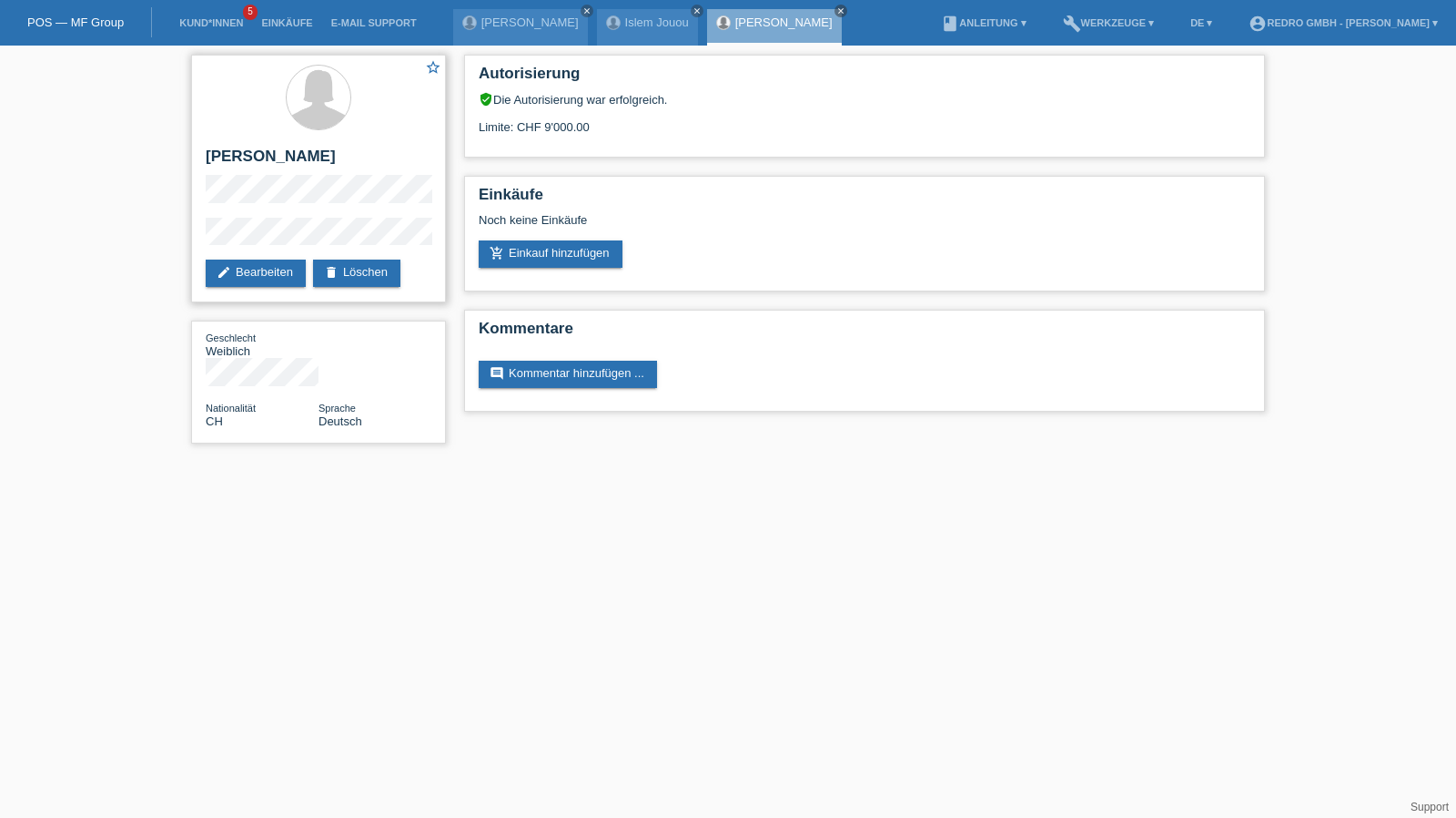
click at [265, 159] on h2 "[PERSON_NAME]" at bounding box center [318, 160] width 226 height 27
copy div "[PERSON_NAME]"
click at [227, 21] on link "Kund*innen" at bounding box center [210, 23] width 82 height 11
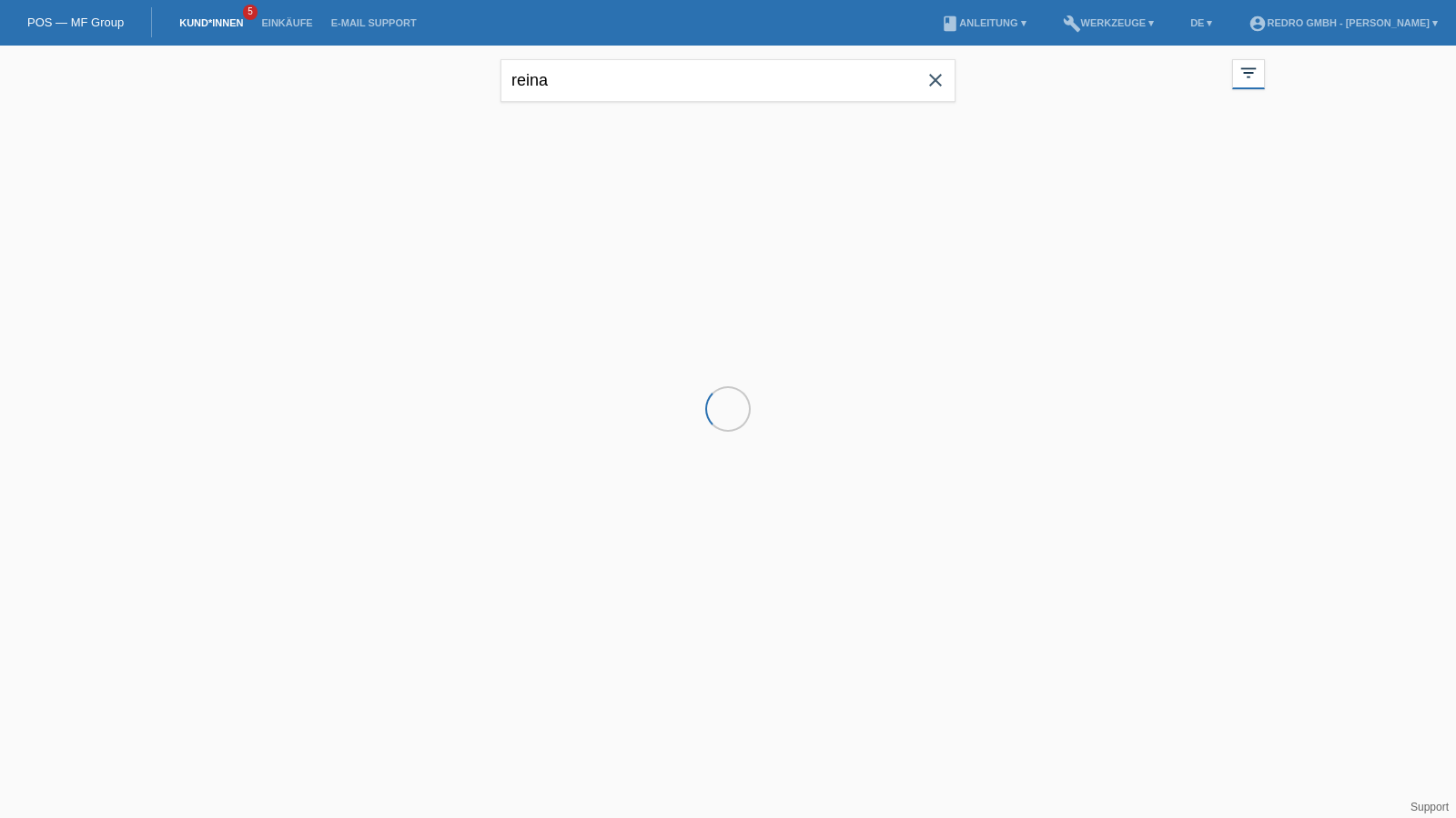
click at [696, 77] on input "reina" at bounding box center [728, 81] width 455 height 43
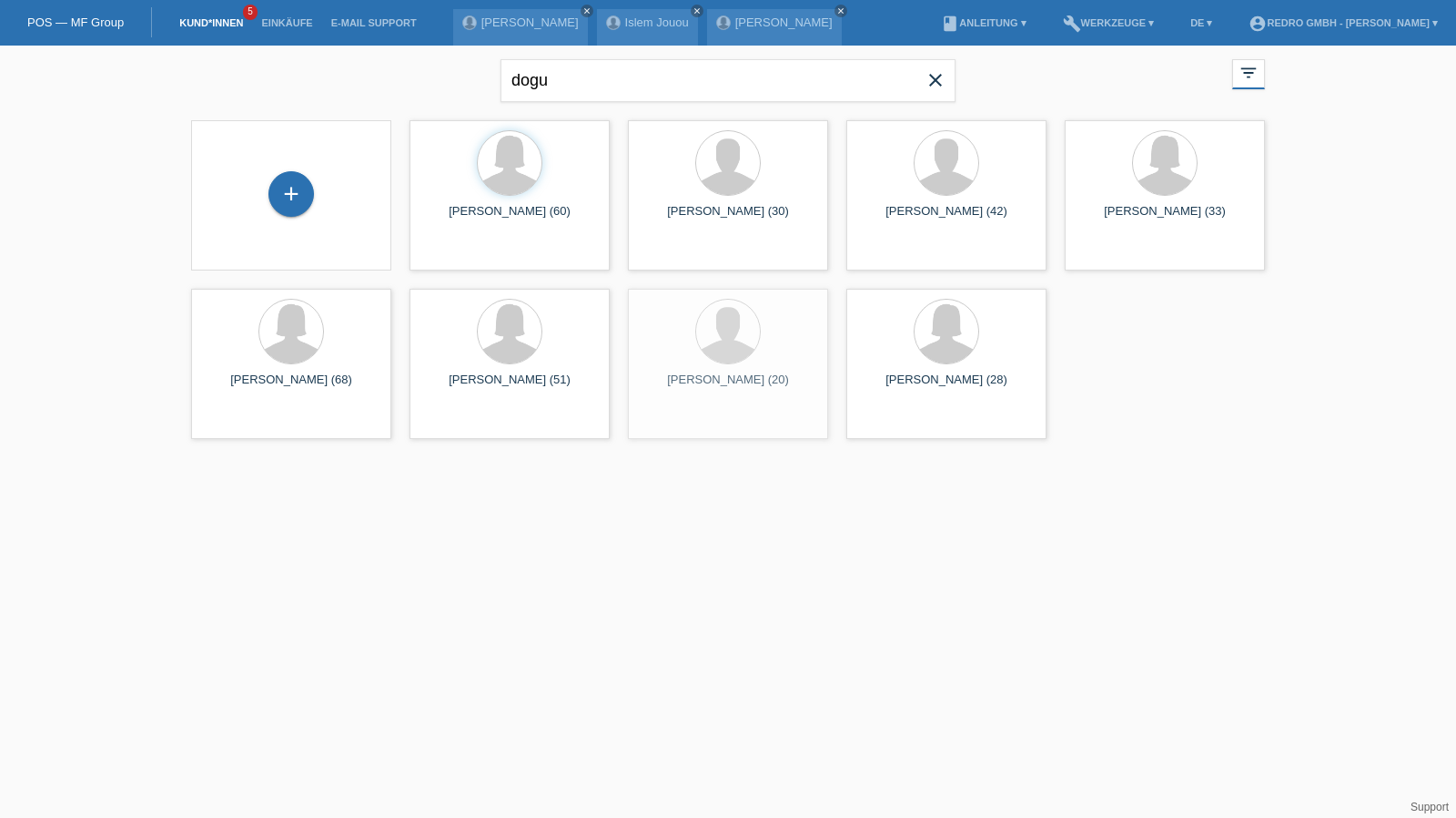
type input "dogu"
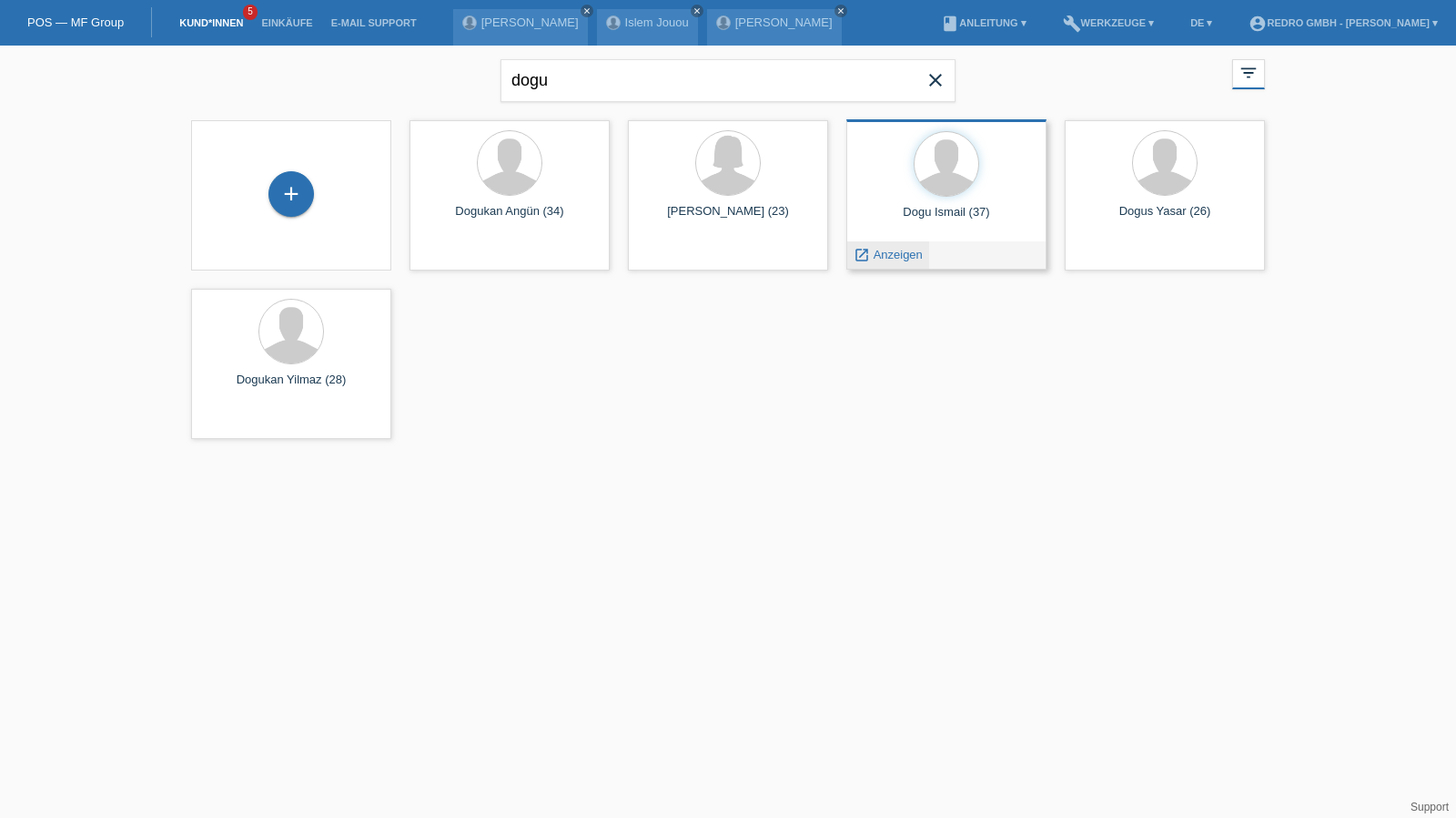
click at [895, 258] on span "Anzeigen" at bounding box center [898, 254] width 49 height 14
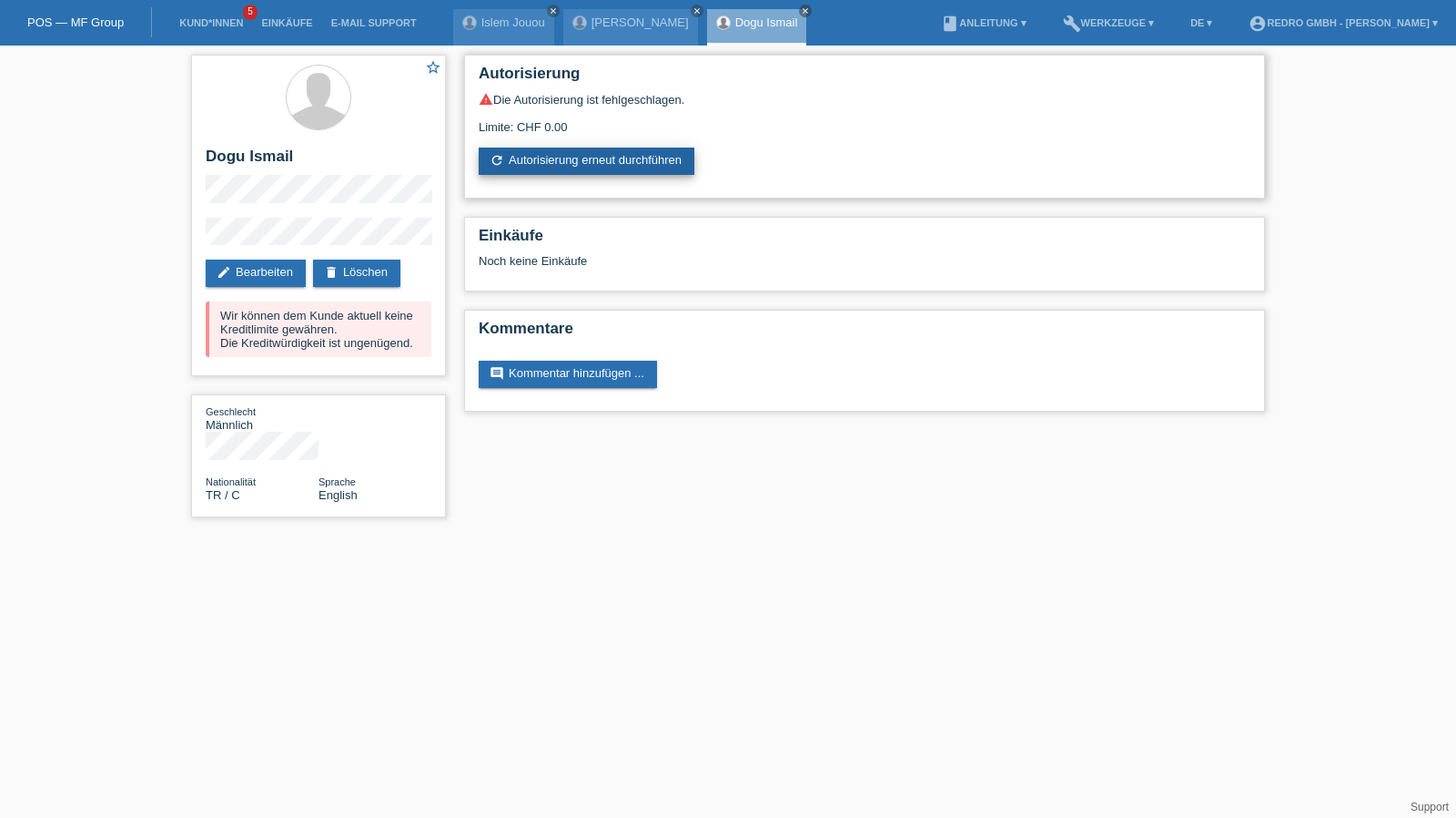
click at [593, 156] on link "refresh Autorisierung erneut durchführen" at bounding box center [586, 160] width 216 height 27
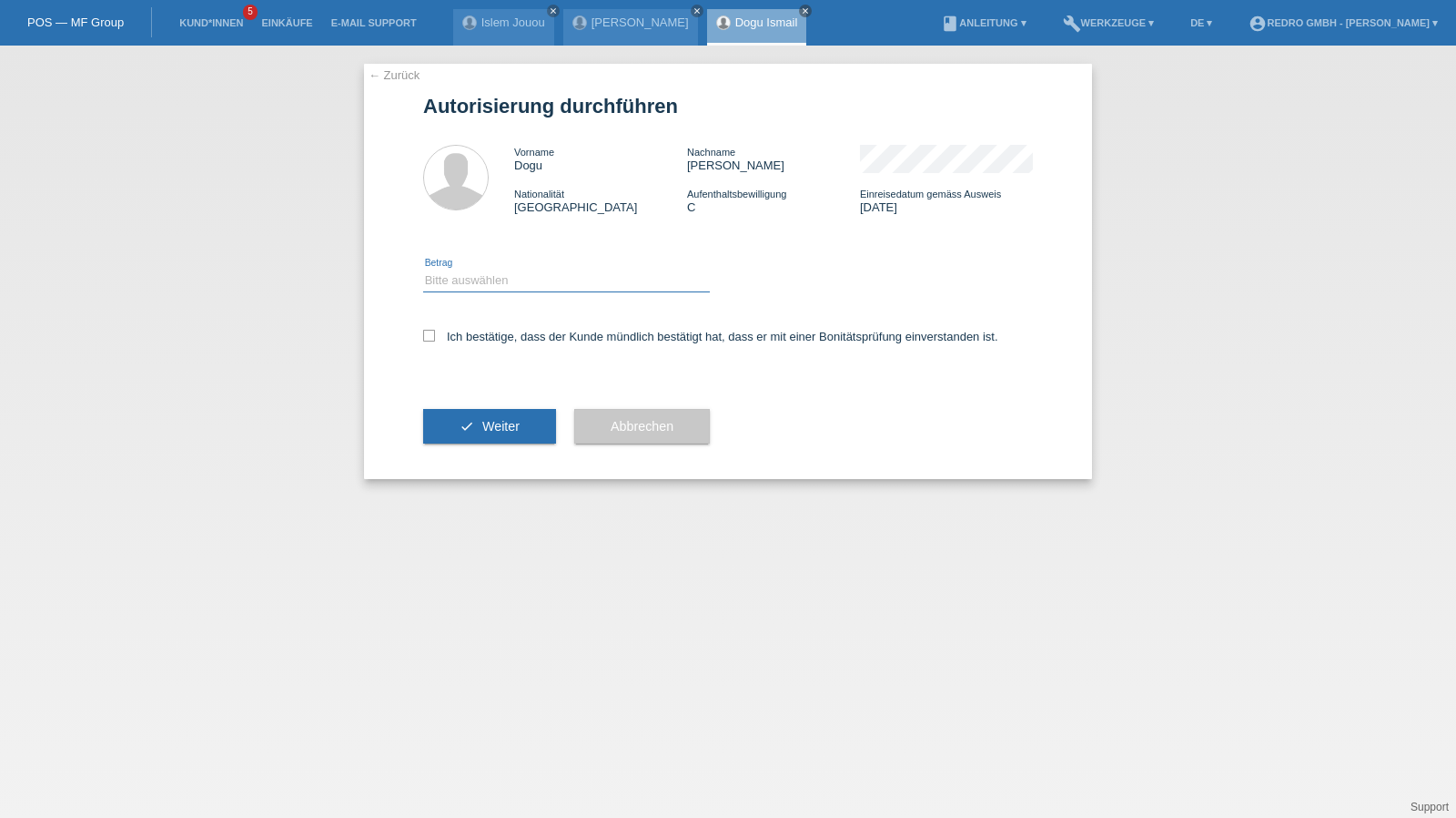
drag, startPoint x: 470, startPoint y: 281, endPoint x: 466, endPoint y: 291, distance: 10.8
click at [470, 281] on select "Bitte auswählen CHF 1.00 - CHF 499.00 CHF 500.00 - CHF 1'999.00 CHF 2'000.00 - …" at bounding box center [566, 280] width 287 height 22
select select "1"
click at [423, 269] on select "Bitte auswählen CHF 1.00 - CHF 499.00 CHF 500.00 - CHF 1'999.00 CHF 2'000.00 - …" at bounding box center [566, 280] width 287 height 22
click at [455, 336] on label "Ich bestätige, dass der Kunde mündlich bestätigt hat, dass er mit einer Bonität…" at bounding box center [710, 336] width 575 height 14
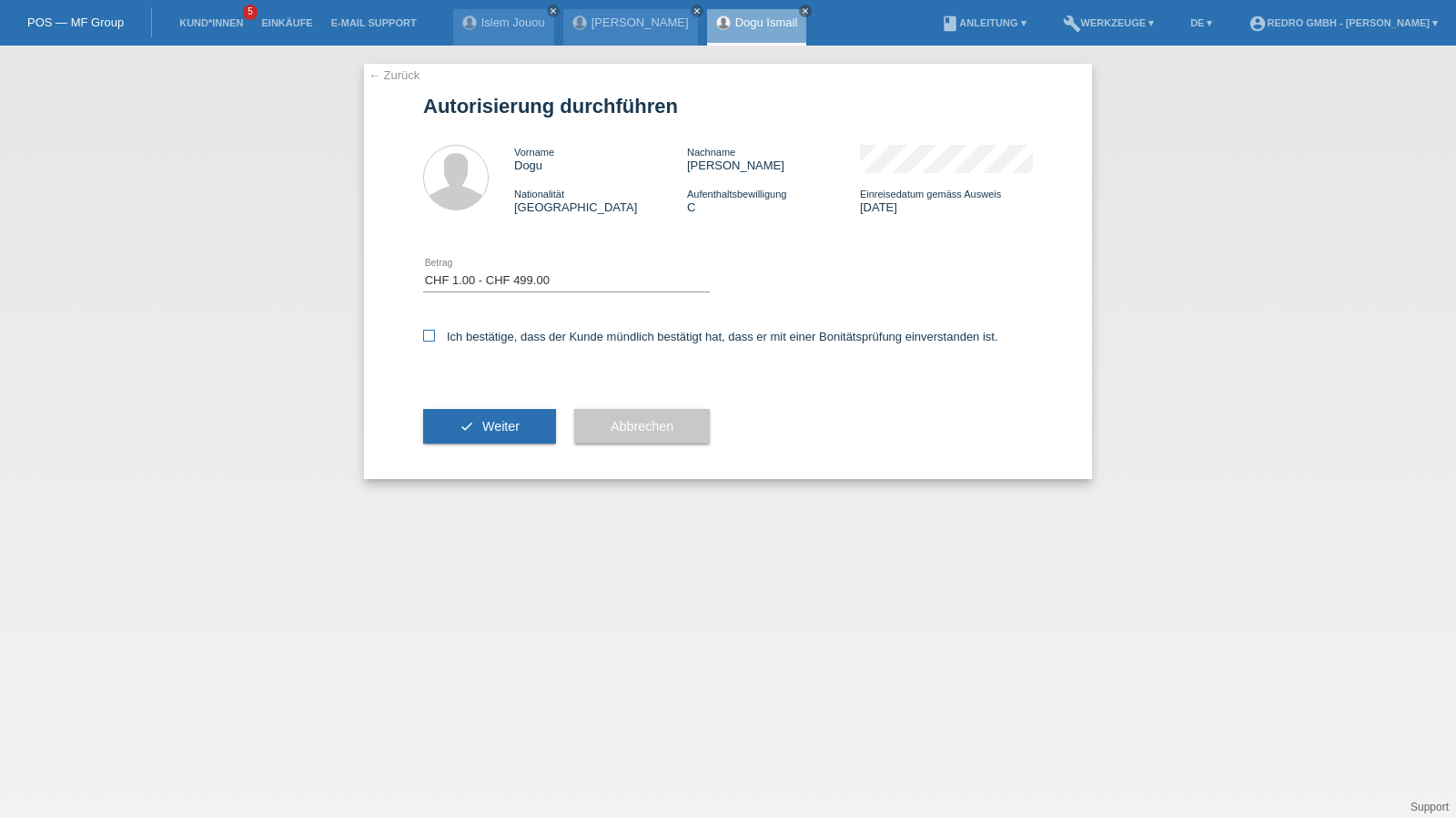
click at [435, 336] on input "Ich bestätige, dass der Kunde mündlich bestätigt hat, dass er mit einer Bonität…" at bounding box center [428, 335] width 12 height 12
checkbox input "true"
click at [485, 405] on div "check Weiter" at bounding box center [489, 426] width 133 height 106
click at [451, 418] on button "check Weiter" at bounding box center [489, 426] width 133 height 35
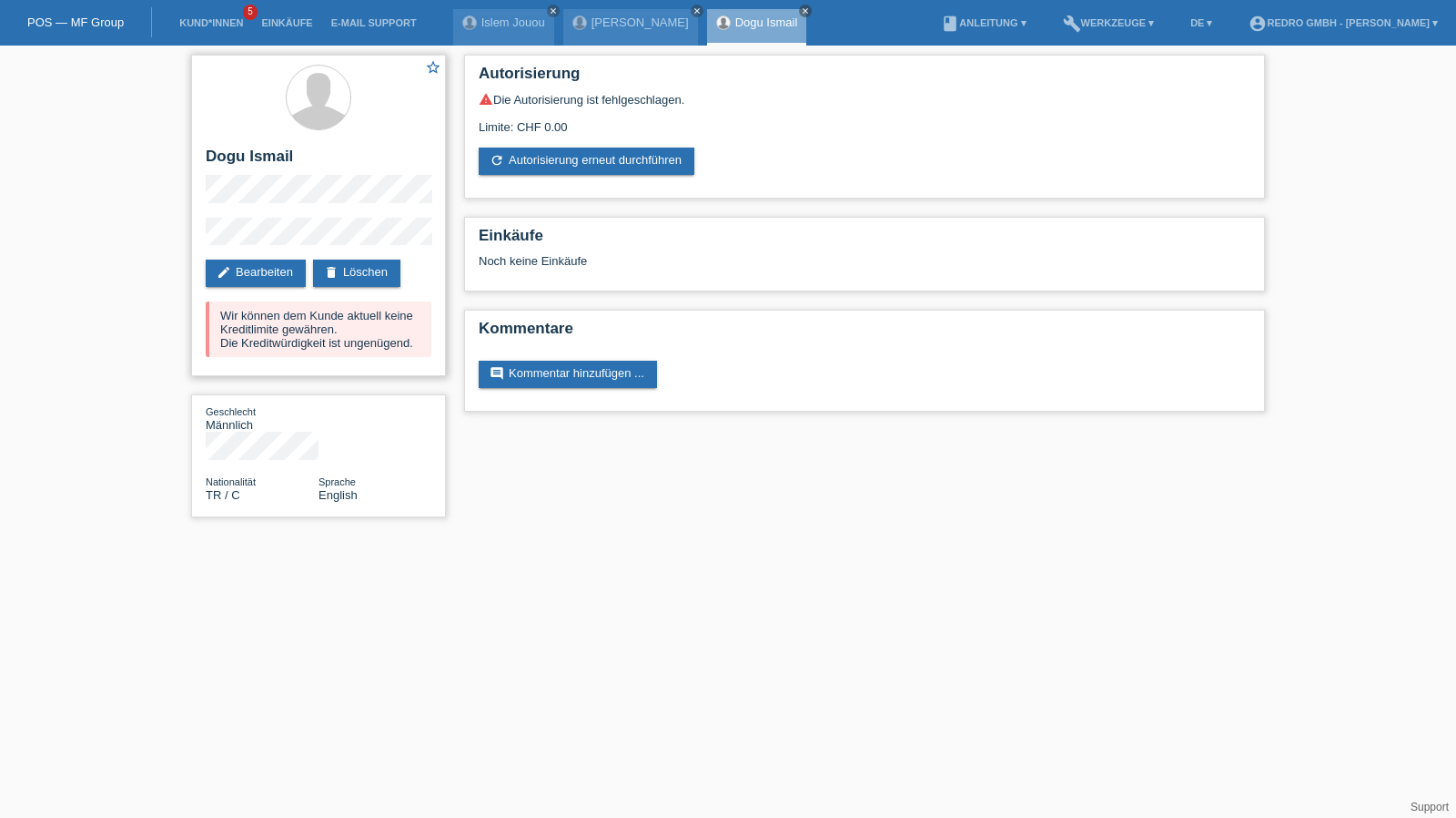
click at [192, 239] on div "star_border Dogu Ismail edit Bearbeiten delete Löschen Wir können dem Kunde akt…" at bounding box center [319, 215] width 255 height 322
click at [495, 25] on link "Islem Jouou" at bounding box center [513, 22] width 64 height 14
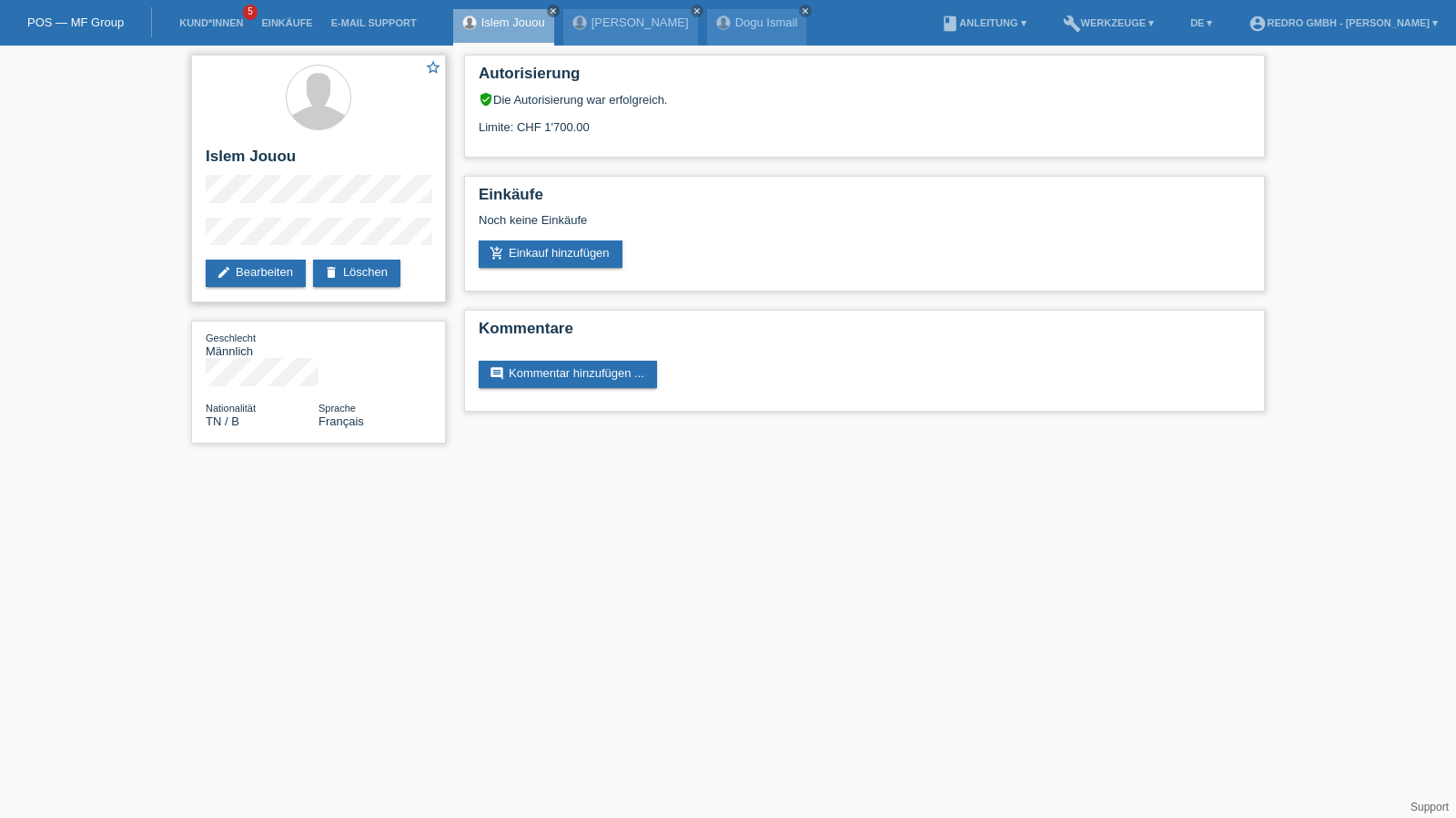
click at [258, 167] on h2 "Islem Jouou" at bounding box center [318, 160] width 226 height 27
copy div "Islem Jouou"
click at [173, 234] on div "star_border Islem Jouou edit Bearbeiten delete Löschen Geschlecht Männlich Nati…" at bounding box center [728, 254] width 1456 height 417
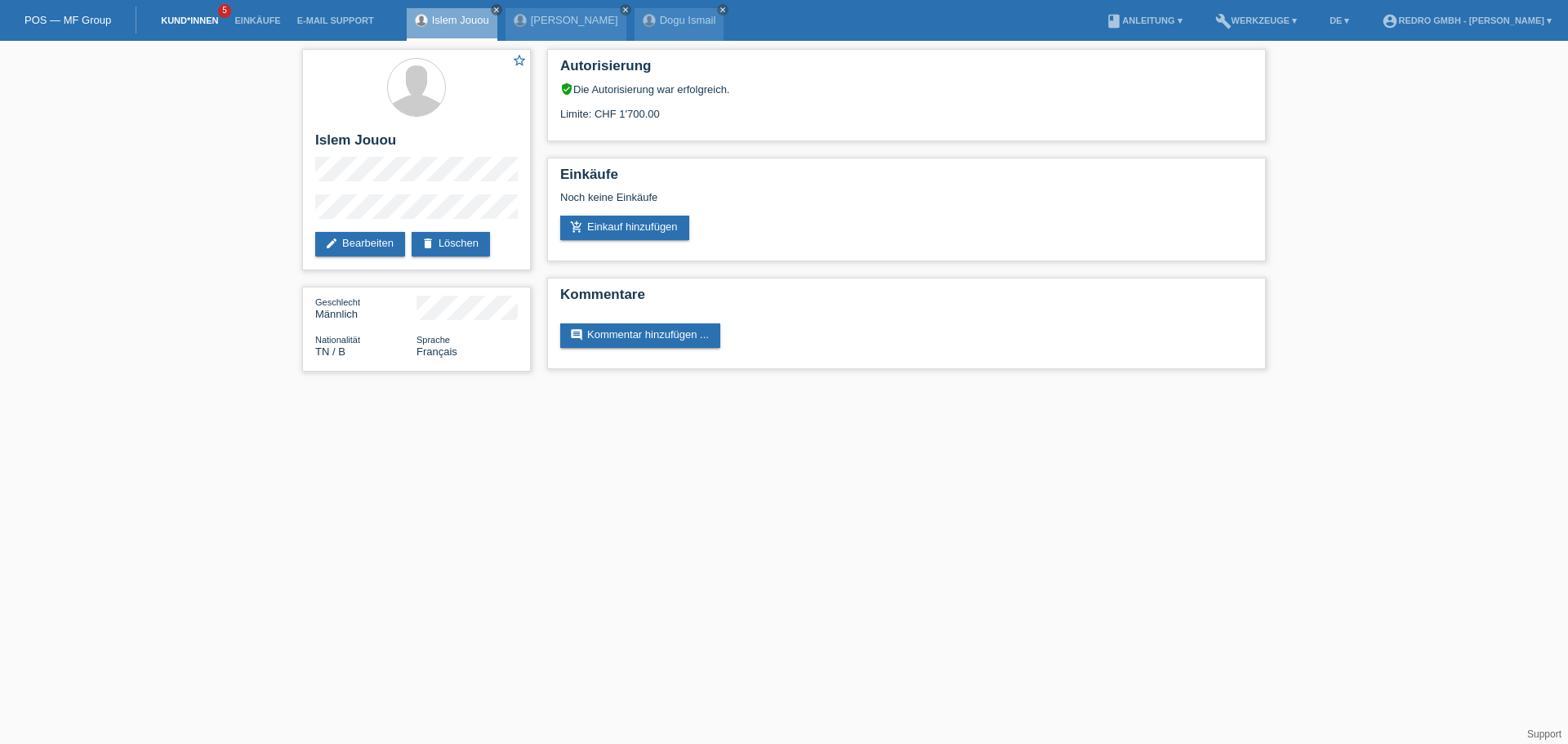
click at [170, 18] on link "Kund*innen" at bounding box center [189, 20] width 73 height 10
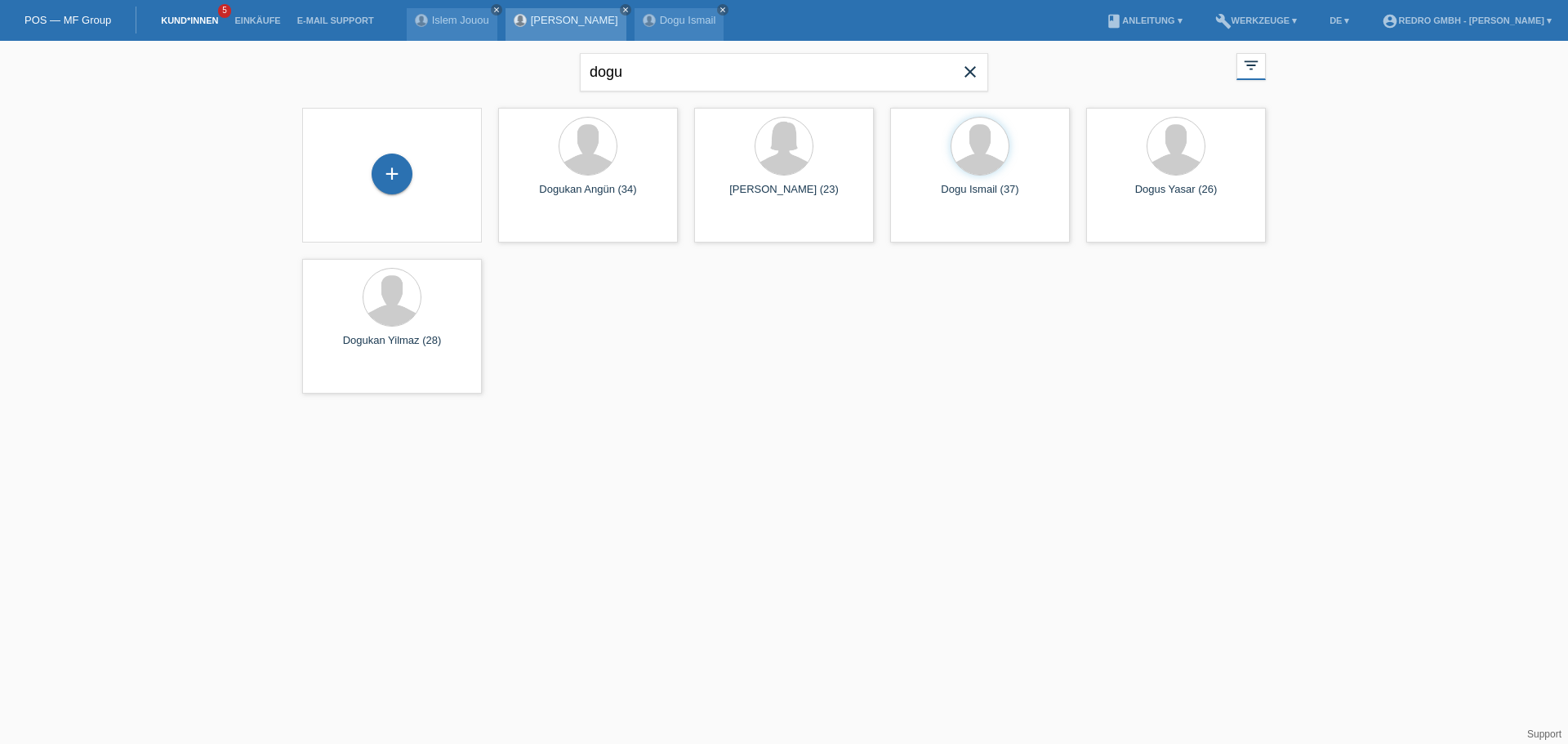
click at [554, 16] on link "[PERSON_NAME]" at bounding box center [575, 19] width 88 height 13
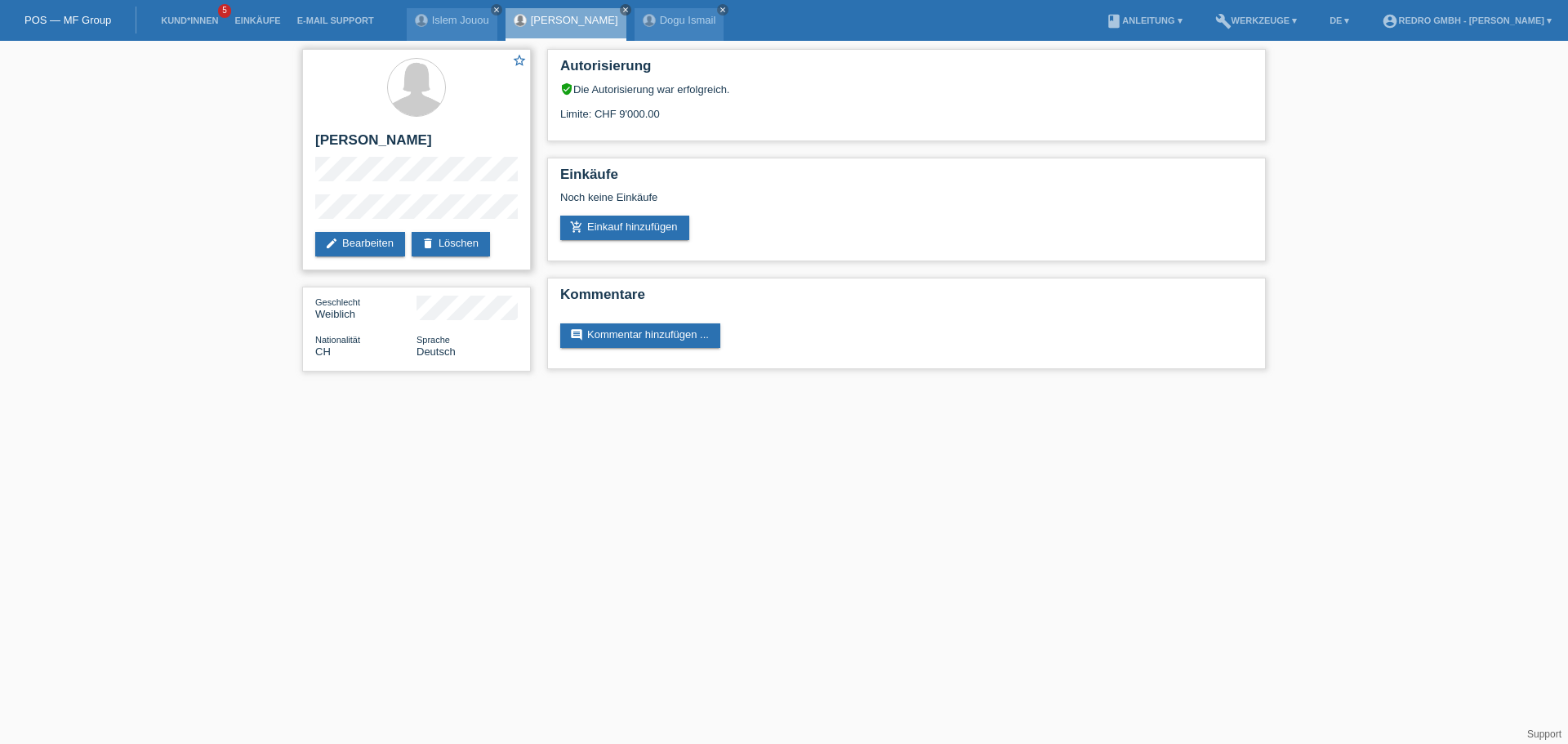
click at [485, 231] on div "star_border Reina Labacena edit Bearbeiten delete Löschen" at bounding box center [417, 159] width 229 height 221
click at [480, 237] on link "delete Löschen" at bounding box center [450, 244] width 78 height 24
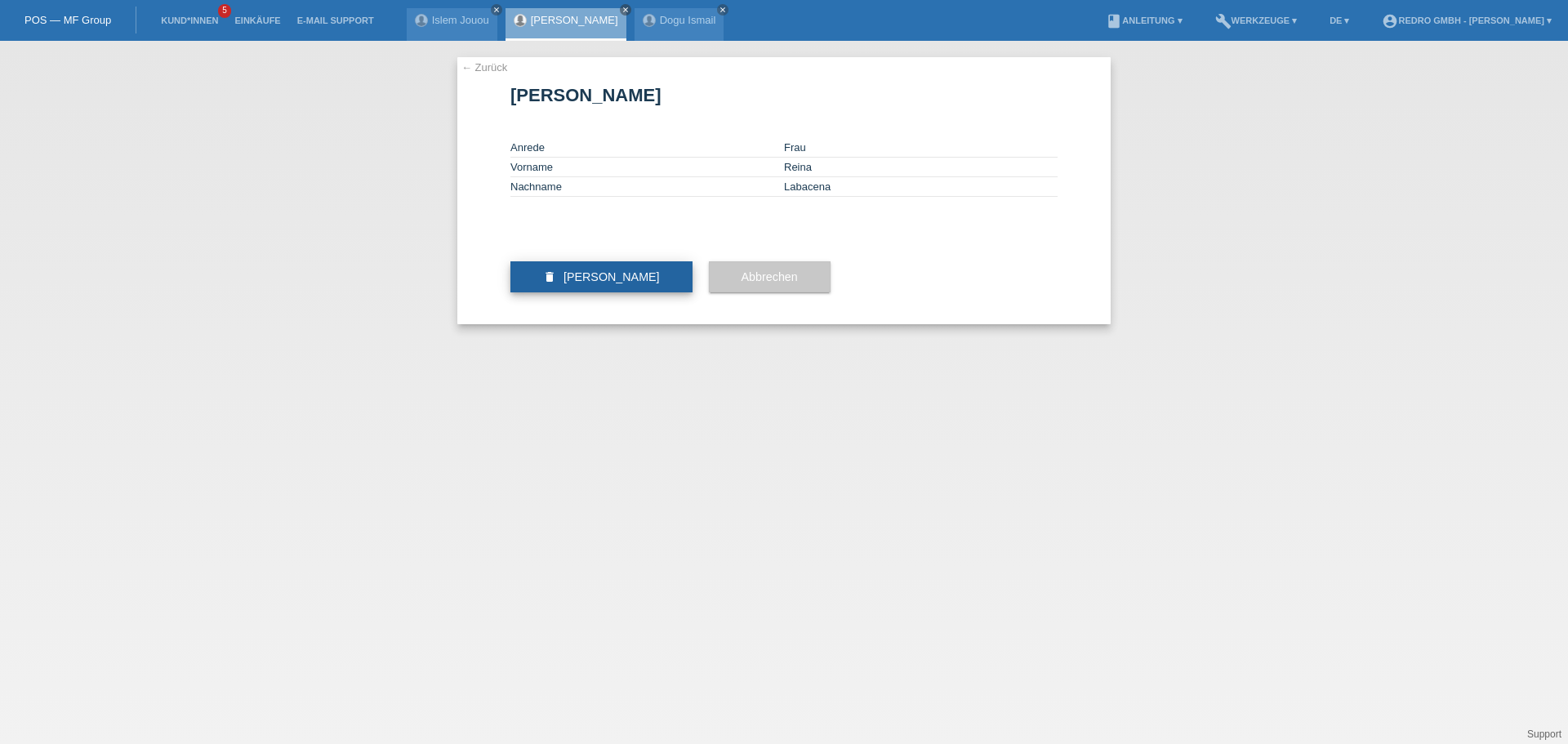
click at [607, 284] on span "[PERSON_NAME]" at bounding box center [612, 277] width 97 height 13
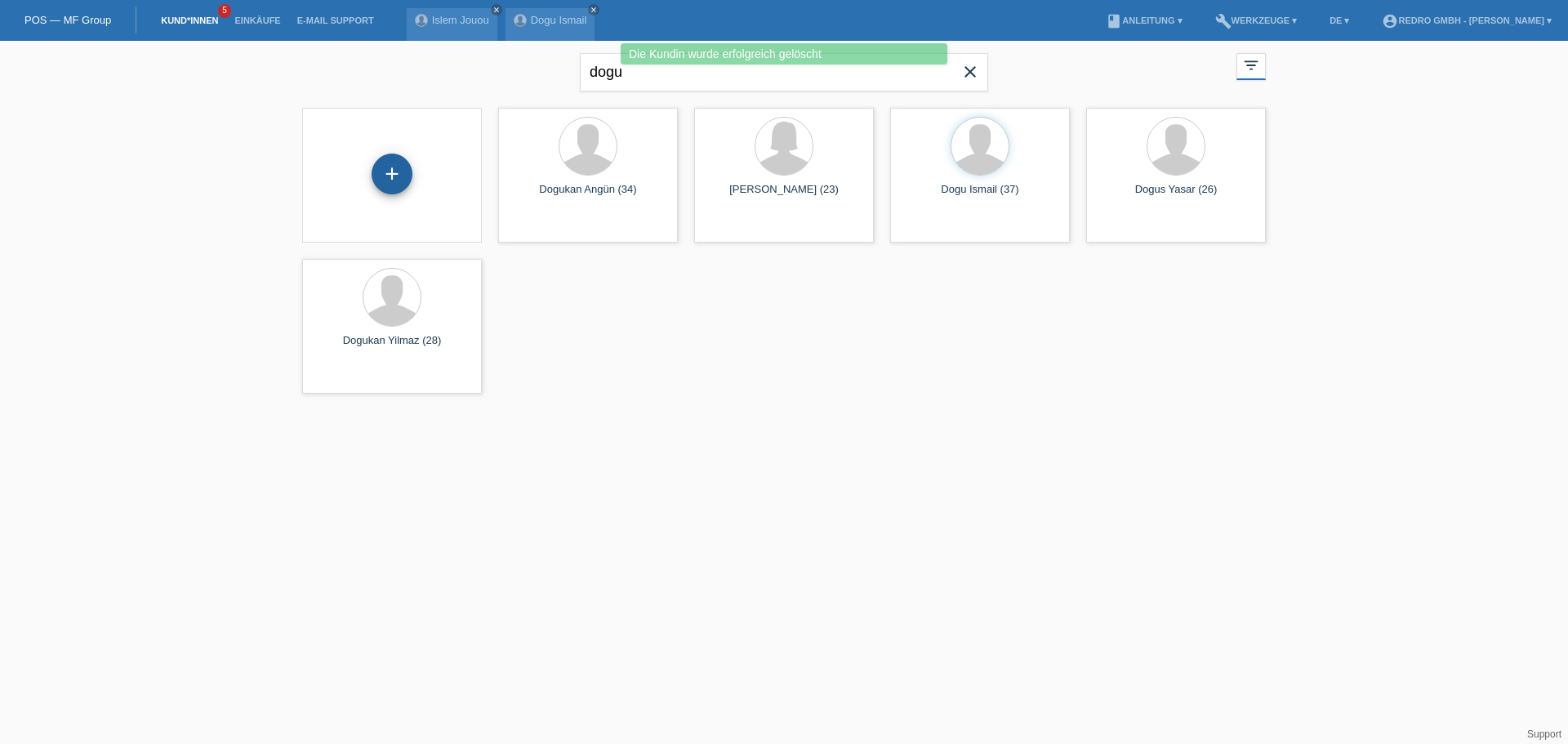
click at [407, 177] on div "+" at bounding box center [392, 173] width 40 height 28
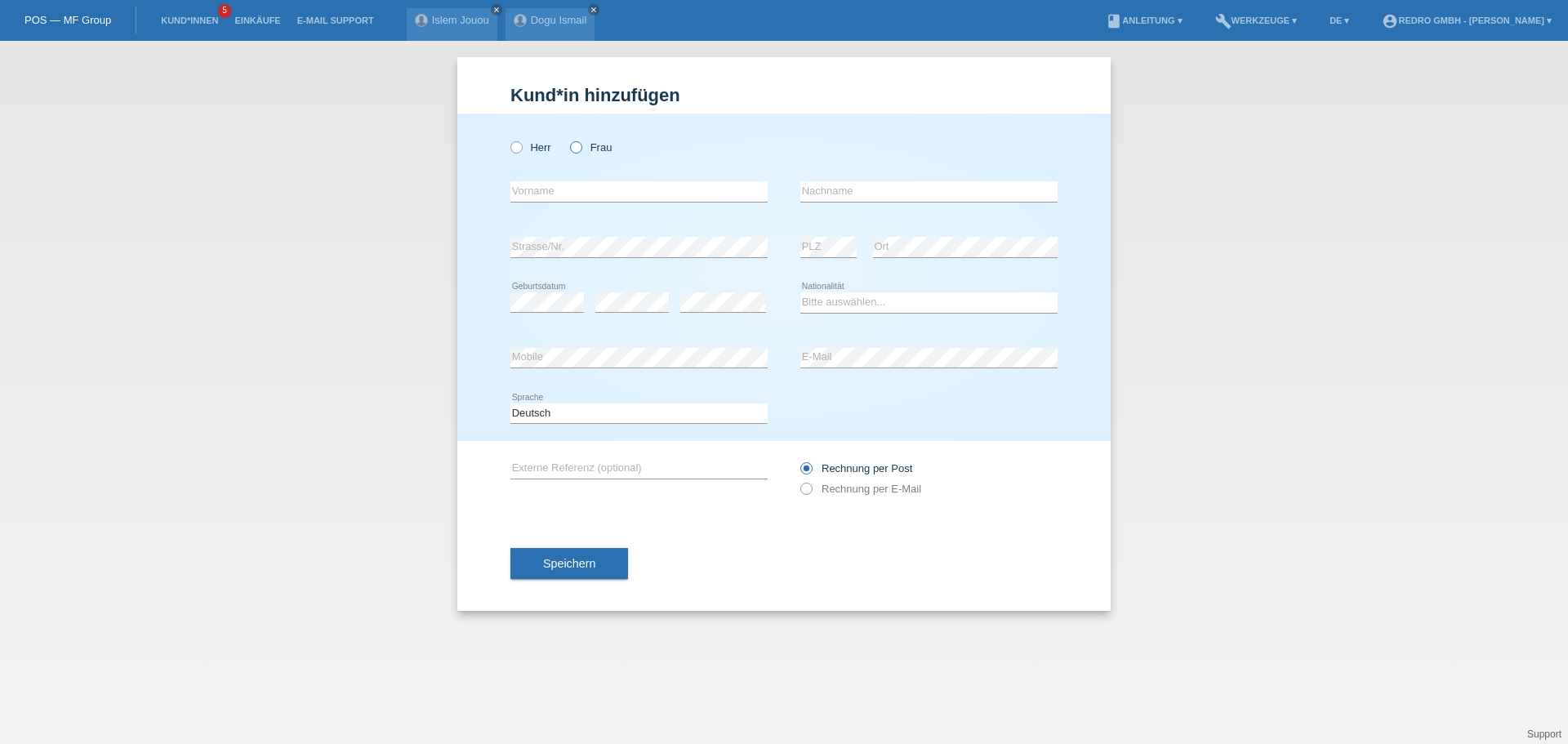
click at [601, 149] on label "Frau" at bounding box center [590, 147] width 41 height 13
click at [581, 149] on input "Frau" at bounding box center [575, 146] width 11 height 11
radio input "true"
click at [582, 189] on input "text" at bounding box center [640, 191] width 258 height 20
type input "Reina Isabel"
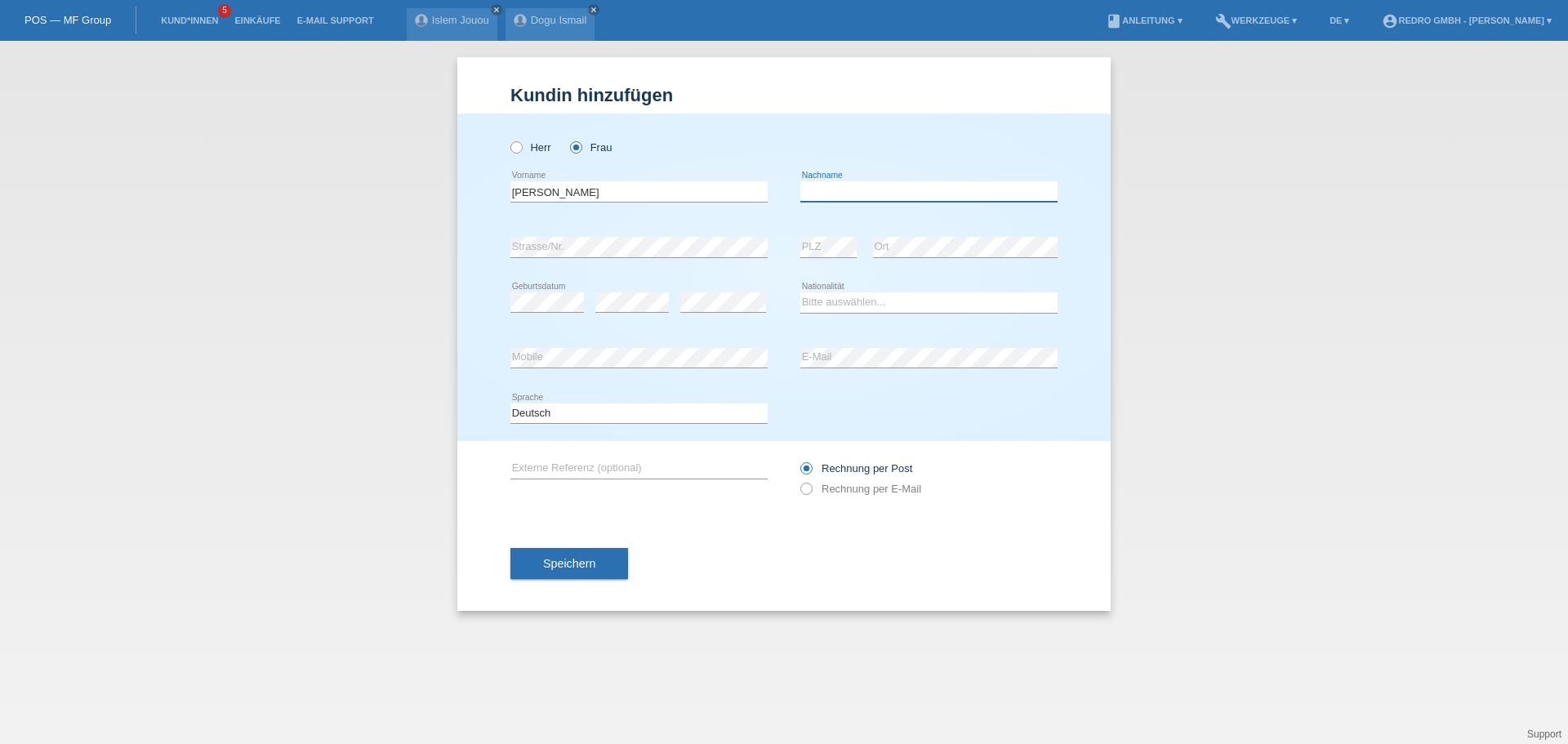
click at [913, 199] on input "text" at bounding box center [929, 191] width 258 height 20
click at [913, 199] on input "Labacena" at bounding box center [929, 191] width 258 height 20
type input "Labacena Villalon"
click at [915, 303] on select "Bitte auswählen... Schweiz Deutschland Liechtenstein Österreich ------------ Af…" at bounding box center [929, 301] width 258 height 19
select select "CU"
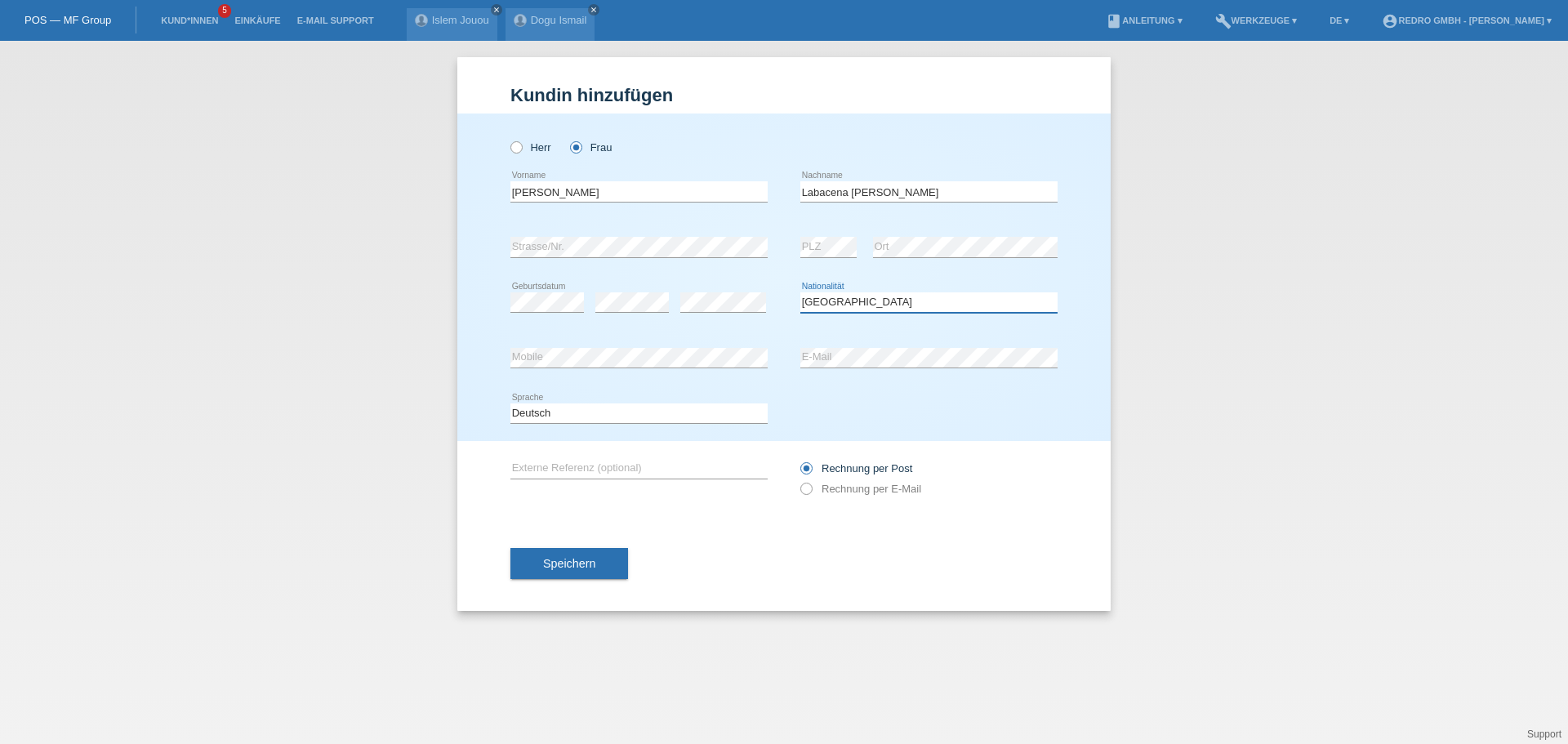
click at [800, 292] on select "Bitte auswählen... Schweiz Deutschland Liechtenstein Österreich ------------ Af…" at bounding box center [929, 301] width 258 height 19
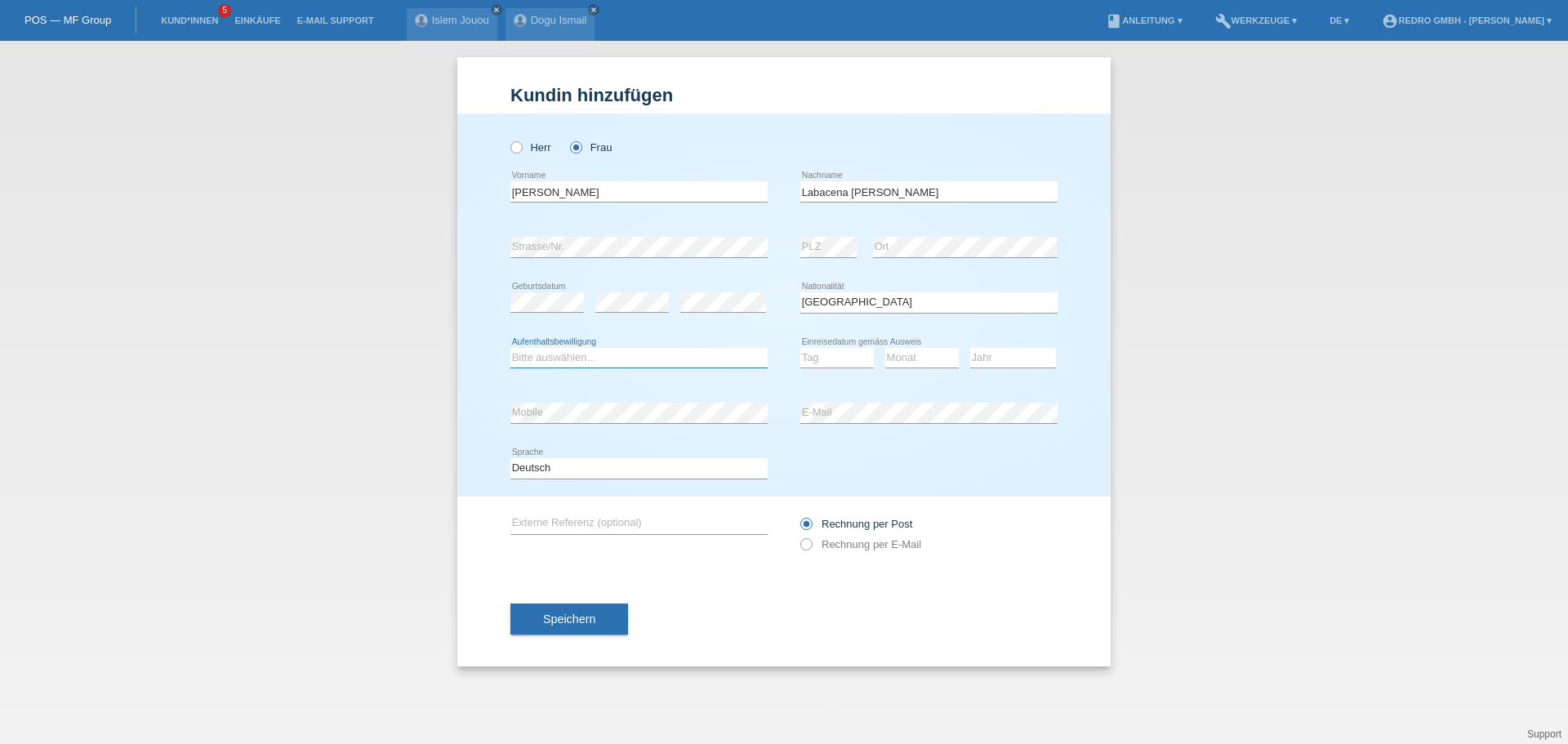
select select "C"
click at [833, 362] on select "Tag 01 02 03 04 05 06 07 08 09 10 11" at bounding box center [837, 357] width 73 height 19
select select "24"
select select "09"
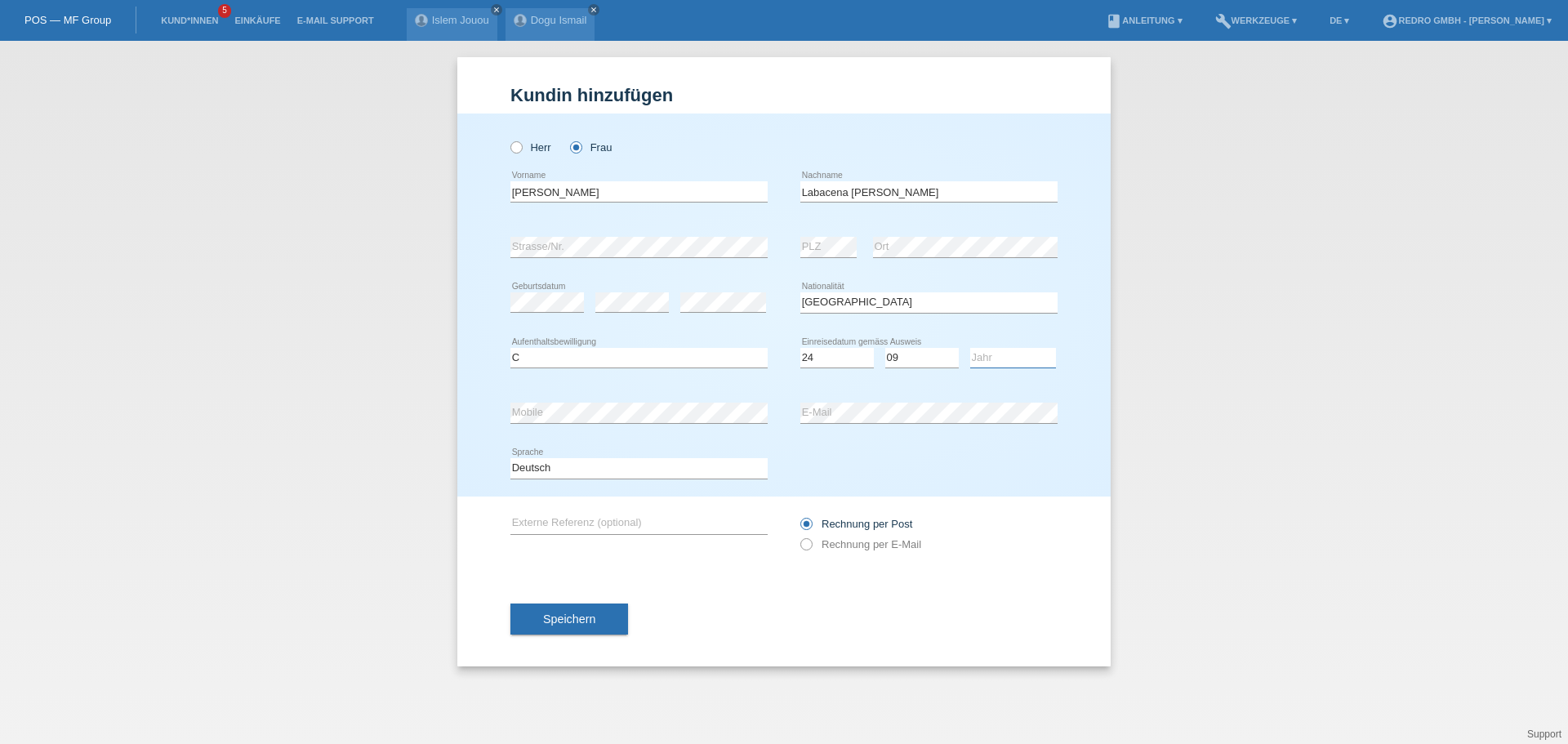
select select "1999"
click at [595, 454] on div "Deutsch Français Italiano English error Sprache" at bounding box center [640, 469] width 258 height 56
click at [583, 464] on select "Deutsch Français Italiano English" at bounding box center [640, 467] width 258 height 19
select select "it"
click at [511, 458] on select "Deutsch Français Italiano English" at bounding box center [640, 467] width 258 height 19
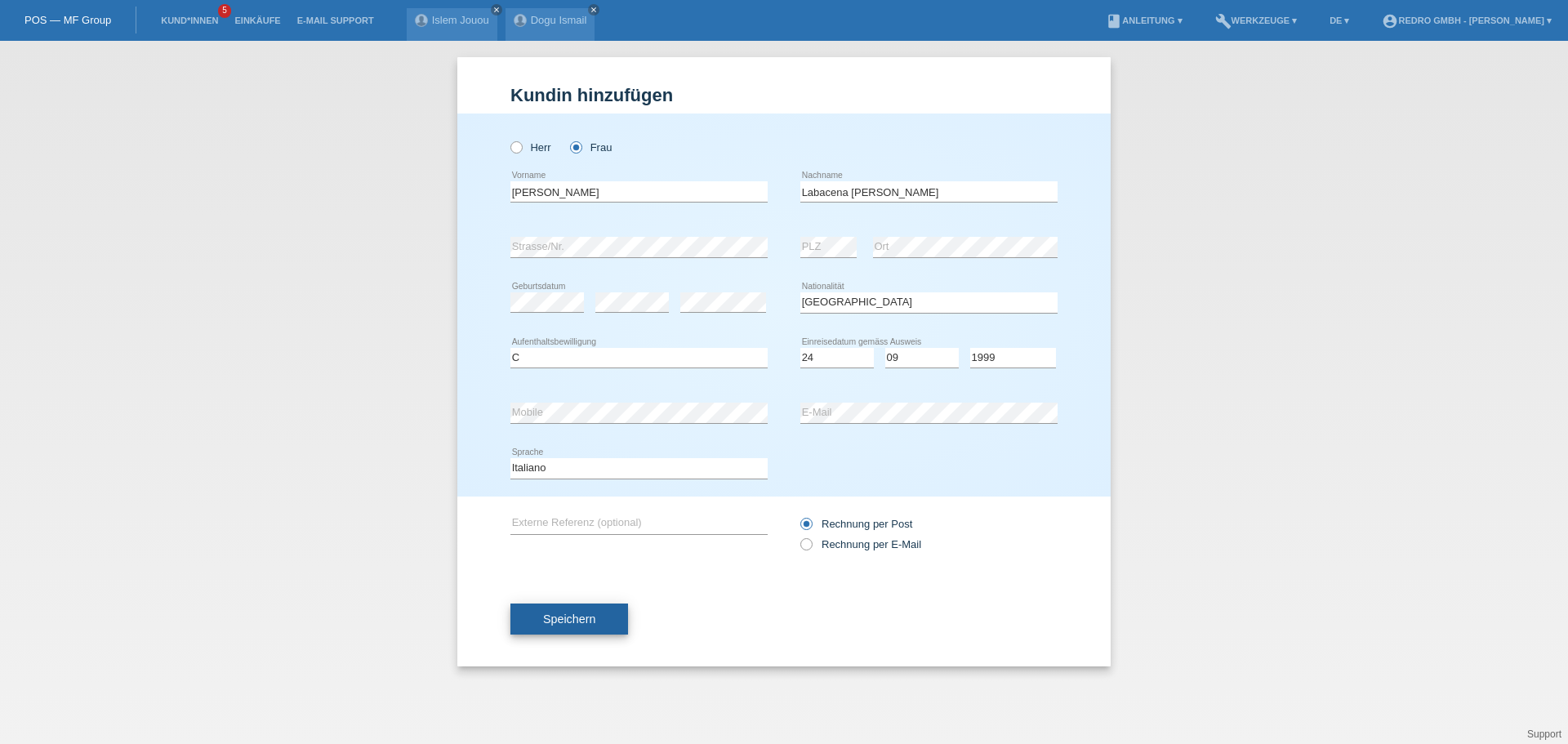
click at [556, 616] on span "Speichern" at bounding box center [569, 619] width 52 height 13
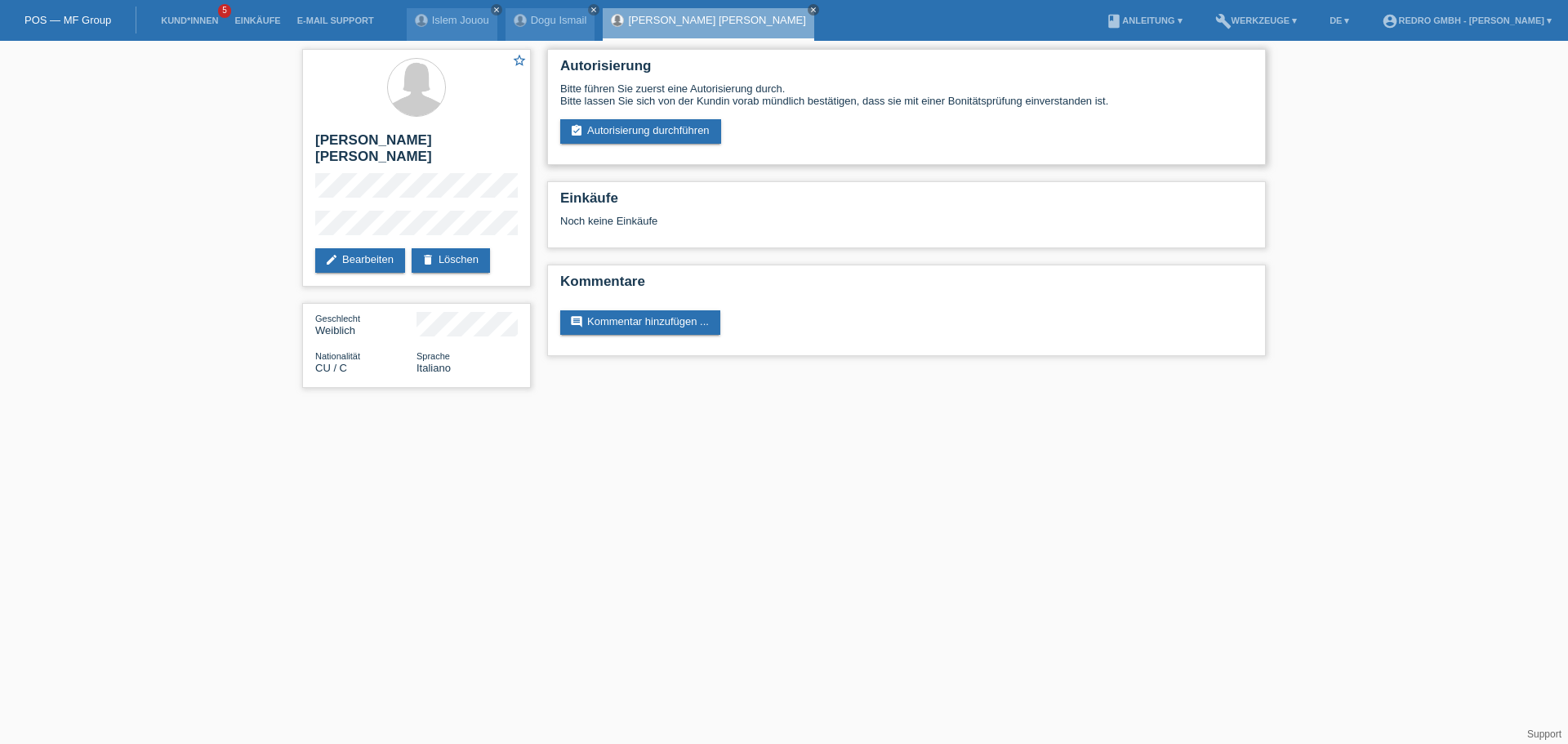
click at [657, 145] on div "Autorisierung Bitte führen Sie zuerst eine Autorisierung durch. Bitte lassen Si…" at bounding box center [906, 107] width 719 height 116
click at [657, 142] on link "assignment_turned_in Autorisierung durchführen" at bounding box center [640, 131] width 161 height 24
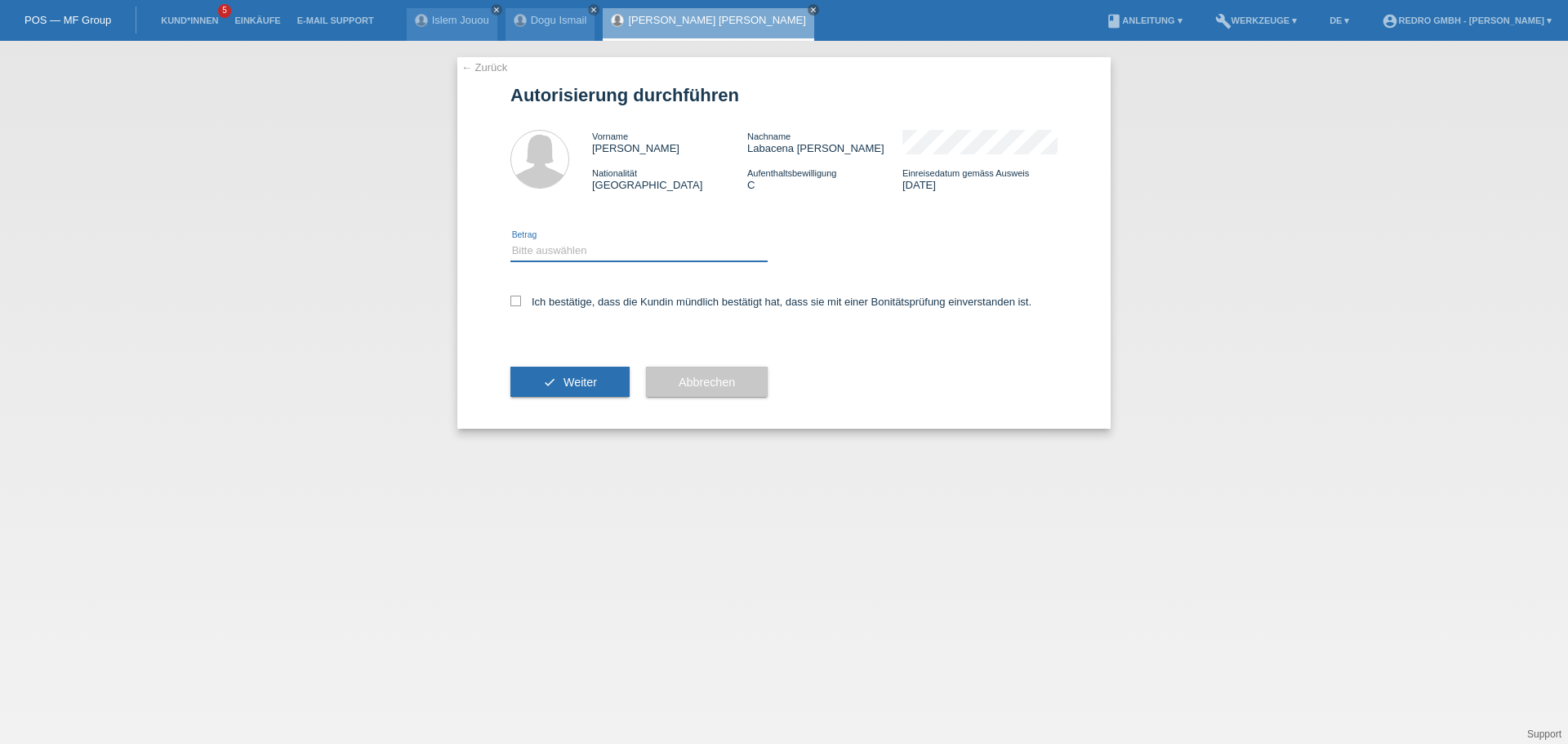
drag, startPoint x: 0, startPoint y: 0, endPoint x: 534, endPoint y: 260, distance: 593.9
click at [532, 250] on select "Bitte auswählen CHF 1.00 - CHF 499.00 CHF 500.00 - CHF 1'999.00 CHF 2'000.00 - …" at bounding box center [640, 250] width 258 height 19
select select "1"
click at [511, 241] on select "Bitte auswählen CHF 1.00 - CHF 499.00 CHF 500.00 - CHF 1'999.00 CHF 2'000.00 - …" at bounding box center [640, 250] width 258 height 19
click at [534, 308] on div "Ich bestätige, dass die Kundin mündlich bestätigt hat, dass sie mit einer Bonit…" at bounding box center [784, 307] width 547 height 56
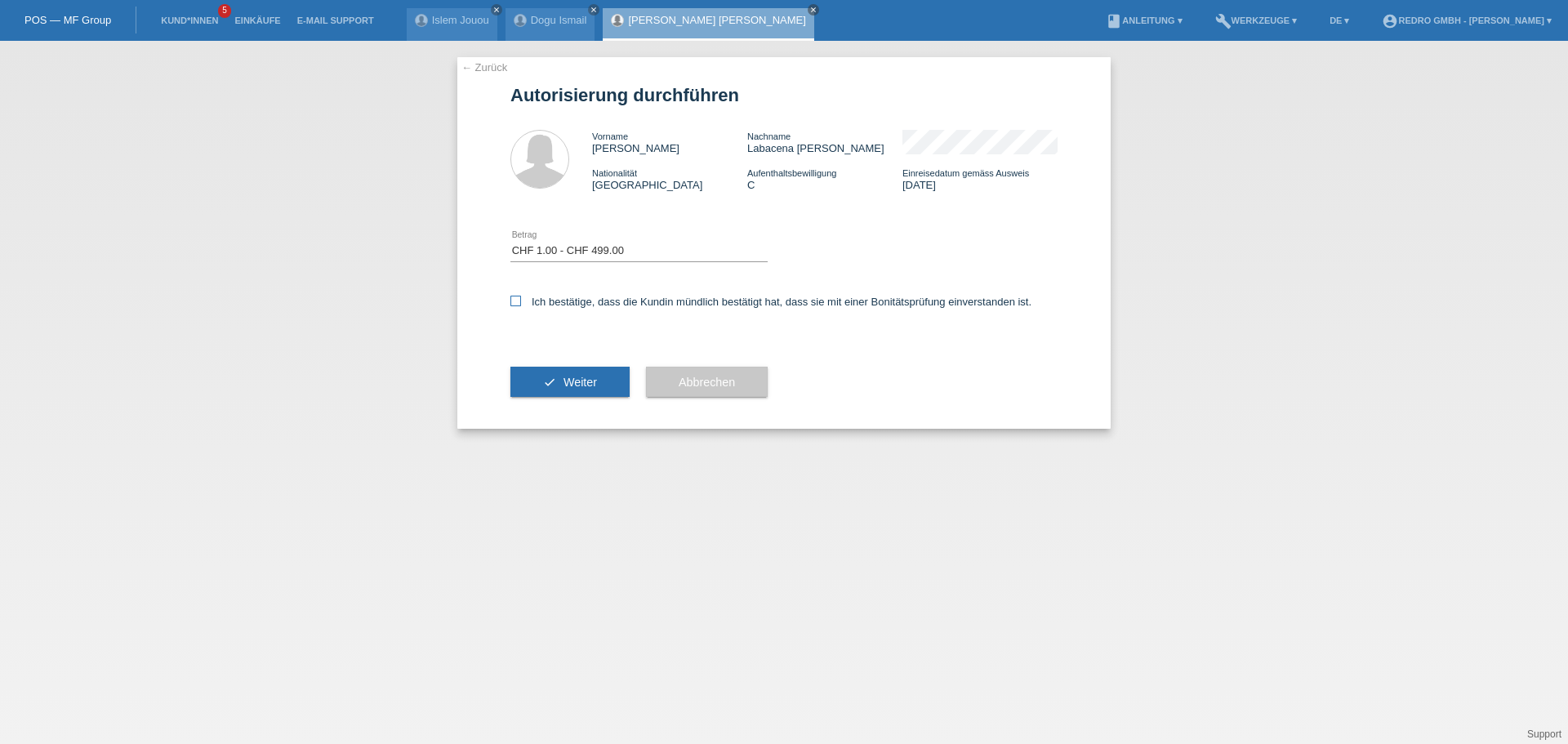
click at [563, 295] on label "Ich bestätige, dass die Kundin mündlich bestätigt hat, dass sie mit einer Bonit…" at bounding box center [771, 301] width 521 height 13
click at [521, 295] on input "Ich bestätige, dass die Kundin mündlich bestätigt hat, dass sie mit einer Bonit…" at bounding box center [516, 300] width 11 height 11
checkbox input "true"
click at [603, 404] on div "check Weiter" at bounding box center [571, 382] width 120 height 95
click at [609, 380] on button "check Weiter" at bounding box center [571, 382] width 120 height 31
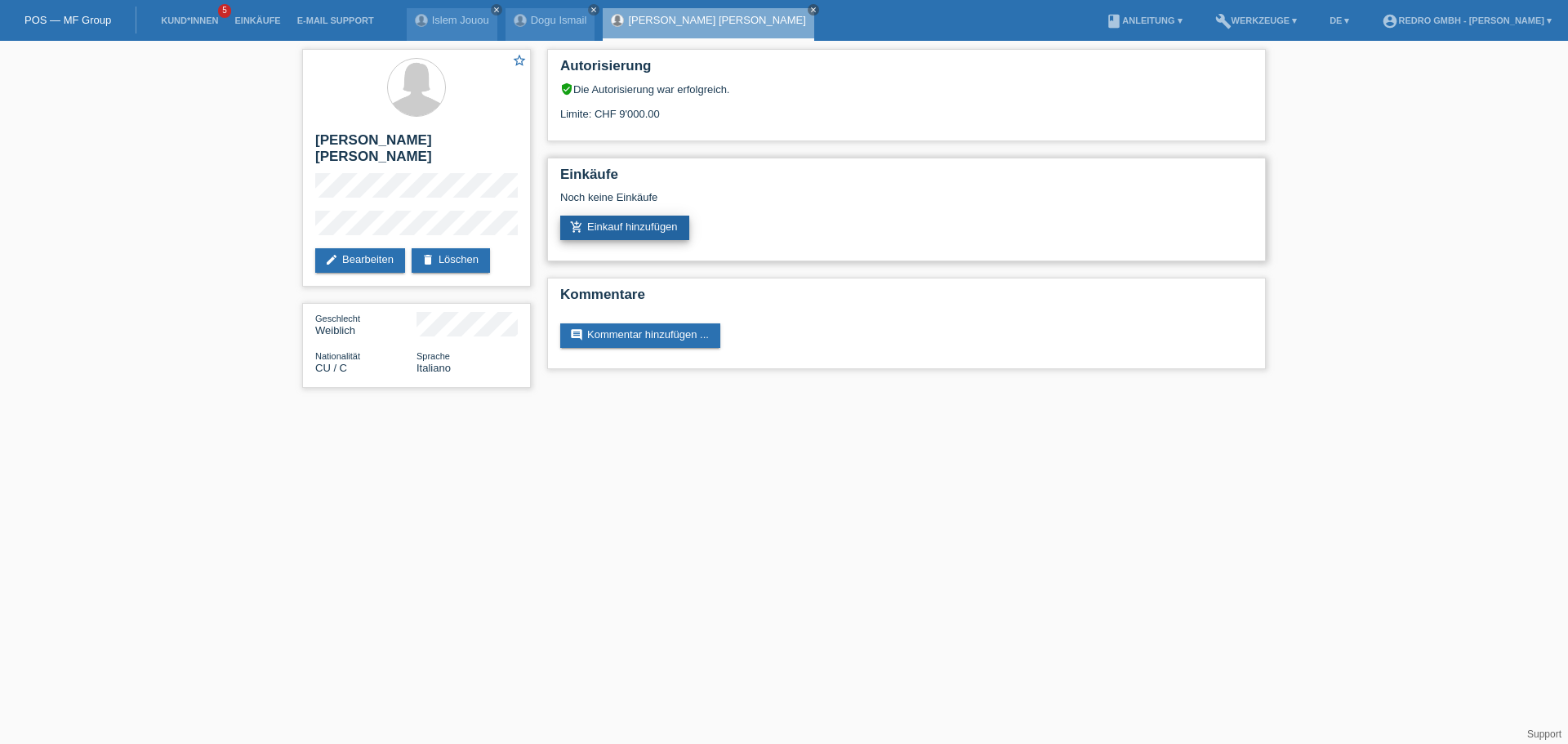
click at [617, 226] on link "add_shopping_cart Einkauf hinzufügen" at bounding box center [625, 227] width 129 height 24
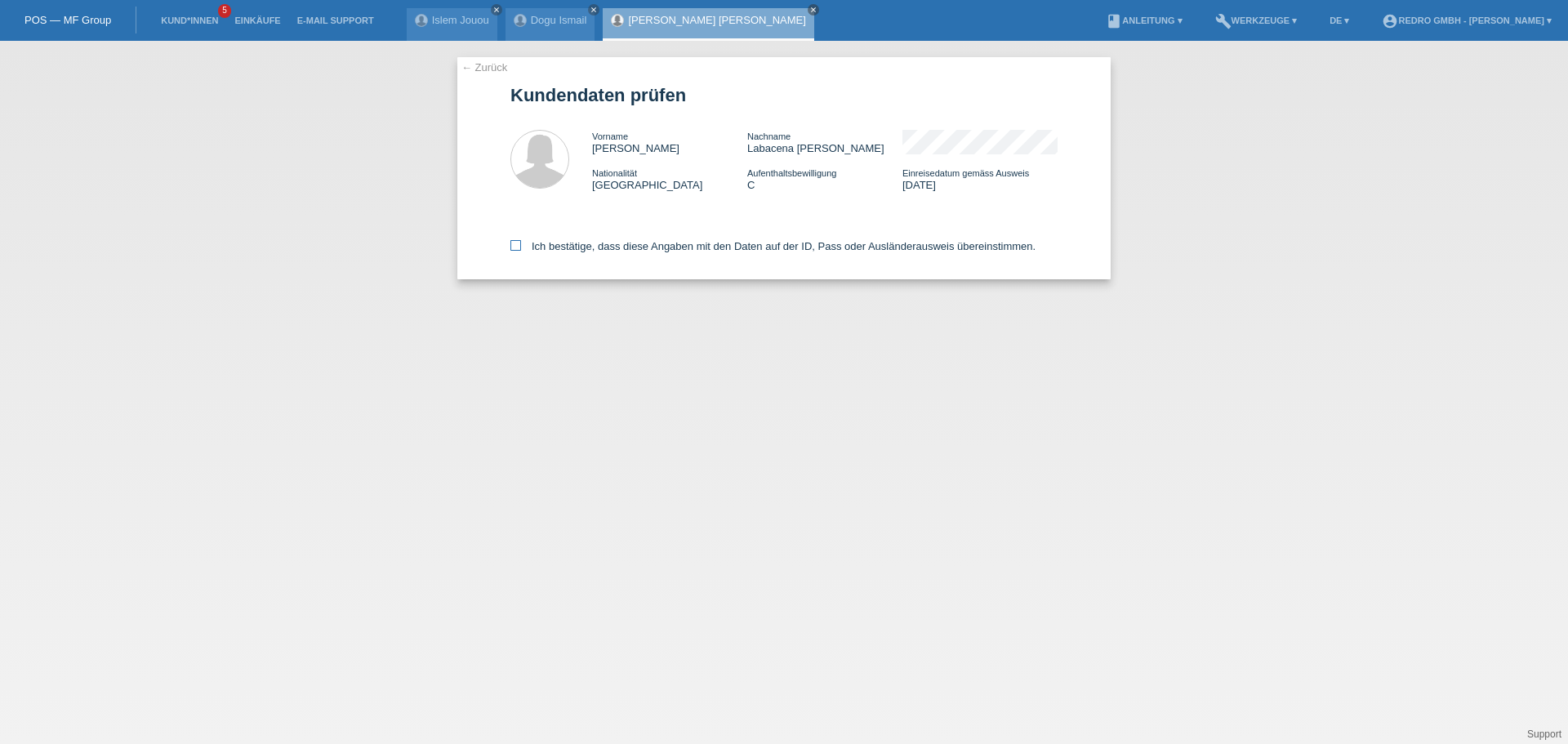
click at [696, 242] on label "Ich bestätige, dass diese Angaben mit den Daten auf der ID, Pass oder Ausländer…" at bounding box center [773, 246] width 525 height 13
click at [521, 242] on input "Ich bestätige, dass diese Angaben mit den Daten auf der ID, Pass oder Ausländer…" at bounding box center [516, 245] width 11 height 11
checkbox input "true"
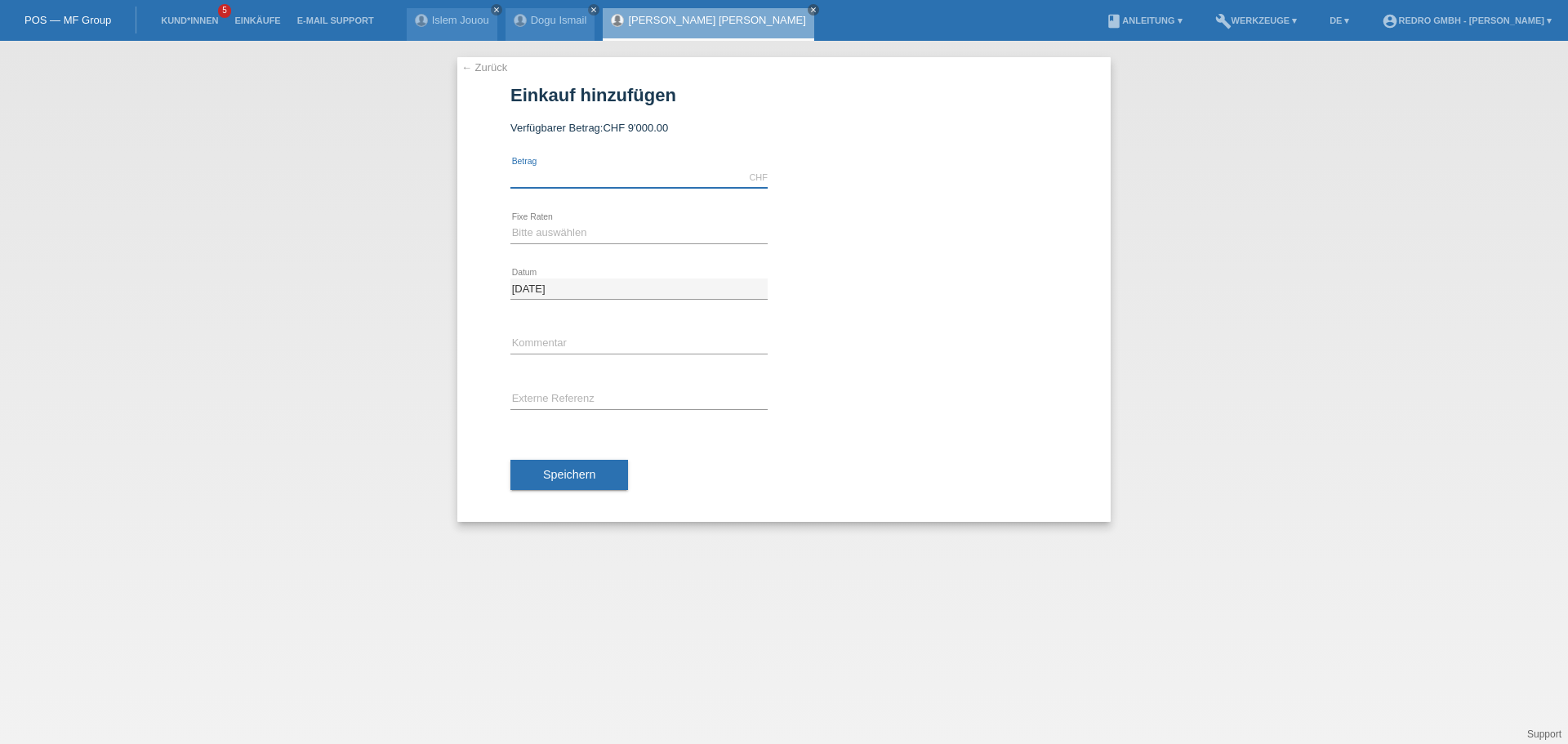
click at [550, 173] on input "text" at bounding box center [640, 178] width 258 height 20
type input "1104.00"
click at [558, 233] on select "Bitte auswählen 6 Raten 12 Raten 24 Raten 36 Raten" at bounding box center [640, 232] width 258 height 19
select select "585"
click at [511, 223] on select "Bitte auswählen 6 Raten 12 Raten 24 Raten 36 Raten" at bounding box center [640, 232] width 258 height 19
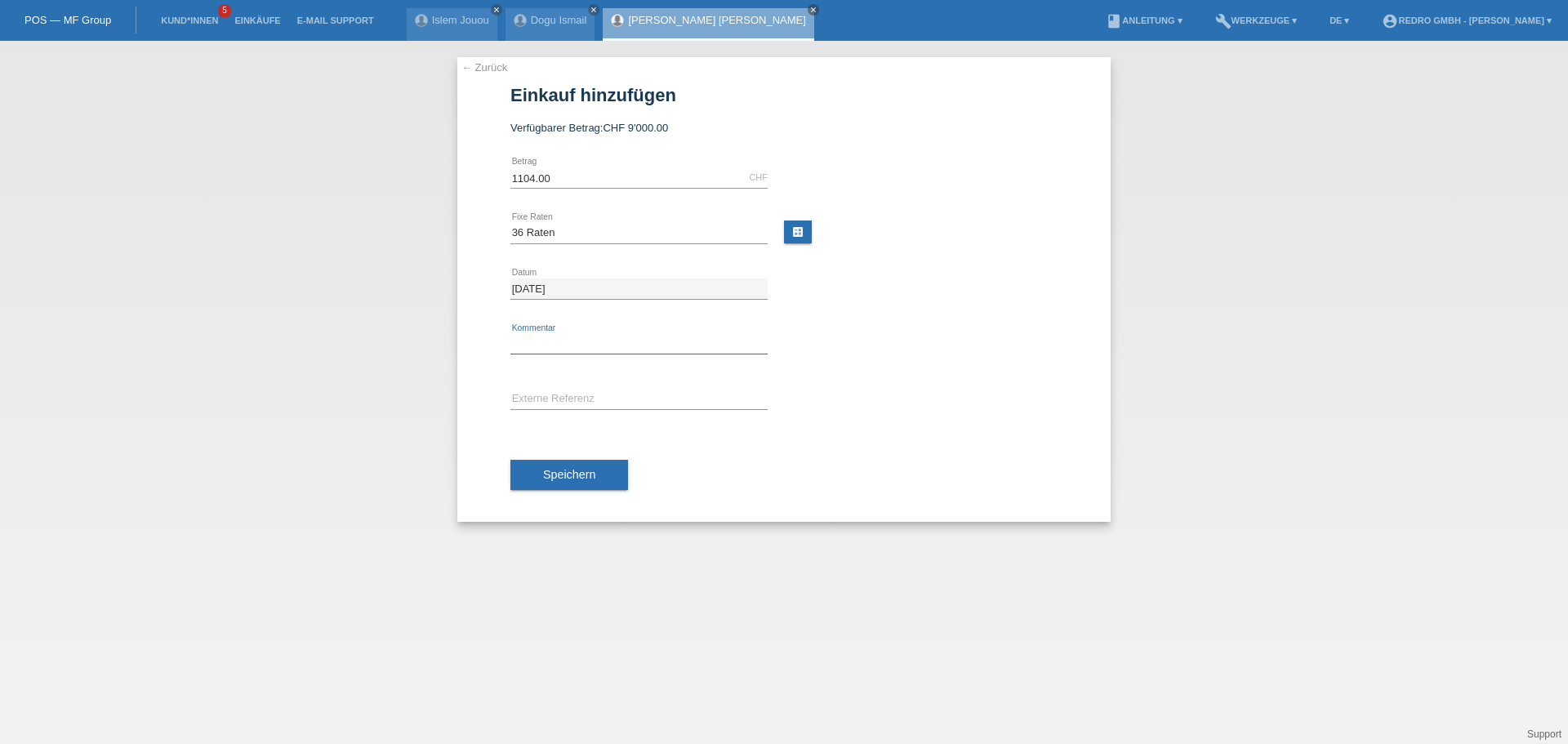
click at [552, 350] on input "text" at bounding box center [640, 344] width 258 height 20
click at [576, 349] on input "text" at bounding box center [640, 344] width 258 height 20
type input "115017"
click at [578, 475] on span "Speichern" at bounding box center [569, 475] width 52 height 13
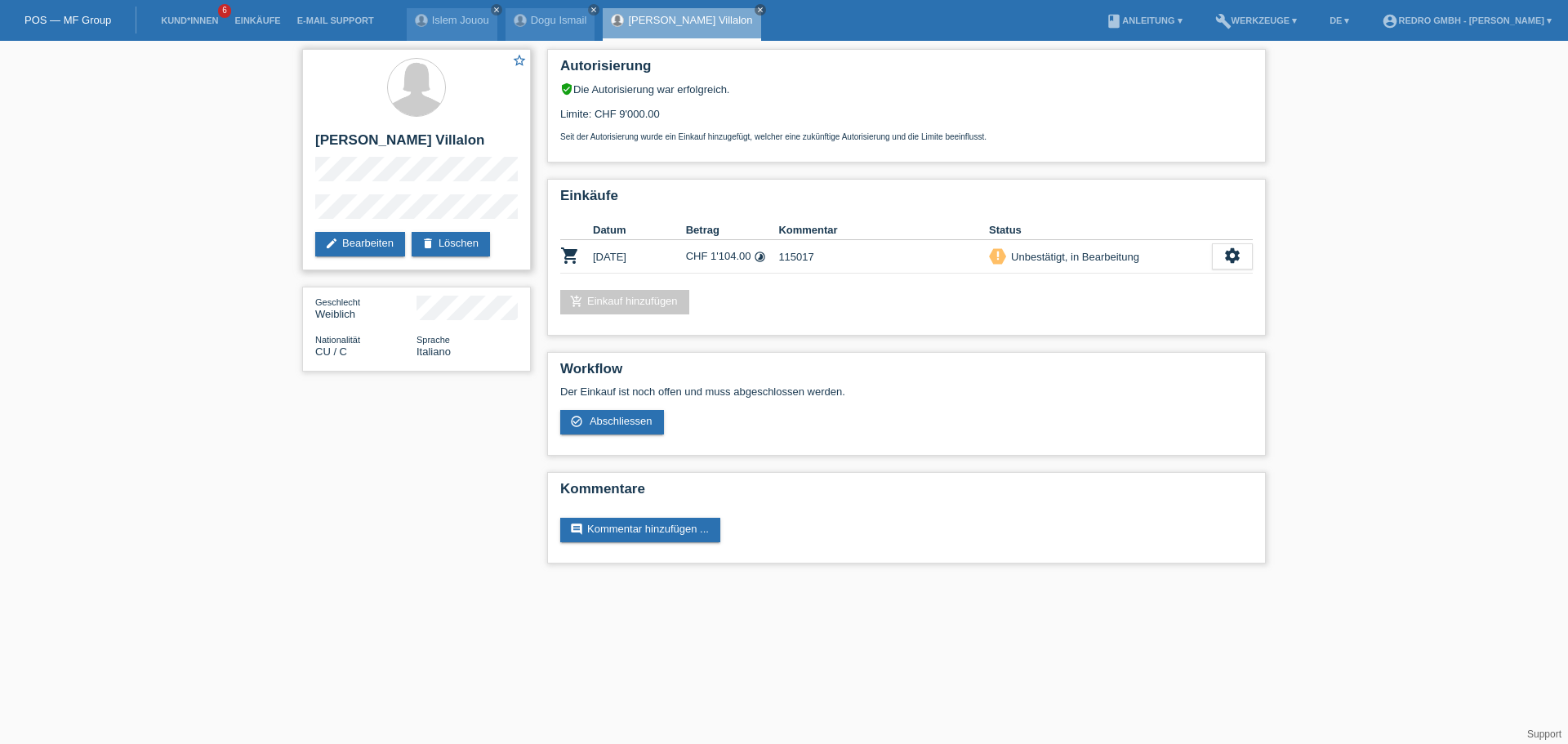
click at [384, 142] on h2 "[PERSON_NAME] [PERSON_NAME]" at bounding box center [417, 144] width 203 height 24
copy div "[PERSON_NAME] [PERSON_NAME]"
click at [413, 141] on h2 "[PERSON_NAME] [PERSON_NAME]" at bounding box center [417, 144] width 203 height 24
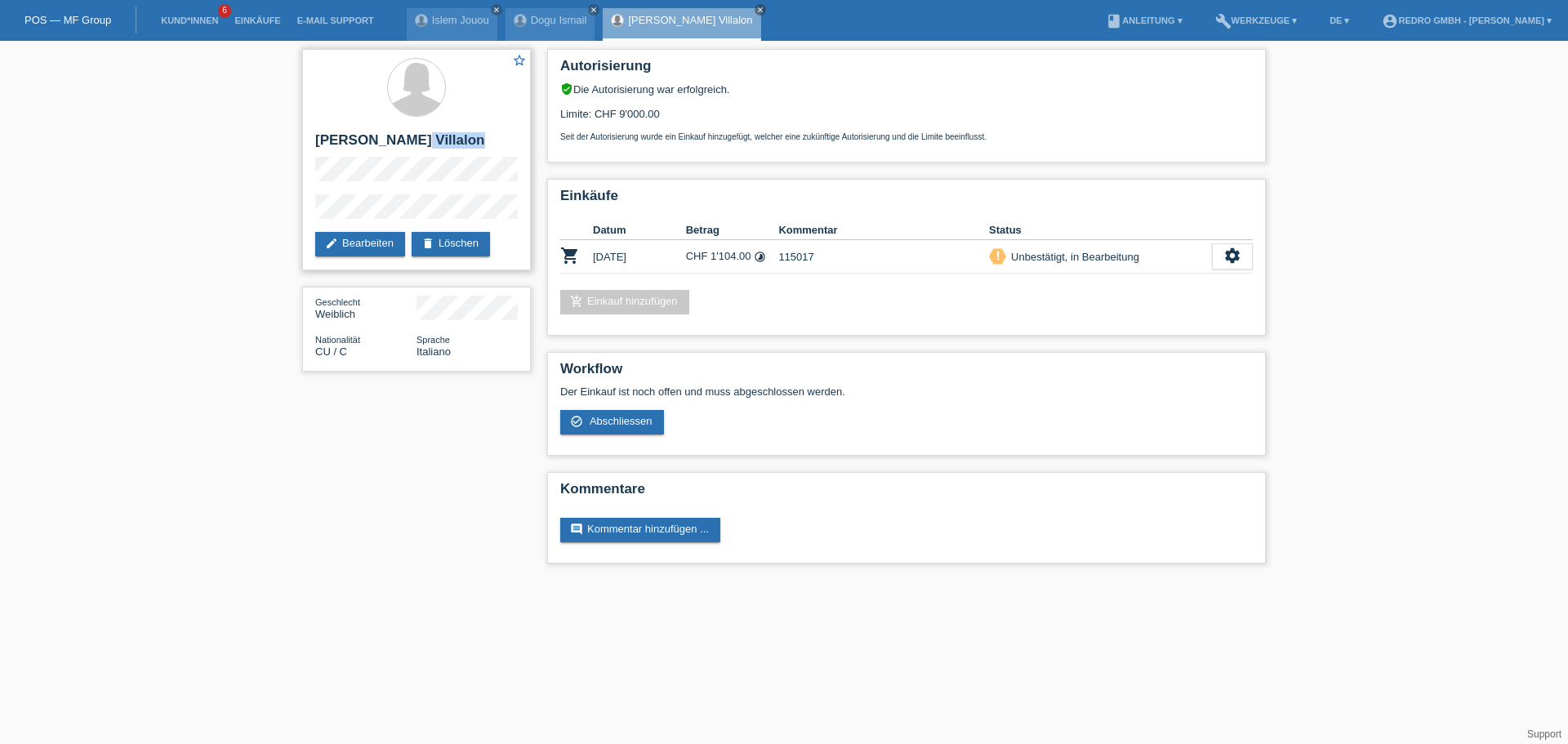
click at [413, 141] on h2 "[PERSON_NAME] [PERSON_NAME]" at bounding box center [417, 144] width 203 height 24
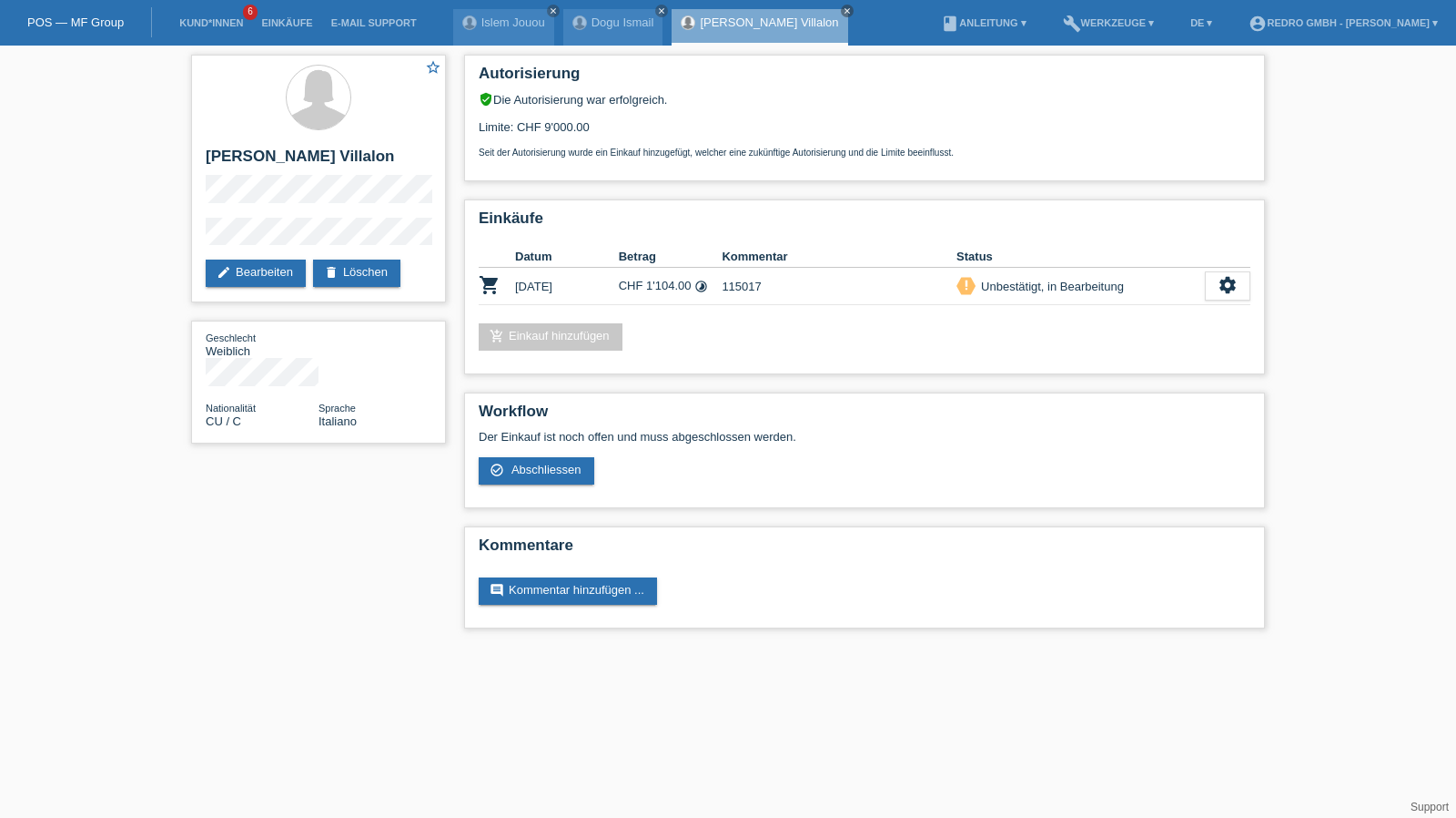
click at [203, 30] on li "Kund*innen 6" at bounding box center [210, 23] width 82 height 46
click at [203, 26] on link "Kund*innen" at bounding box center [210, 23] width 82 height 11
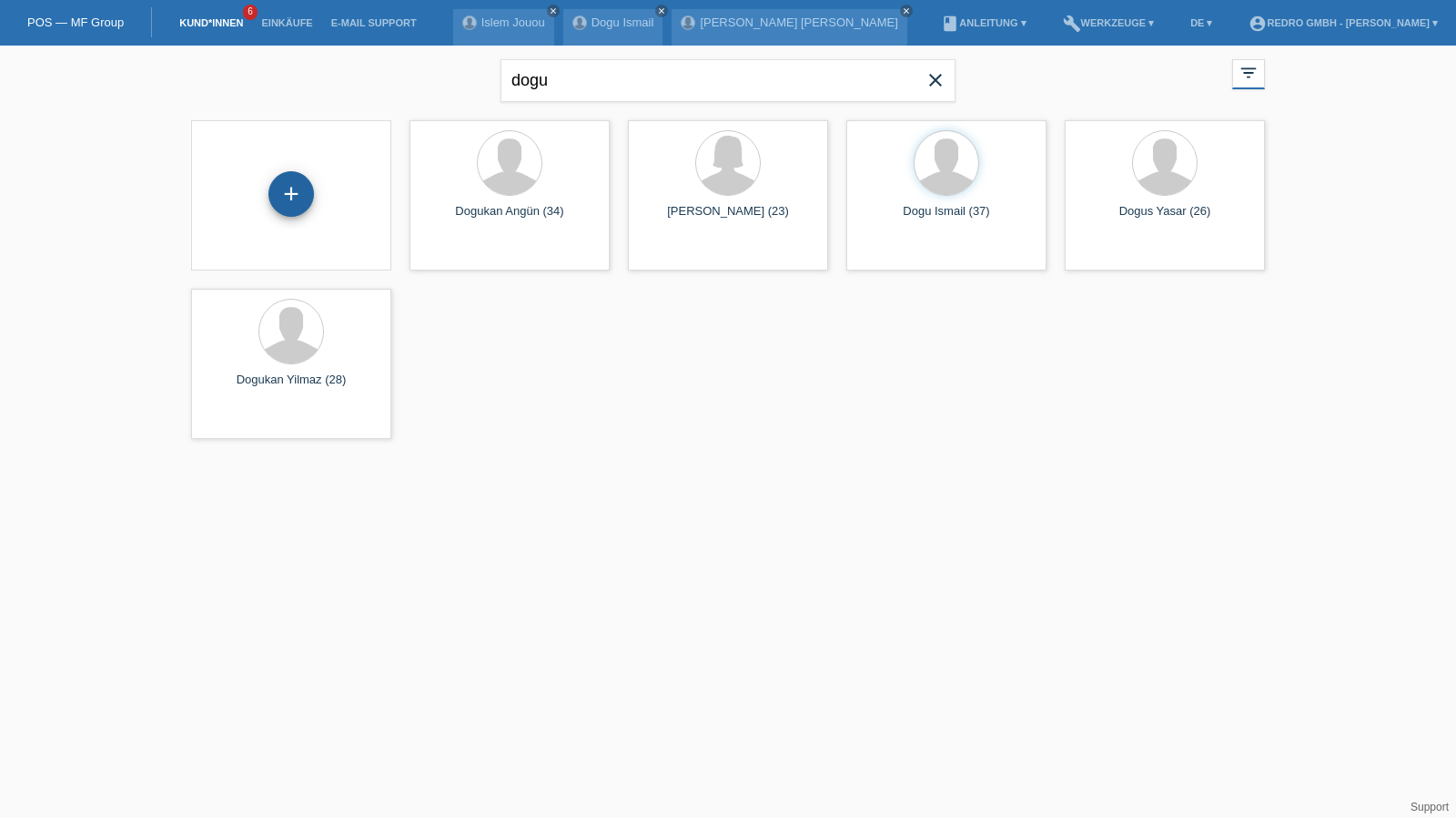
click at [285, 188] on div "+" at bounding box center [291, 193] width 46 height 46
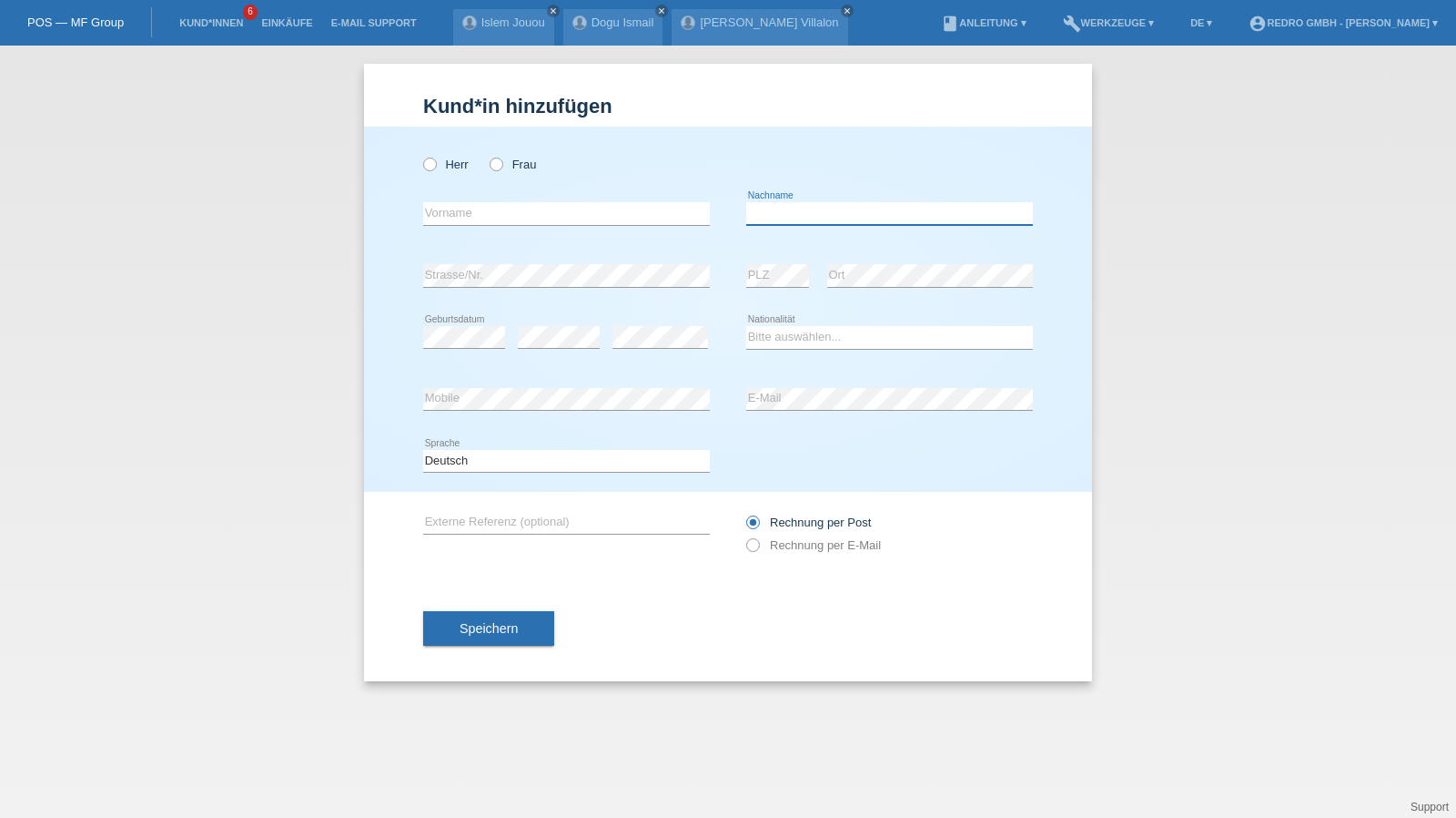
click at [823, 204] on input "text" at bounding box center [890, 213] width 287 height 23
type input "Neves"
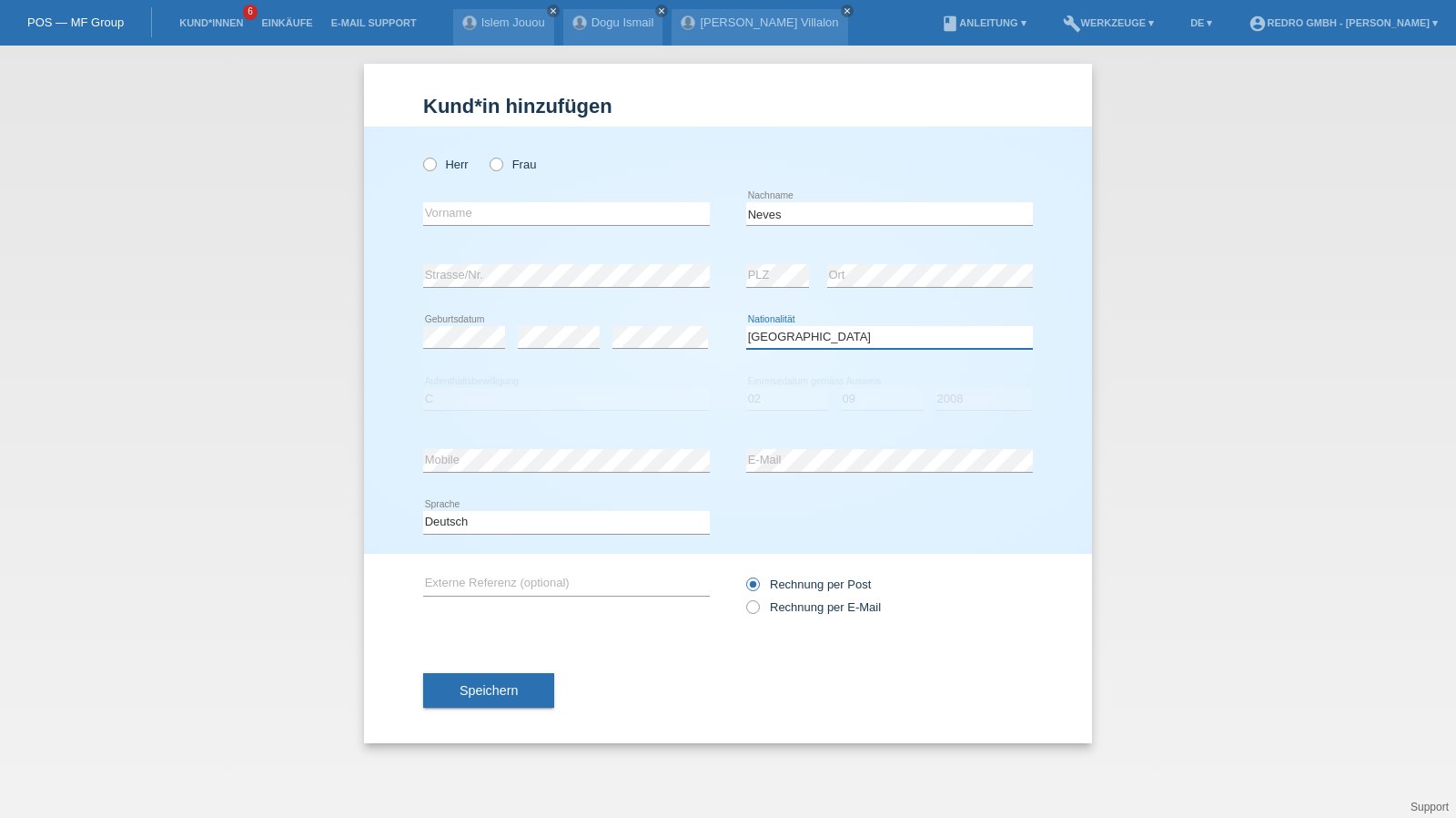
select select "PT"
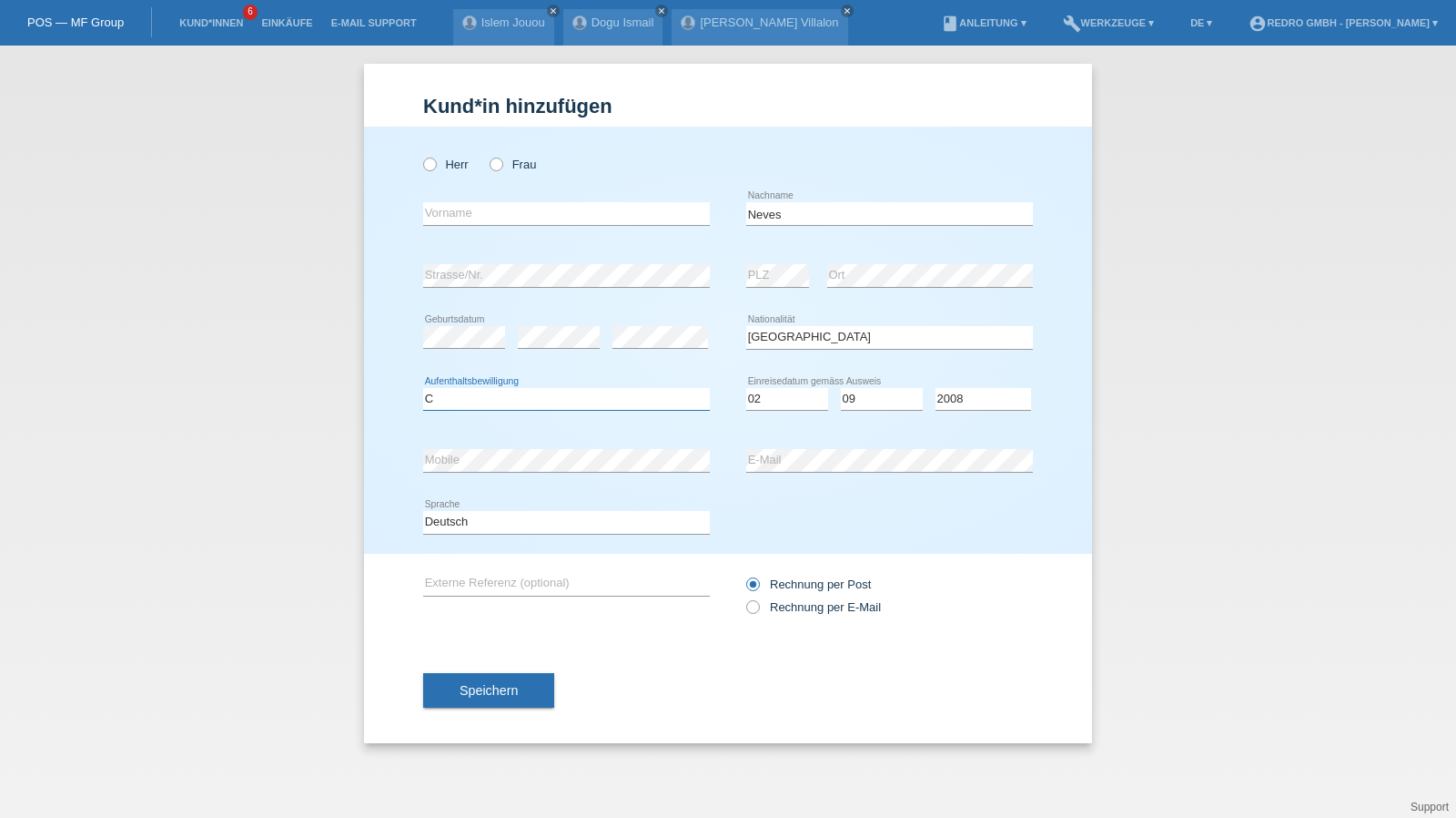
select select "C"
select select "02"
select select "09"
click at [482, 686] on span "Speichern" at bounding box center [488, 690] width 58 height 15
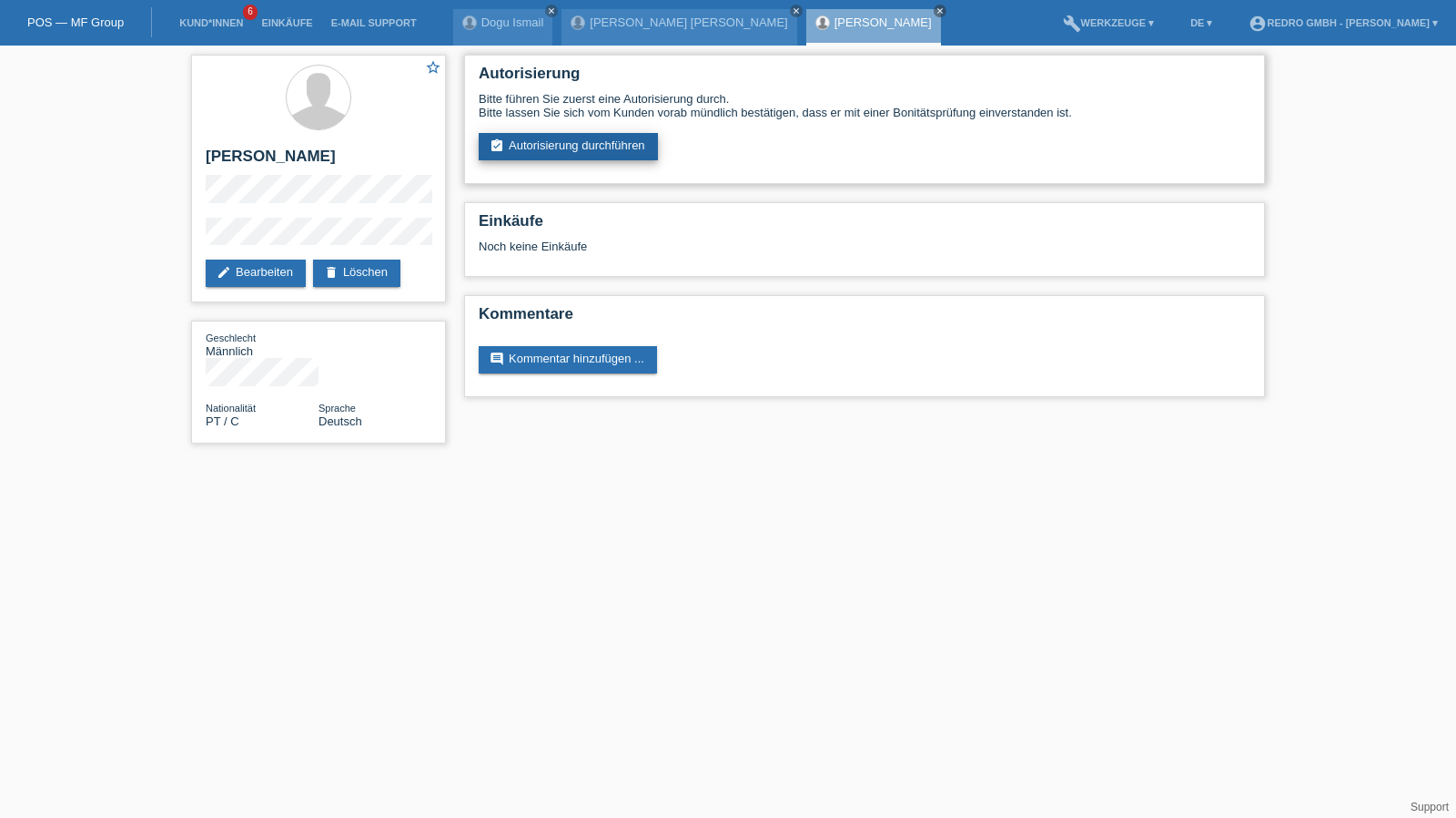
click at [535, 144] on link "assignment_turned_in Autorisierung durchführen" at bounding box center [567, 146] width 179 height 27
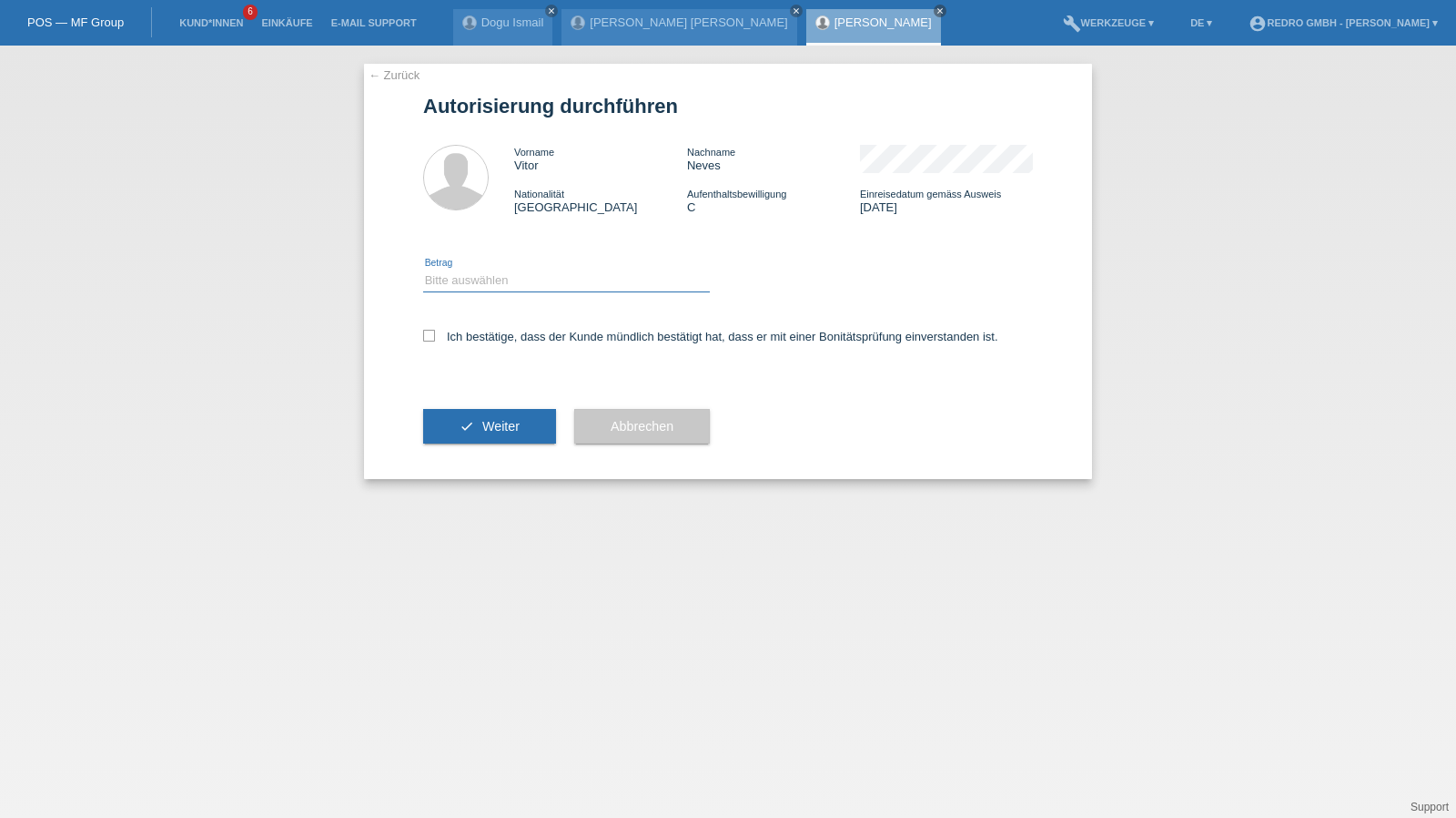
click at [477, 287] on select "Bitte auswählen CHF 1.00 - CHF 499.00 CHF 500.00 - CHF 1'999.00 CHF 2'000.00 - …" at bounding box center [566, 280] width 287 height 22
select select "1"
click at [423, 269] on select "Bitte auswählen CHF 1.00 - CHF 499.00 CHF 500.00 - CHF 1'999.00 CHF 2'000.00 - …" at bounding box center [566, 280] width 287 height 22
click at [482, 340] on label "Ich bestätige, dass der Kunde mündlich bestätigt hat, dass er mit einer Bonität…" at bounding box center [710, 336] width 575 height 14
click at [435, 340] on input "Ich bestätige, dass der Kunde mündlich bestätigt hat, dass er mit einer Bonität…" at bounding box center [428, 335] width 12 height 12
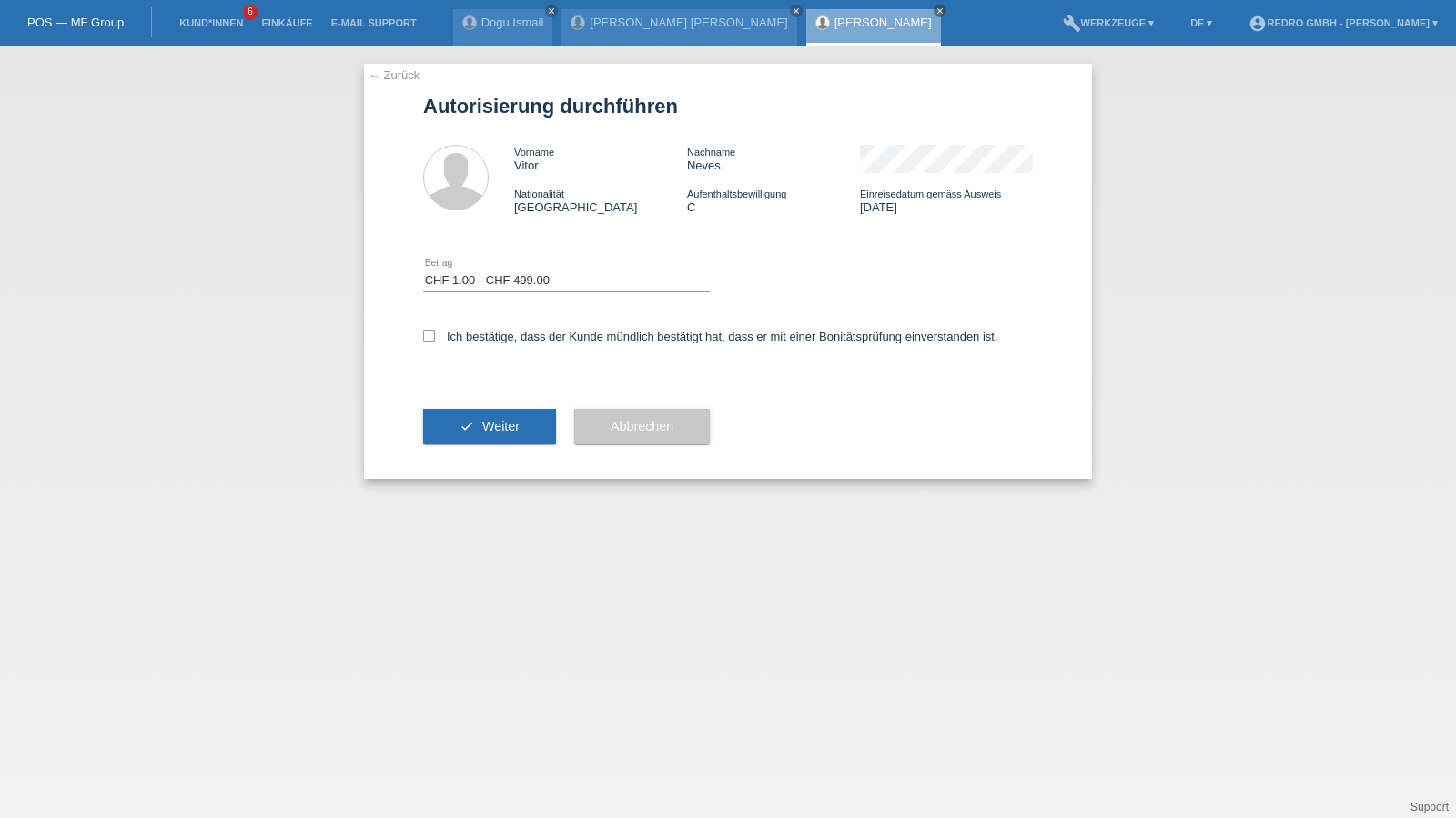
checkbox input "true"
click at [464, 415] on button "check Weiter" at bounding box center [489, 426] width 133 height 35
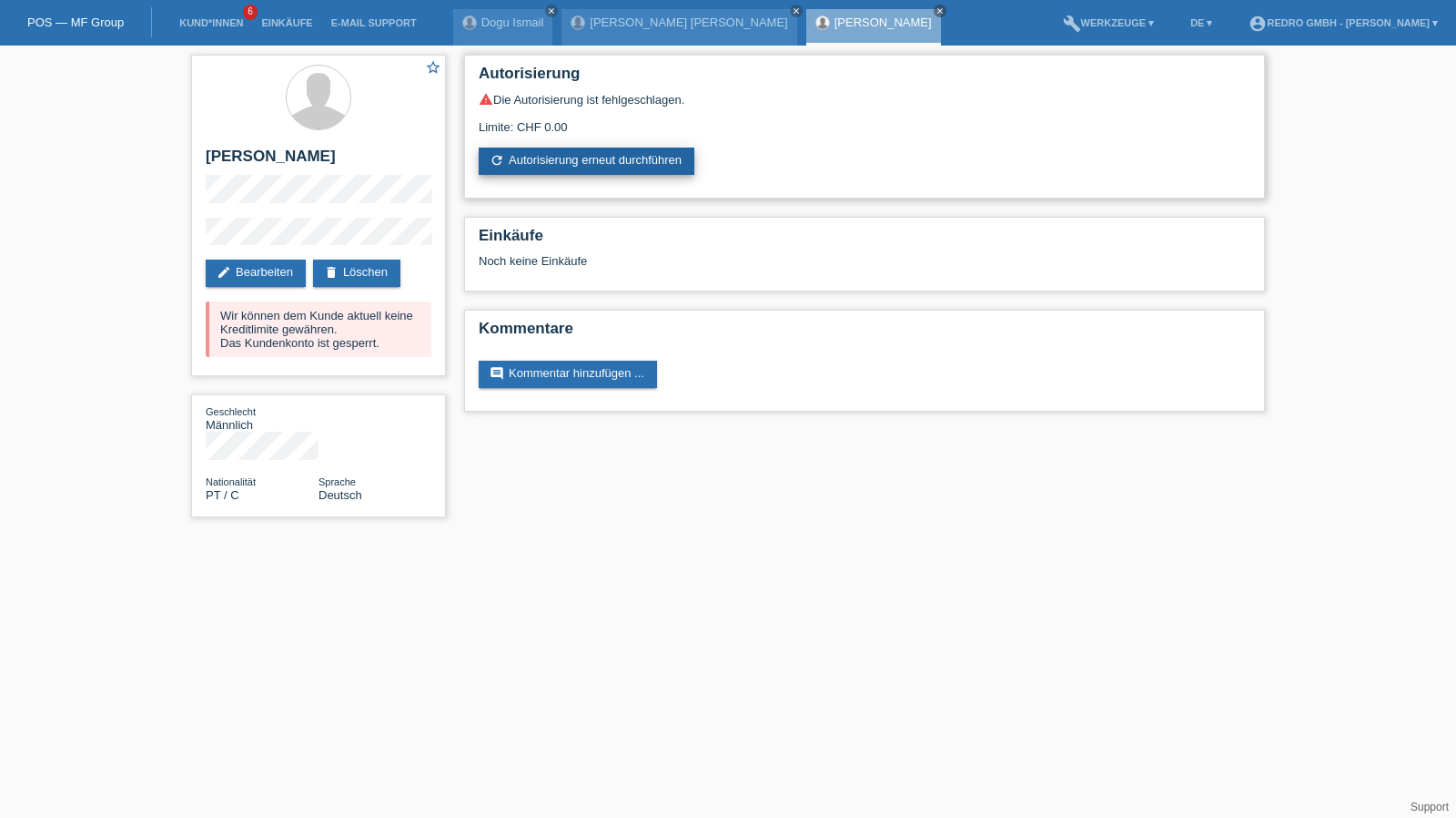
click at [604, 168] on link "refresh Autorisierung erneut durchführen" at bounding box center [586, 160] width 216 height 27
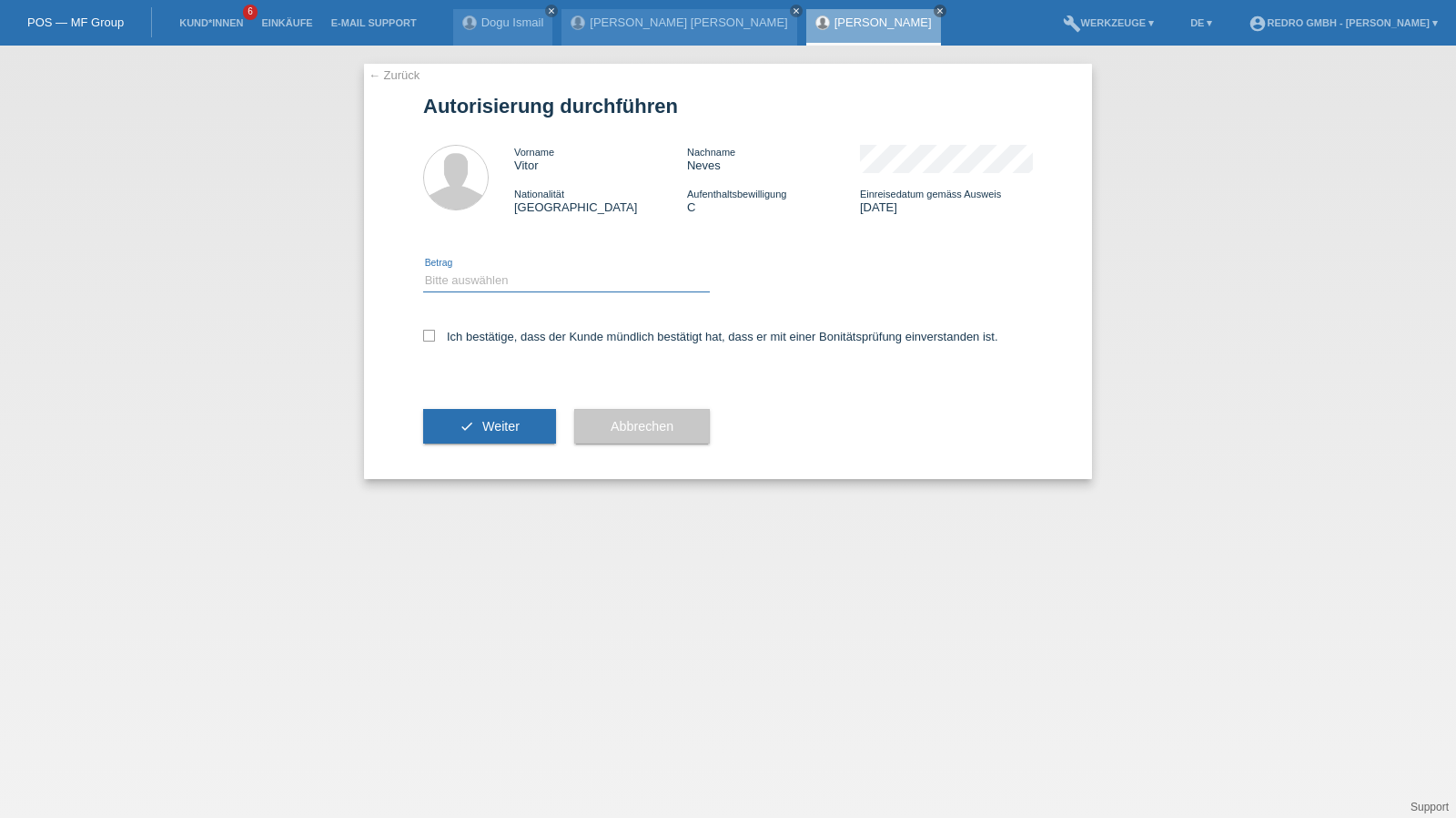
drag, startPoint x: 488, startPoint y: 274, endPoint x: 474, endPoint y: 288, distance: 19.8
click at [488, 274] on select "Bitte auswählen CHF 1.00 - CHF 499.00 CHF 500.00 - CHF 1'999.00 CHF 2'000.00 - …" at bounding box center [566, 280] width 287 height 22
select select "1"
click at [423, 269] on select "Bitte auswählen CHF 1.00 - CHF 499.00 CHF 500.00 - CHF 1'999.00 CHF 2'000.00 - …" at bounding box center [566, 280] width 287 height 22
click at [453, 336] on label "Ich bestätige, dass der Kunde mündlich bestätigt hat, dass er mit einer Bonität…" at bounding box center [710, 336] width 575 height 14
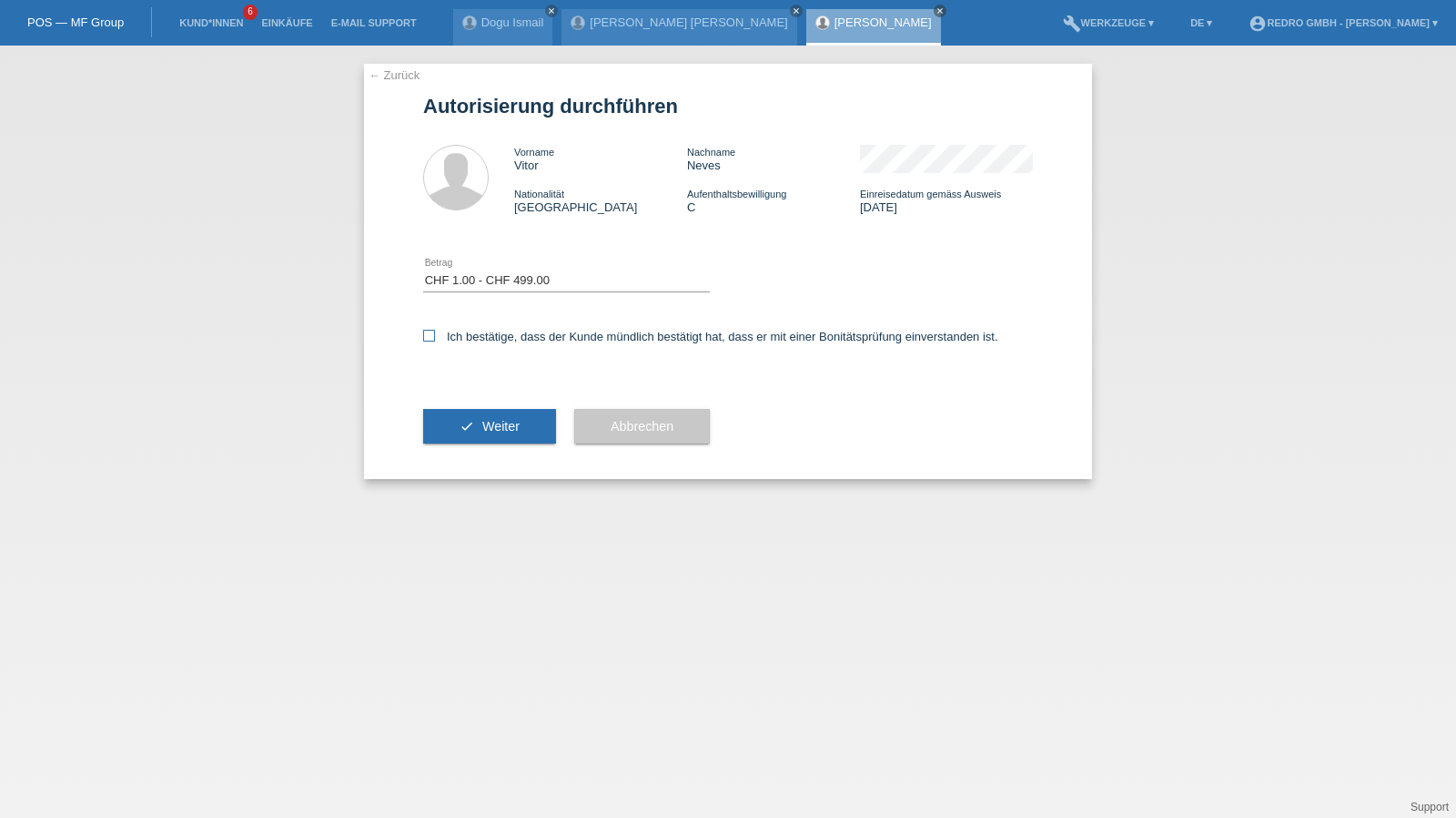
click at [435, 336] on input "Ich bestätige, dass der Kunde mündlich bestätigt hat, dass er mit einer Bonität…" at bounding box center [428, 335] width 12 height 12
checkbox input "true"
click at [473, 436] on button "check Weiter" at bounding box center [489, 426] width 133 height 35
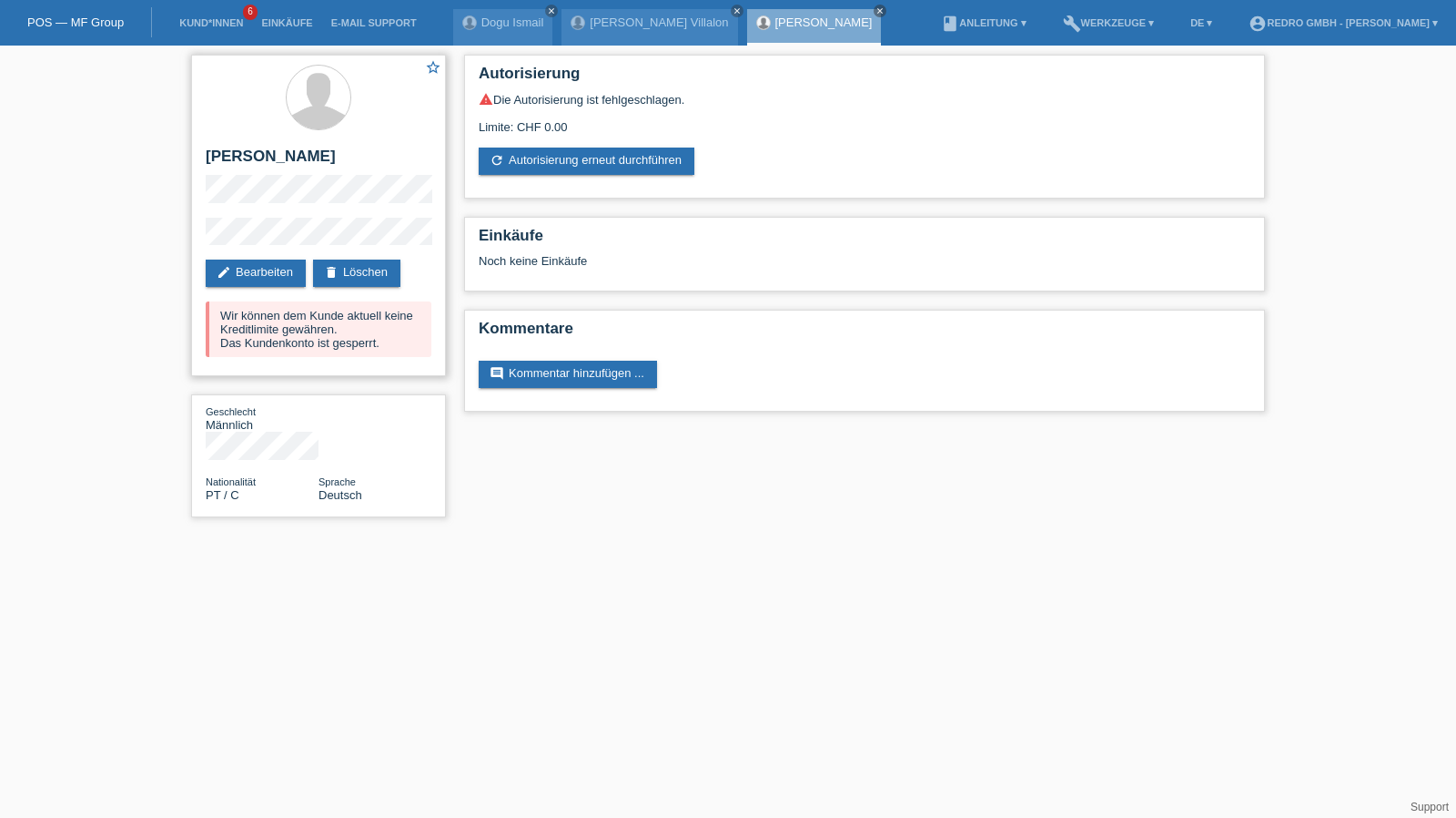
click at [236, 154] on h2 "[PERSON_NAME]" at bounding box center [318, 160] width 226 height 27
copy div "[PERSON_NAME]"
click at [229, 214] on div "star_border Vitor Neves edit Bearbeiten delete Löschen Wir können dem Kunde akt…" at bounding box center [319, 215] width 255 height 322
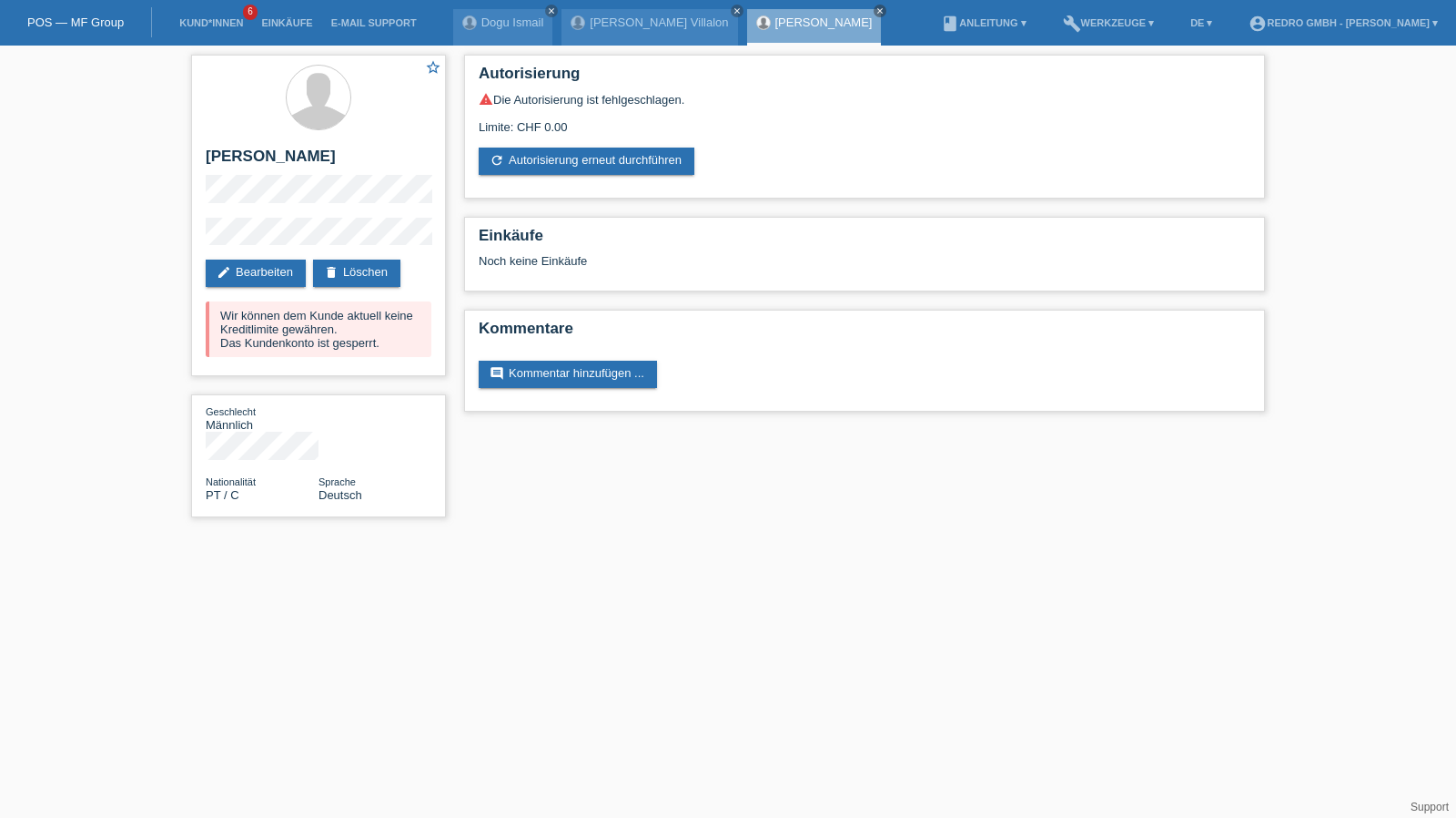
click at [139, 234] on div "star_border Vitor Neves edit Bearbeiten delete Löschen Wir können dem Kunde akt…" at bounding box center [728, 291] width 1456 height 490
click at [206, 23] on link "Kund*innen" at bounding box center [210, 23] width 82 height 11
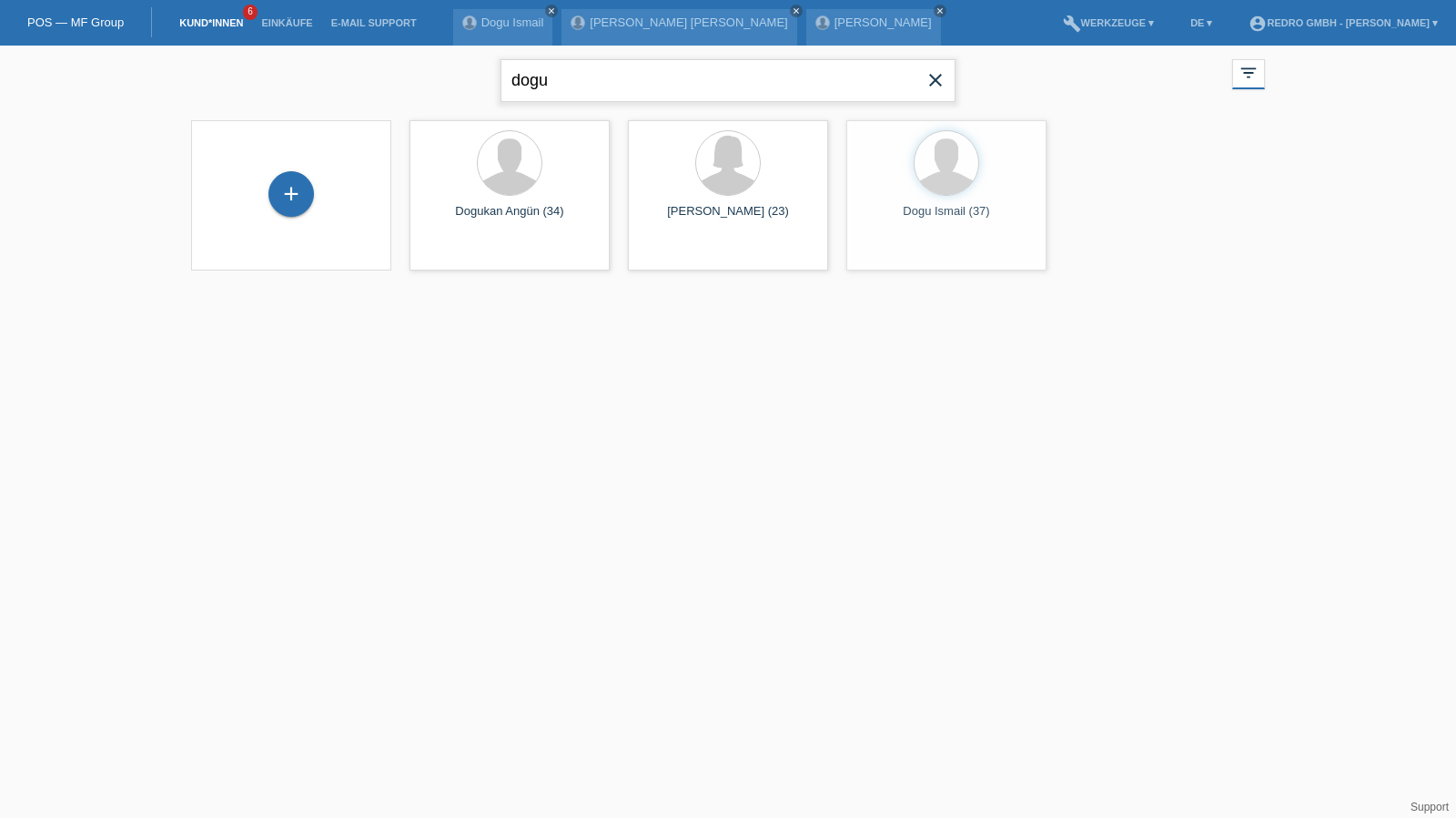
click at [632, 70] on input "dogu" at bounding box center [728, 81] width 455 height 43
type input "islem"
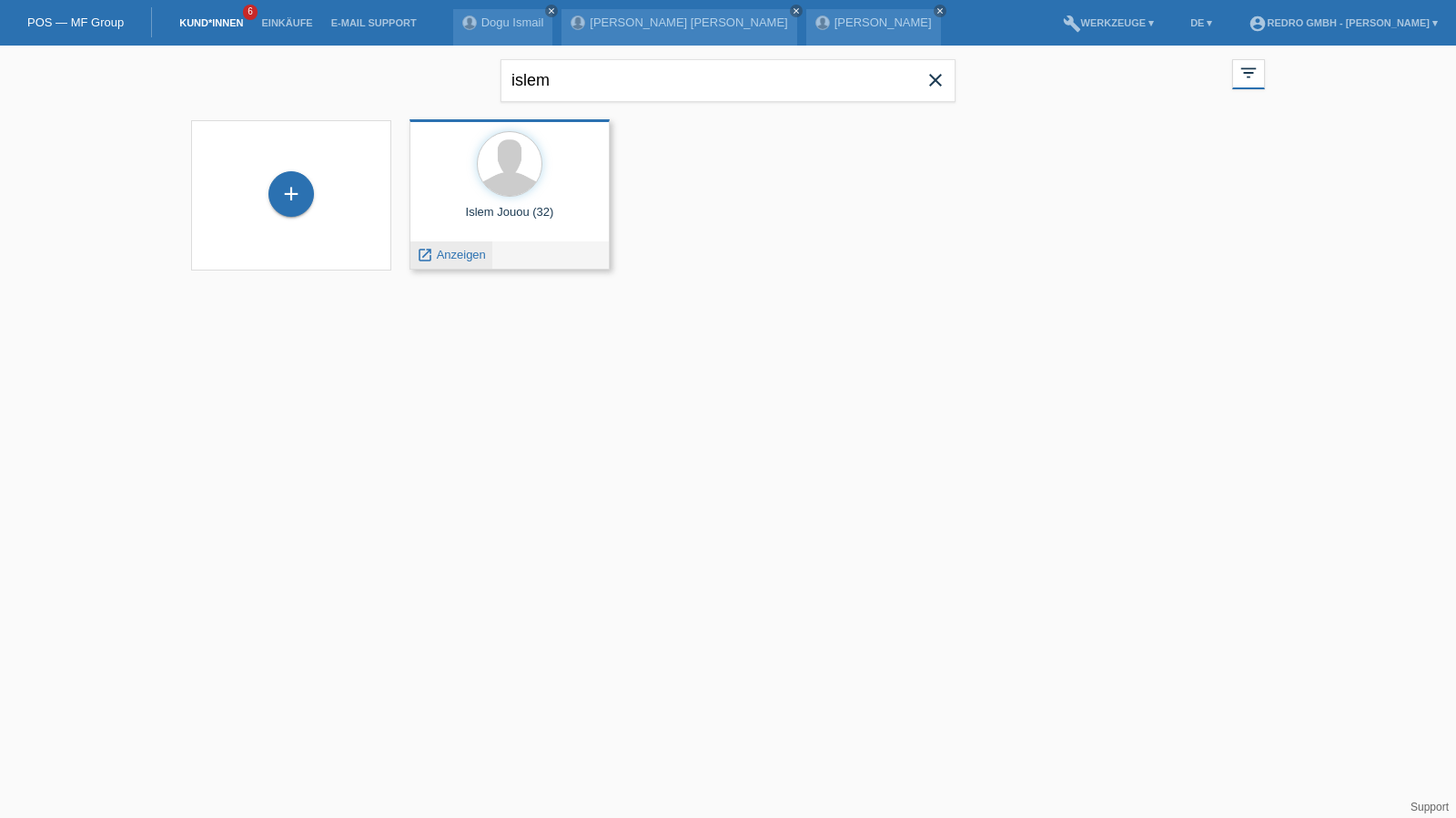
click at [449, 257] on span "Anzeigen" at bounding box center [461, 254] width 49 height 14
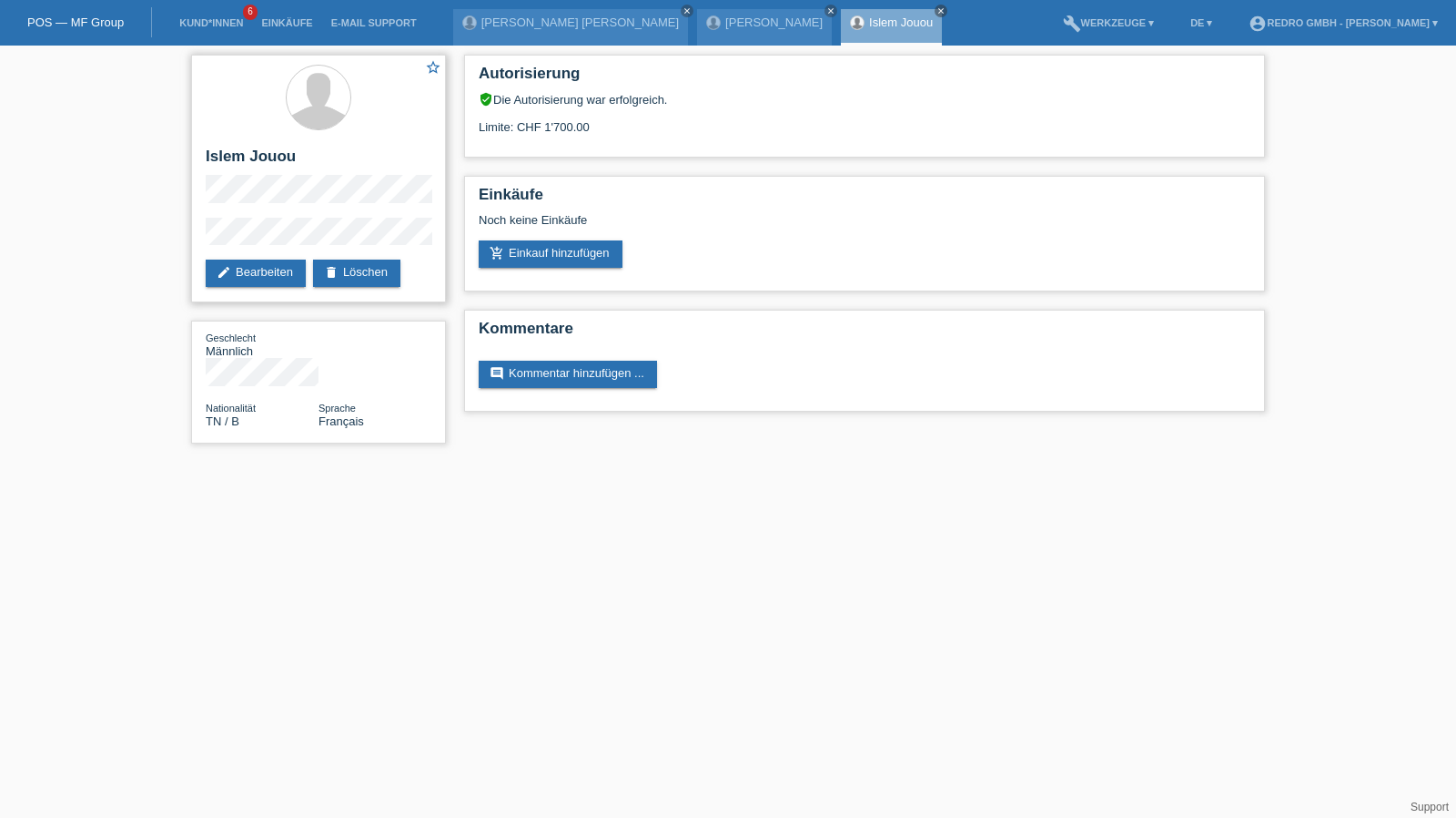
click at [215, 149] on h2 "Islem Jouou" at bounding box center [318, 160] width 226 height 27
copy div "Islem Jouou"
click at [231, 19] on link "Kund*innen" at bounding box center [210, 23] width 82 height 11
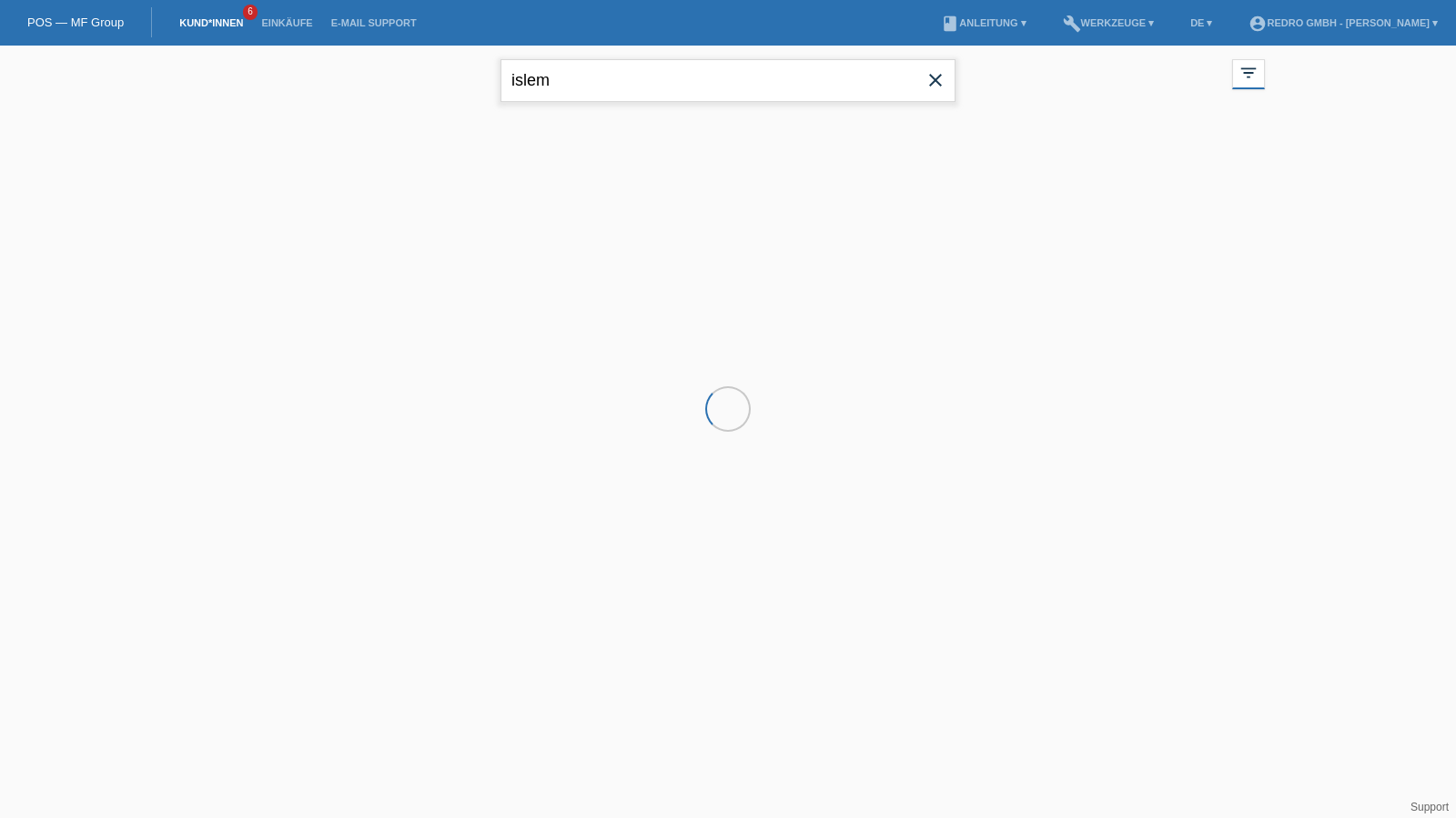
click at [631, 69] on input "islem" at bounding box center [728, 81] width 455 height 43
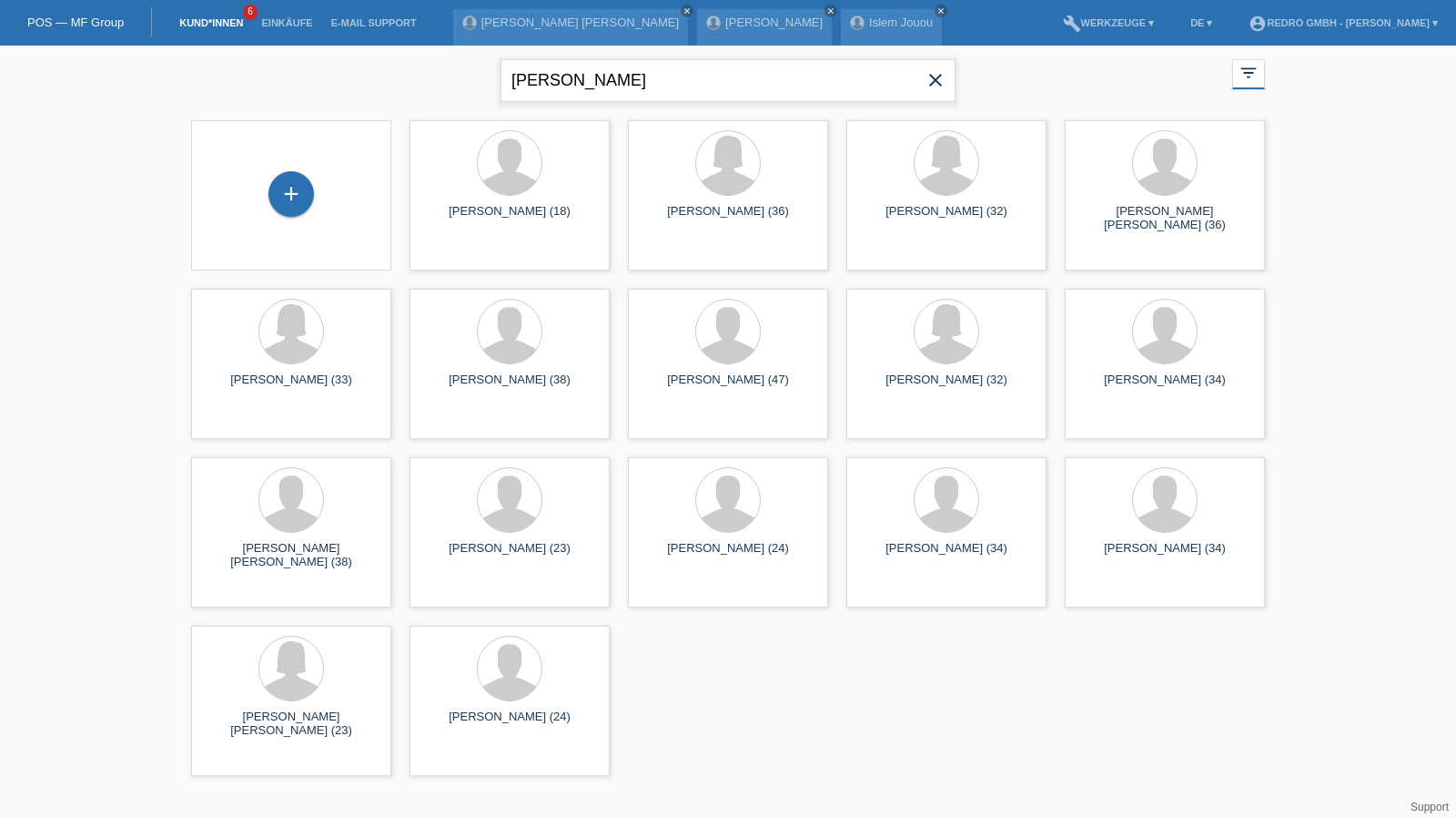
type input "[PERSON_NAME]"
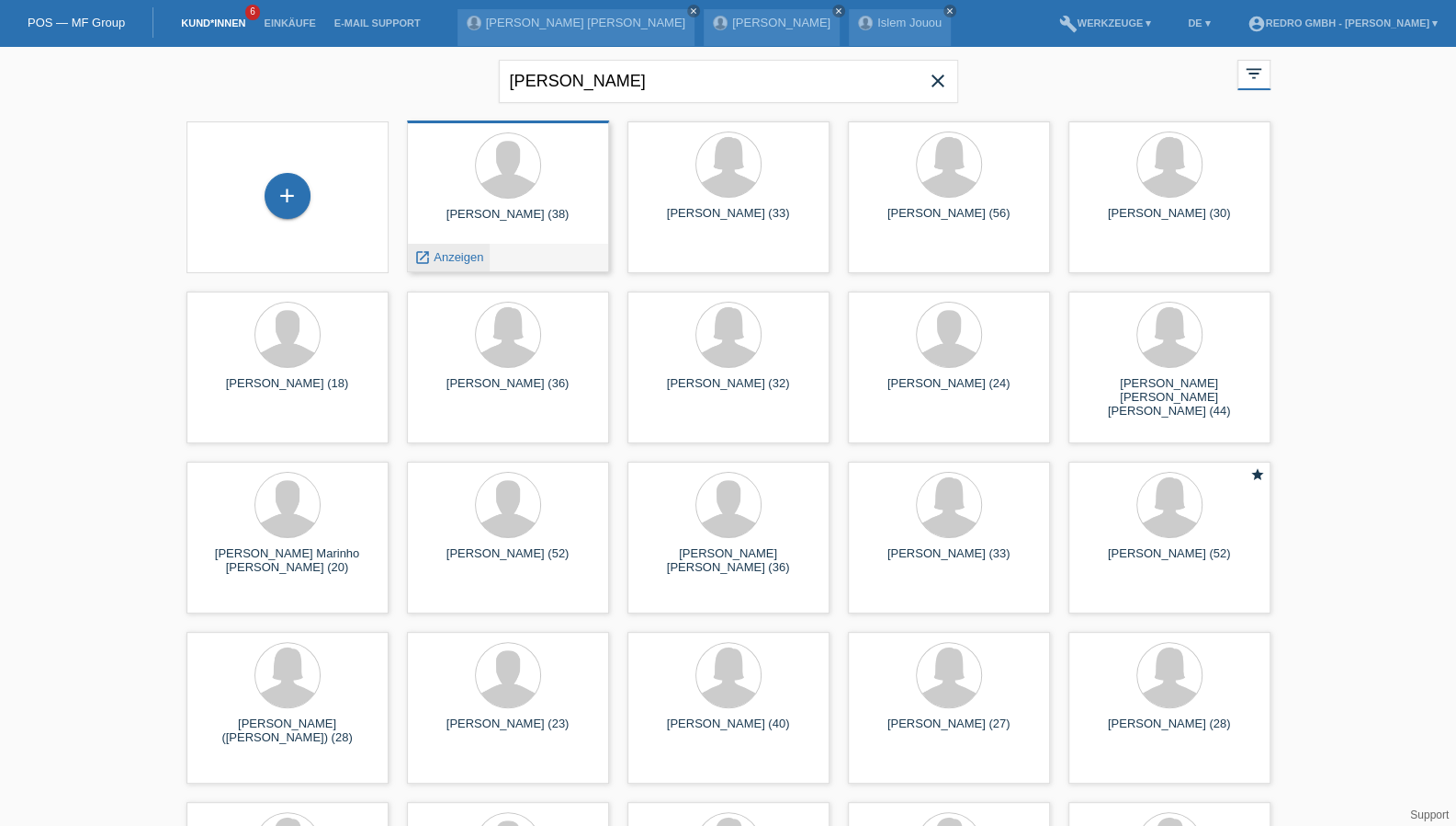
click at [459, 259] on span "Anzeigen" at bounding box center [458, 257] width 49 height 14
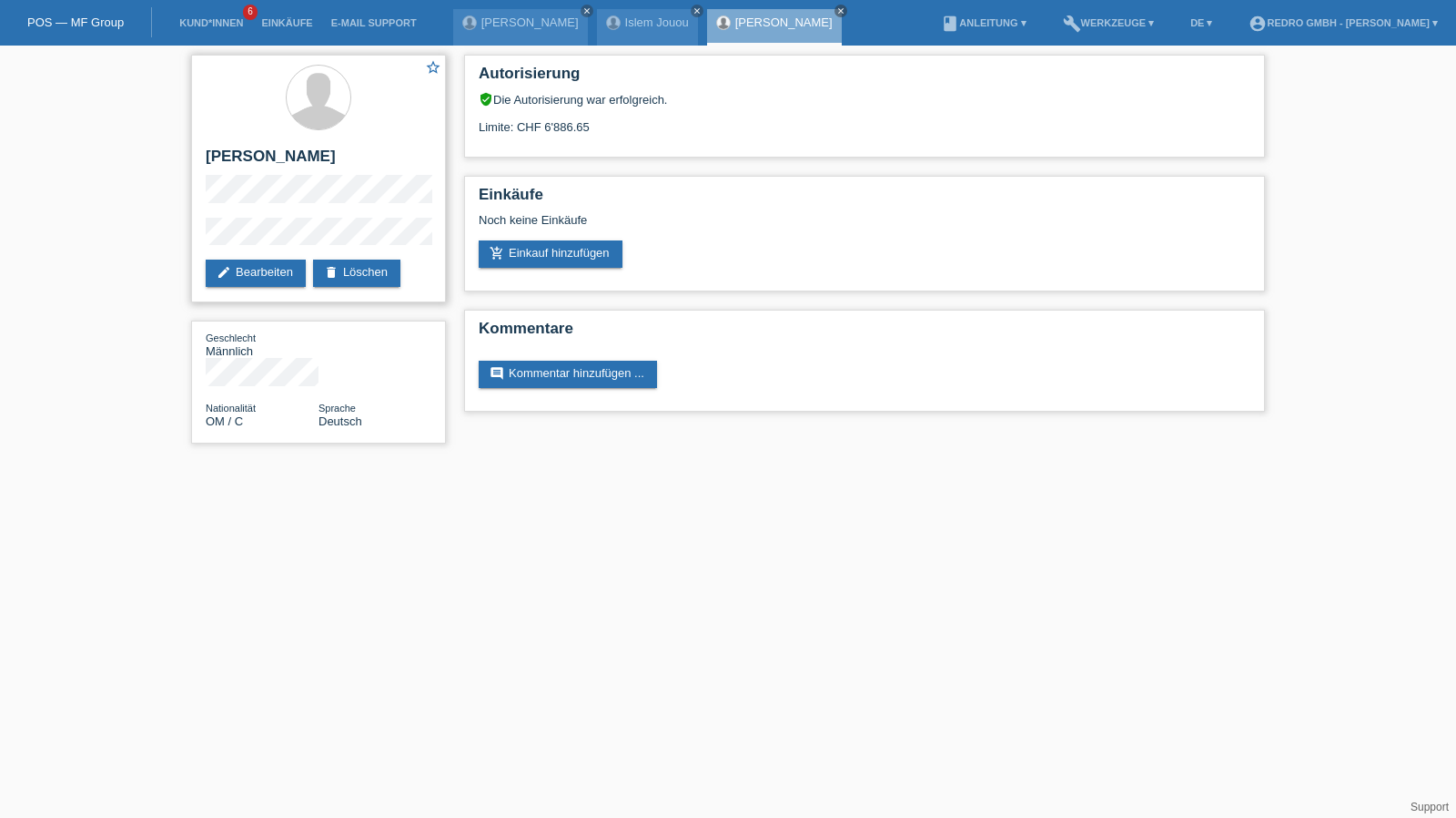
click at [271, 159] on h2 "[PERSON_NAME]" at bounding box center [318, 160] width 226 height 27
copy div "[PERSON_NAME]"
click at [201, 235] on div "star_border [PERSON_NAME] edit Bearbeiten delete Löschen" at bounding box center [319, 178] width 255 height 248
